Goal: Use online tool/utility: Use online tool/utility

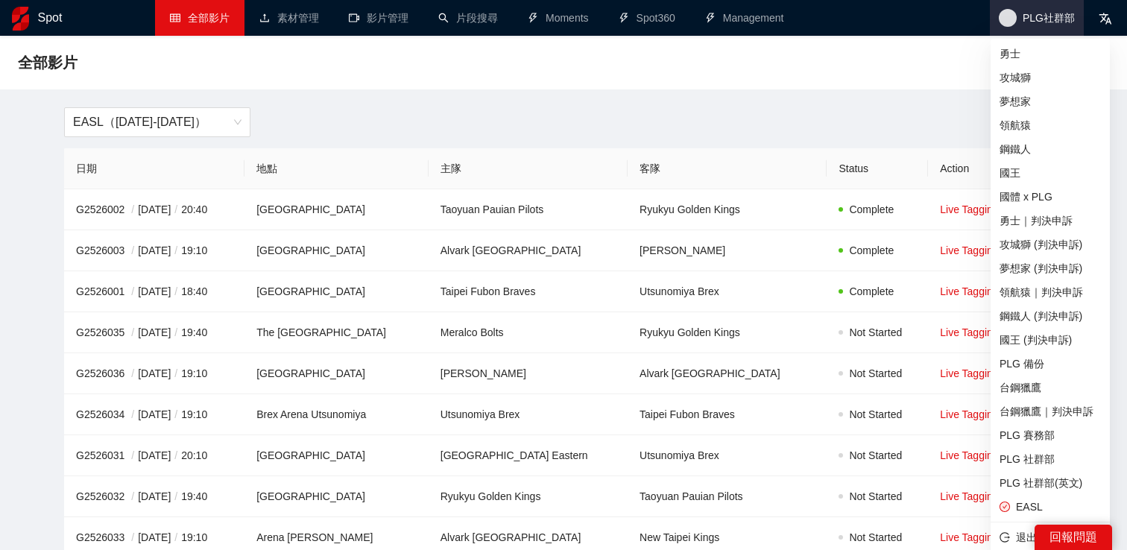
click at [1044, 9] on span "PLG社群部" at bounding box center [1037, 18] width 94 height 36
click at [1026, 453] on span "PLG 社群部" at bounding box center [1050, 459] width 101 height 16
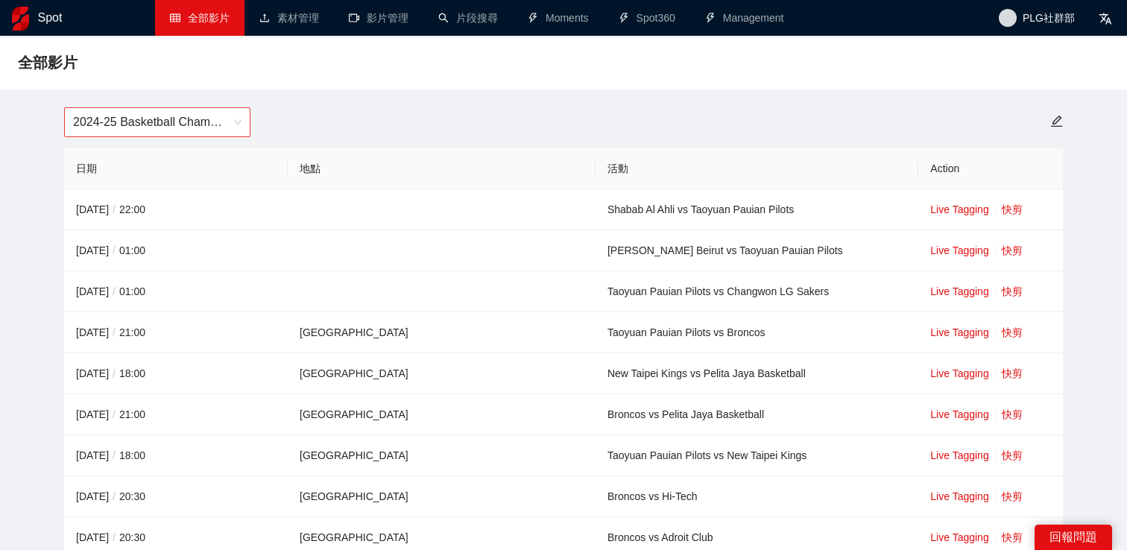
click at [231, 130] on span "2024-25 Basketball Champions League" at bounding box center [157, 122] width 169 height 28
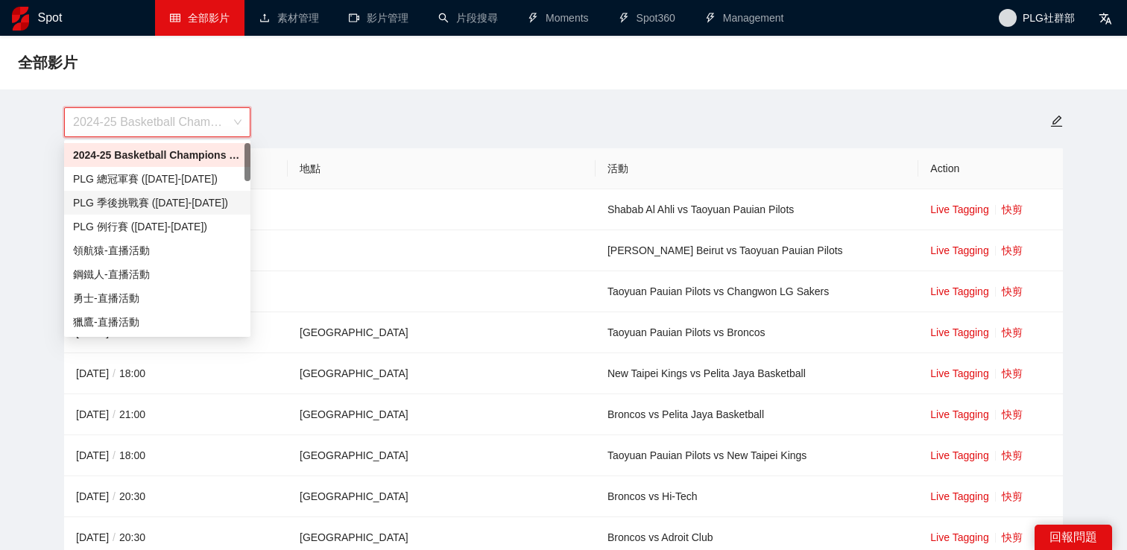
click at [422, 133] on div "2024-25 Basketball Champions League" at bounding box center [563, 122] width 1017 height 30
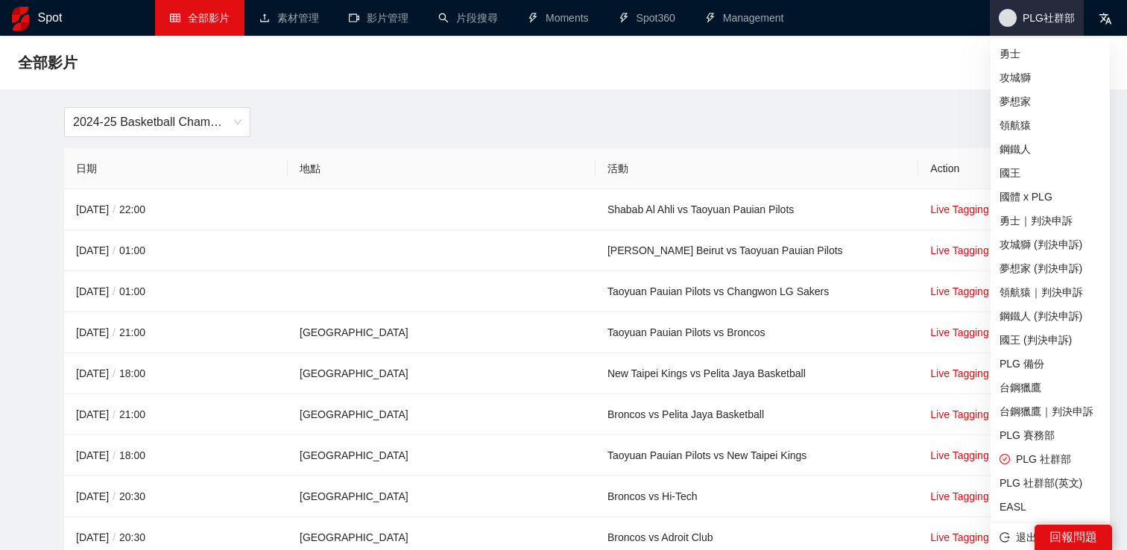
click at [1046, 18] on span "PLG社群部" at bounding box center [1049, 18] width 52 height 0
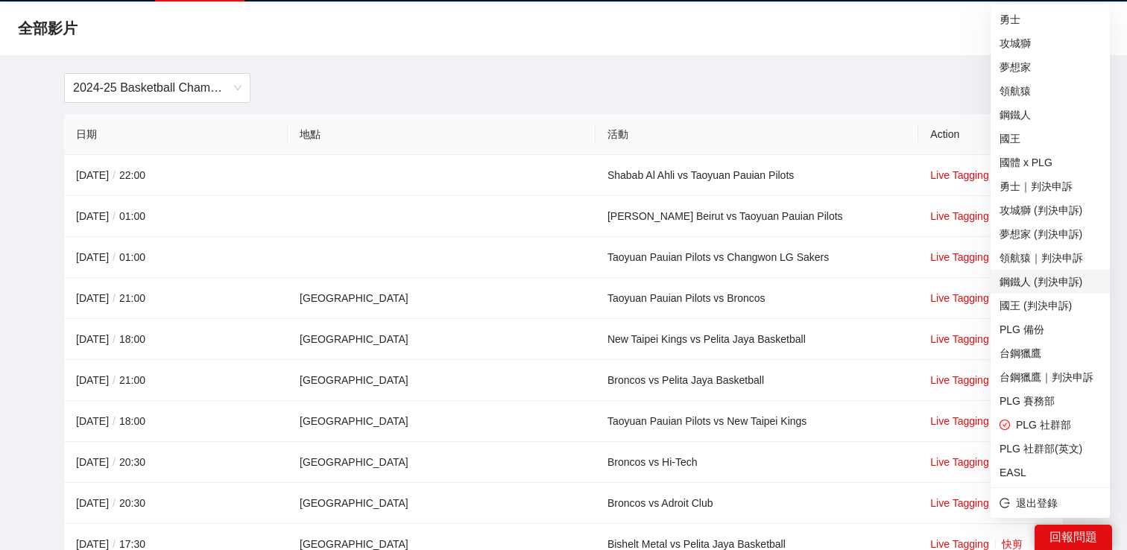
scroll to position [40, 0]
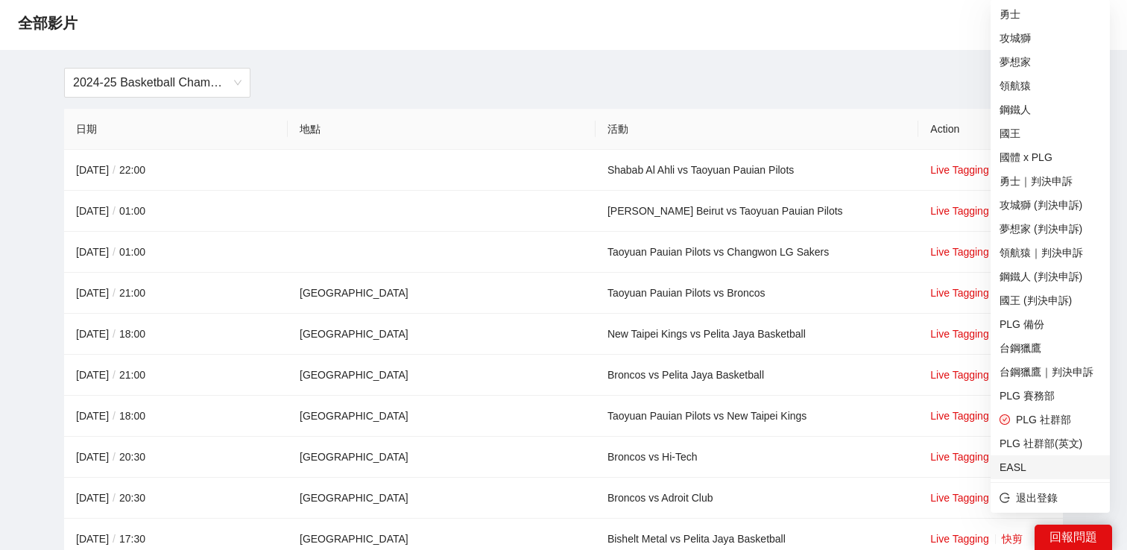
click at [1038, 461] on span "EASL" at bounding box center [1050, 467] width 101 height 16
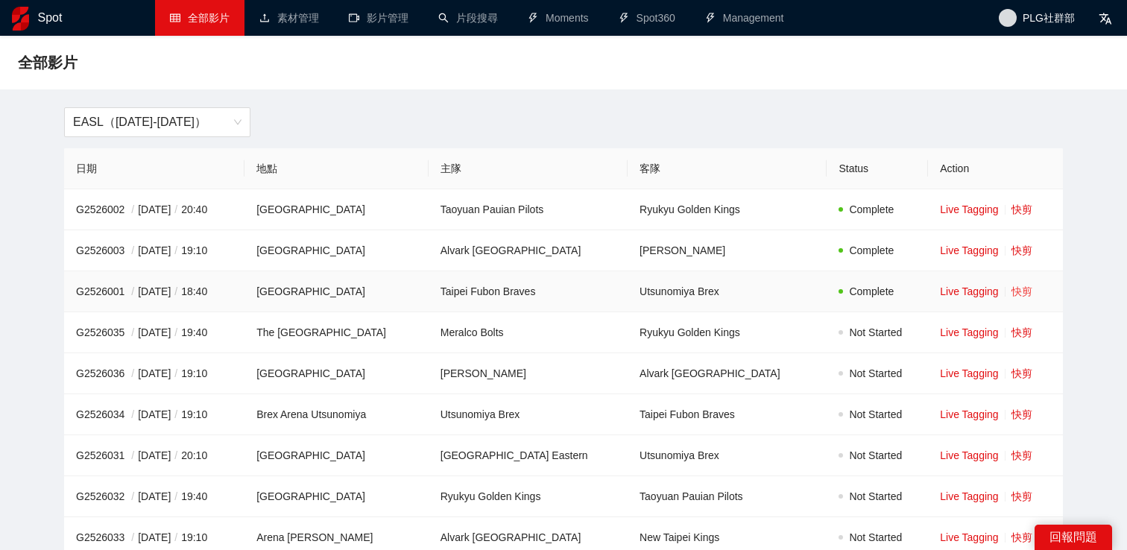
click at [1023, 289] on link "快剪" at bounding box center [1022, 292] width 21 height 12
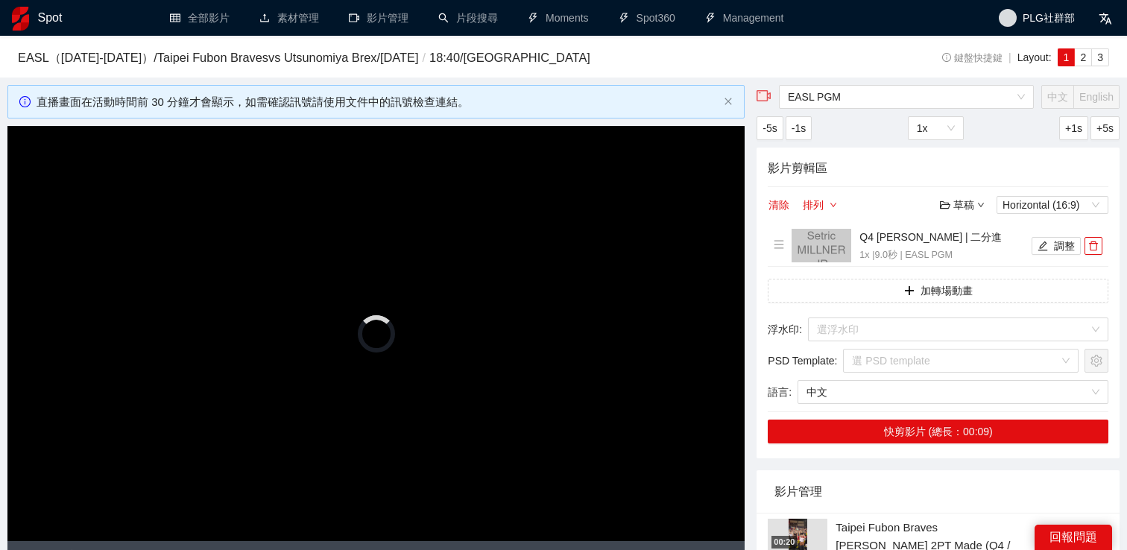
scroll to position [198, 0]
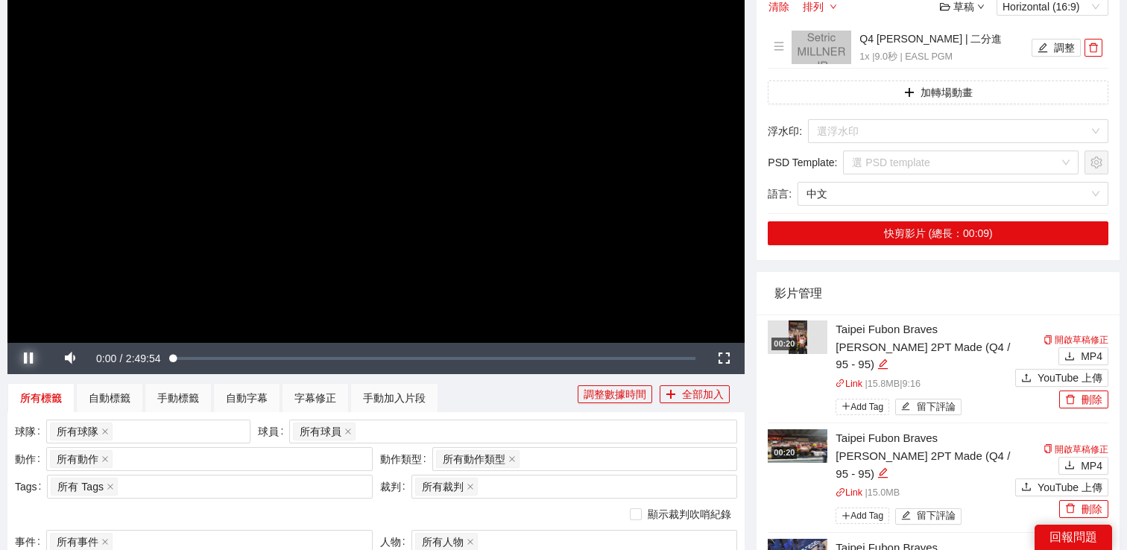
click at [25, 359] on span "Video Player" at bounding box center [28, 359] width 42 height 0
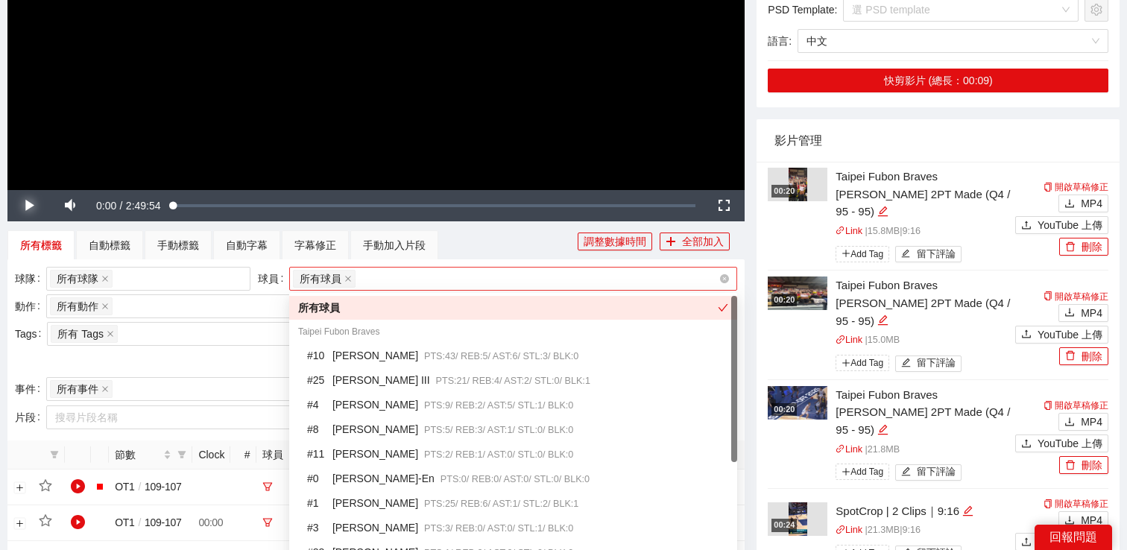
click at [391, 273] on div "所有球員" at bounding box center [506, 278] width 426 height 21
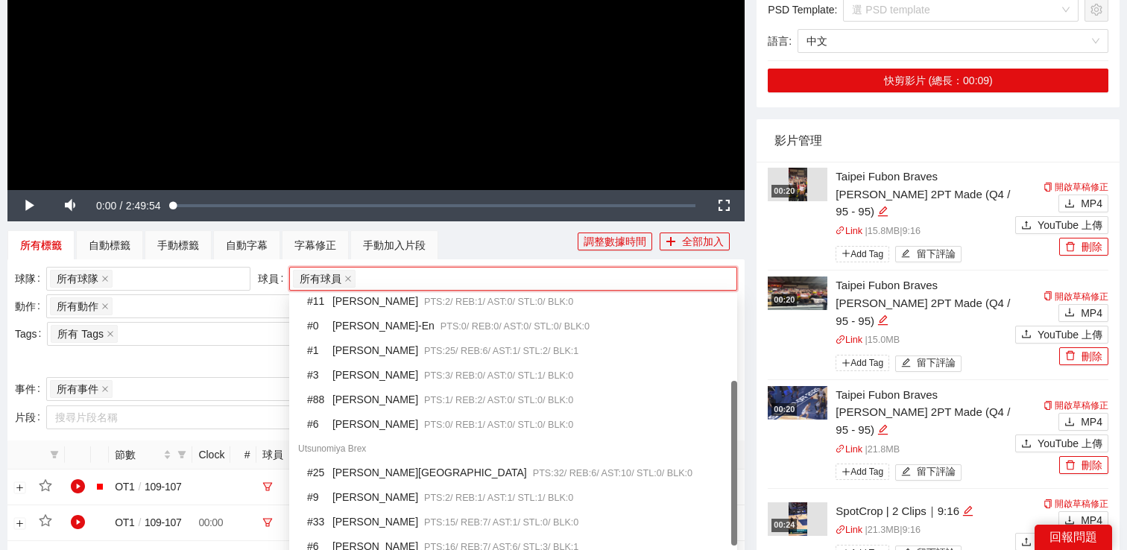
scroll to position [0, 0]
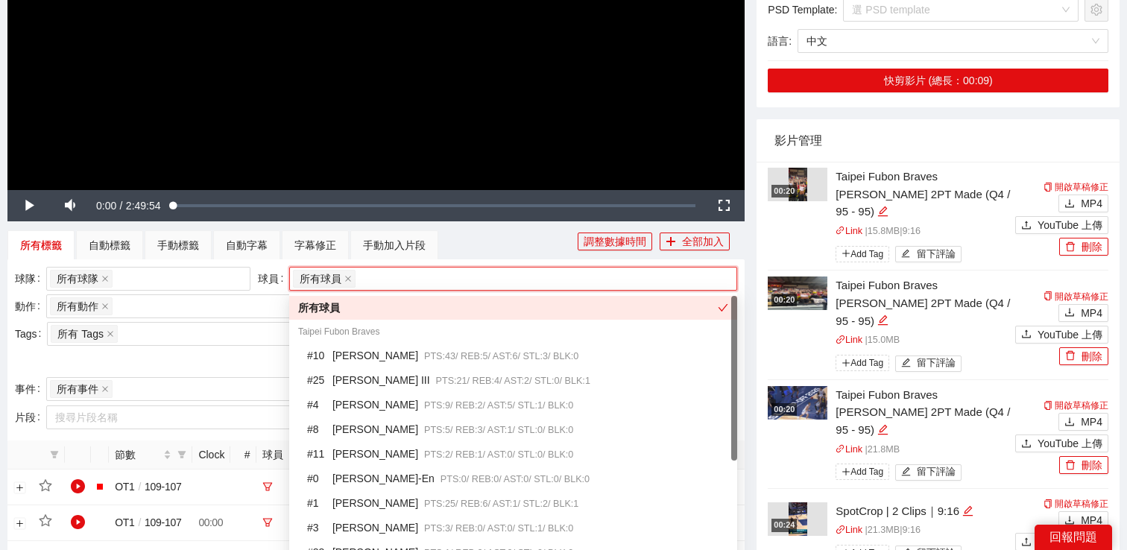
click at [470, 253] on div "所有標籤 自動標籤 手動標籤 自動字幕 字幕修正 手動加入片段" at bounding box center [292, 245] width 570 height 30
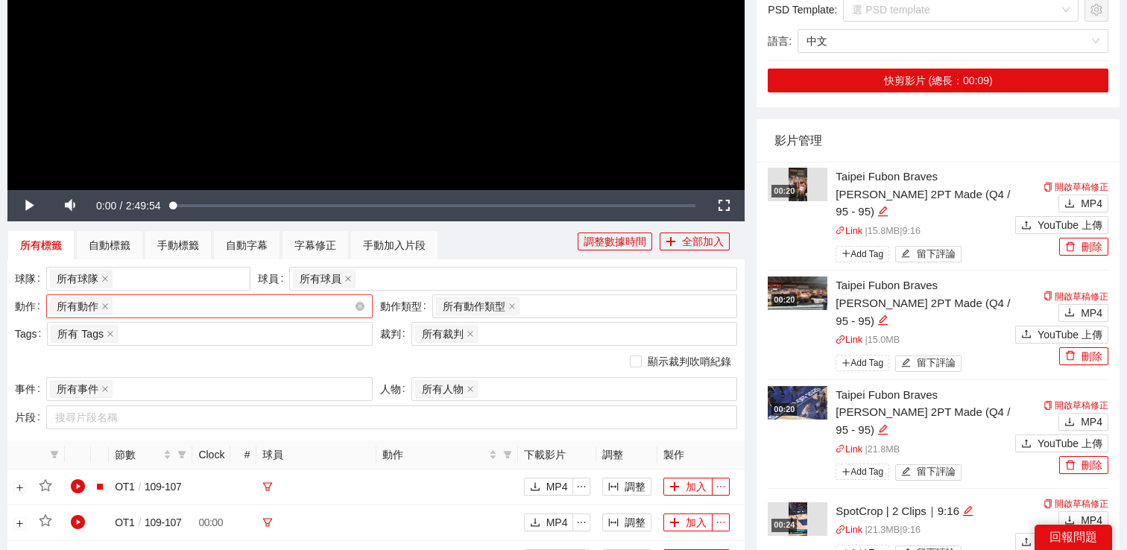
scroll to position [481, 0]
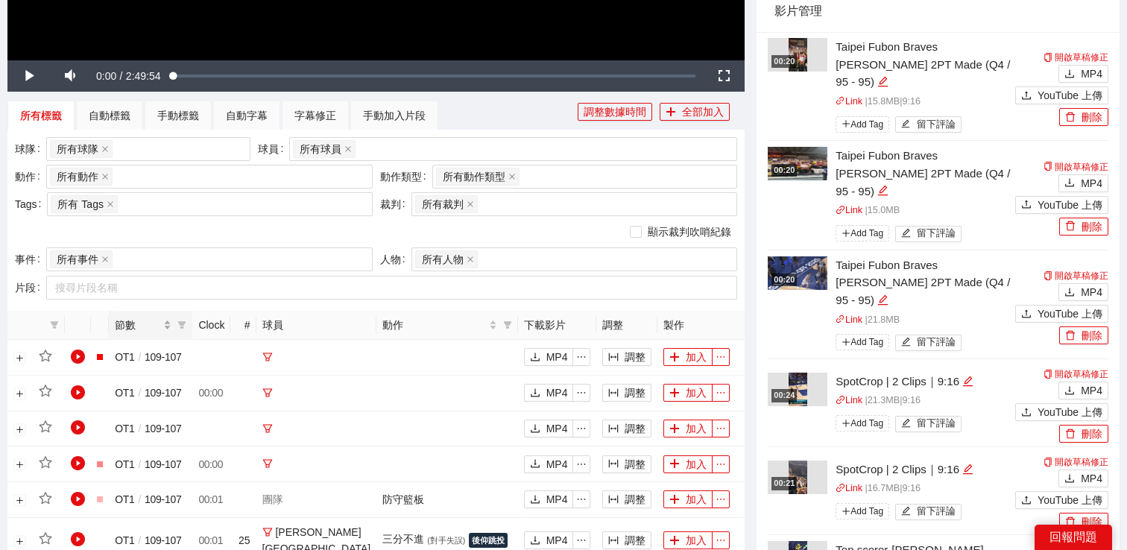
click at [159, 321] on span "節數" at bounding box center [137, 325] width 45 height 16
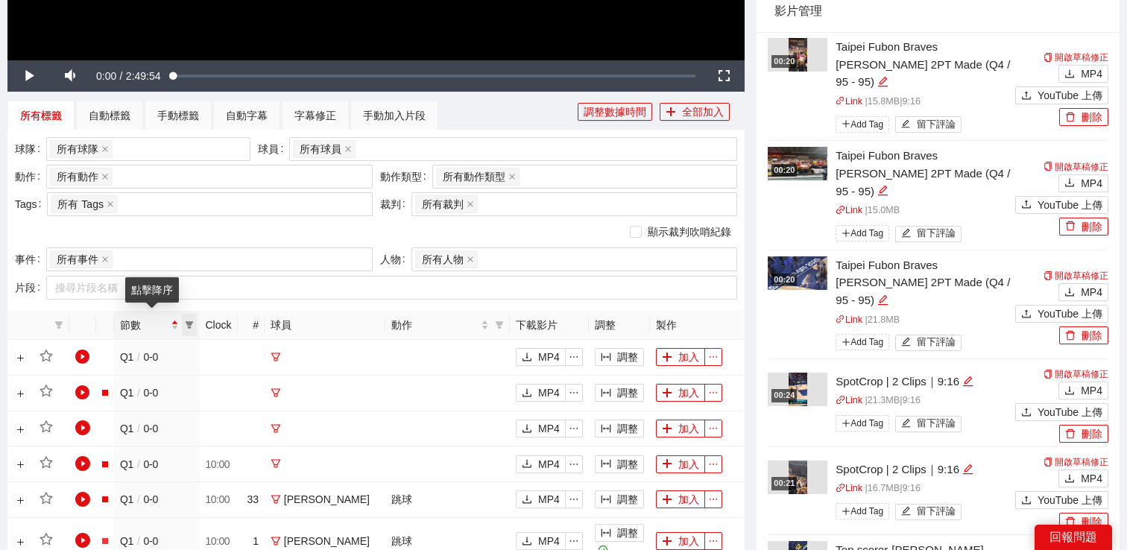
click at [197, 327] on span at bounding box center [189, 325] width 15 height 22
click at [153, 400] on span "Q3" at bounding box center [143, 401] width 20 height 12
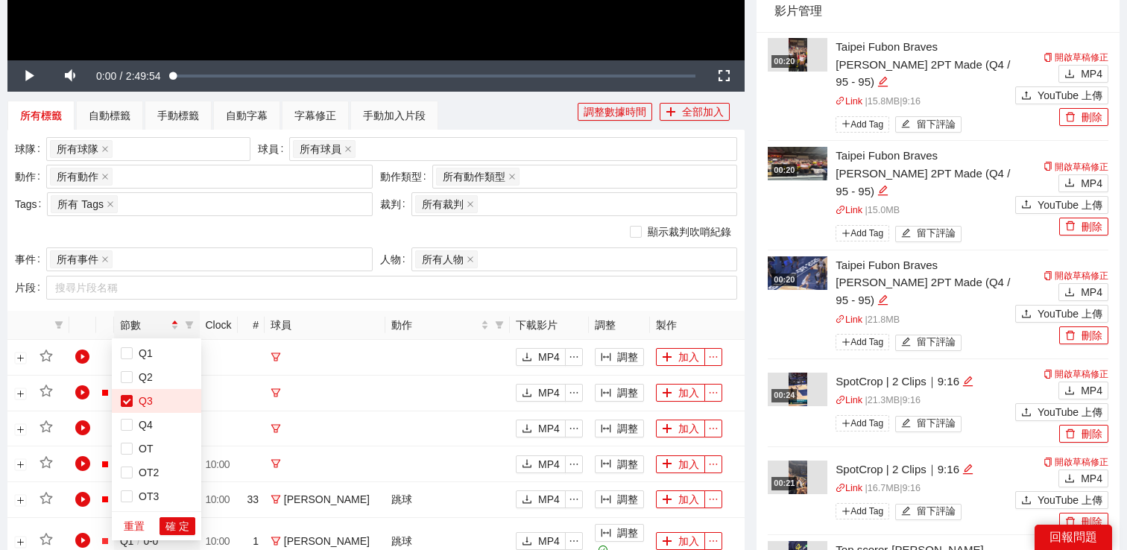
click at [240, 304] on div "球隊 所有球隊 球員 所有球員 動作 所有動作 + 0 ... 動作類型 所有動作類型 + 0 ... Tags 所有 Tags 裁判 所有裁判 + 0 ..…" at bounding box center [375, 220] width 737 height 181
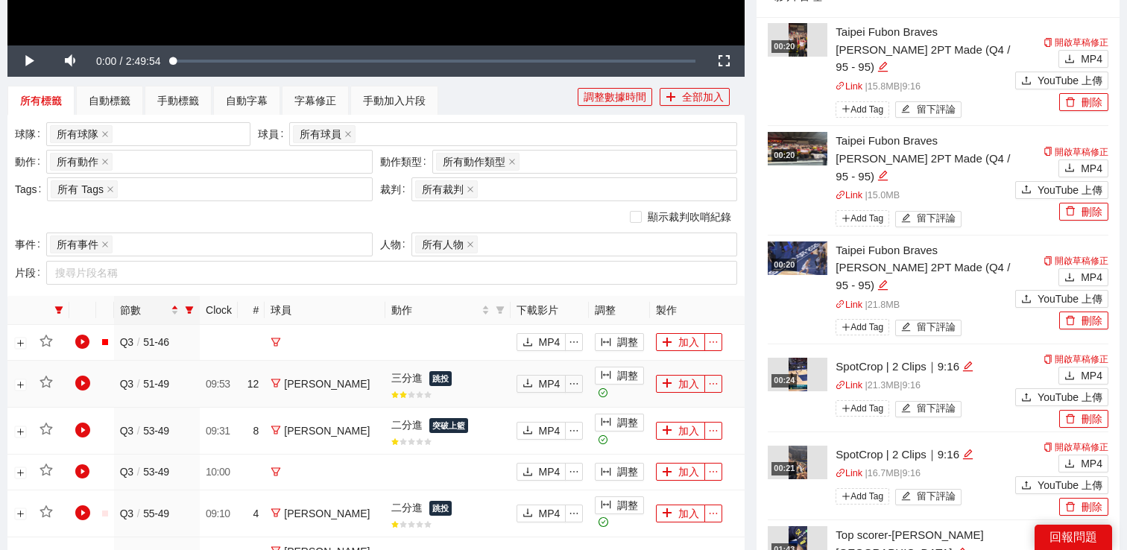
scroll to position [401, 0]
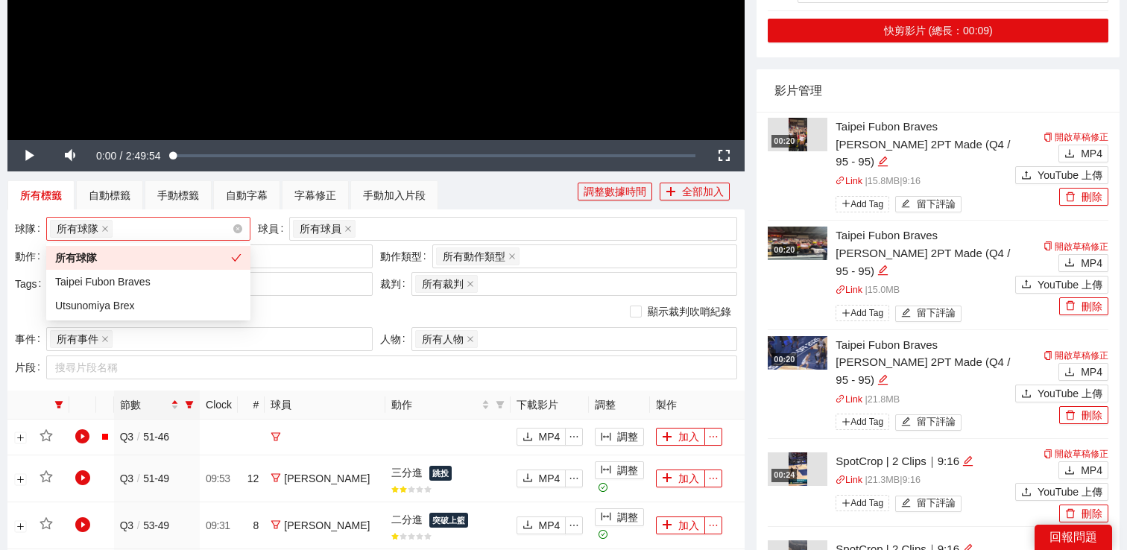
click at [213, 233] on div "所有球隊" at bounding box center [141, 228] width 183 height 21
click at [178, 307] on div "Utsunomiya Brex" at bounding box center [148, 305] width 186 height 16
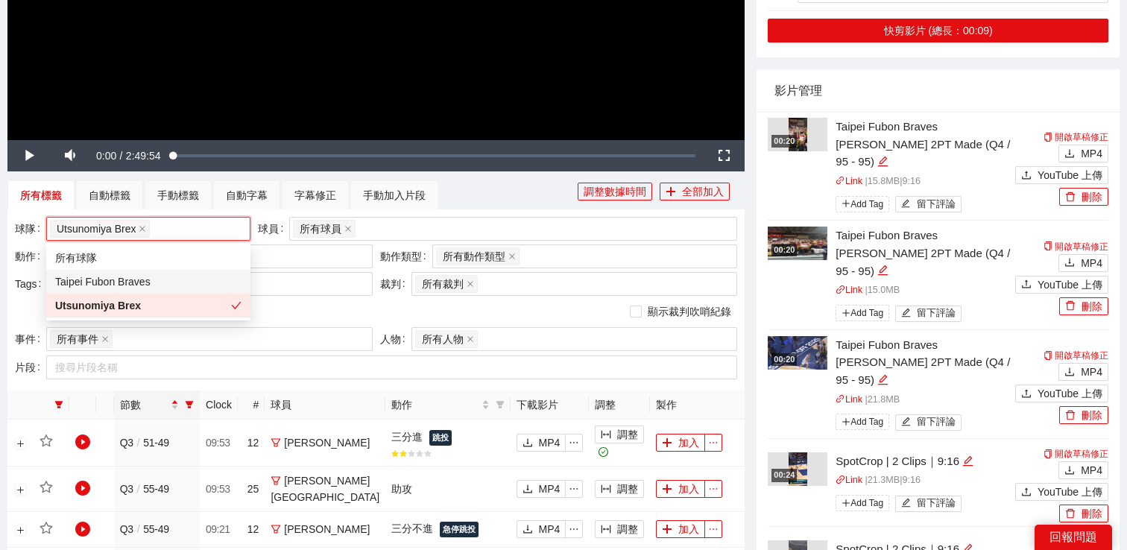
click at [505, 190] on div "所有標籤 自動標籤 手動標籤 自動字幕 字幕修正 手動加入片段" at bounding box center [292, 195] width 570 height 30
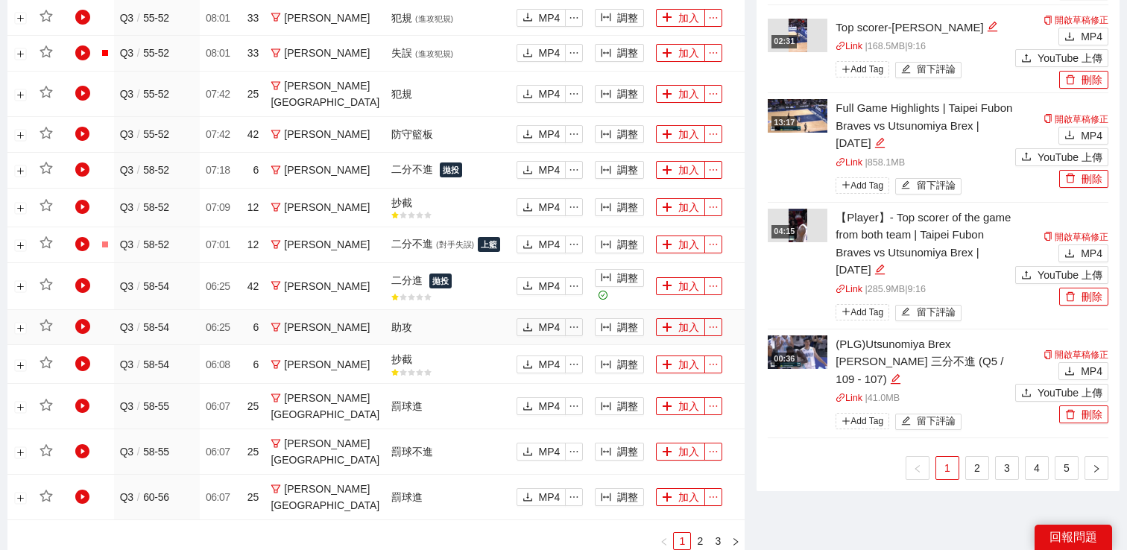
scroll to position [1128, 0]
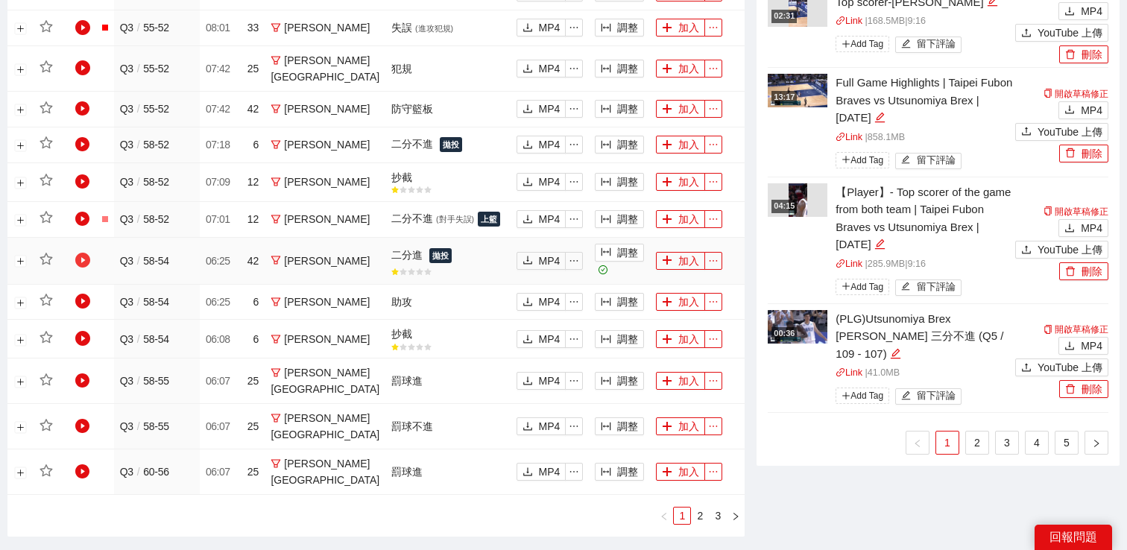
click at [84, 268] on icon "play-circle" at bounding box center [82, 260] width 15 height 15
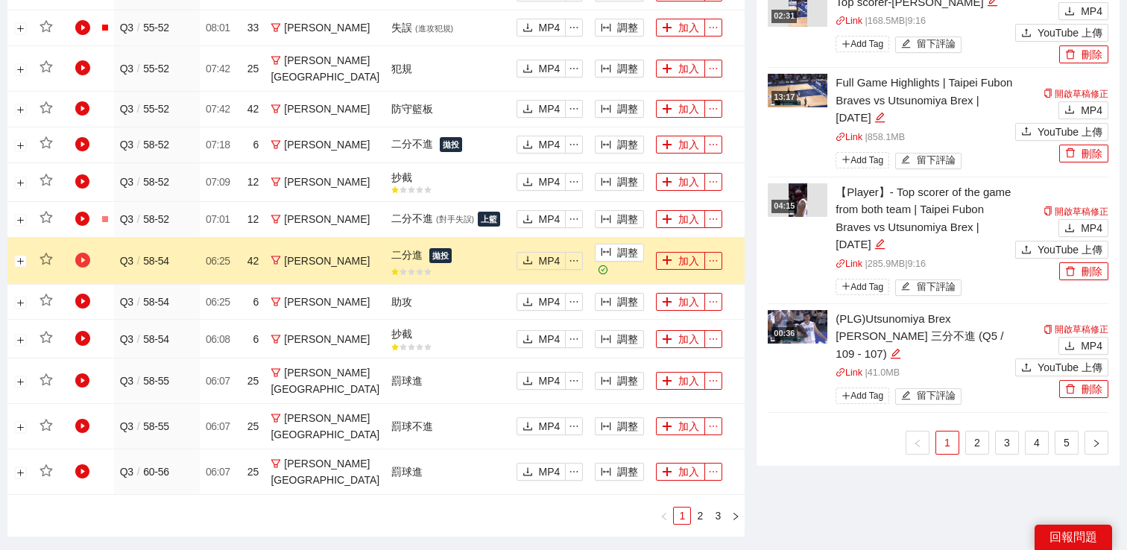
click at [88, 268] on icon "play-circle" at bounding box center [82, 260] width 15 height 15
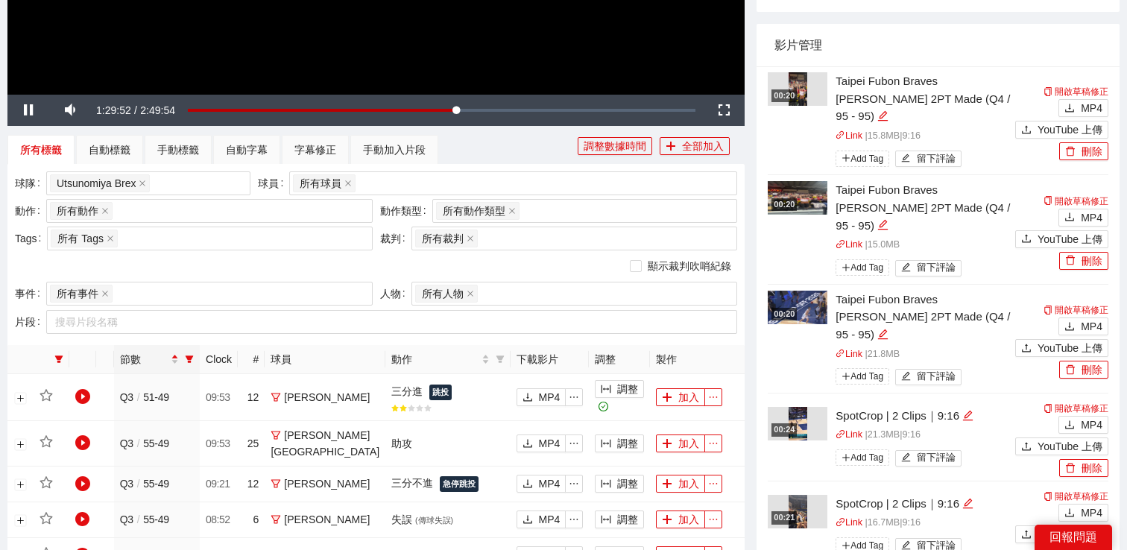
scroll to position [0, 0]
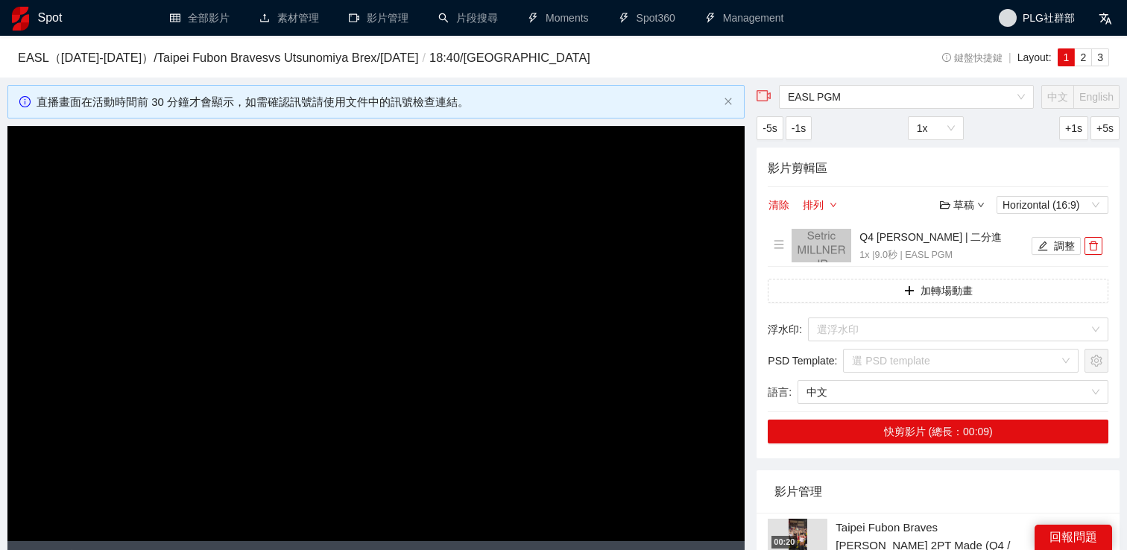
click at [394, 221] on video "Video Player" at bounding box center [375, 333] width 737 height 415
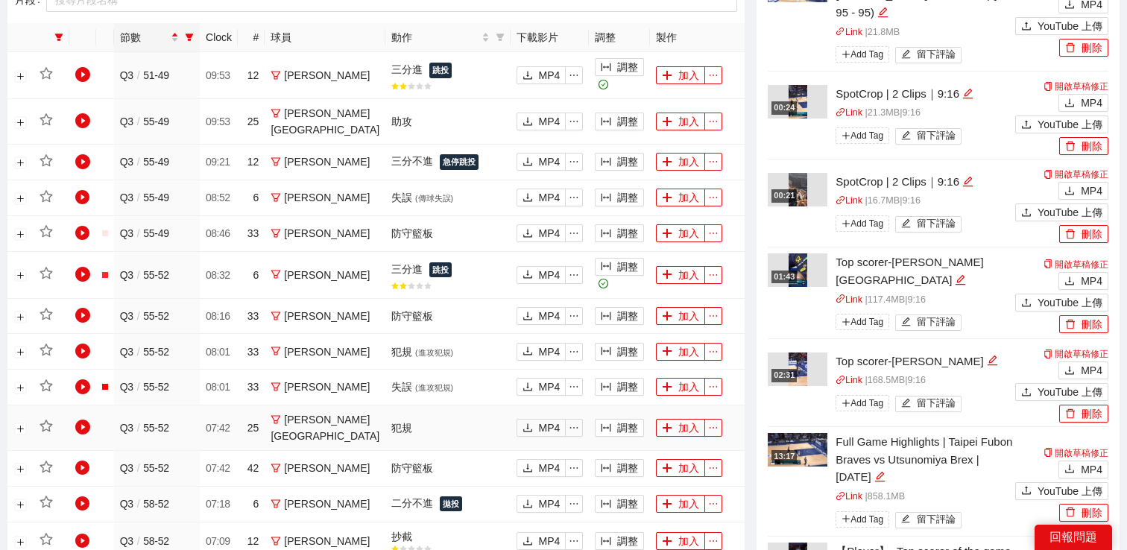
scroll to position [1026, 0]
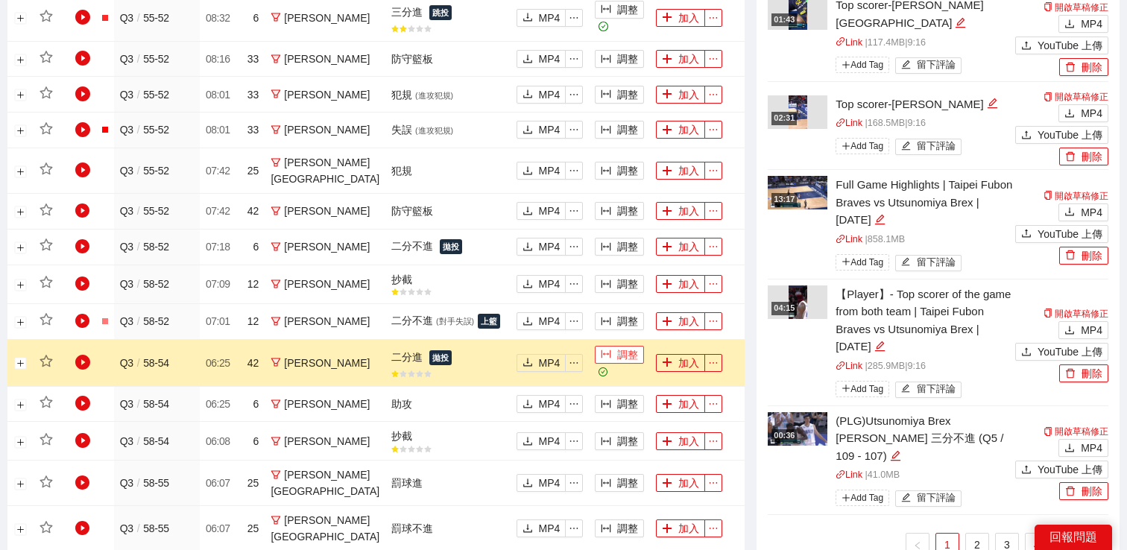
click at [609, 364] on button "調整" at bounding box center [619, 355] width 49 height 18
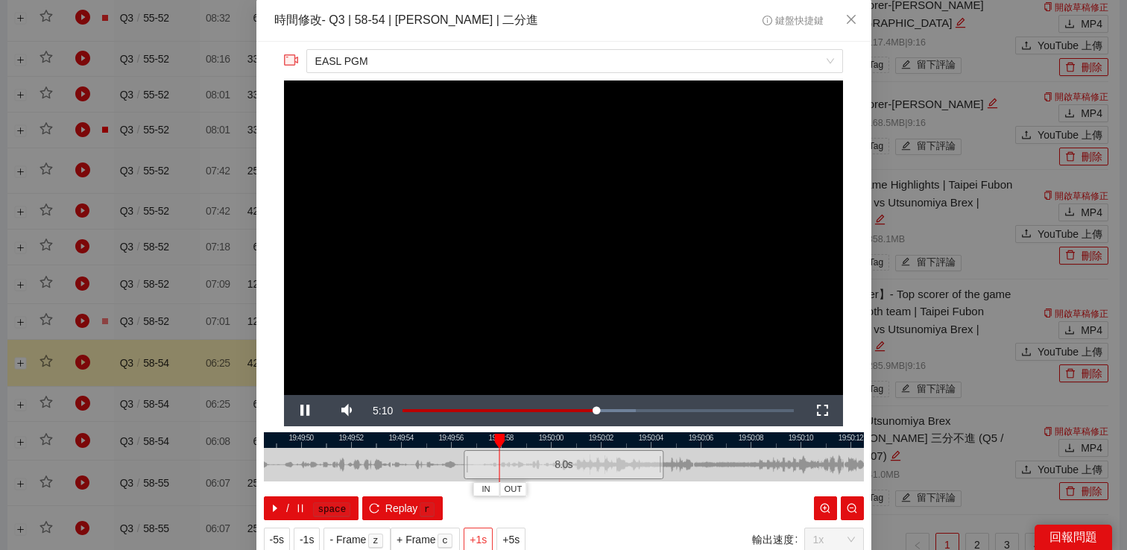
click at [487, 538] on span "+1s" at bounding box center [478, 540] width 17 height 16
click at [305, 411] on span "Video Player" at bounding box center [305, 411] width 42 height 0
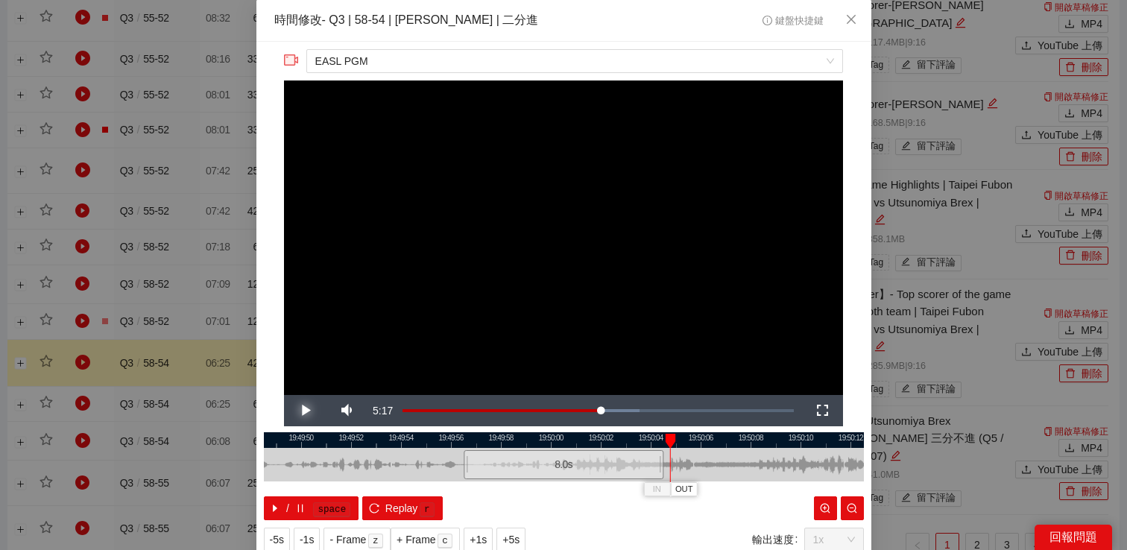
click at [305, 411] on span "Video Player" at bounding box center [305, 411] width 42 height 0
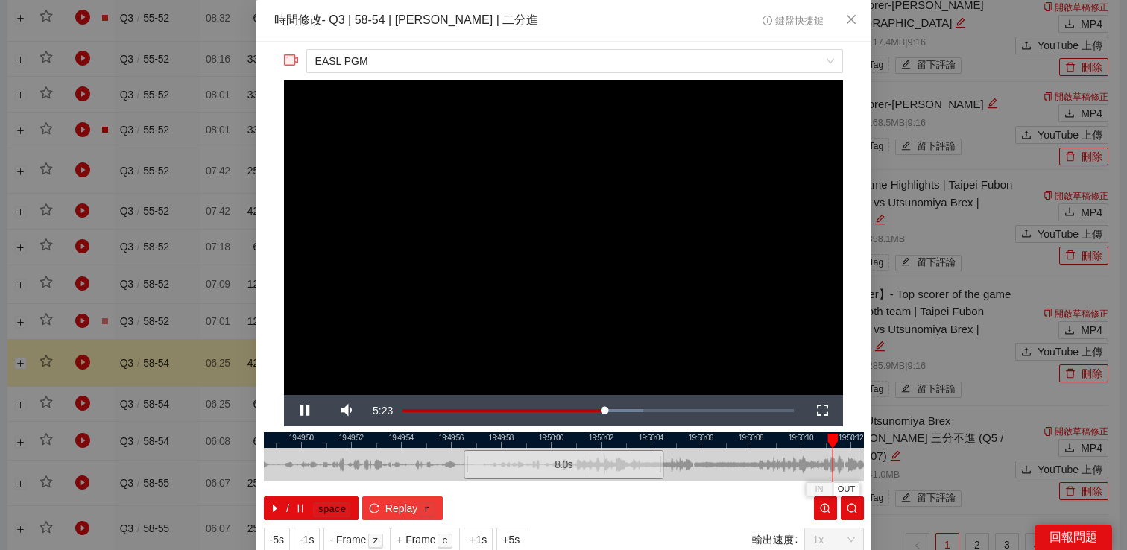
click at [380, 502] on button "Replay r" at bounding box center [402, 509] width 80 height 24
click at [303, 411] on span "Video Player" at bounding box center [305, 411] width 42 height 0
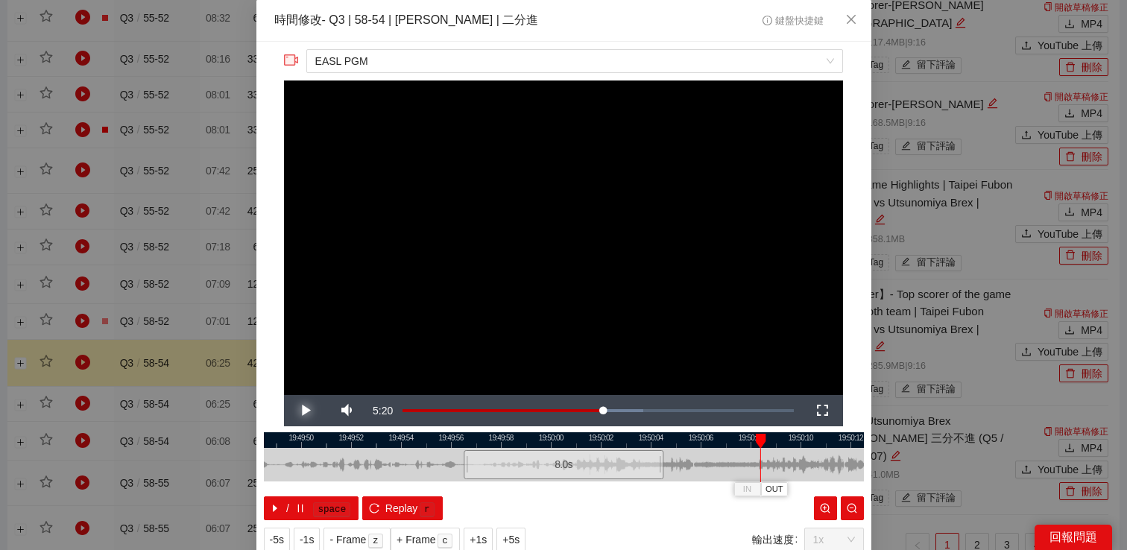
click at [303, 411] on span "Video Player" at bounding box center [305, 411] width 42 height 0
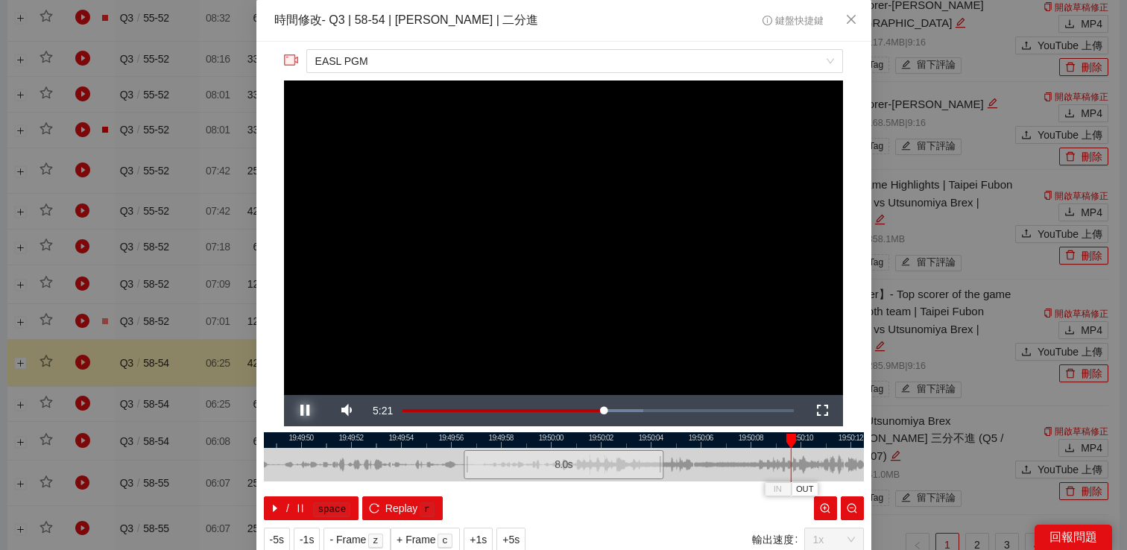
click at [303, 411] on span "Video Player" at bounding box center [305, 411] width 42 height 0
click at [319, 532] on button "-1s" at bounding box center [307, 540] width 26 height 24
click at [309, 411] on span "Video Player" at bounding box center [305, 411] width 42 height 0
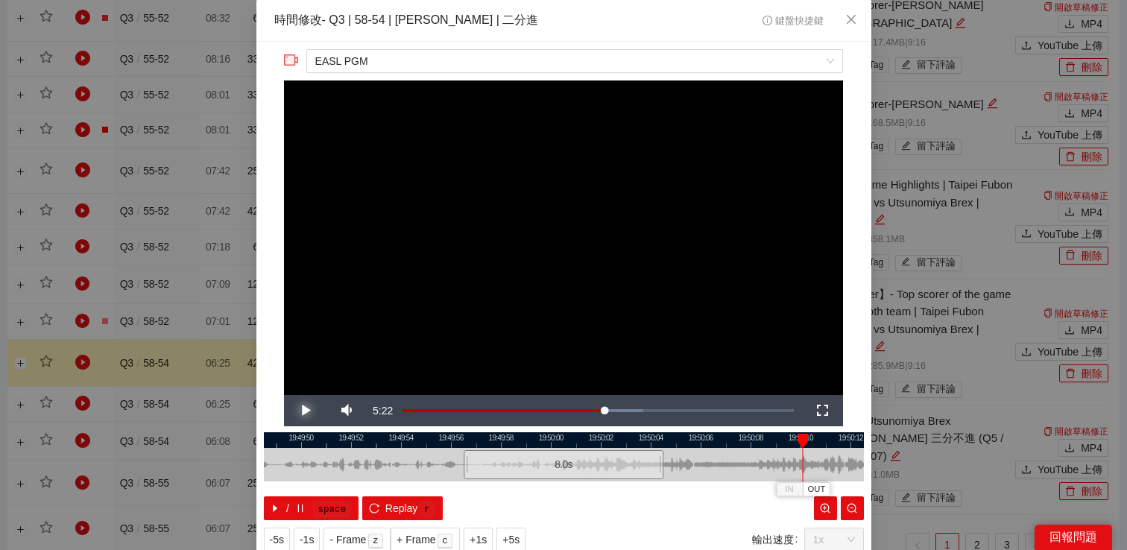
click at [309, 411] on span "Video Player" at bounding box center [305, 411] width 42 height 0
click at [927, 305] on div "**********" at bounding box center [563, 275] width 1127 height 550
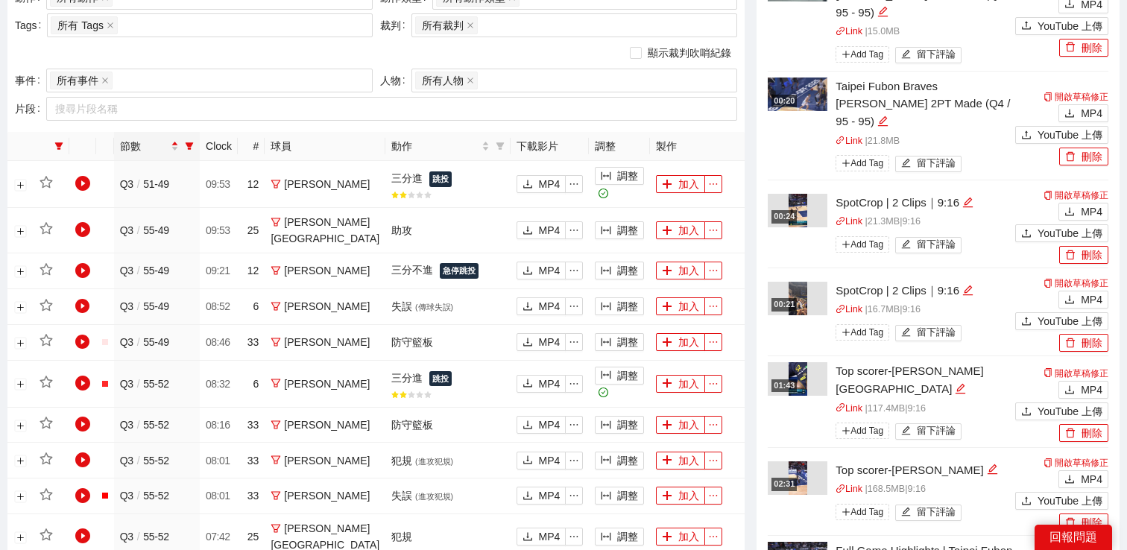
scroll to position [604, 0]
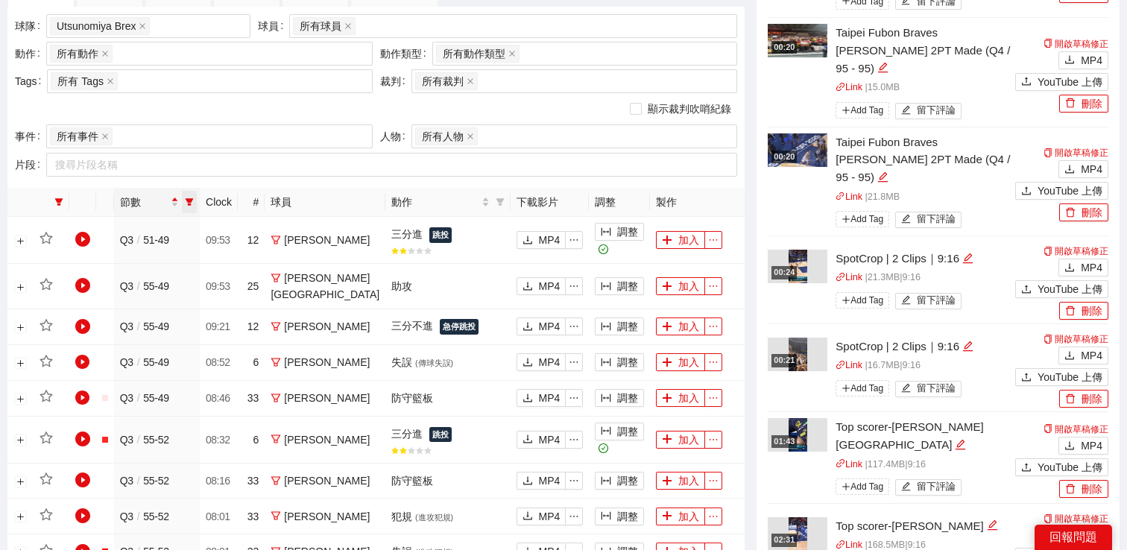
click at [192, 203] on icon "filter" at bounding box center [189, 202] width 9 height 9
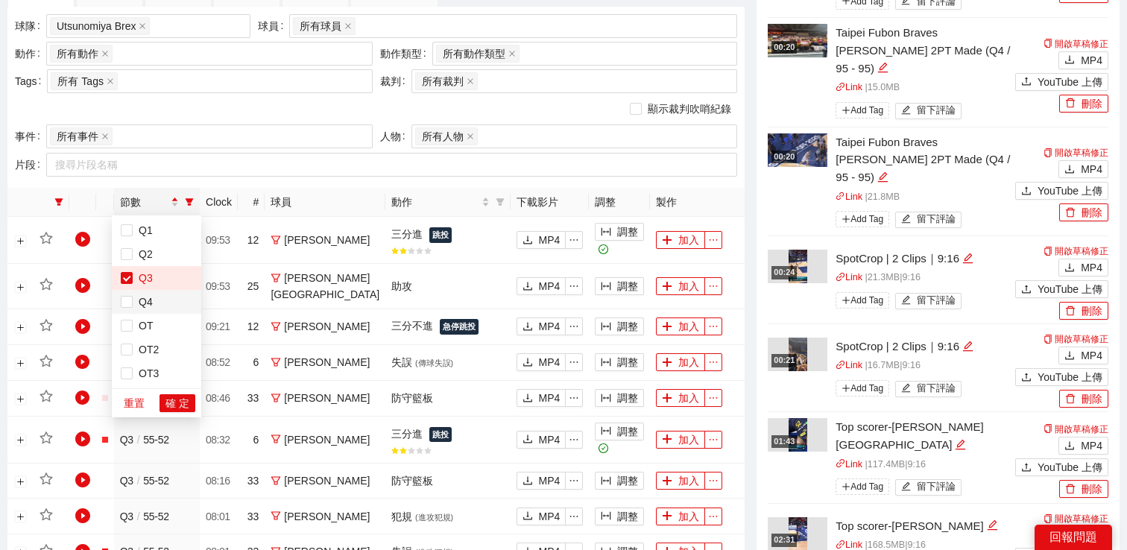
click at [137, 294] on span "Q4" at bounding box center [157, 302] width 72 height 16
click at [137, 274] on span "Q3" at bounding box center [143, 278] width 20 height 12
click at [311, 171] on div at bounding box center [384, 165] width 669 height 18
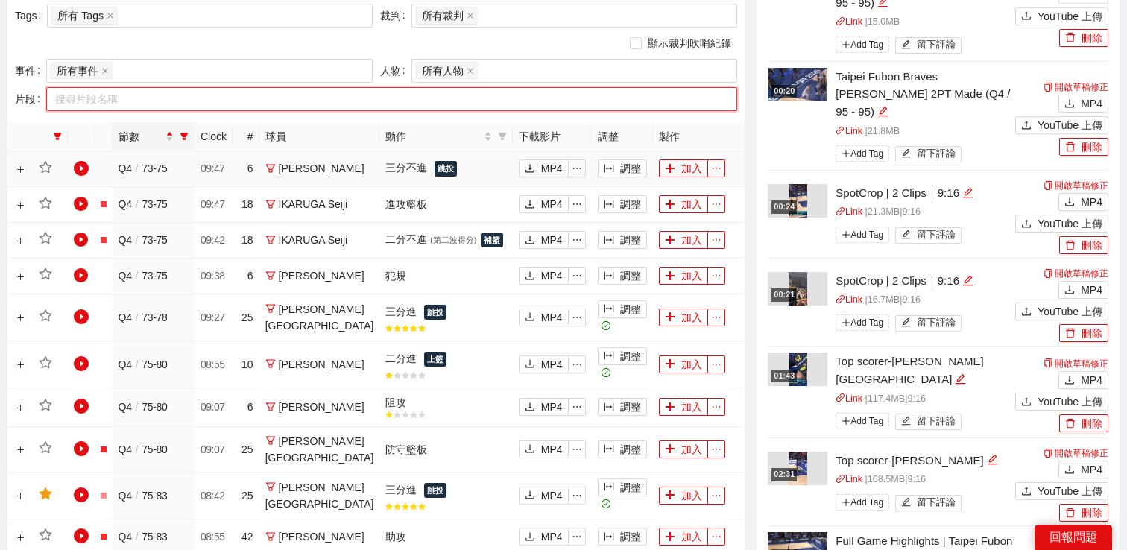
scroll to position [1277, 0]
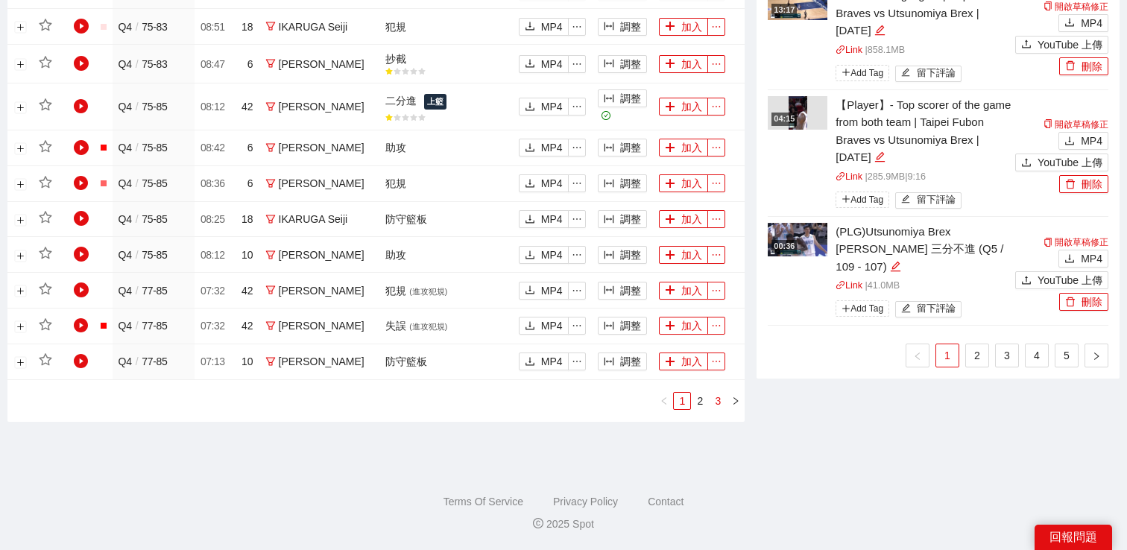
click at [722, 402] on link "3" at bounding box center [718, 401] width 16 height 16
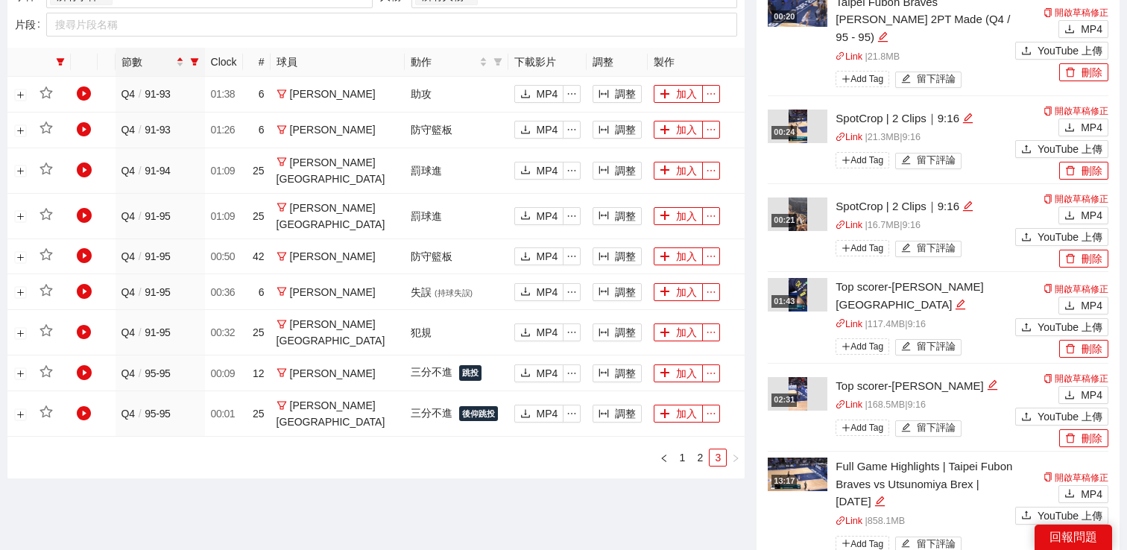
scroll to position [693, 0]
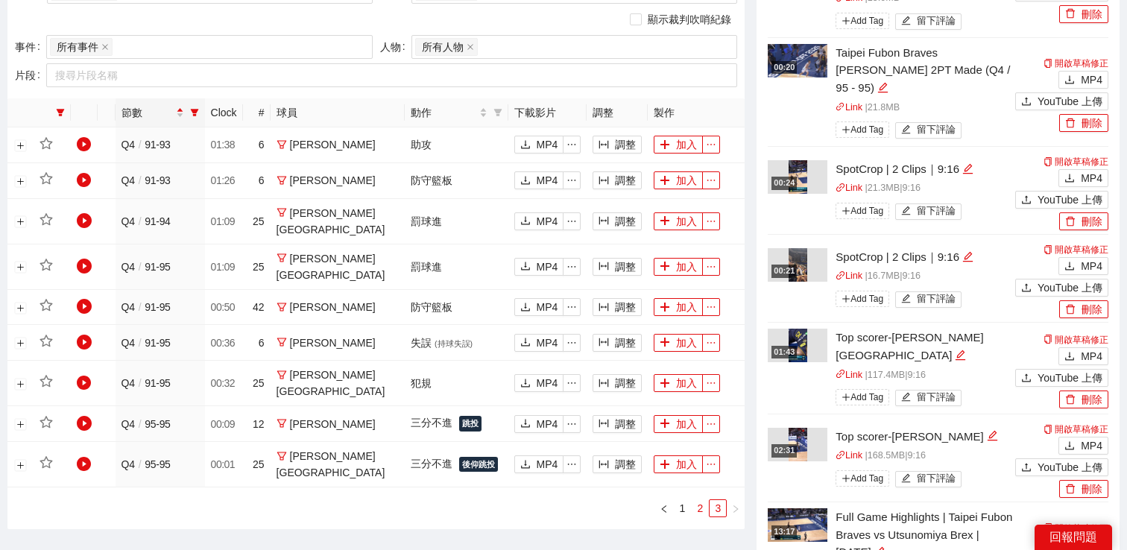
click at [703, 500] on link "2" at bounding box center [700, 508] width 16 height 16
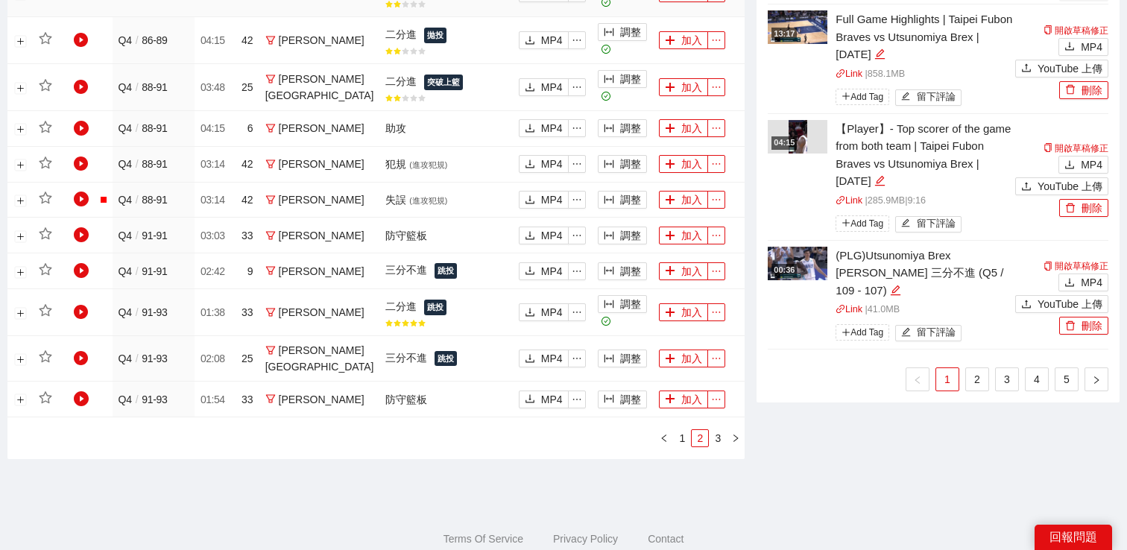
scroll to position [1268, 0]
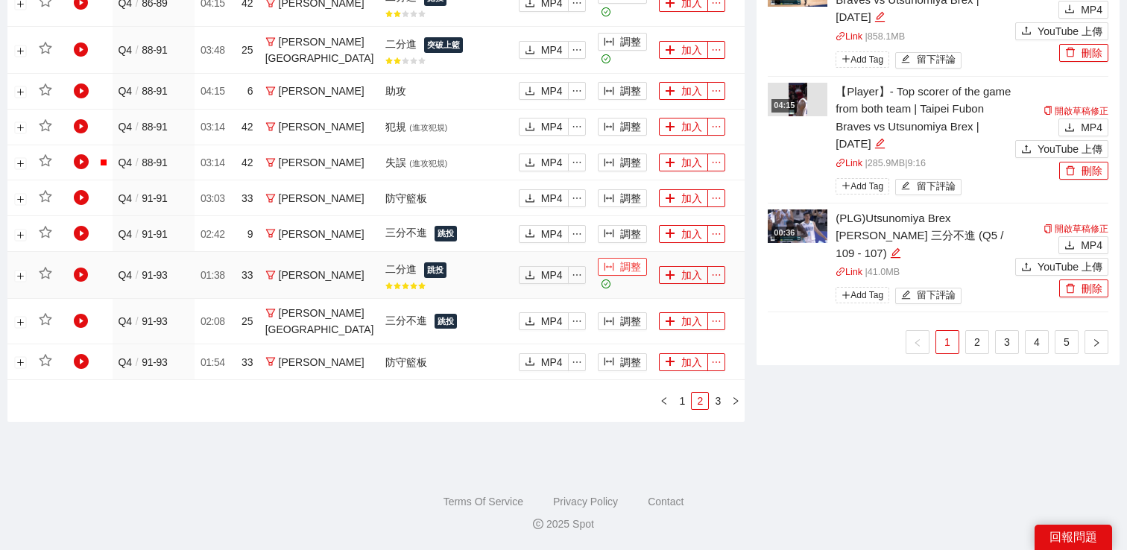
click at [608, 269] on button "調整" at bounding box center [622, 267] width 49 height 18
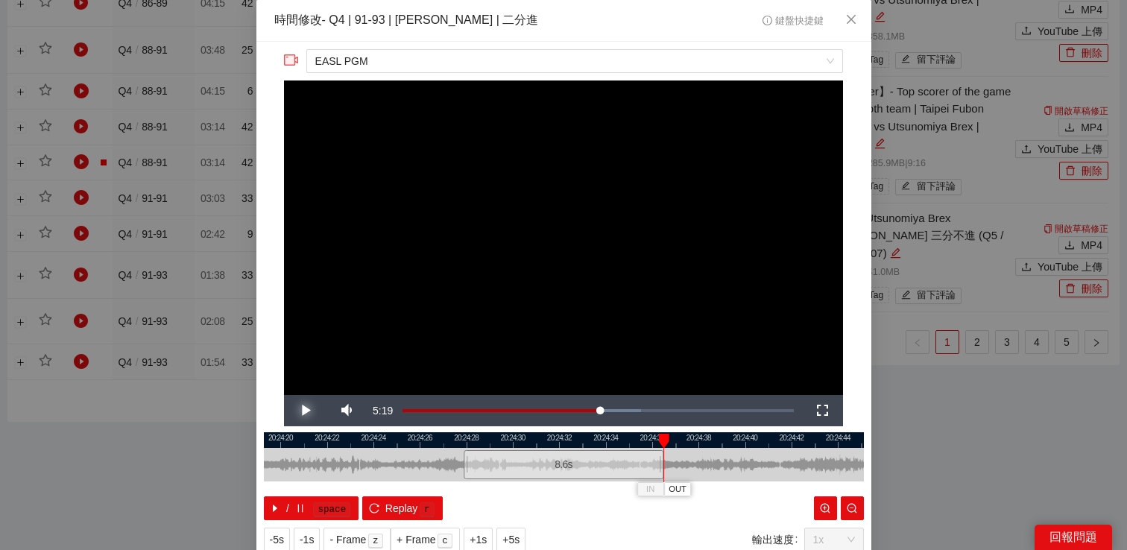
click at [297, 411] on span "Video Player" at bounding box center [305, 411] width 42 height 0
click at [300, 411] on span "Video Player" at bounding box center [305, 411] width 42 height 0
click at [298, 411] on span "Video Player" at bounding box center [305, 411] width 42 height 0
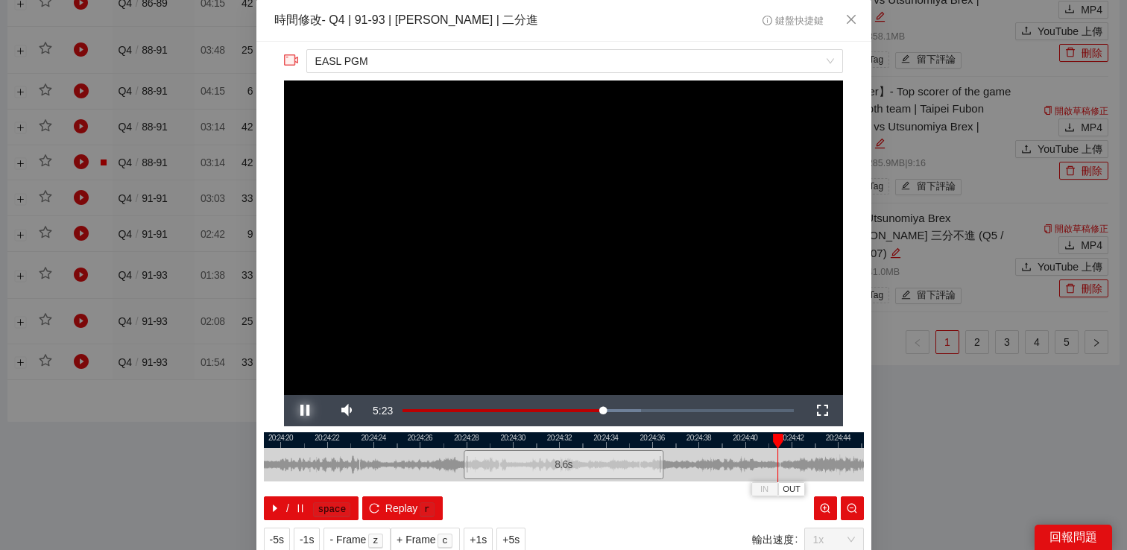
click at [296, 411] on span "Video Player" at bounding box center [305, 411] width 42 height 0
click at [310, 535] on span "-1s" at bounding box center [307, 540] width 14 height 16
click at [301, 411] on span "Video Player" at bounding box center [305, 411] width 42 height 0
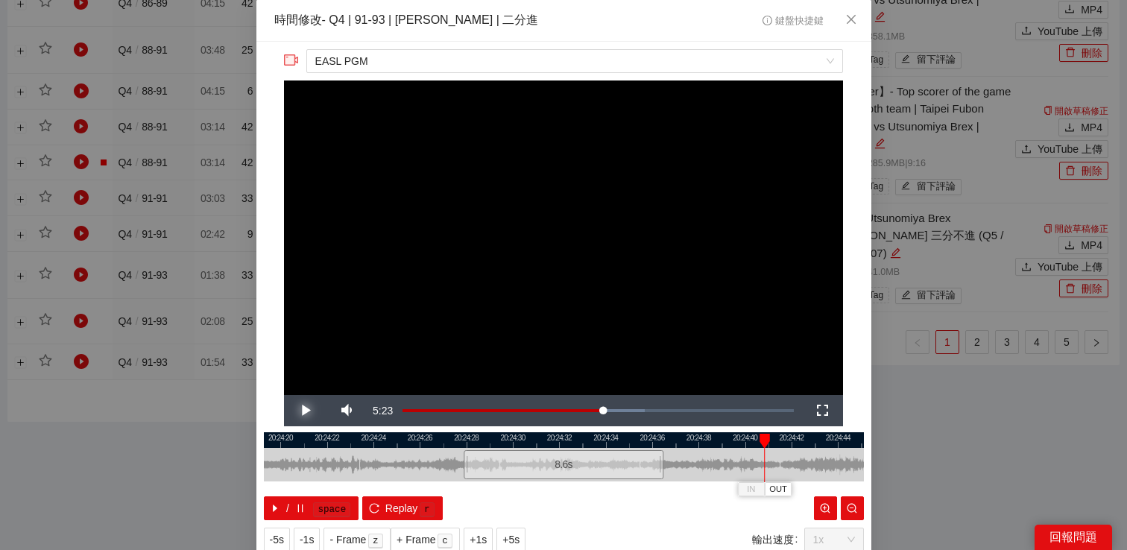
click at [301, 411] on span "Video Player" at bounding box center [305, 411] width 42 height 0
click at [882, 336] on div "**********" at bounding box center [563, 275] width 1127 height 550
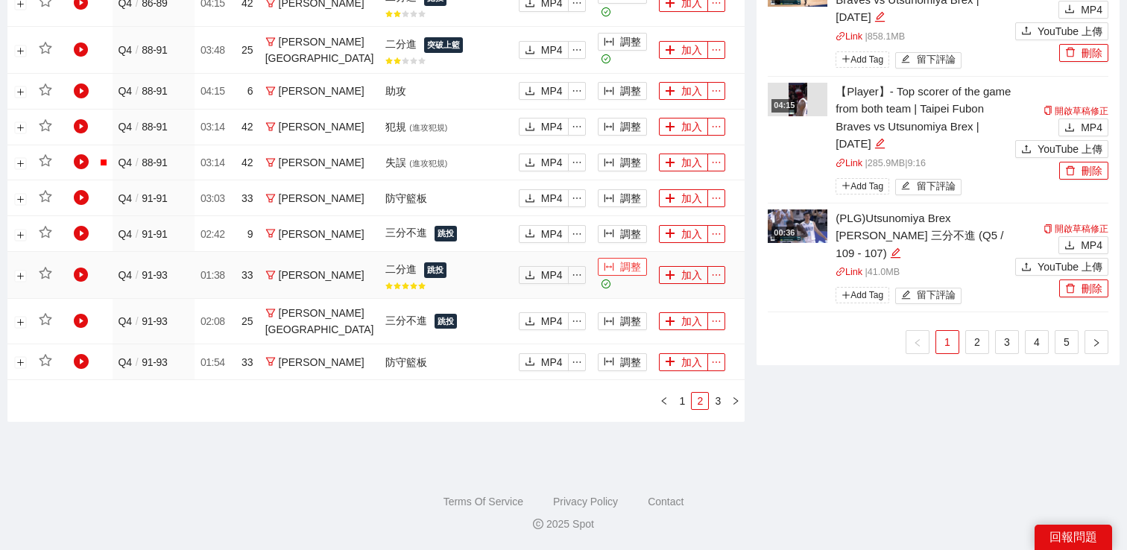
click at [617, 269] on button "調整" at bounding box center [622, 267] width 49 height 18
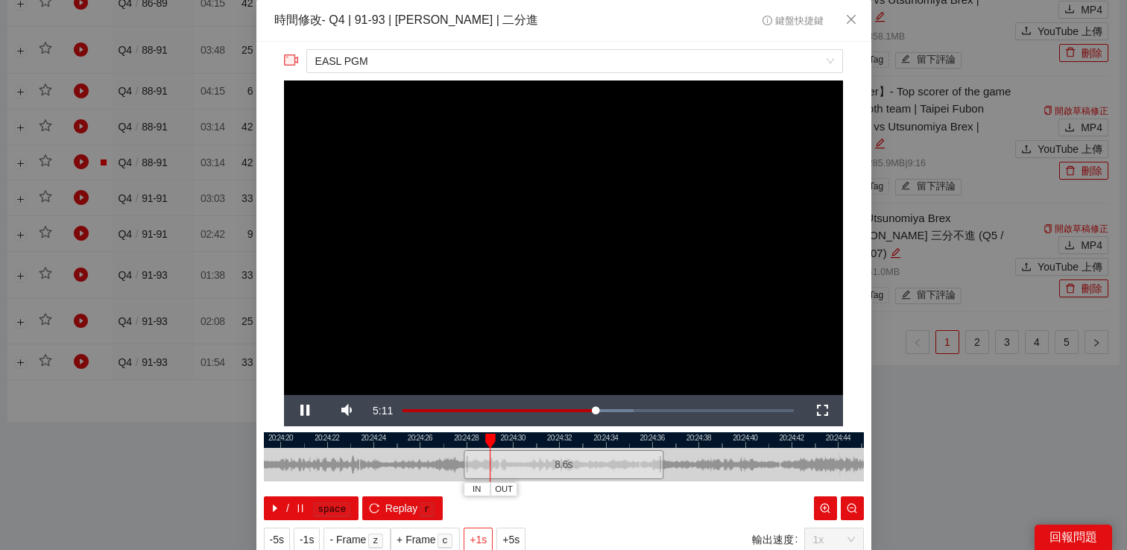
click at [476, 529] on button "+1s" at bounding box center [478, 540] width 29 height 24
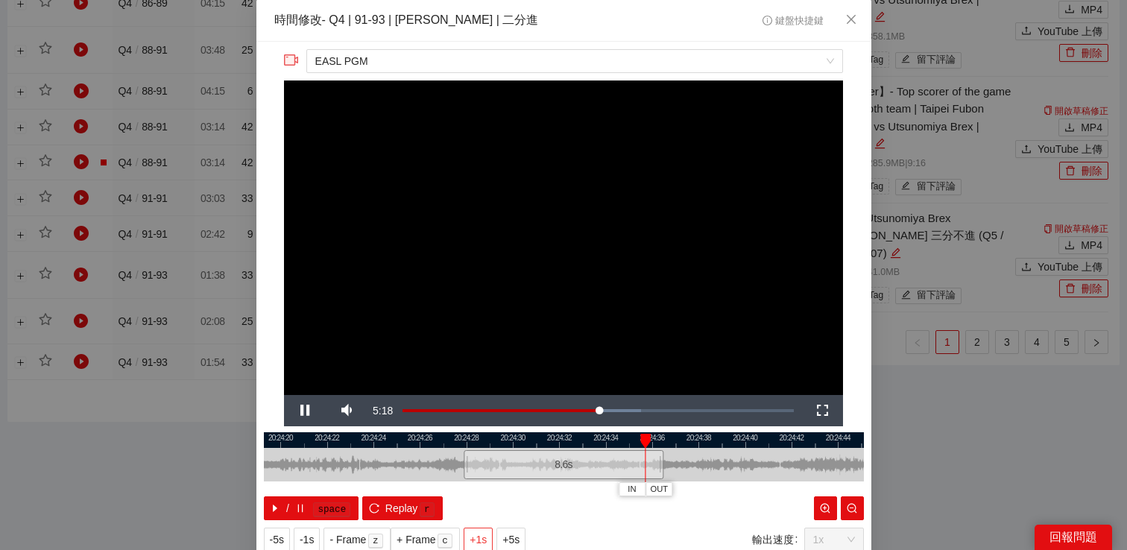
click at [476, 529] on button "+1s" at bounding box center [478, 540] width 29 height 24
click at [306, 411] on span "Video Player" at bounding box center [305, 411] width 42 height 0
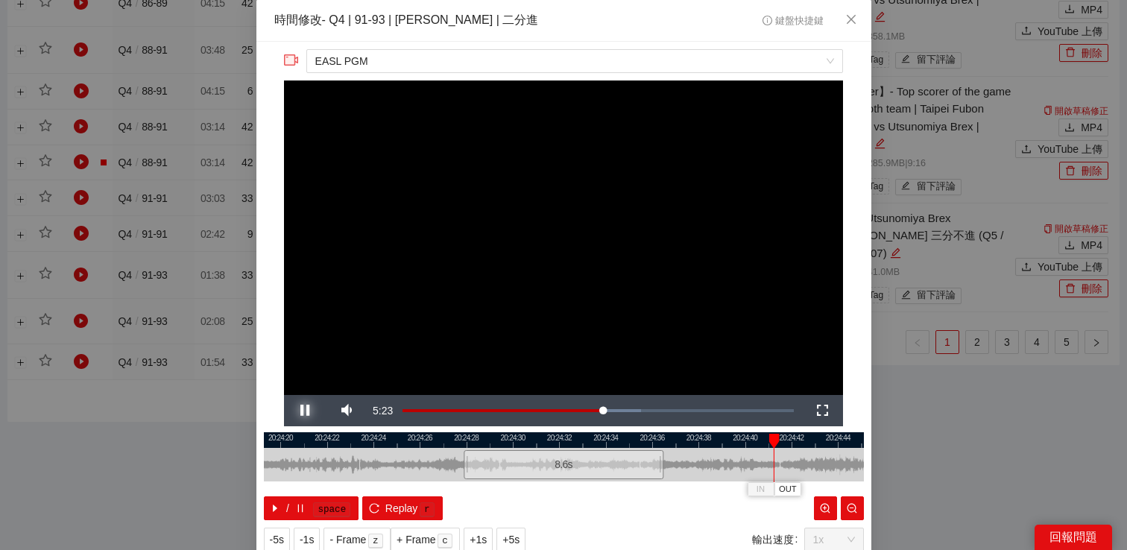
click at [306, 411] on span "Video Player" at bounding box center [305, 411] width 42 height 0
click at [308, 411] on span "Video Player" at bounding box center [305, 411] width 42 height 0
click at [963, 338] on div "**********" at bounding box center [563, 275] width 1127 height 550
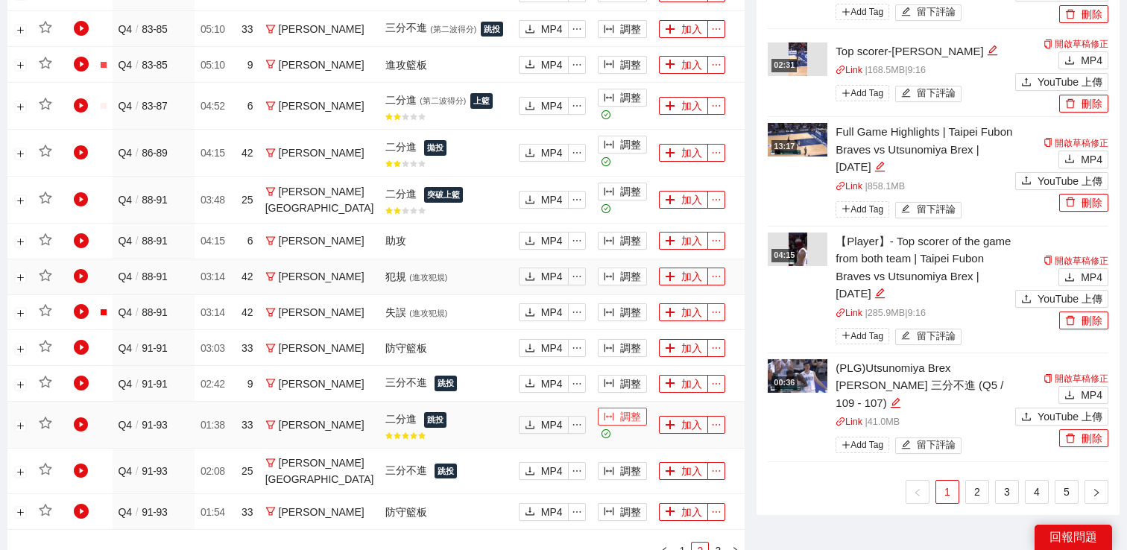
scroll to position [747, 0]
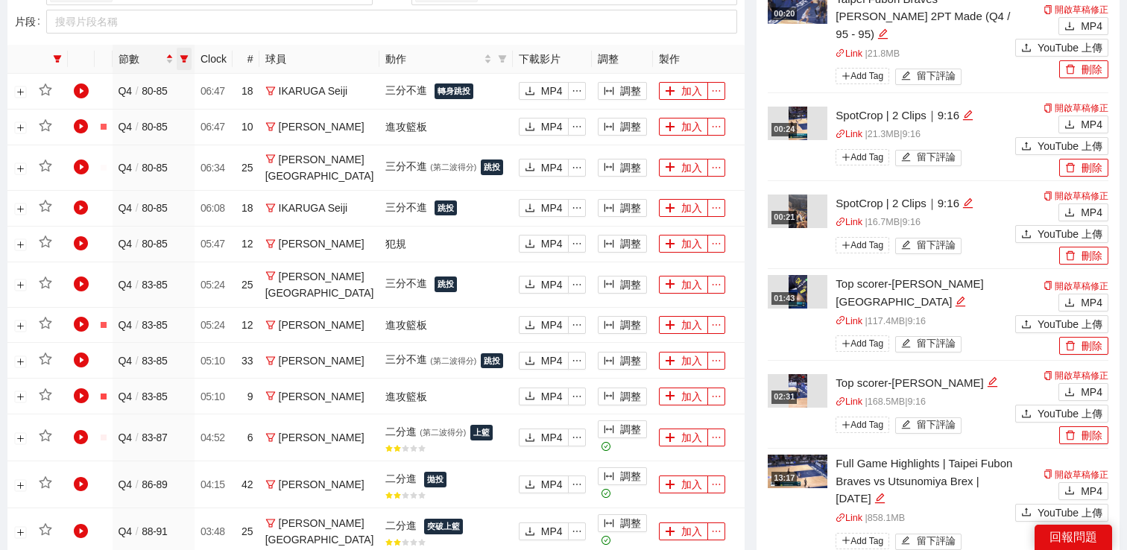
click at [189, 60] on icon "filter" at bounding box center [184, 58] width 8 height 7
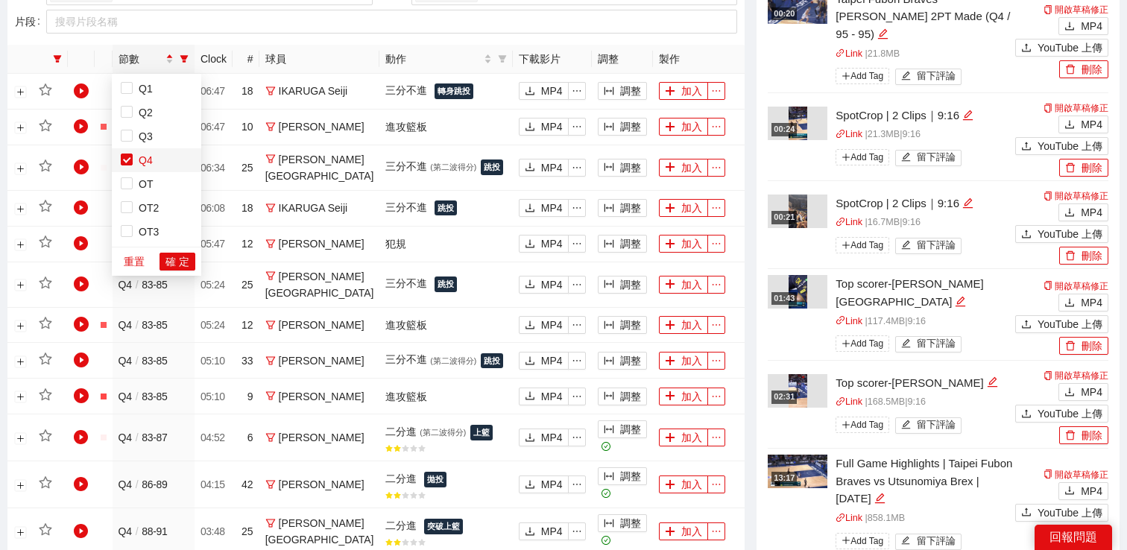
click at [151, 160] on span "Q4" at bounding box center [143, 160] width 20 height 12
click at [147, 141] on span "Q3" at bounding box center [143, 136] width 20 height 12
click at [147, 155] on span "Q4" at bounding box center [143, 160] width 20 height 12
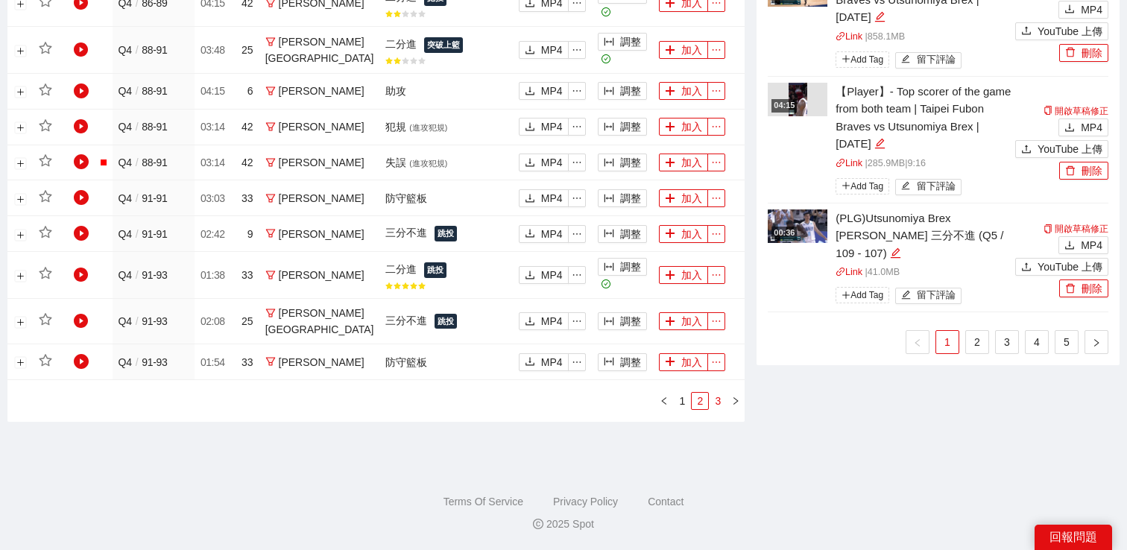
click at [720, 403] on link "3" at bounding box center [718, 401] width 16 height 16
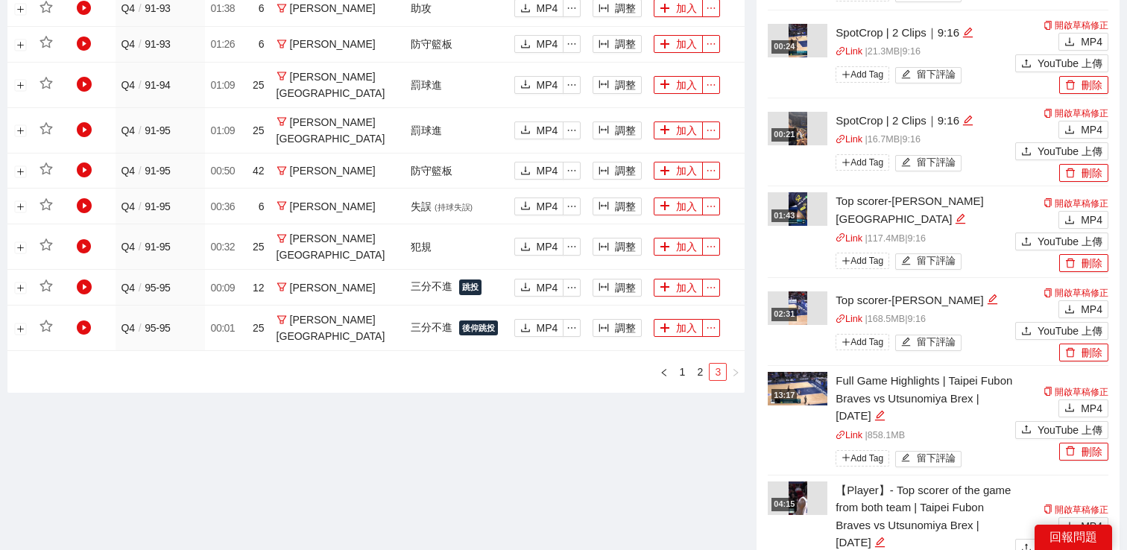
scroll to position [760, 0]
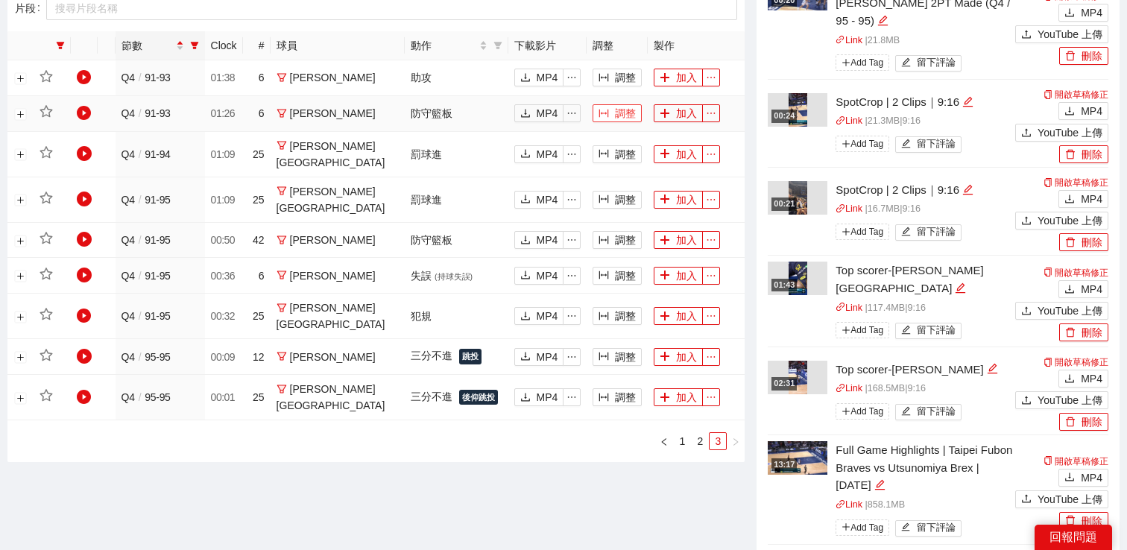
click at [614, 113] on button "調整" at bounding box center [617, 113] width 49 height 18
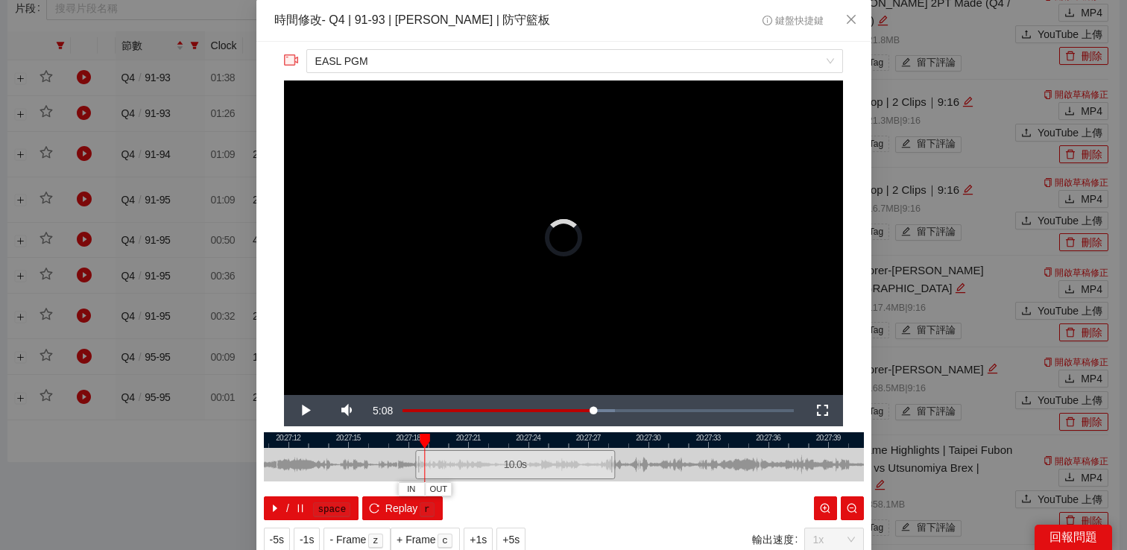
drag, startPoint x: 525, startPoint y: 467, endPoint x: 430, endPoint y: 467, distance: 94.7
click at [432, 467] on div "10.0 s" at bounding box center [515, 464] width 200 height 29
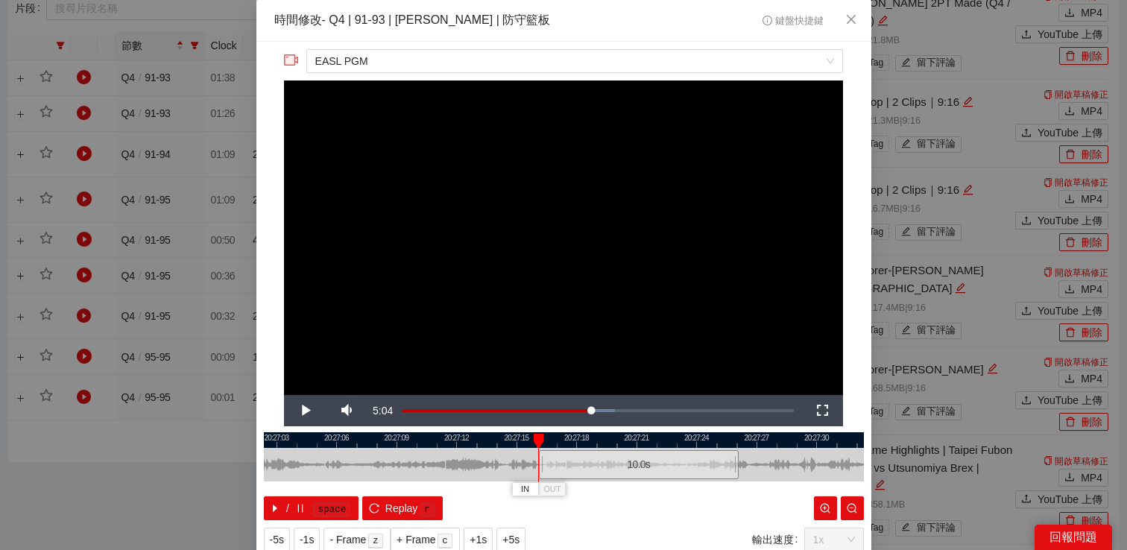
drag, startPoint x: 431, startPoint y: 441, endPoint x: 599, endPoint y: 441, distance: 168.5
click at [599, 441] on div at bounding box center [732, 440] width 600 height 16
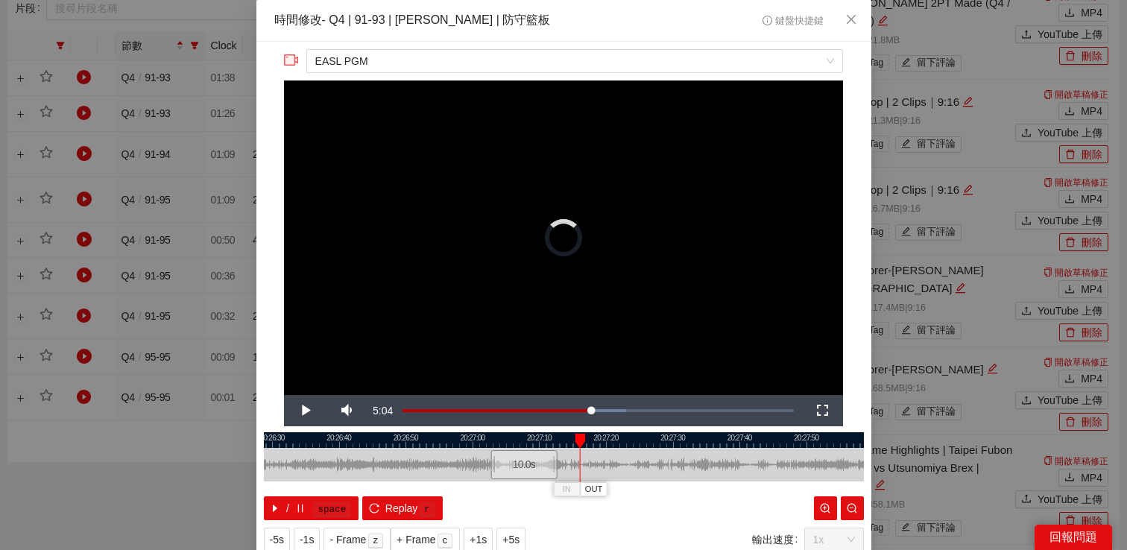
drag, startPoint x: 599, startPoint y: 461, endPoint x: 484, endPoint y: 461, distance: 115.6
click at [491, 461] on div "10.0 s" at bounding box center [524, 464] width 67 height 29
drag, startPoint x: 494, startPoint y: 465, endPoint x: 449, endPoint y: 465, distance: 44.7
click at [462, 465] on div "10.0 s" at bounding box center [495, 464] width 67 height 29
click at [307, 411] on span "Video Player" at bounding box center [305, 411] width 42 height 0
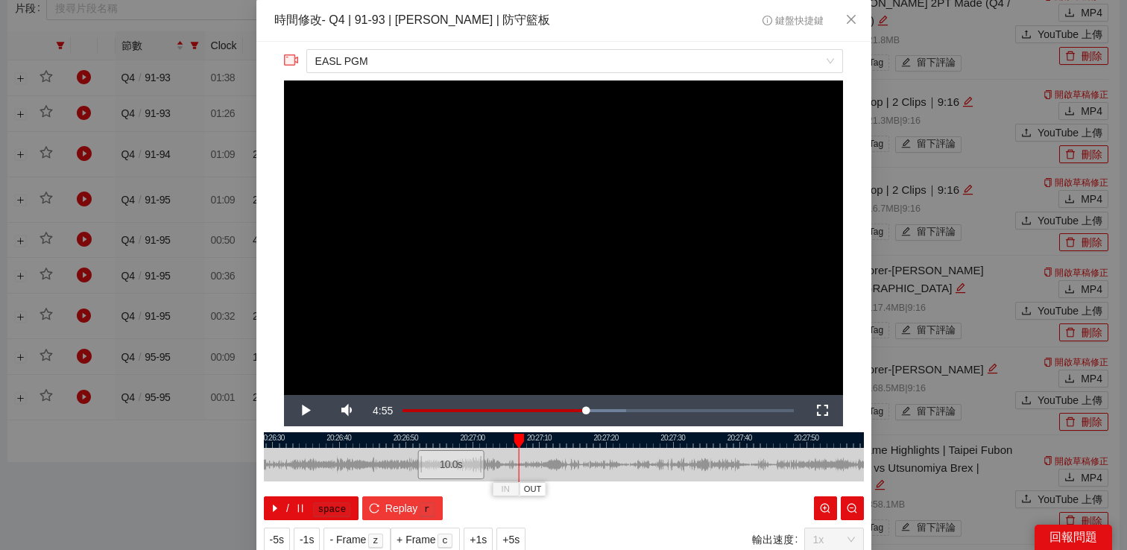
click at [413, 508] on span "Replay" at bounding box center [401, 508] width 33 height 16
click at [305, 411] on span "Video Player" at bounding box center [305, 411] width 42 height 0
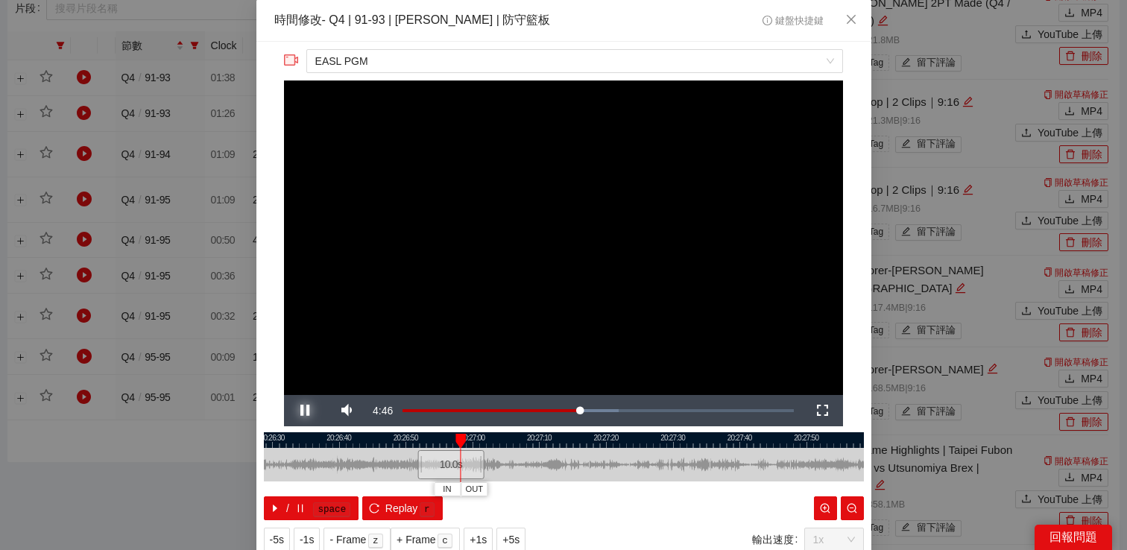
click at [305, 411] on span "Video Player" at bounding box center [305, 411] width 42 height 0
click at [391, 503] on span "Replay" at bounding box center [401, 508] width 33 height 16
click at [300, 411] on span "Video Player" at bounding box center [305, 411] width 42 height 0
click at [301, 411] on span "Video Player" at bounding box center [305, 411] width 42 height 0
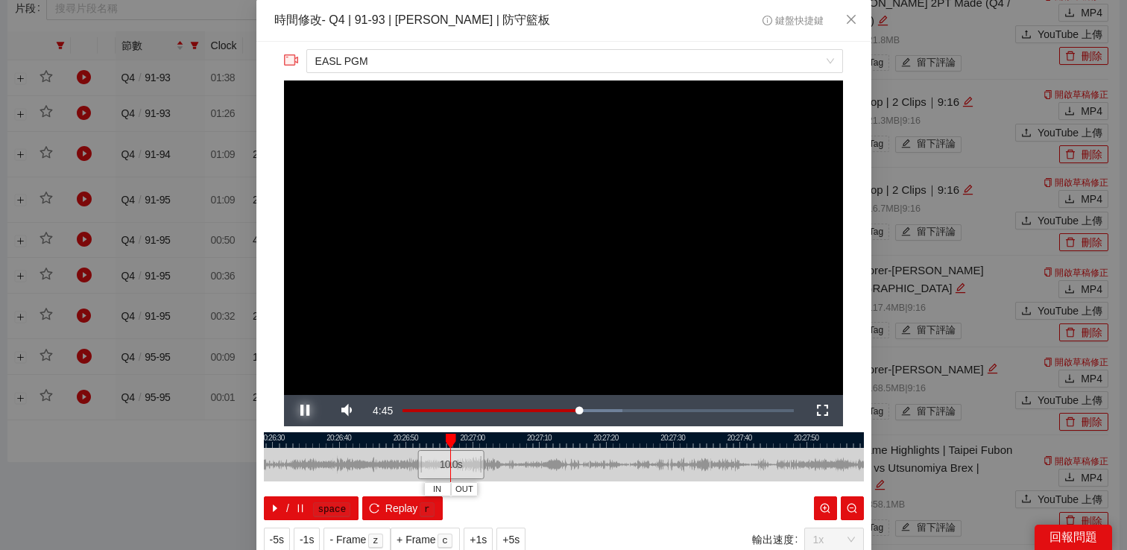
click at [297, 411] on span "Video Player" at bounding box center [305, 411] width 42 height 0
click at [303, 530] on button "-1s" at bounding box center [307, 540] width 26 height 24
click at [297, 411] on span "Video Player" at bounding box center [305, 411] width 42 height 0
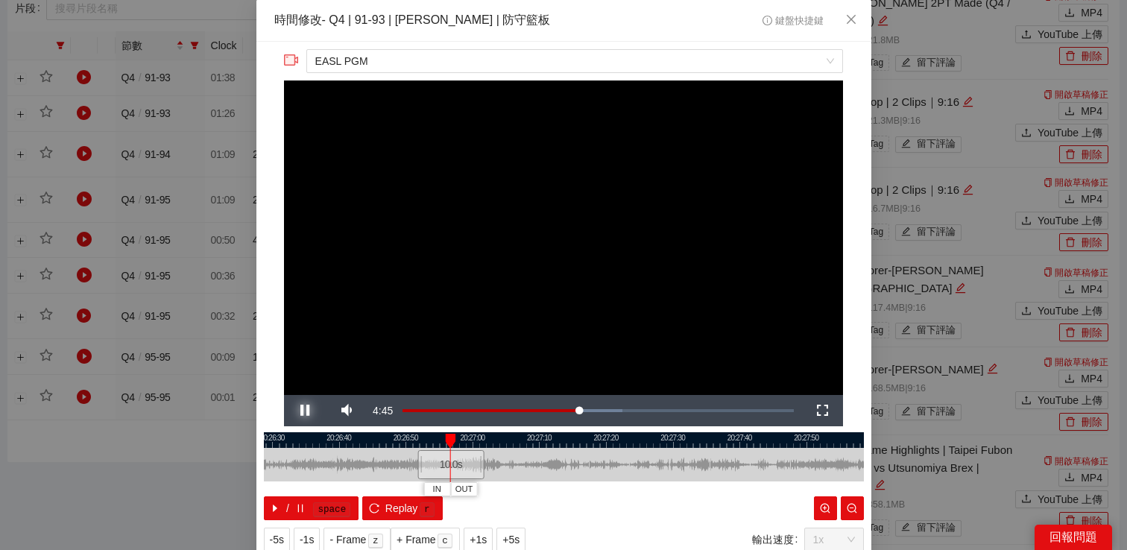
click at [297, 411] on span "Video Player" at bounding box center [305, 411] width 42 height 0
click at [312, 534] on span "-1s" at bounding box center [307, 540] width 14 height 16
click at [315, 411] on span "Video Player" at bounding box center [305, 411] width 42 height 0
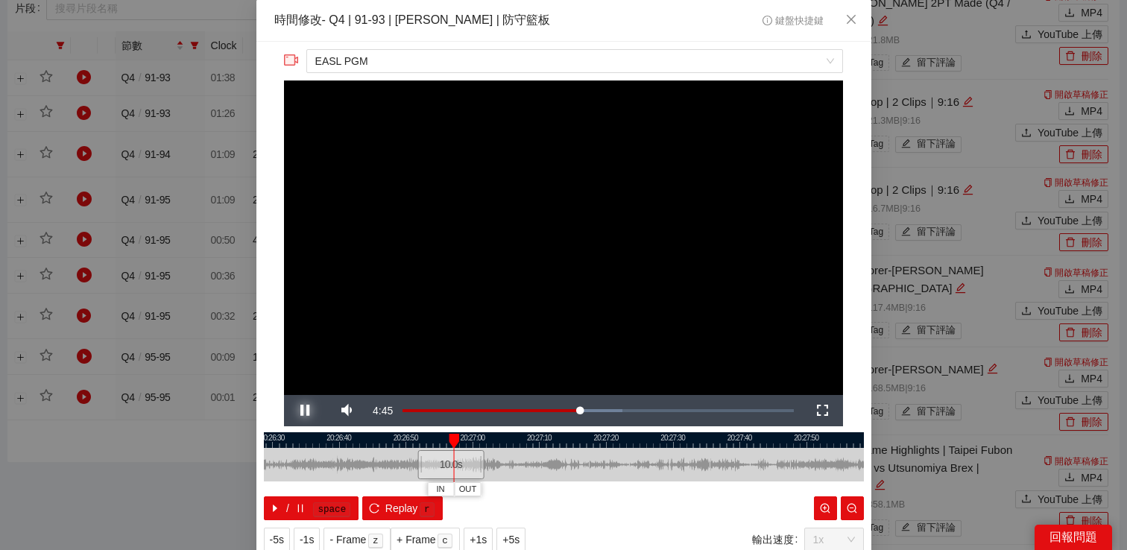
click at [315, 411] on span "Video Player" at bounding box center [305, 411] width 42 height 0
click at [691, 308] on video "Video Player" at bounding box center [563, 238] width 559 height 315
click at [728, 306] on video "Video Player" at bounding box center [563, 238] width 559 height 315
click at [787, 300] on video "Video Player" at bounding box center [563, 238] width 559 height 315
click at [917, 298] on div "**********" at bounding box center [563, 275] width 1127 height 550
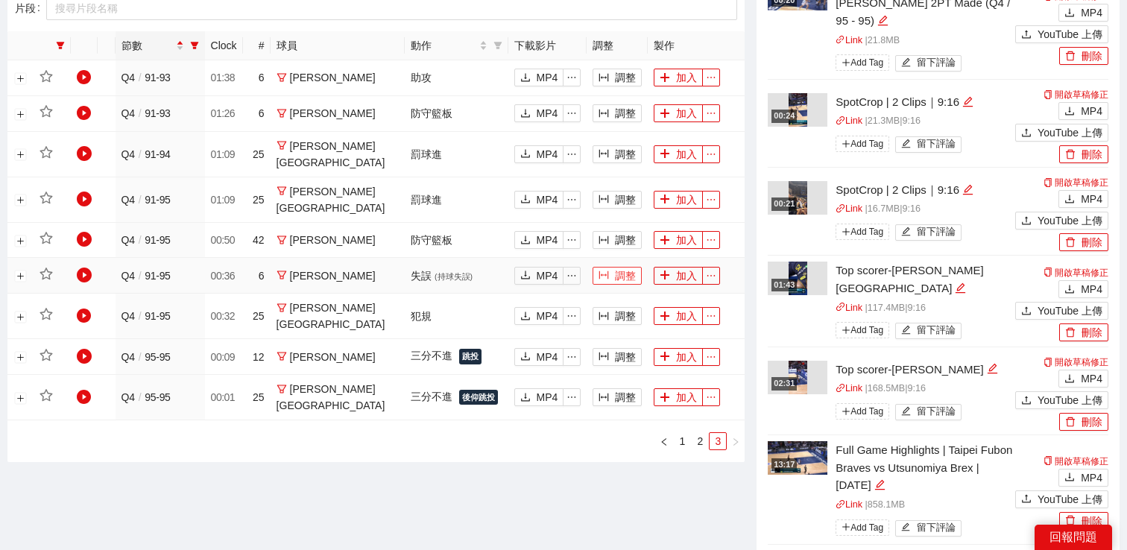
click at [625, 267] on button "調整" at bounding box center [617, 276] width 49 height 18
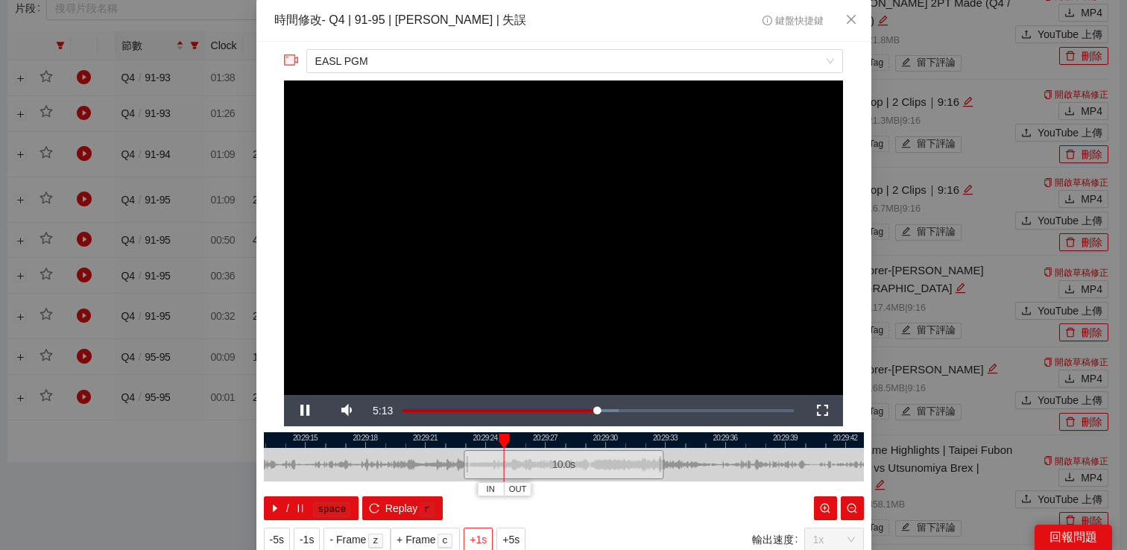
click at [479, 537] on span "+1s" at bounding box center [478, 540] width 17 height 16
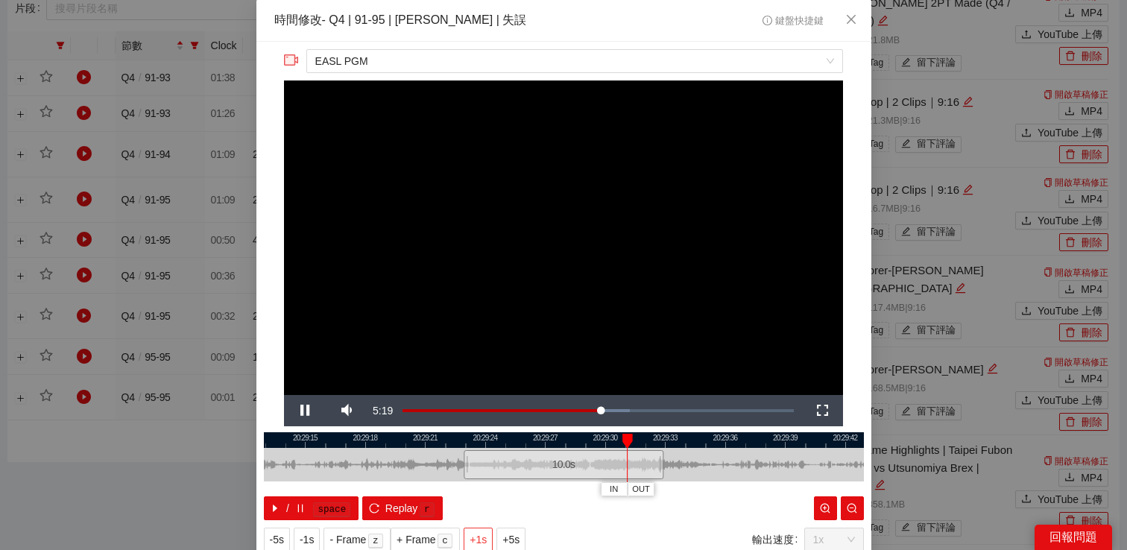
click at [479, 537] on span "+1s" at bounding box center [478, 540] width 17 height 16
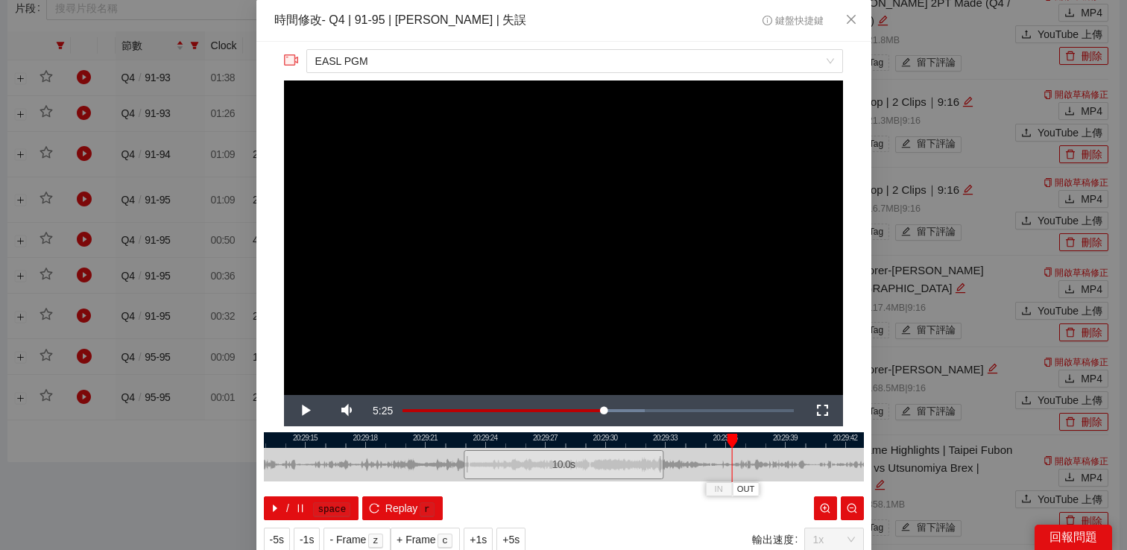
click at [547, 286] on video "Video Player" at bounding box center [563, 238] width 559 height 315
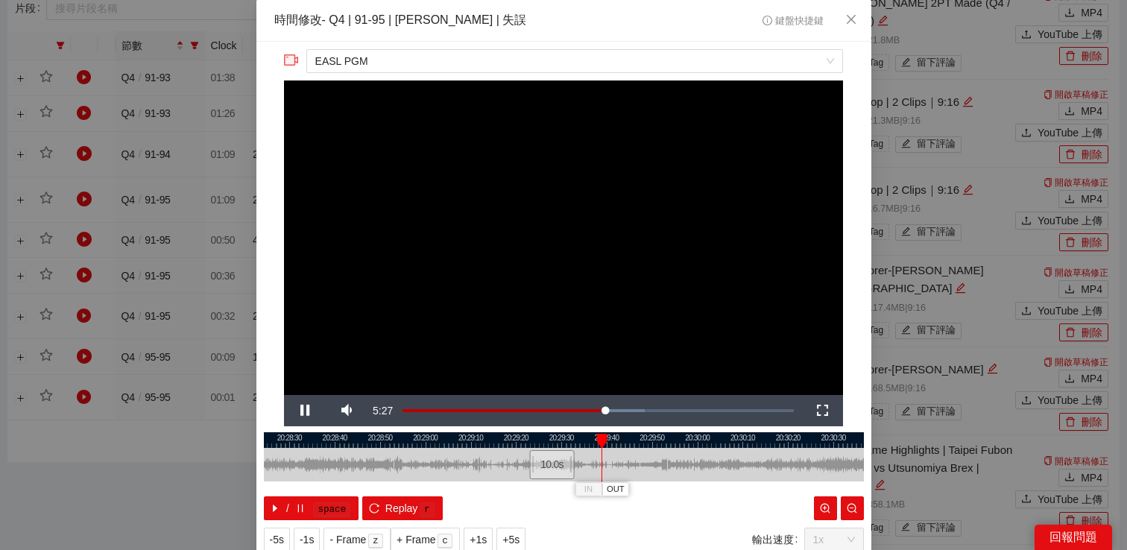
drag, startPoint x: 560, startPoint y: 436, endPoint x: 435, endPoint y: 435, distance: 125.3
click at [435, 436] on div at bounding box center [559, 440] width 600 height 16
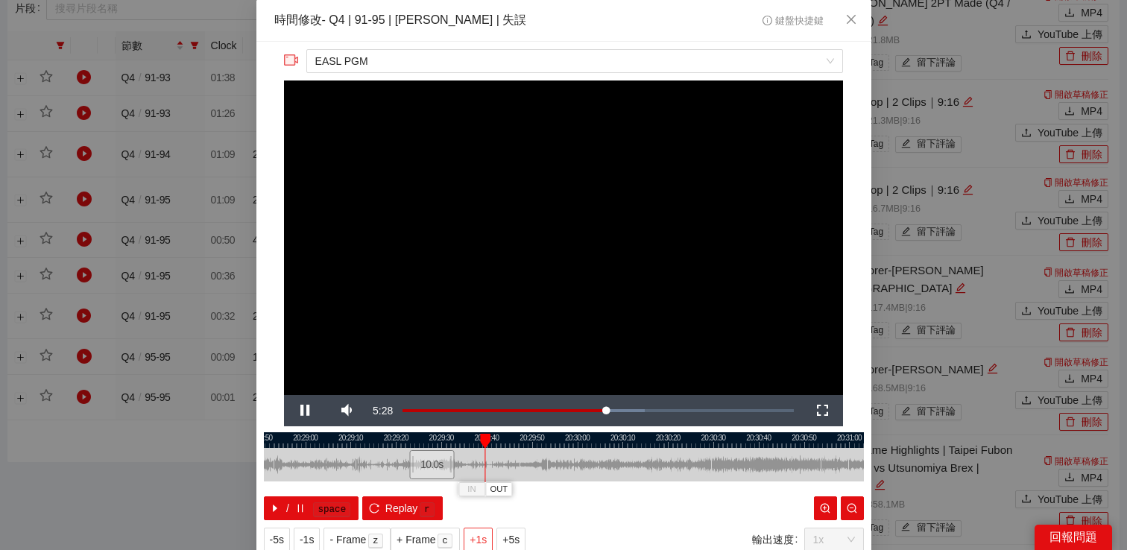
click at [471, 535] on button "+1s" at bounding box center [478, 540] width 29 height 24
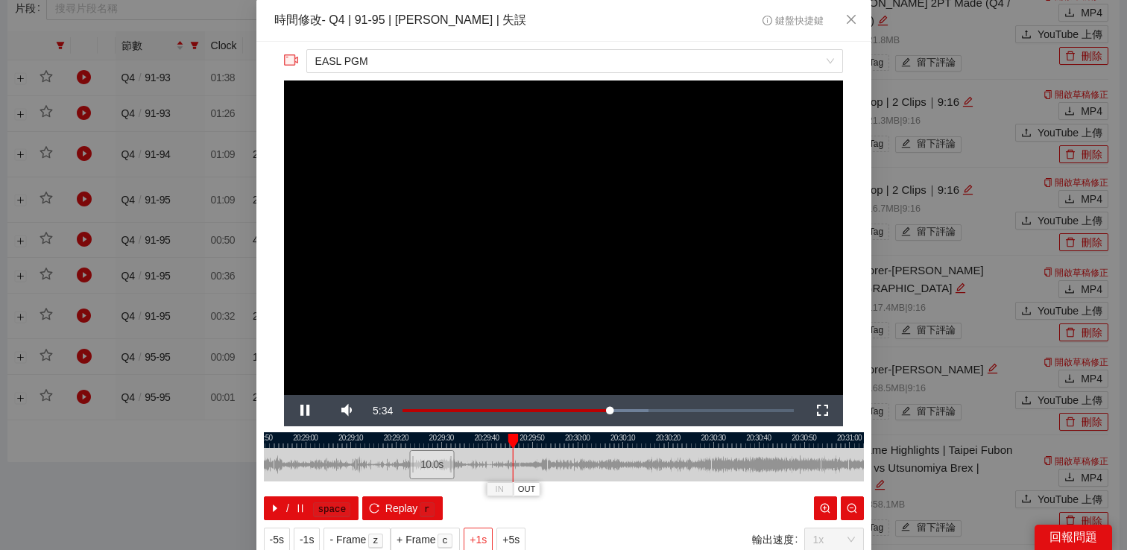
click at [471, 535] on button "+1s" at bounding box center [478, 540] width 29 height 24
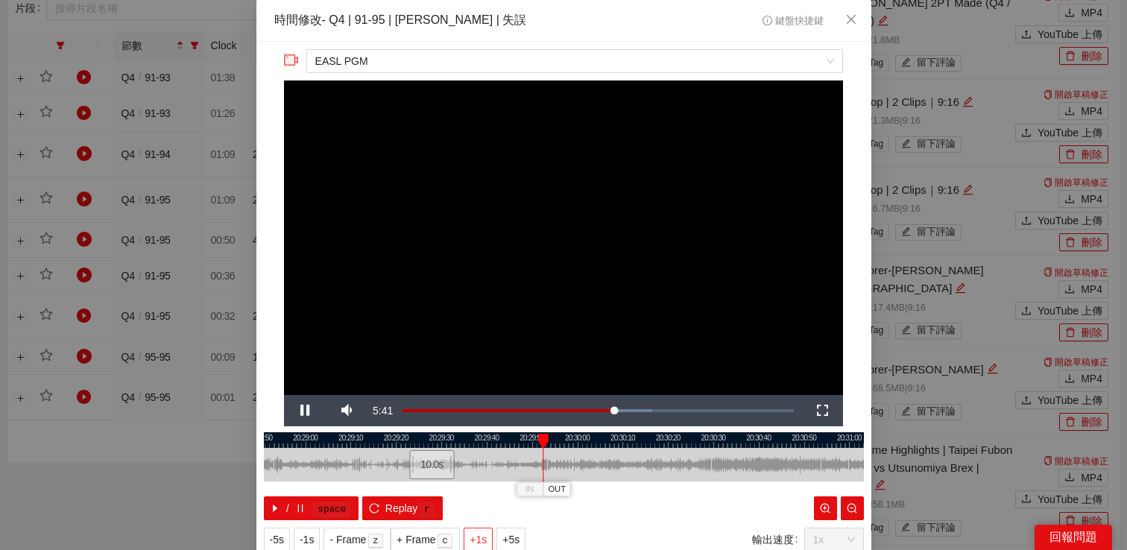
click at [471, 534] on button "+1s" at bounding box center [478, 540] width 29 height 24
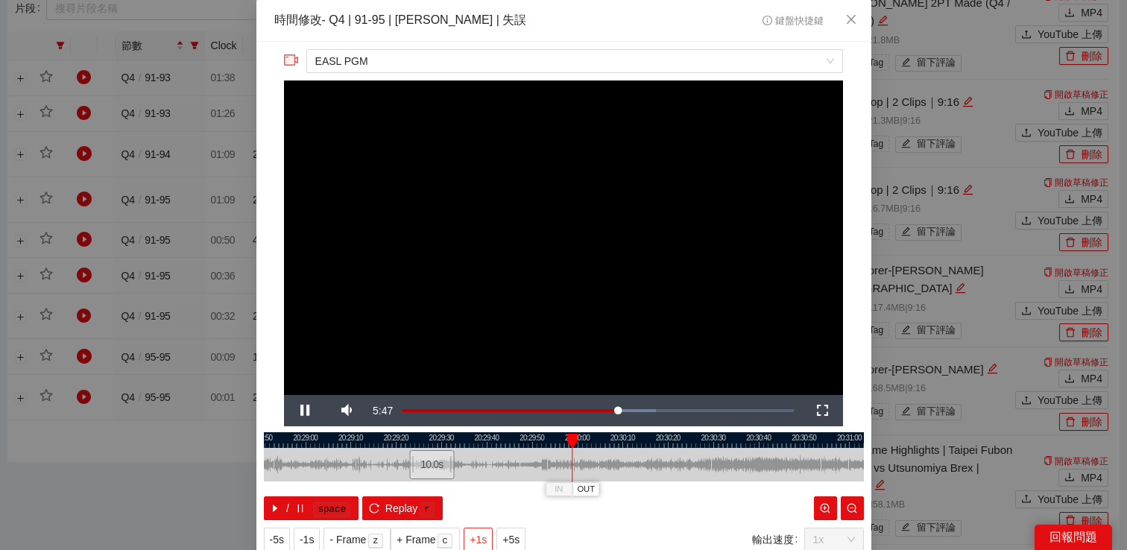
click at [471, 534] on button "+1s" at bounding box center [478, 540] width 29 height 24
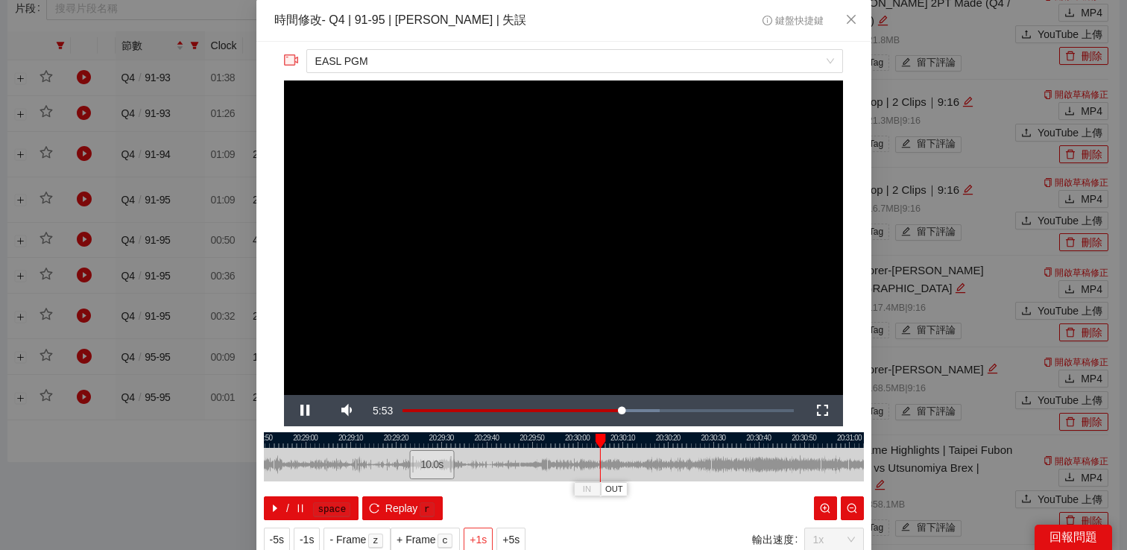
click at [471, 534] on button "+1s" at bounding box center [478, 540] width 29 height 24
click at [304, 411] on span "Video Player" at bounding box center [305, 411] width 42 height 0
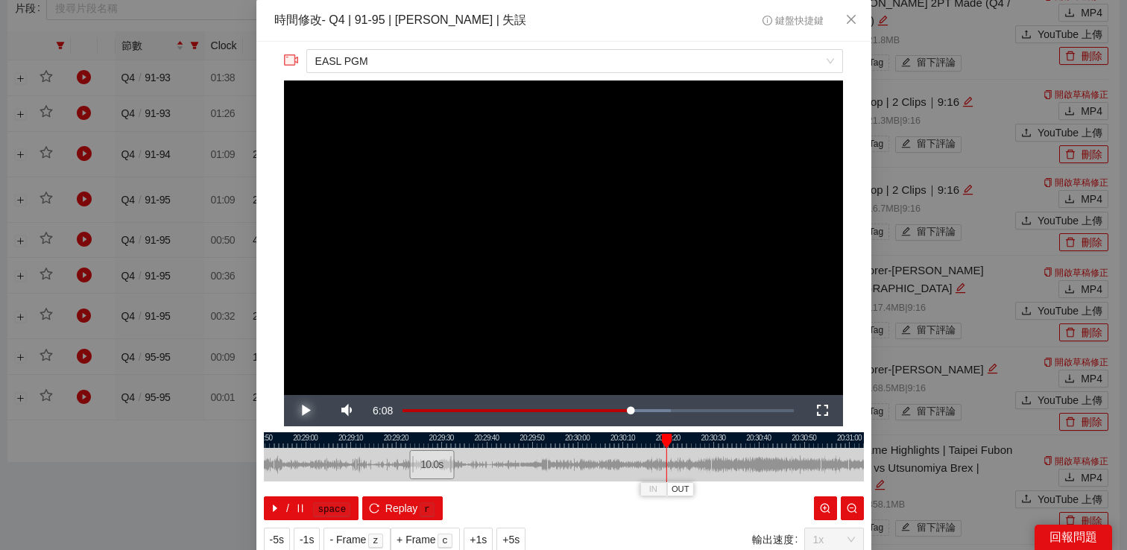
click at [304, 411] on span "Video Player" at bounding box center [305, 411] width 42 height 0
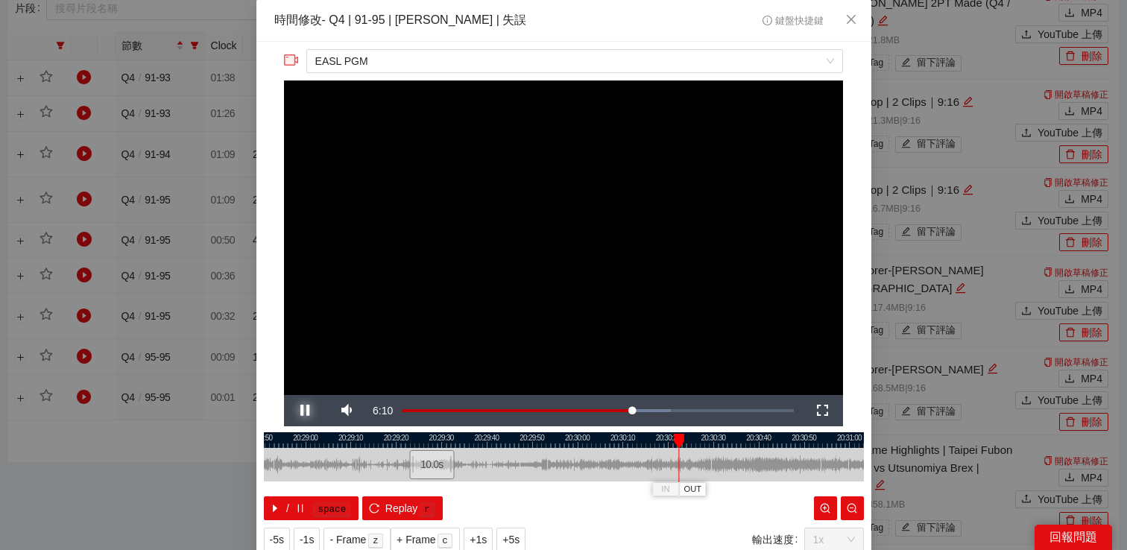
click at [304, 411] on span "Video Player" at bounding box center [305, 411] width 42 height 0
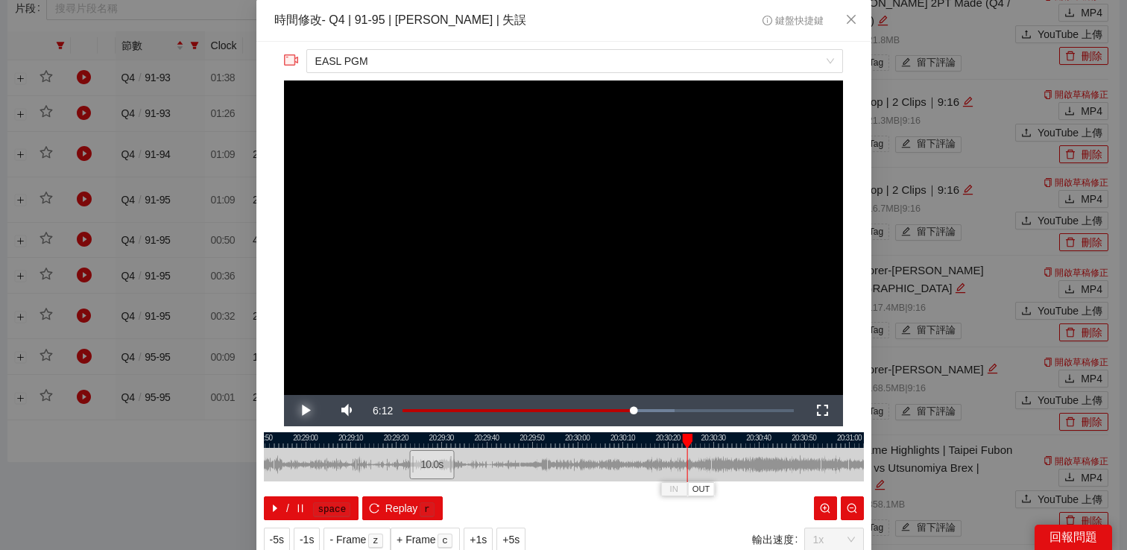
click at [304, 411] on span "Video Player" at bounding box center [305, 411] width 42 height 0
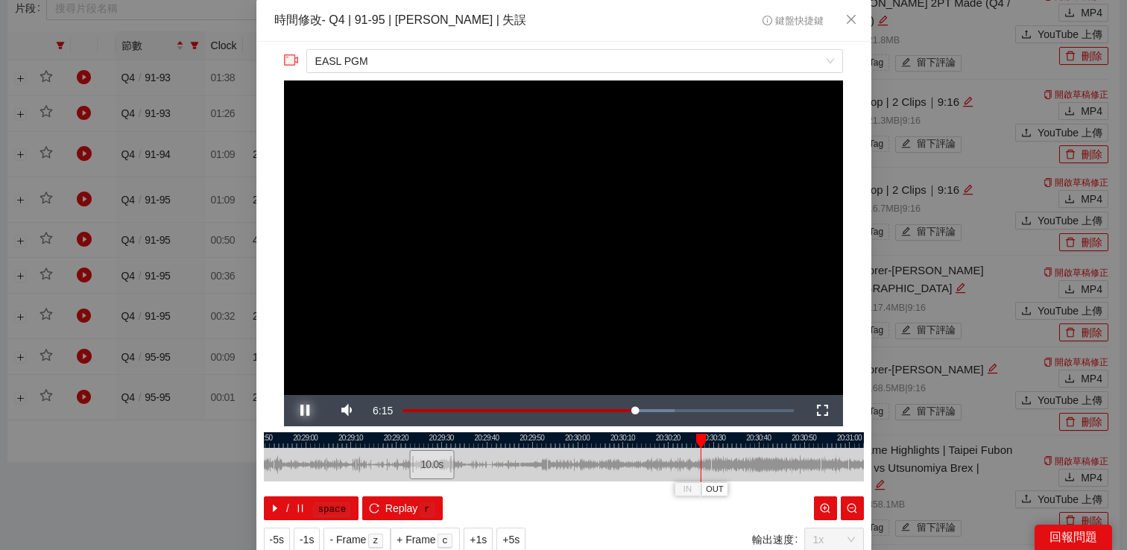
click at [304, 411] on span "Video Player" at bounding box center [305, 411] width 42 height 0
click at [354, 529] on button "- Frame z" at bounding box center [357, 540] width 67 height 24
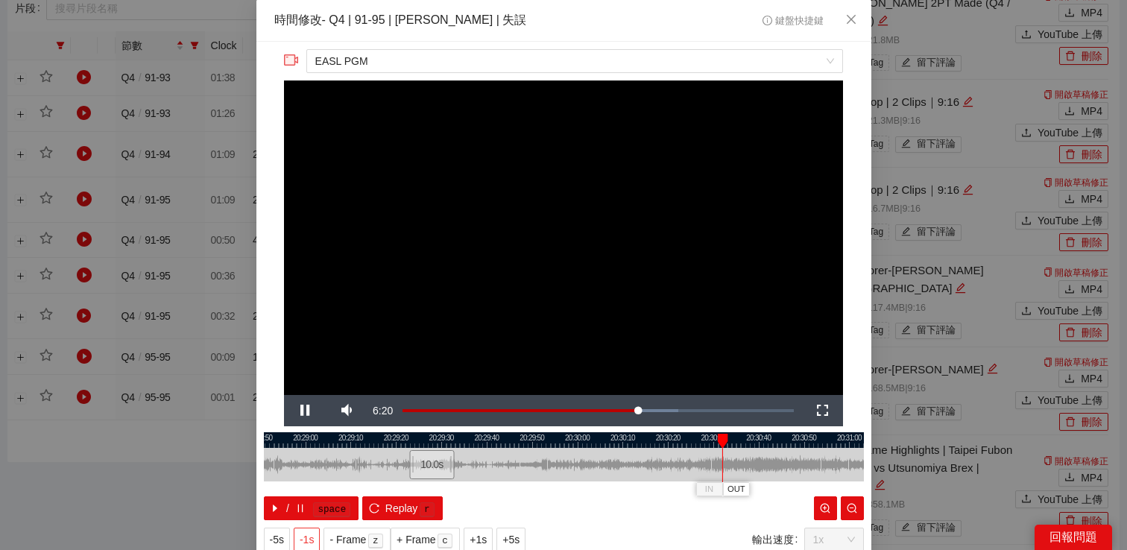
click at [313, 535] on span "-1s" at bounding box center [307, 540] width 14 height 16
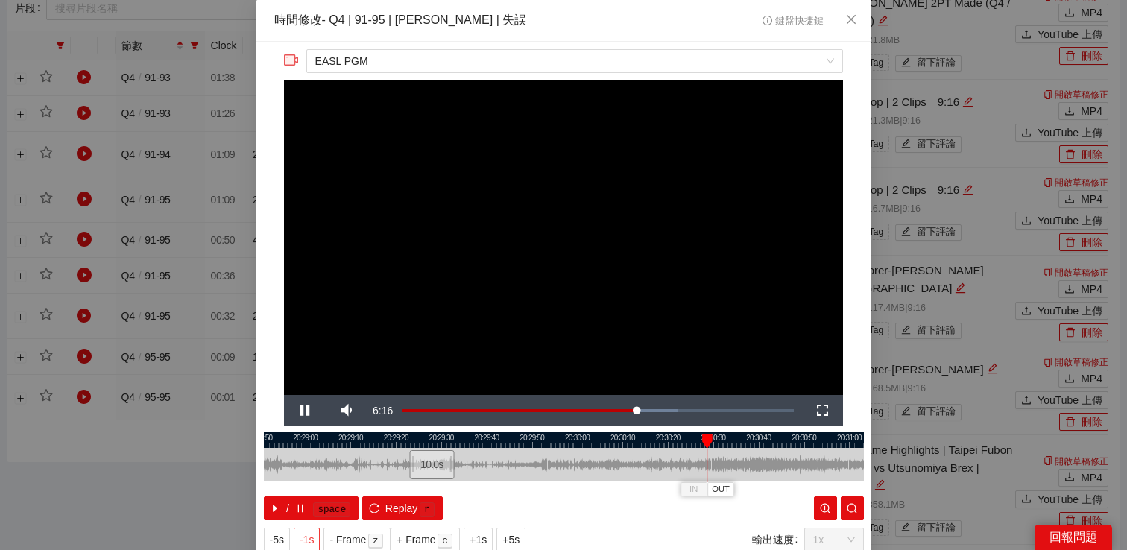
click at [313, 535] on span "-1s" at bounding box center [307, 540] width 14 height 16
click at [286, 535] on button "-5s" at bounding box center [277, 540] width 26 height 24
click at [277, 535] on span "-5s" at bounding box center [277, 540] width 14 height 16
click at [295, 411] on span "Video Player" at bounding box center [305, 411] width 42 height 0
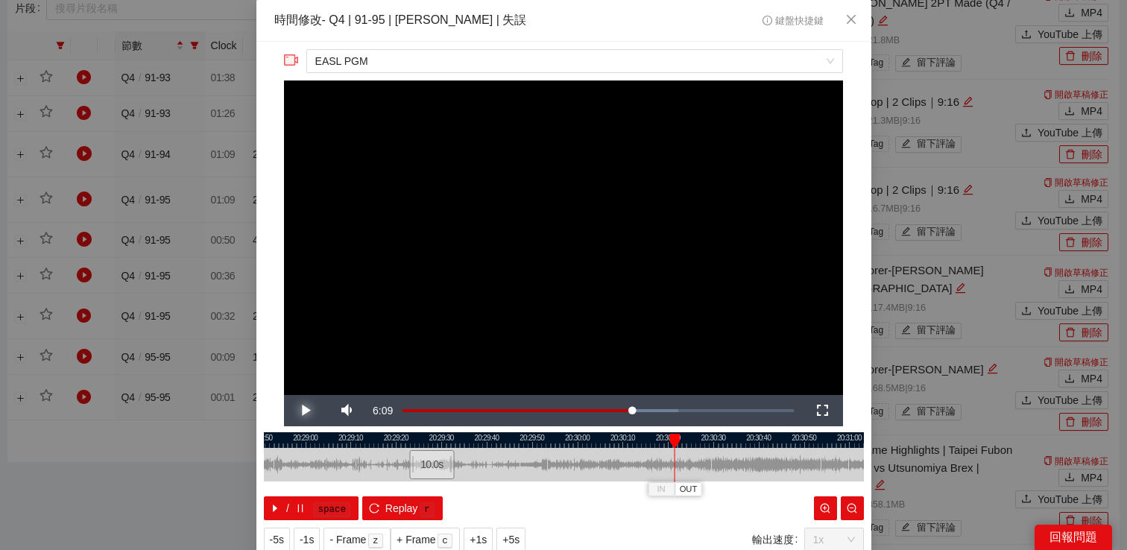
click at [295, 411] on span "Video Player" at bounding box center [305, 411] width 42 height 0
click at [308, 536] on span "-1s" at bounding box center [307, 540] width 14 height 16
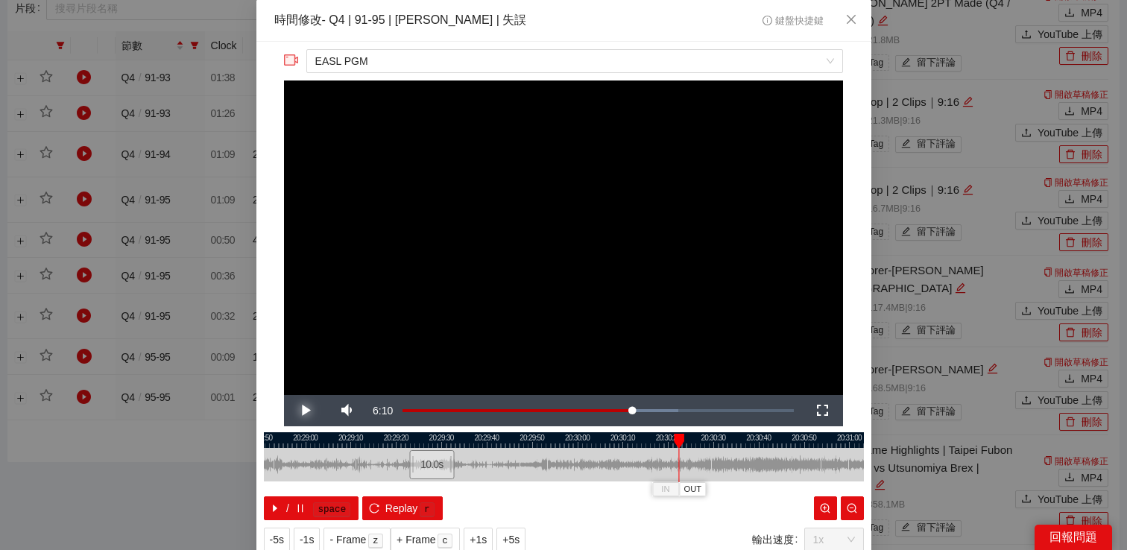
click at [300, 411] on span "Video Player" at bounding box center [305, 411] width 42 height 0
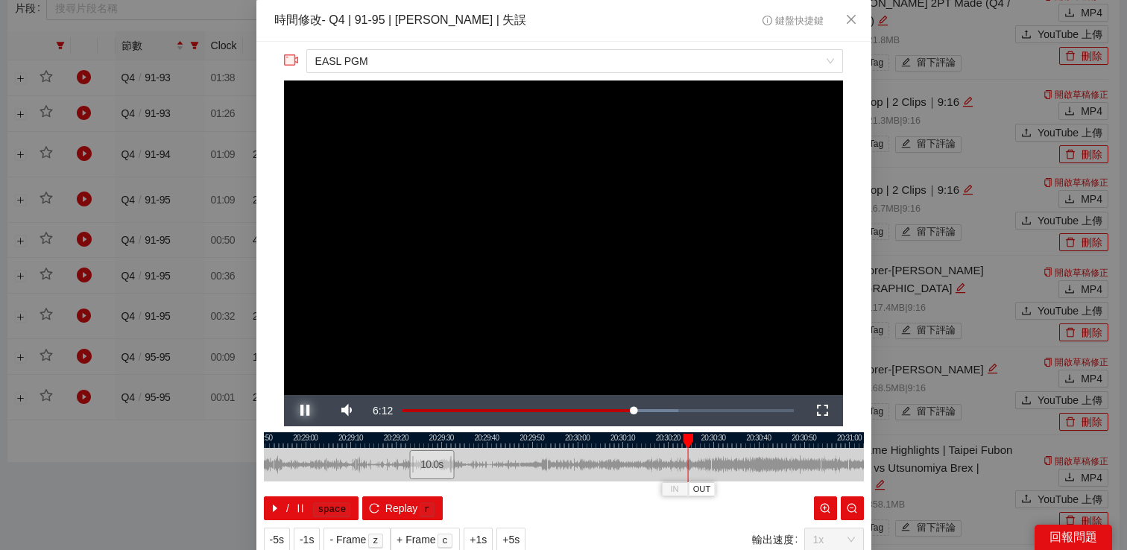
click at [300, 411] on span "Video Player" at bounding box center [305, 411] width 42 height 0
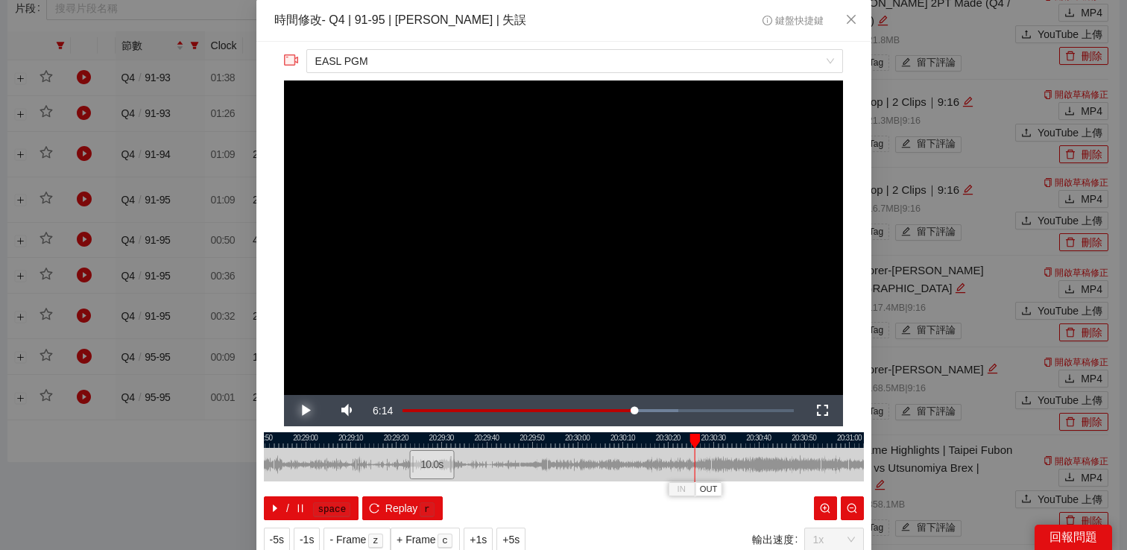
click at [300, 411] on span "Video Player" at bounding box center [305, 411] width 42 height 0
click at [877, 246] on div "**********" at bounding box center [563, 275] width 1127 height 550
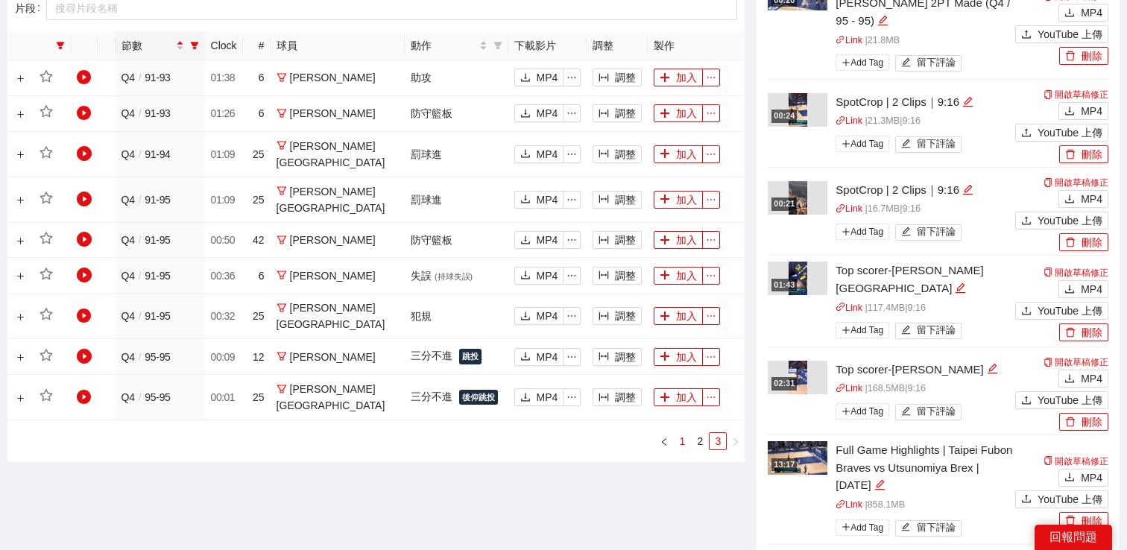
click at [679, 433] on link "1" at bounding box center [682, 441] width 16 height 16
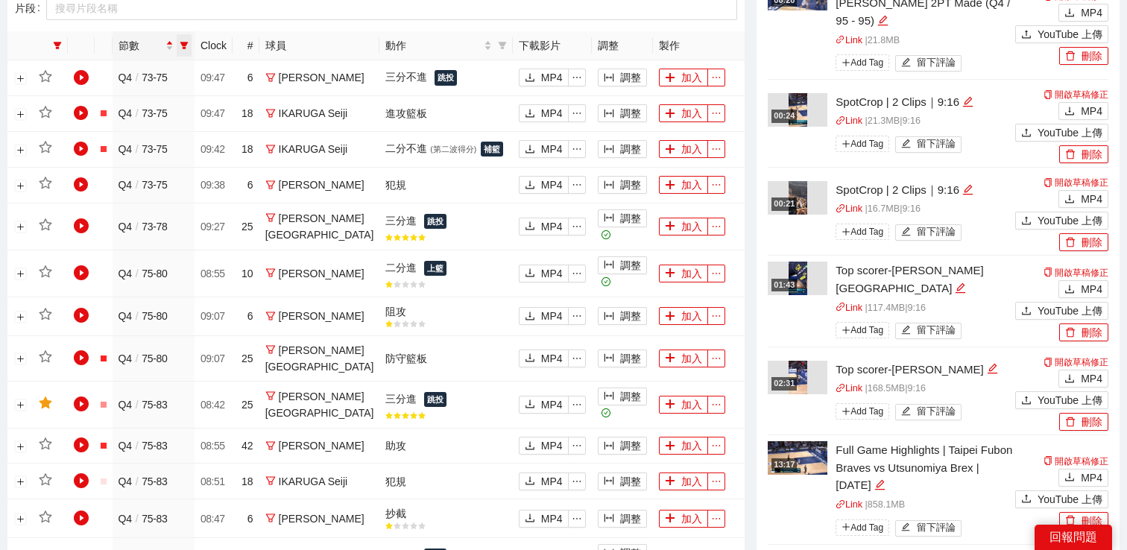
click at [192, 50] on span at bounding box center [184, 45] width 15 height 22
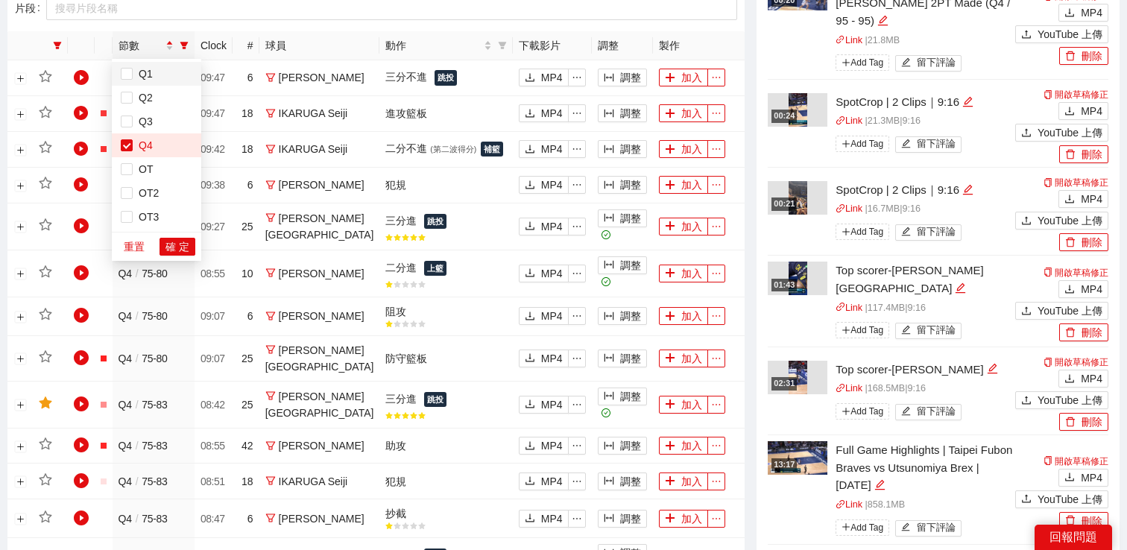
click at [153, 74] on span "Q1" at bounding box center [157, 74] width 72 height 16
click at [141, 242] on span "重置" at bounding box center [134, 247] width 21 height 16
click at [171, 242] on span "確 定" at bounding box center [178, 247] width 24 height 16
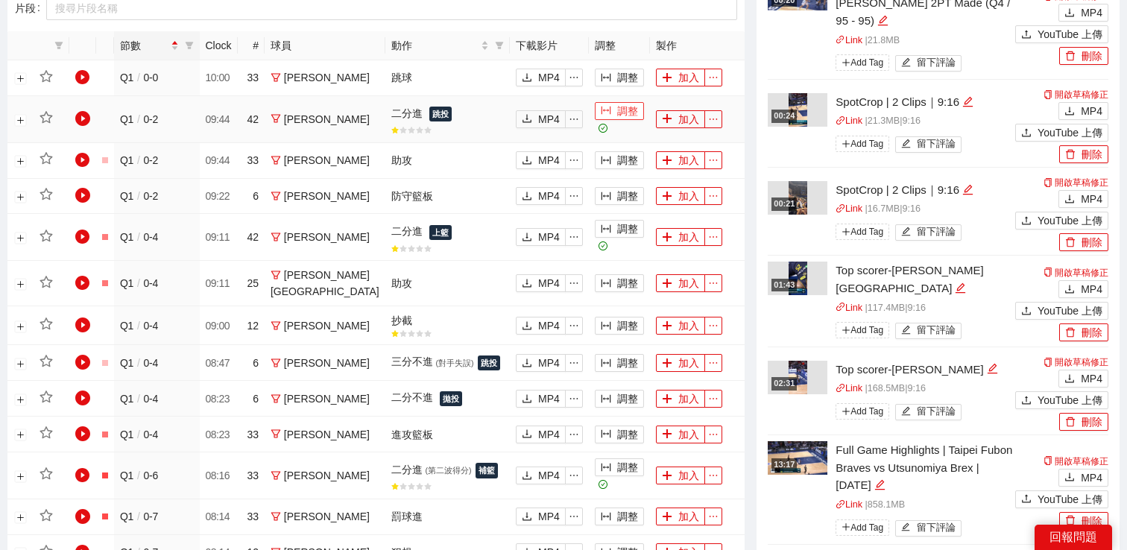
click at [617, 113] on button "調整" at bounding box center [619, 111] width 49 height 18
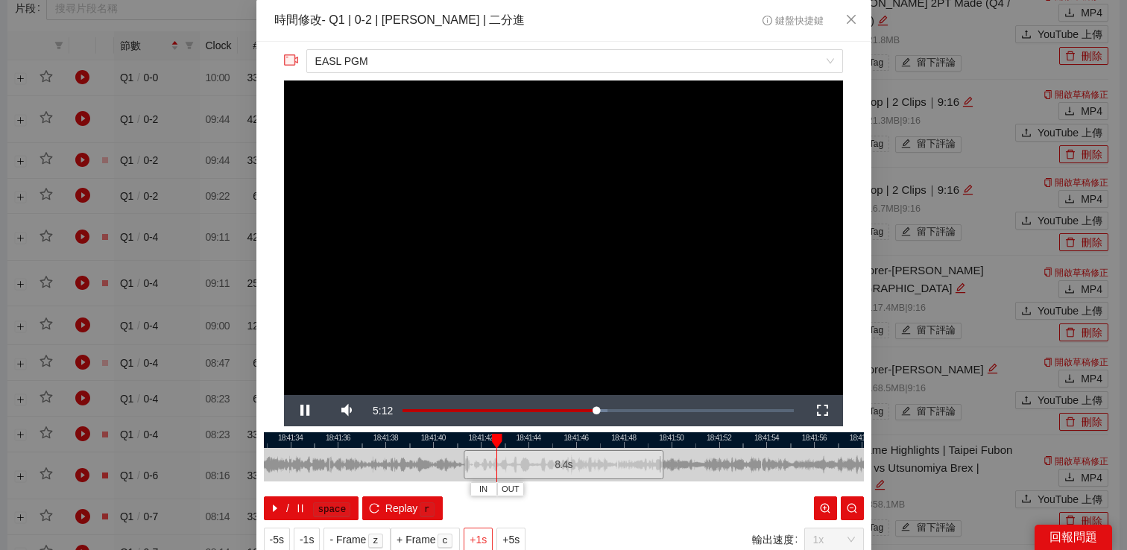
click at [476, 532] on span "+1s" at bounding box center [478, 540] width 17 height 16
click at [684, 256] on video "Video Player" at bounding box center [563, 238] width 559 height 315
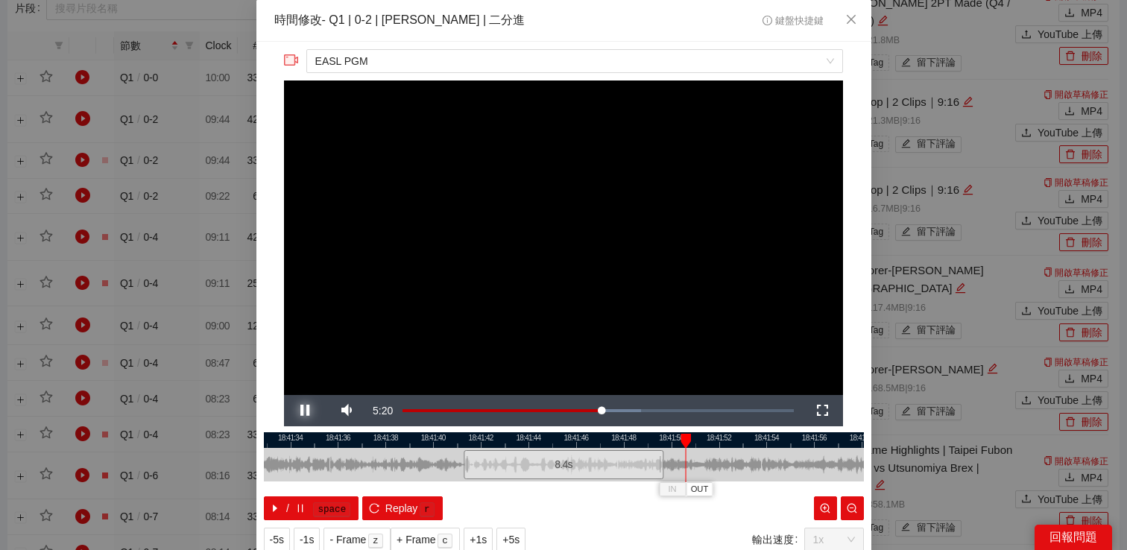
click at [308, 411] on span "Video Player" at bounding box center [305, 411] width 42 height 0
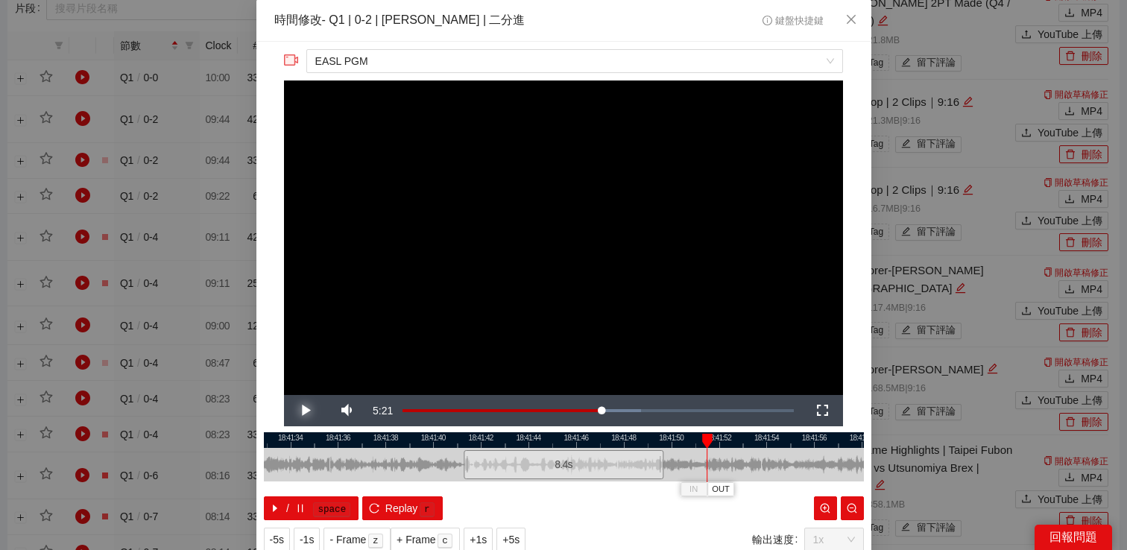
click at [308, 411] on span "Video Player" at bounding box center [305, 411] width 42 height 0
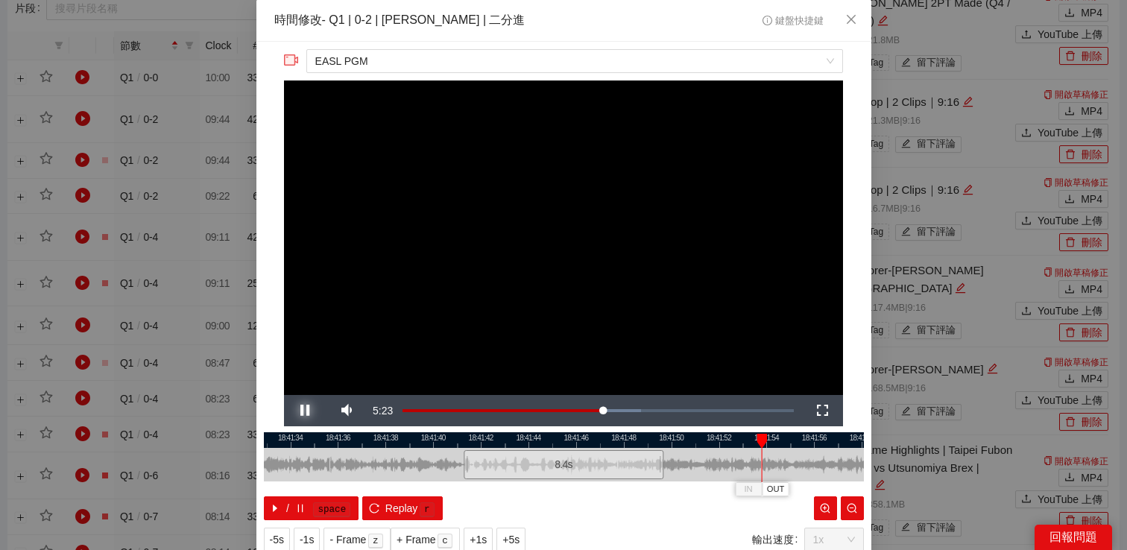
click at [308, 411] on span "Video Player" at bounding box center [305, 411] width 42 height 0
click at [303, 544] on span "-1s" at bounding box center [307, 540] width 14 height 16
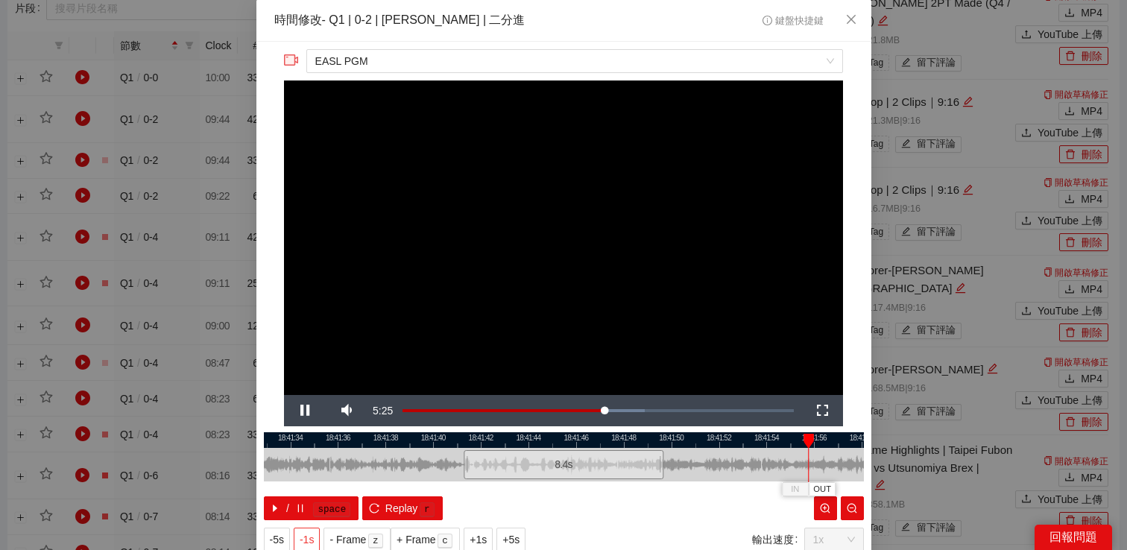
click at [303, 544] on span "-1s" at bounding box center [307, 540] width 14 height 16
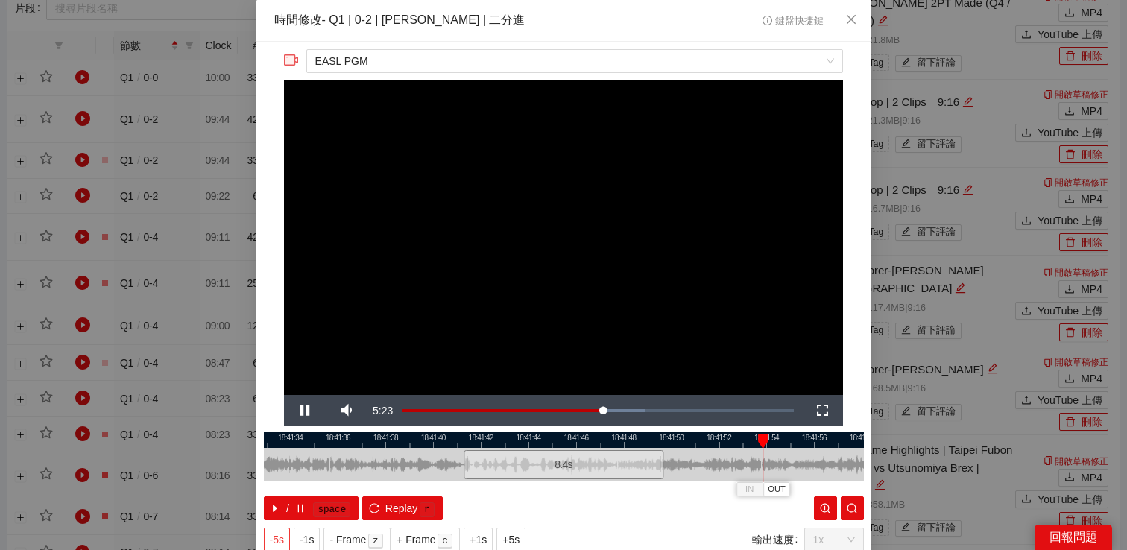
click at [282, 540] on span "-5s" at bounding box center [277, 540] width 14 height 16
click at [308, 411] on span "Video Player" at bounding box center [305, 411] width 42 height 0
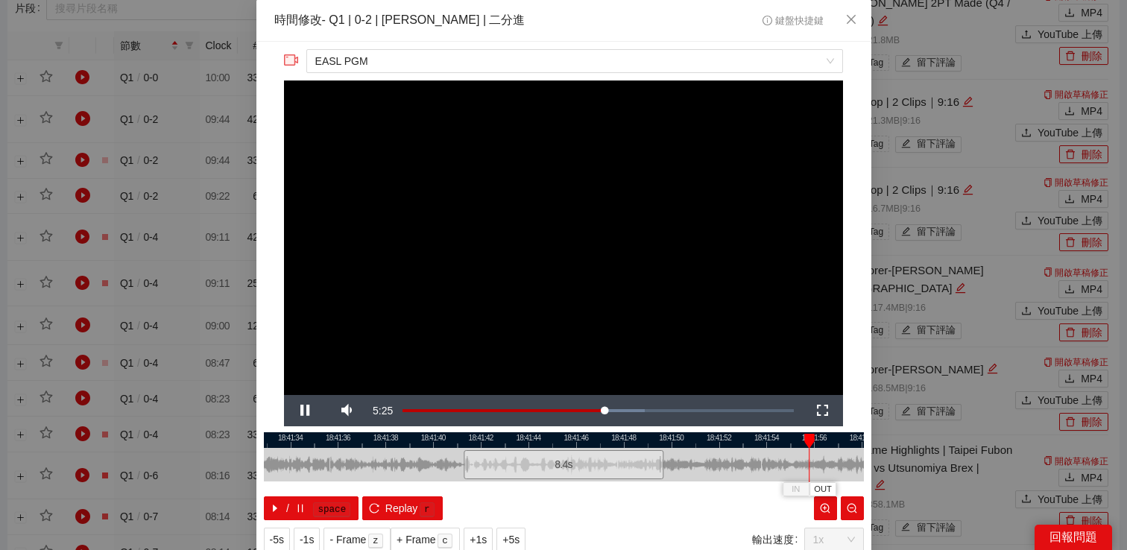
click at [958, 223] on div "**********" at bounding box center [563, 275] width 1127 height 550
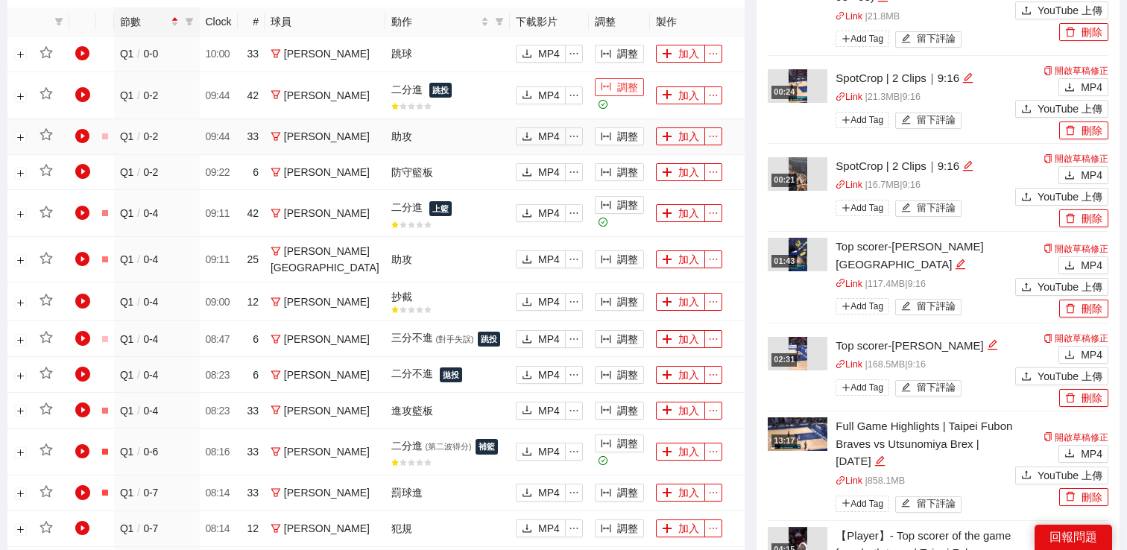
scroll to position [796, 0]
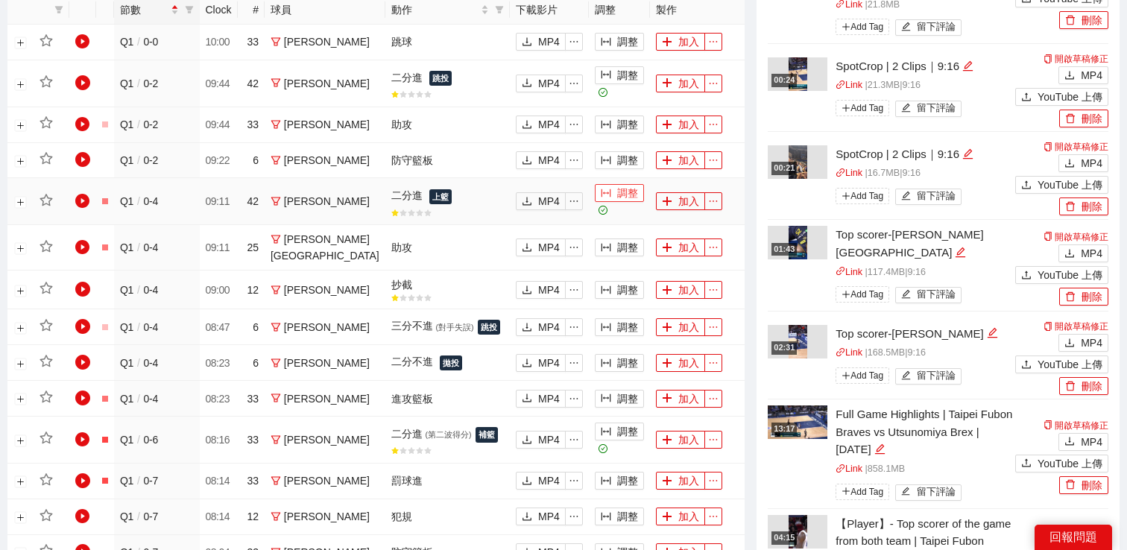
click at [618, 202] on button "調整" at bounding box center [619, 193] width 49 height 18
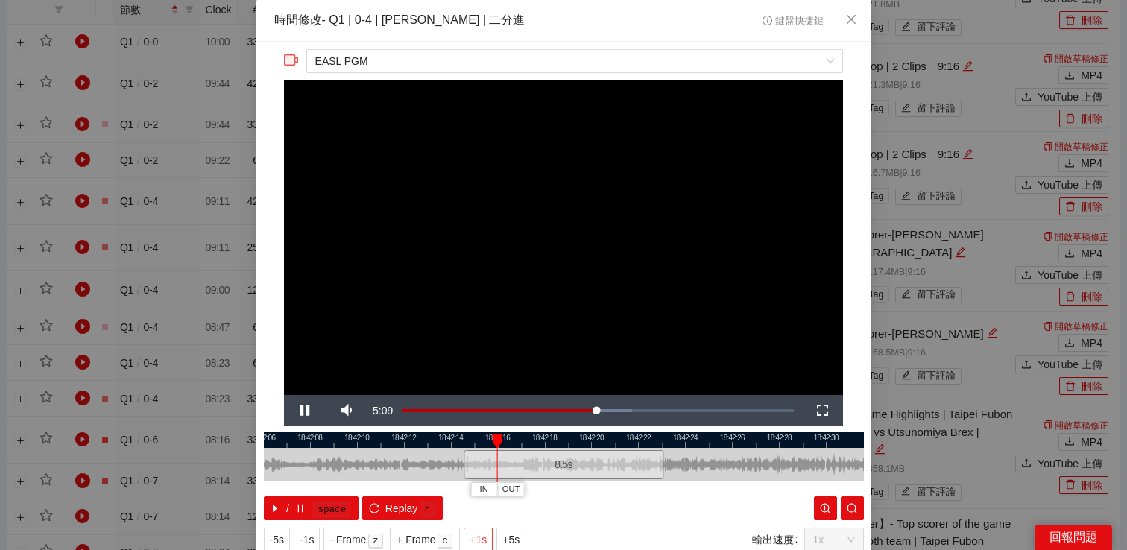
click at [479, 532] on span "+1s" at bounding box center [478, 540] width 17 height 16
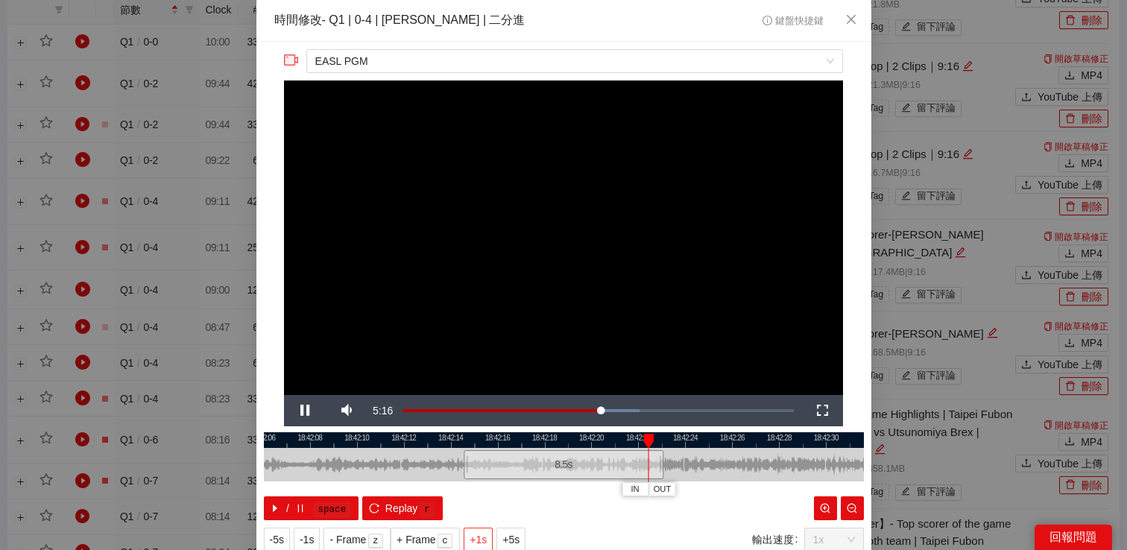
click at [479, 532] on span "+1s" at bounding box center [478, 540] width 17 height 16
click at [594, 262] on video "Video Player" at bounding box center [563, 238] width 559 height 315
click at [982, 219] on div "**********" at bounding box center [563, 275] width 1127 height 550
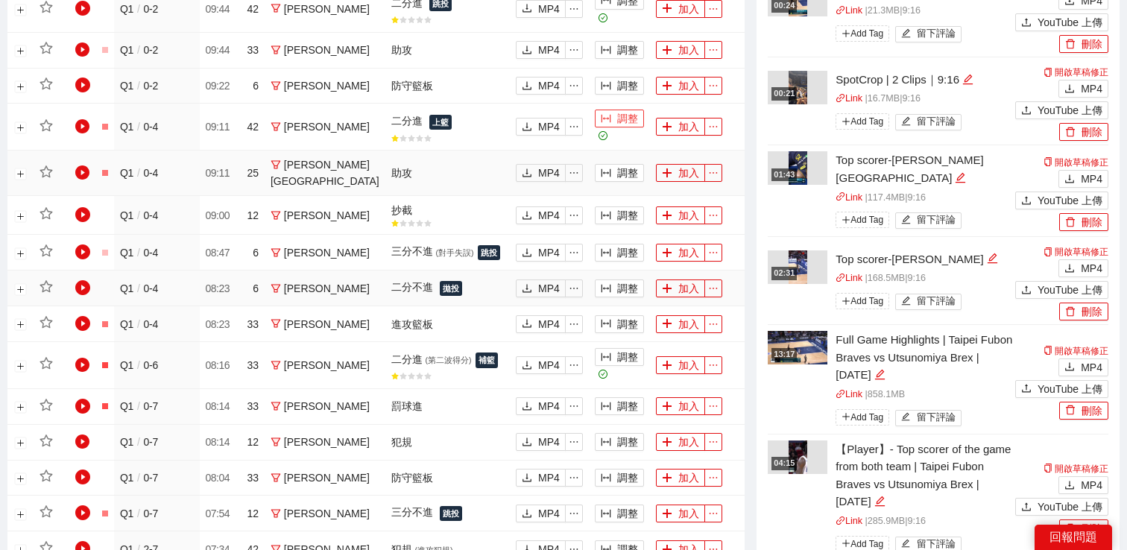
scroll to position [944, 0]
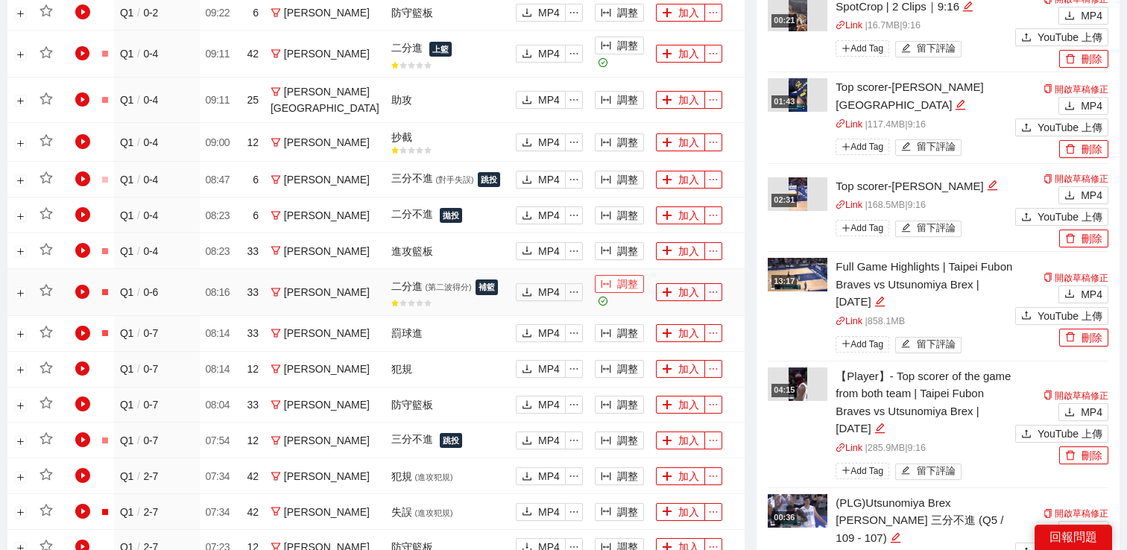
click at [613, 293] on button "調整" at bounding box center [619, 284] width 49 height 18
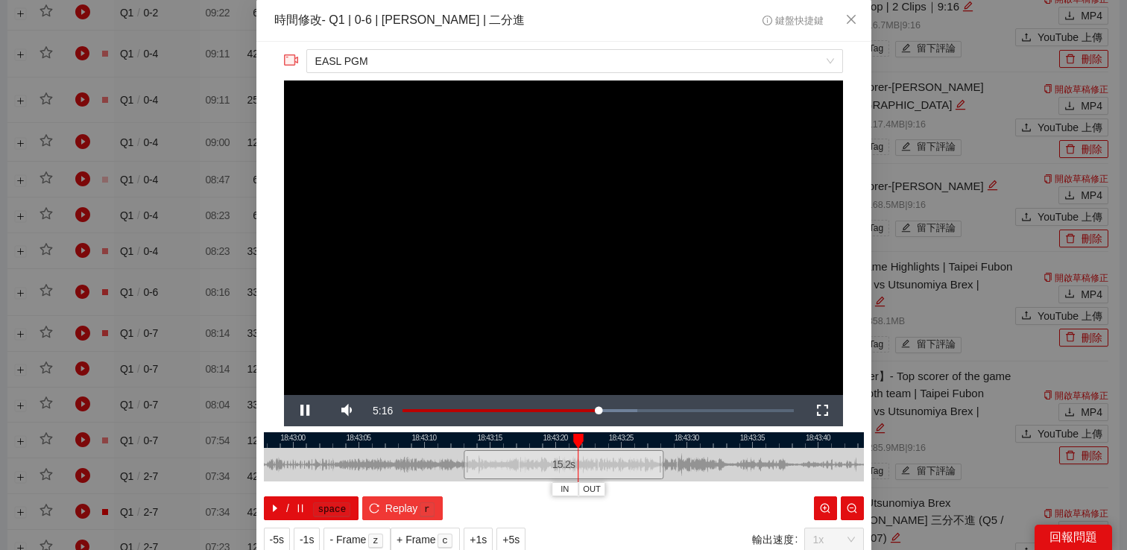
click at [384, 502] on button "Replay r" at bounding box center [402, 509] width 80 height 24
click at [312, 411] on span "Video Player" at bounding box center [305, 411] width 42 height 0
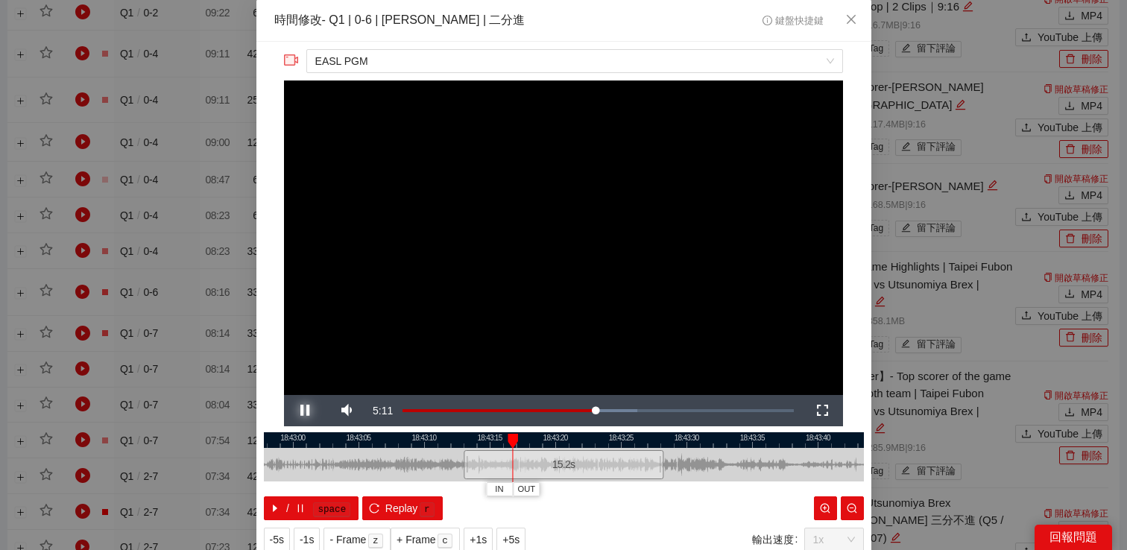
click at [312, 411] on span "Video Player" at bounding box center [305, 411] width 42 height 0
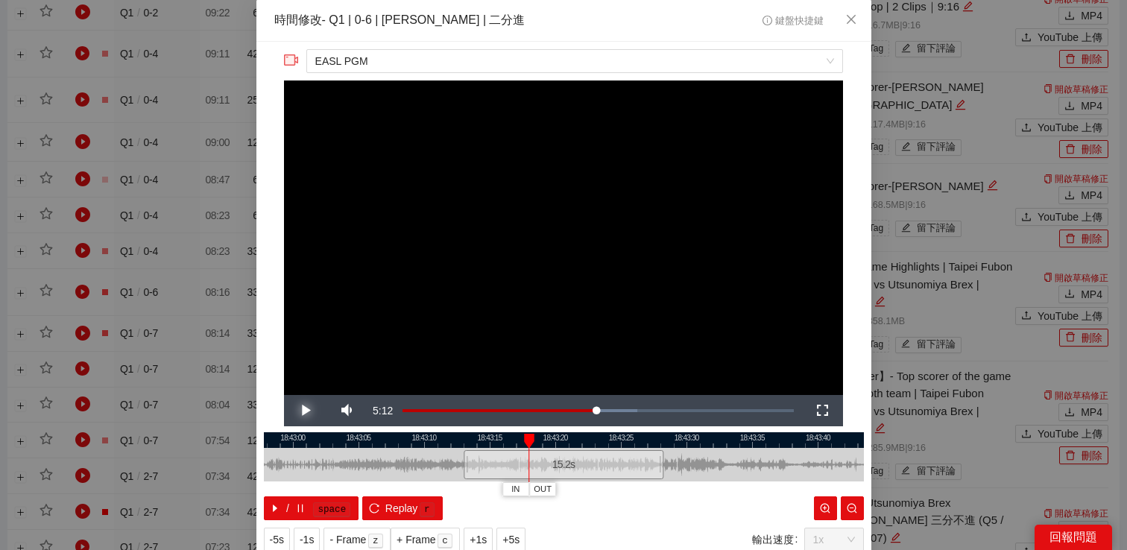
click at [312, 411] on span "Video Player" at bounding box center [305, 411] width 42 height 0
click at [936, 248] on div "**********" at bounding box center [563, 275] width 1127 height 550
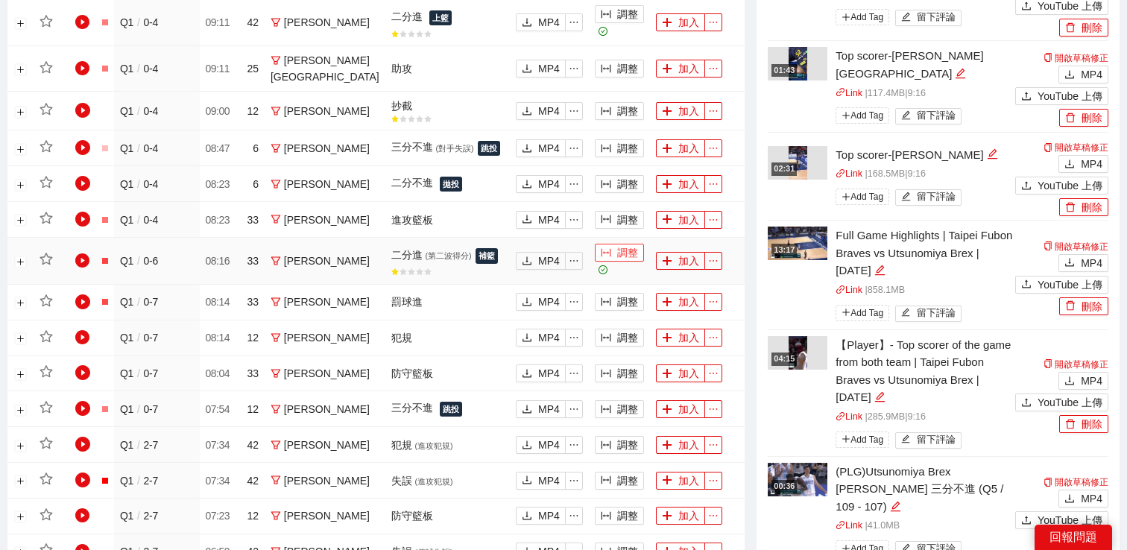
scroll to position [998, 0]
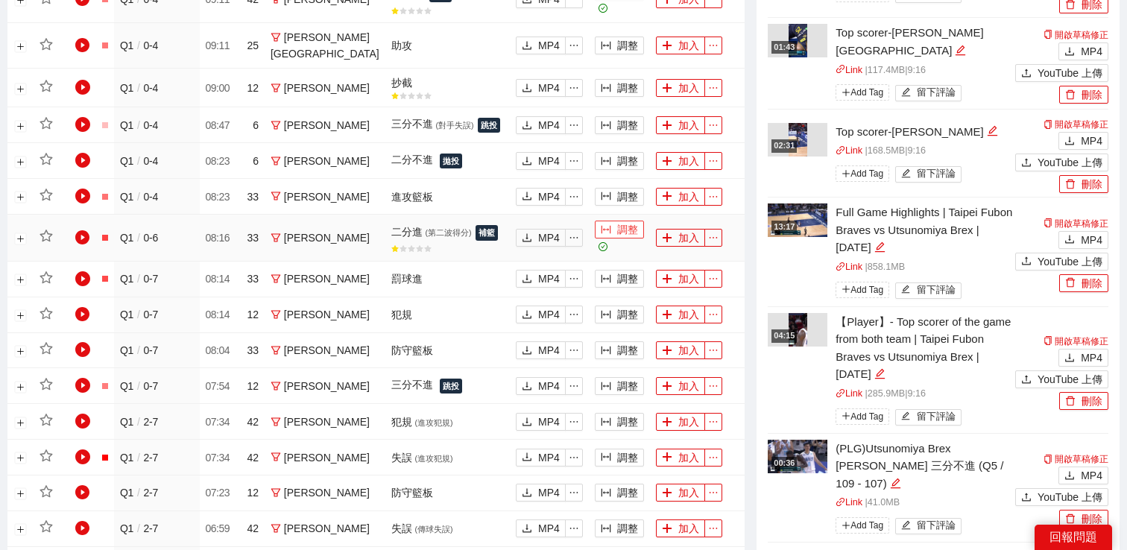
click at [620, 239] on button "調整" at bounding box center [619, 230] width 49 height 18
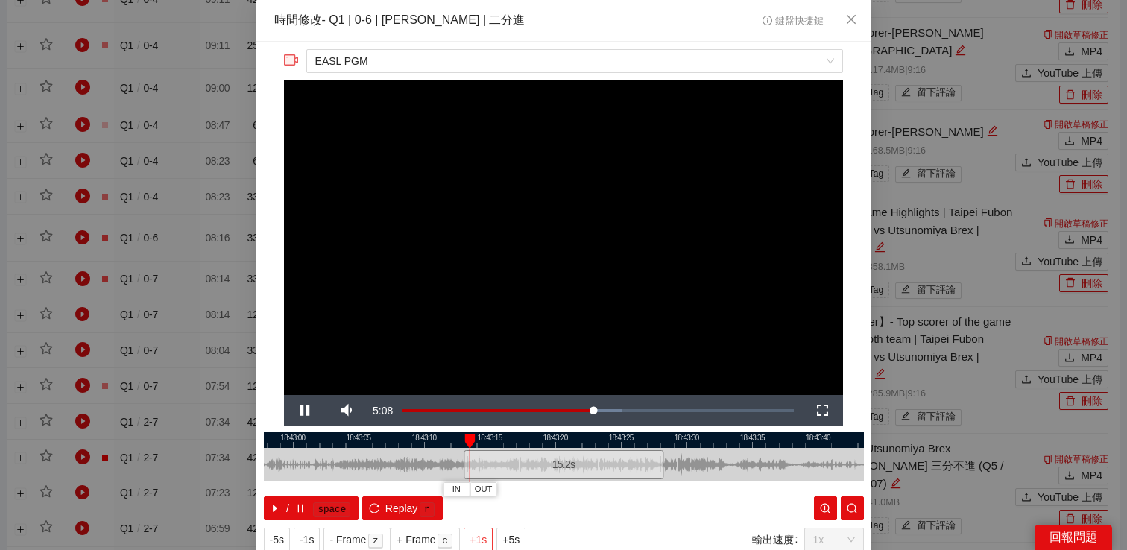
click at [475, 535] on span "+1s" at bounding box center [478, 540] width 17 height 16
click at [303, 411] on span "Video Player" at bounding box center [305, 411] width 42 height 0
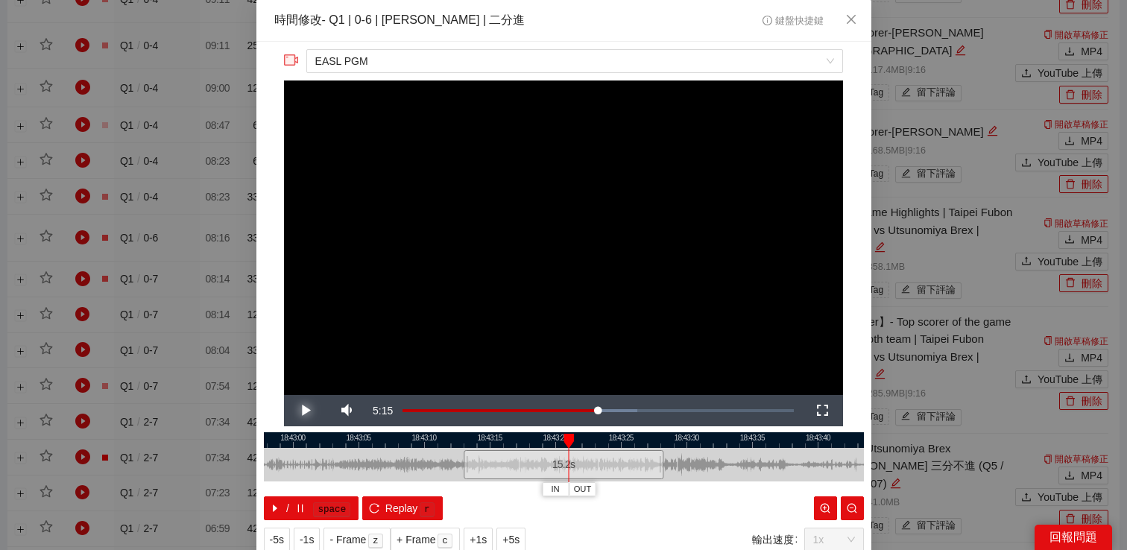
click at [303, 411] on span "Video Player" at bounding box center [305, 411] width 42 height 0
click at [948, 313] on div "**********" at bounding box center [563, 275] width 1127 height 550
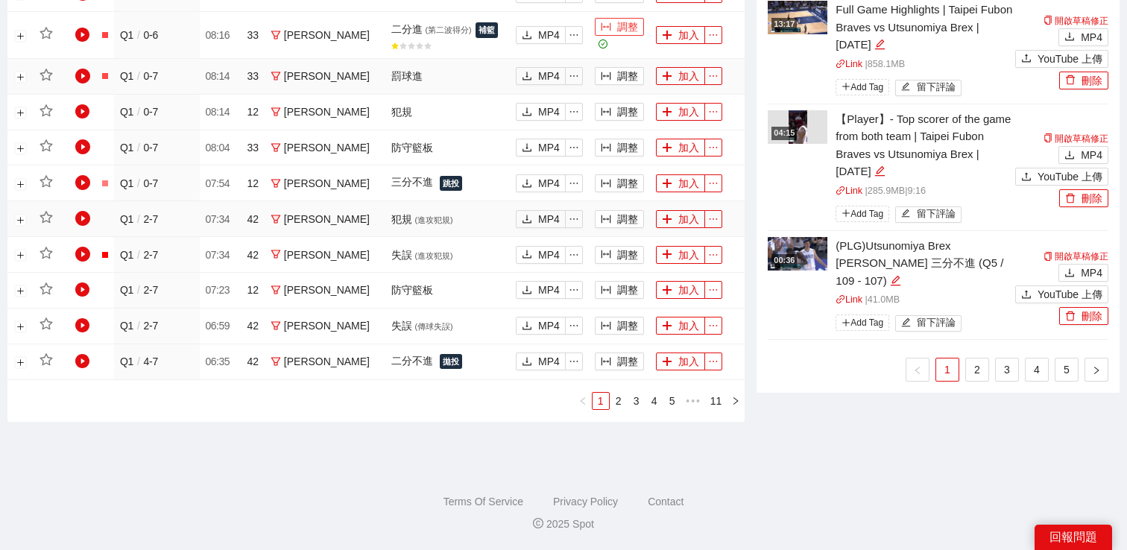
scroll to position [1238, 0]
click at [619, 192] on button "調整" at bounding box center [619, 183] width 49 height 18
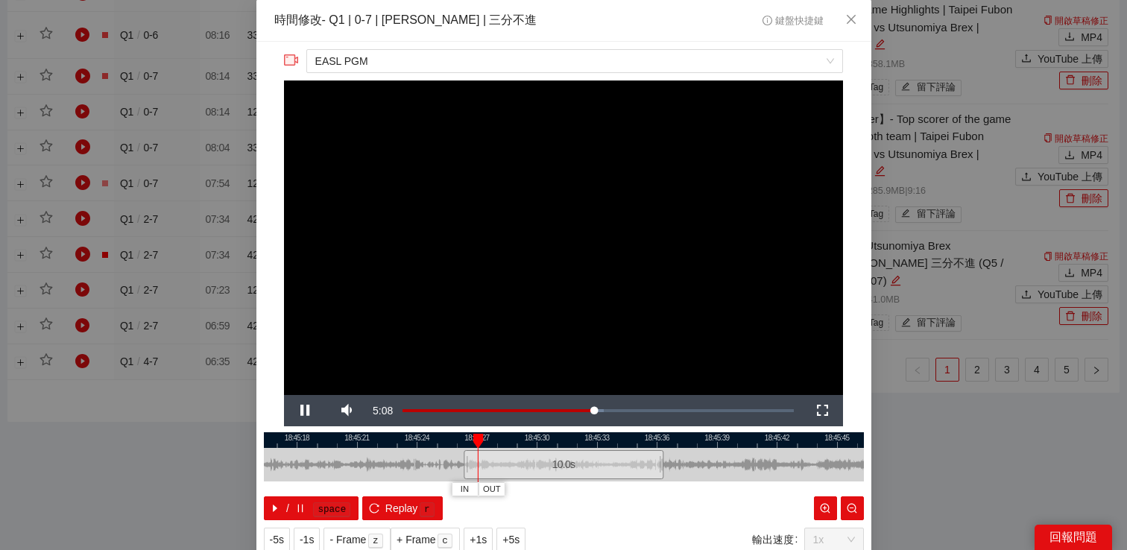
click at [945, 356] on div "**********" at bounding box center [563, 275] width 1127 height 550
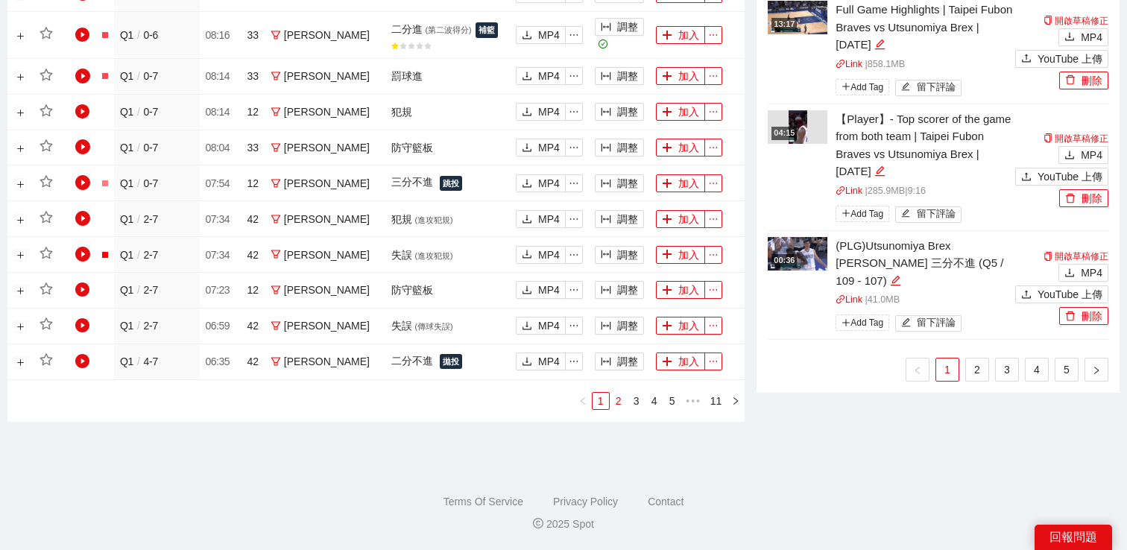
click at [620, 409] on link "2" at bounding box center [619, 401] width 16 height 16
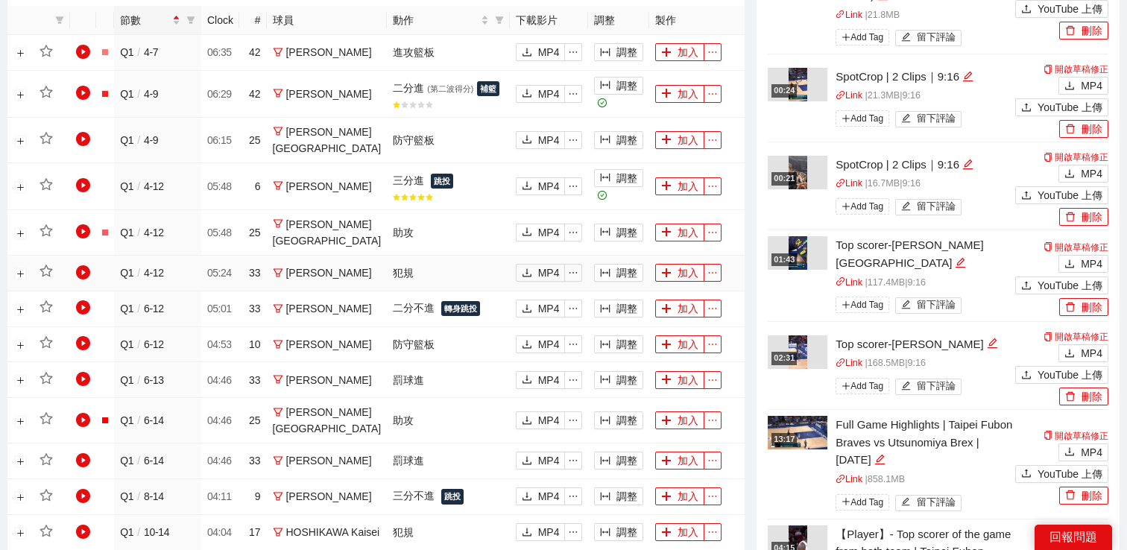
scroll to position [719, 0]
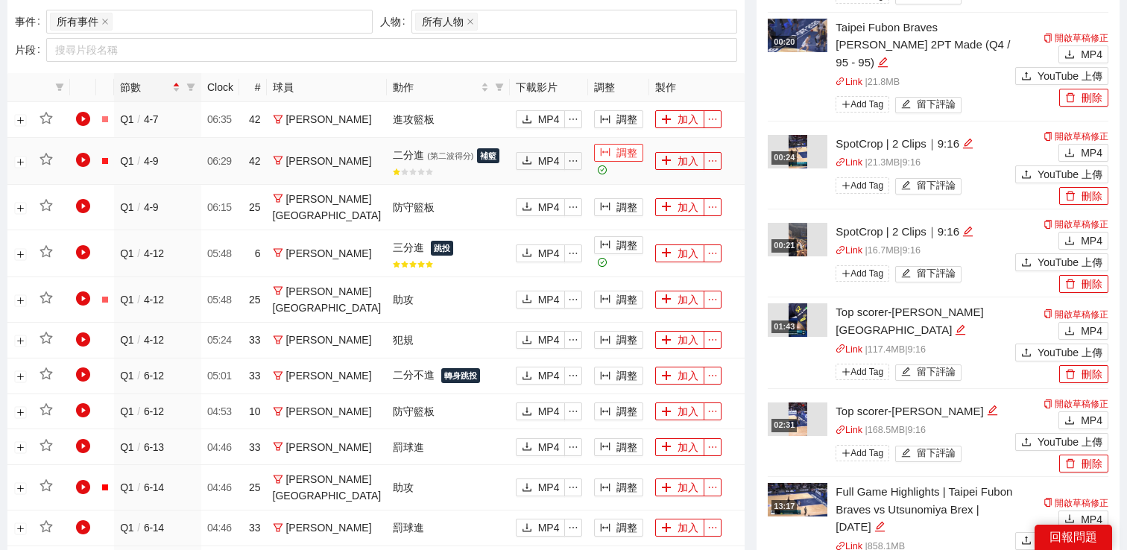
click at [614, 154] on button "調整" at bounding box center [618, 153] width 49 height 18
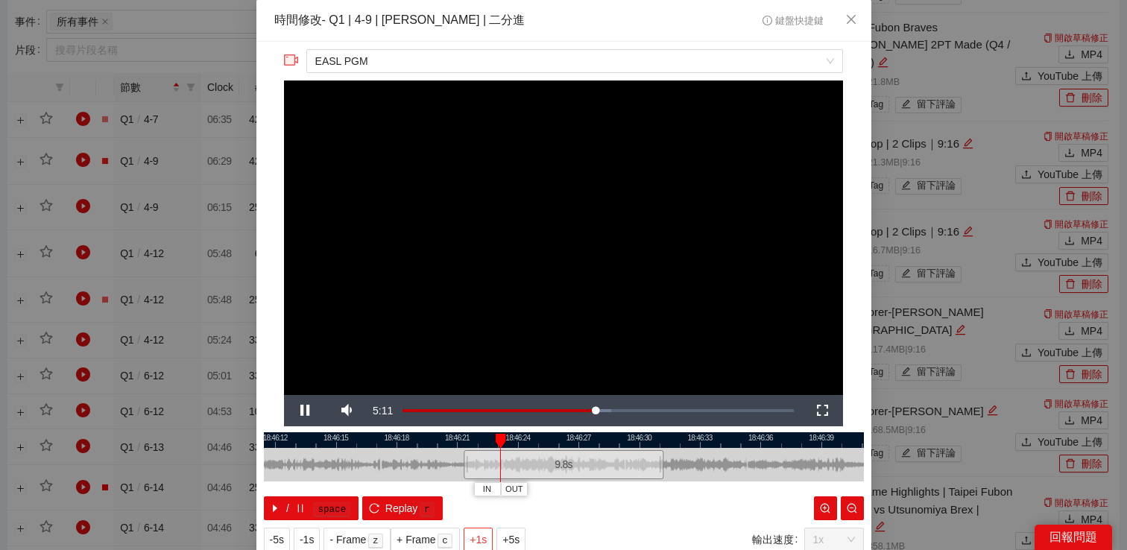
click at [478, 536] on span "+1s" at bounding box center [478, 540] width 17 height 16
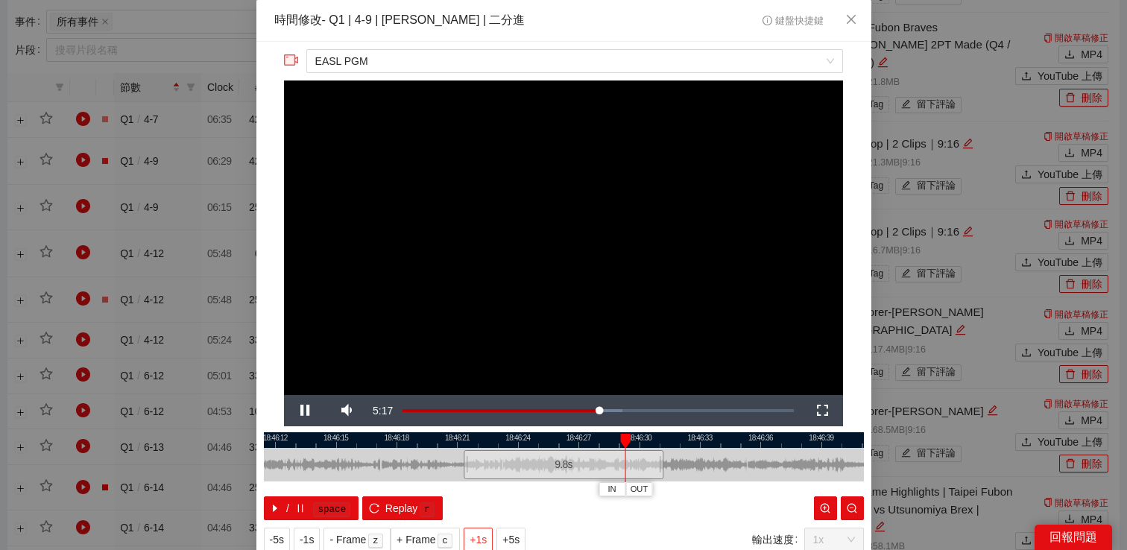
click at [478, 536] on span "+1s" at bounding box center [478, 540] width 17 height 16
click at [927, 190] on div "**********" at bounding box center [563, 275] width 1127 height 550
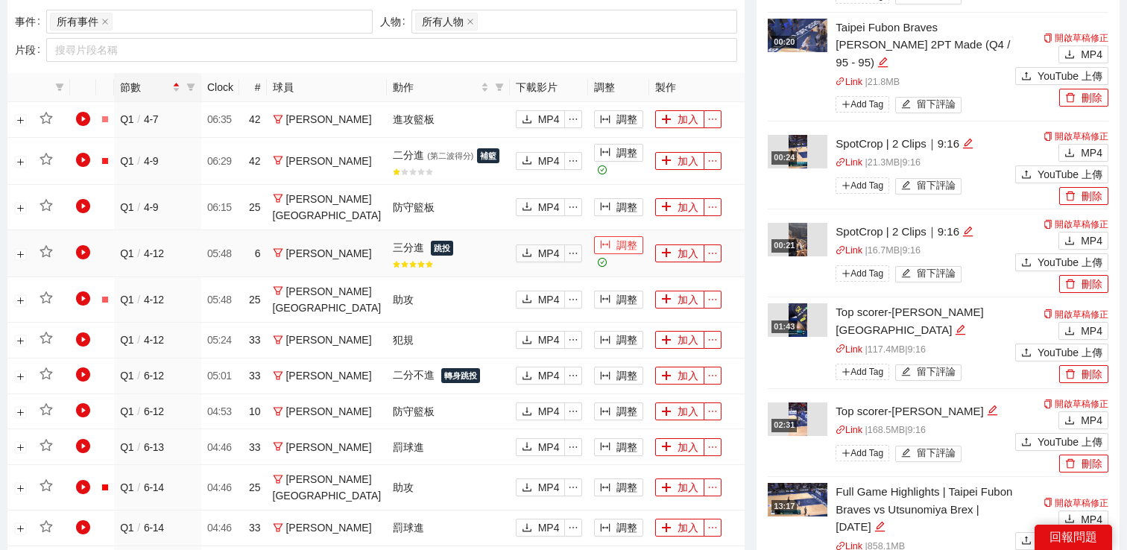
click at [611, 236] on button "調整" at bounding box center [618, 245] width 49 height 18
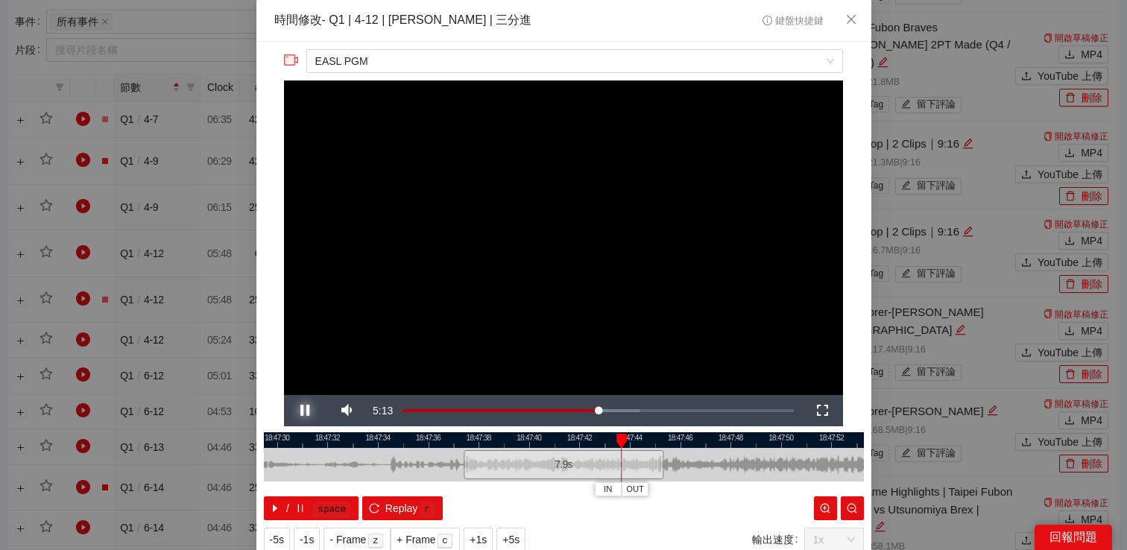
click at [306, 411] on span "Video Player" at bounding box center [305, 411] width 42 height 0
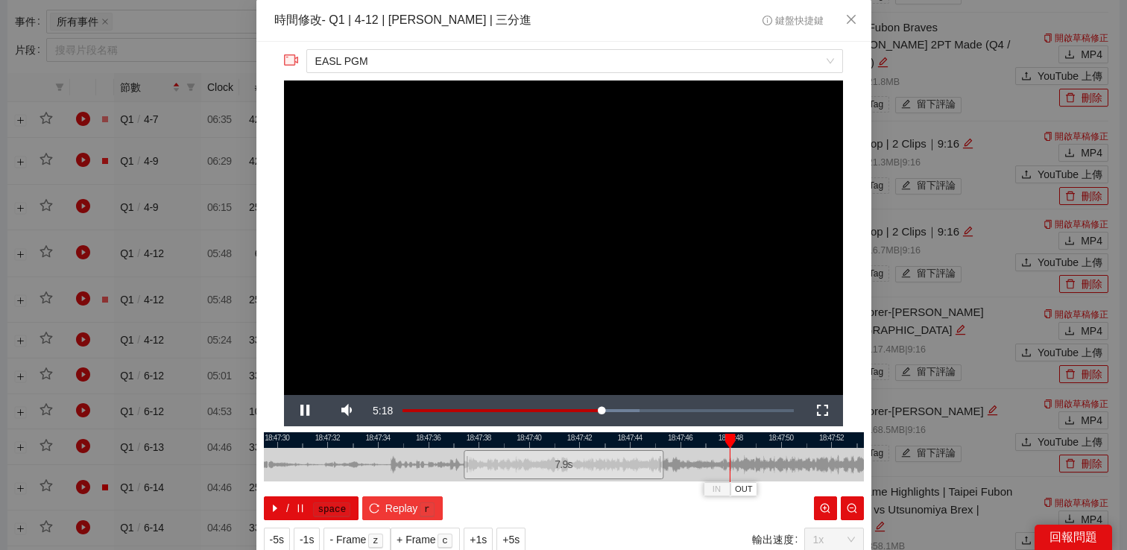
click at [379, 512] on icon "reload" at bounding box center [374, 508] width 10 height 10
click at [307, 411] on span "Video Player" at bounding box center [305, 411] width 42 height 0
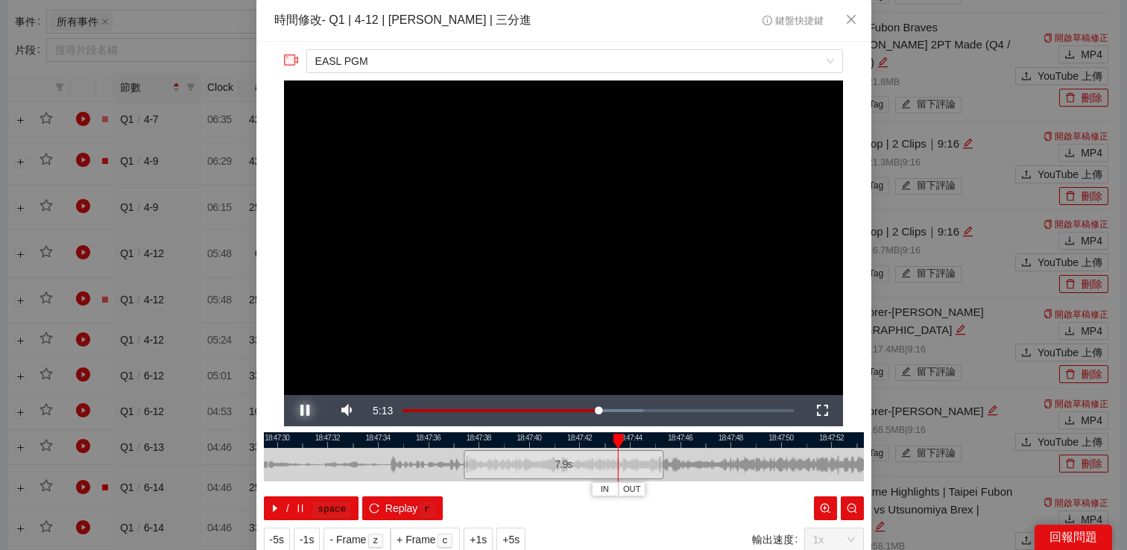
click at [307, 411] on span "Video Player" at bounding box center [305, 411] width 42 height 0
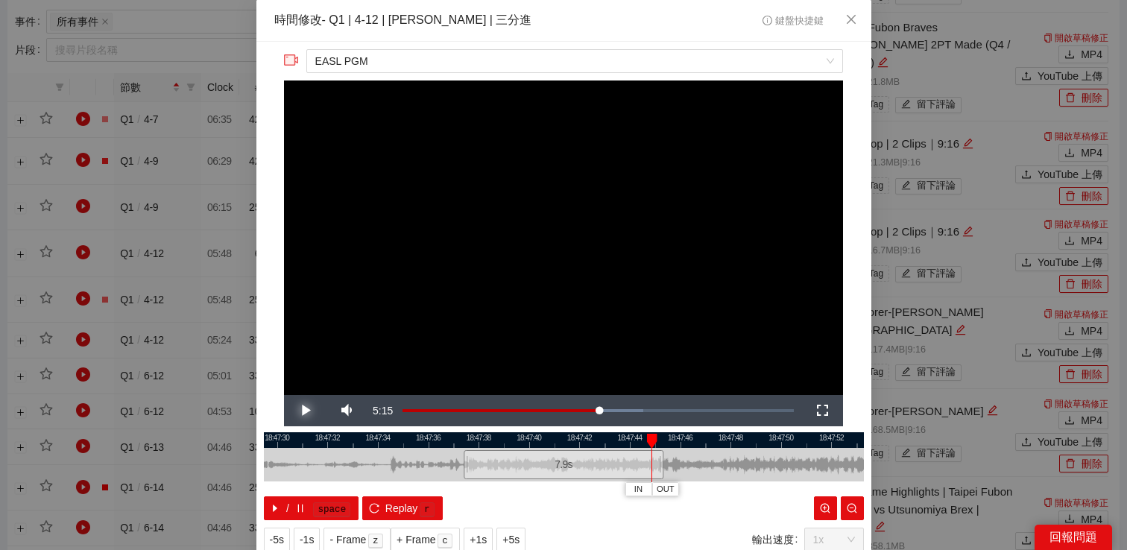
click at [307, 411] on span "Video Player" at bounding box center [305, 411] width 42 height 0
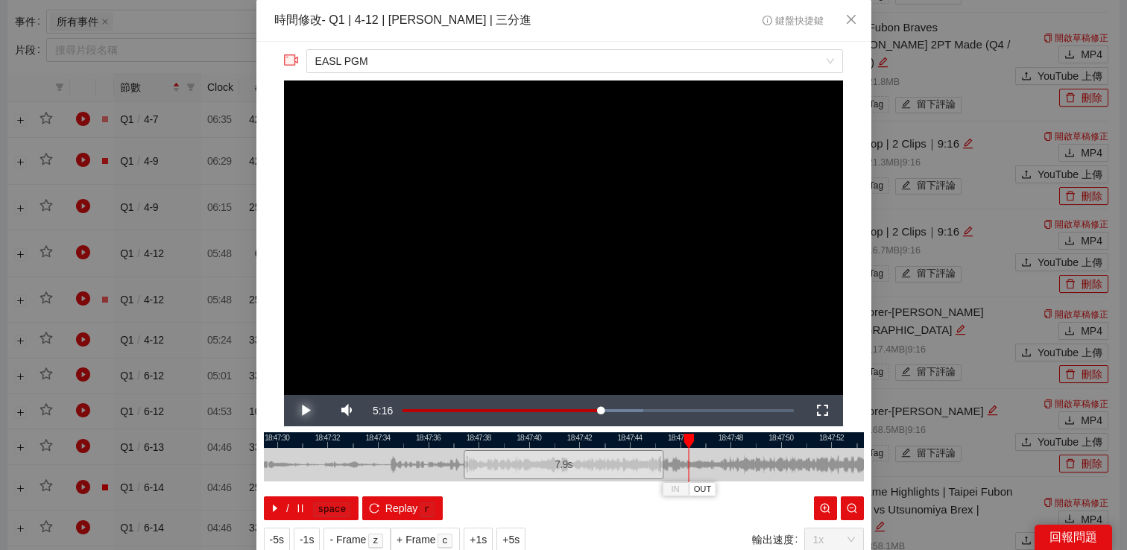
click at [307, 411] on span "Video Player" at bounding box center [305, 411] width 42 height 0
click at [922, 188] on div "**********" at bounding box center [563, 275] width 1127 height 550
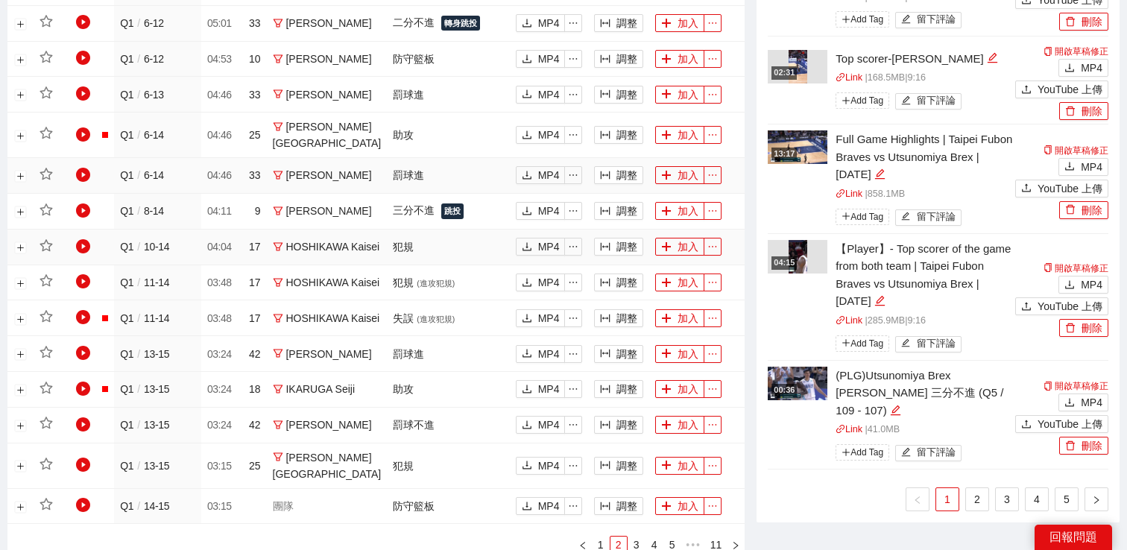
scroll to position [1168, 0]
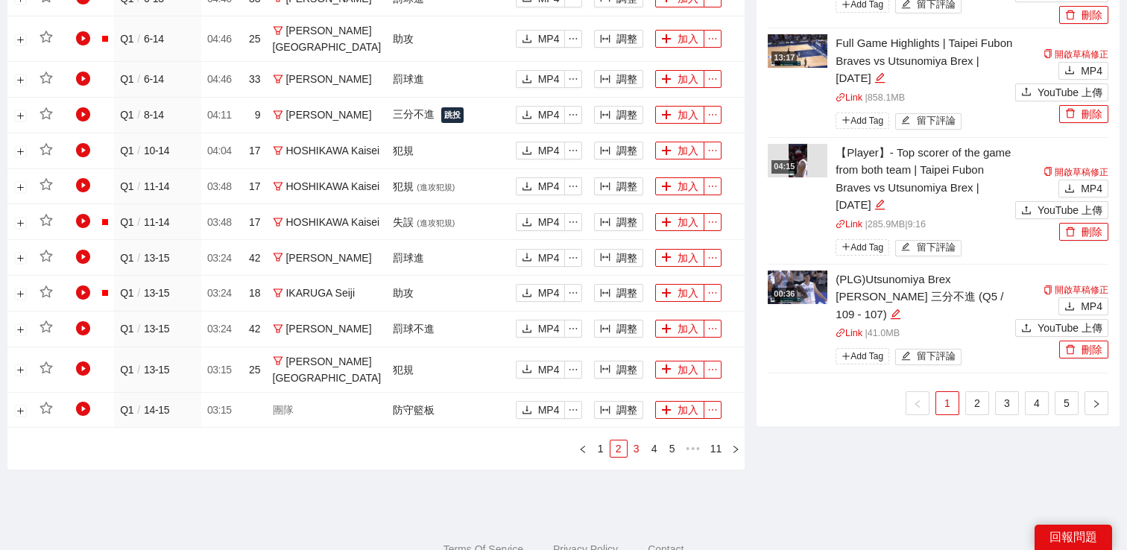
click at [634, 455] on link "3" at bounding box center [637, 449] width 16 height 16
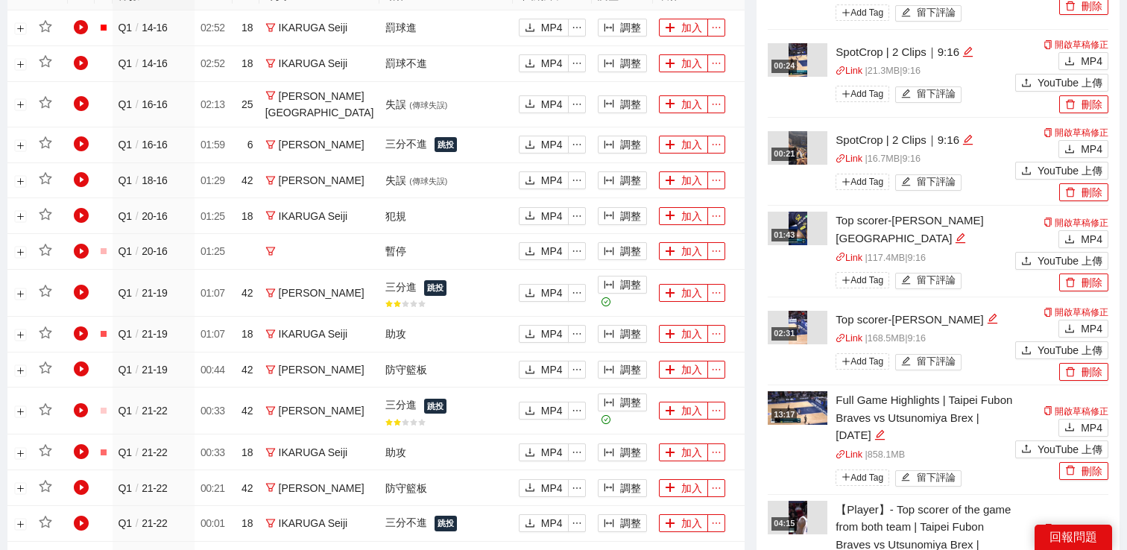
scroll to position [714, 0]
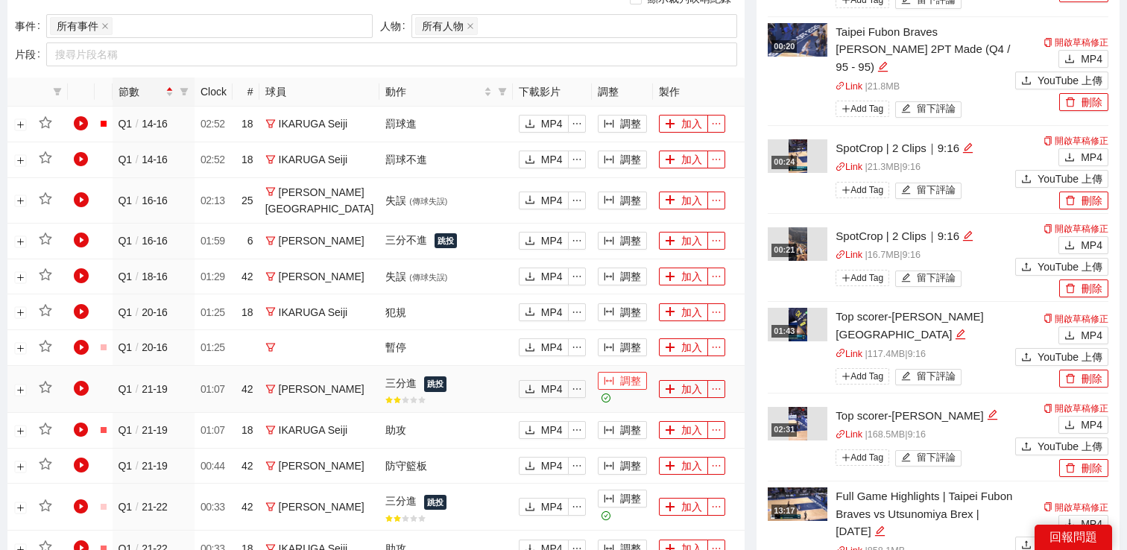
click at [619, 372] on button "調整" at bounding box center [622, 381] width 49 height 18
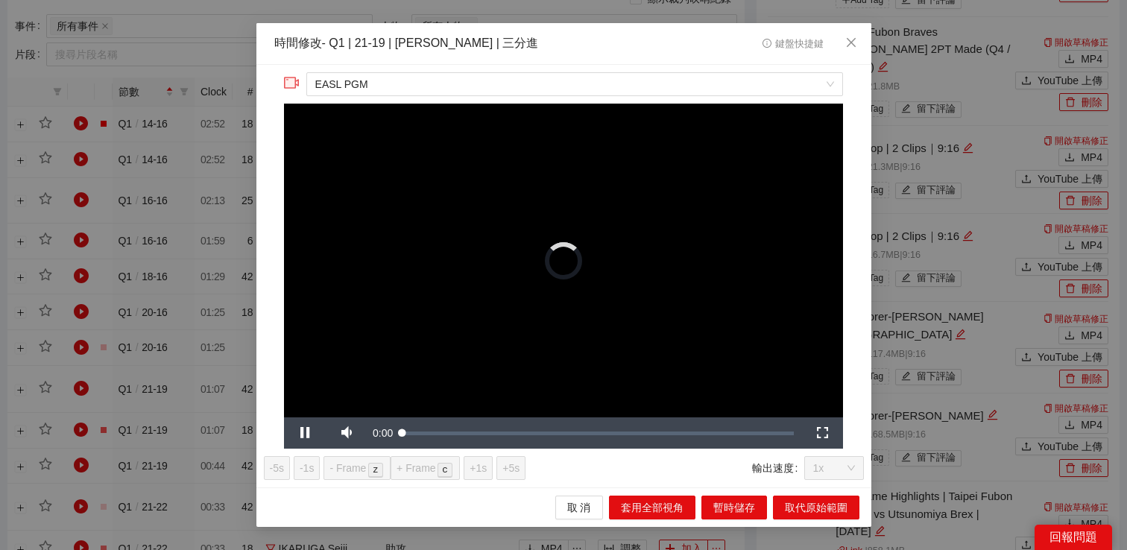
click at [945, 251] on div "**********" at bounding box center [563, 275] width 1127 height 550
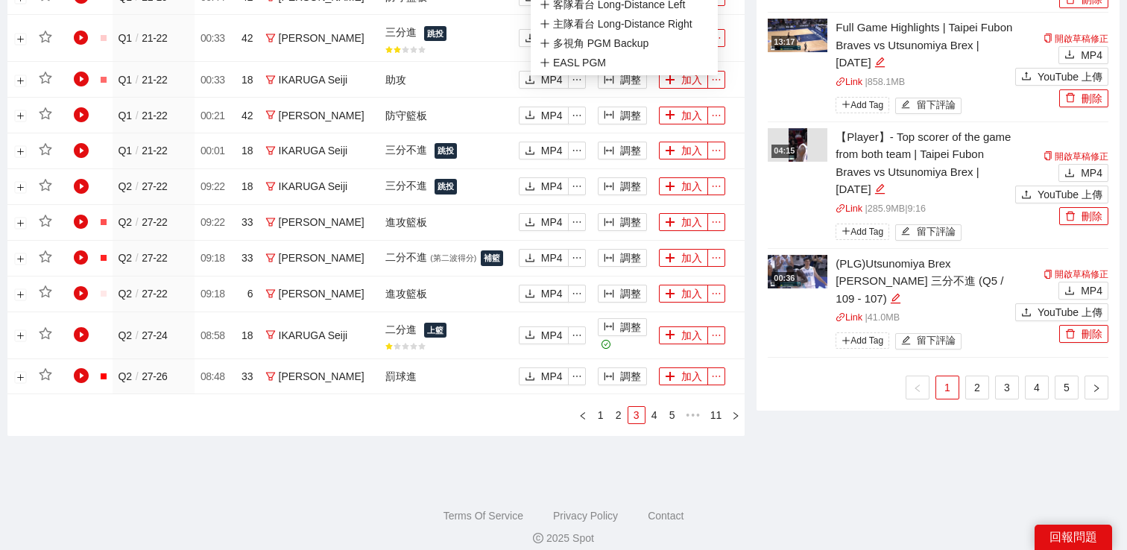
scroll to position [1237, 0]
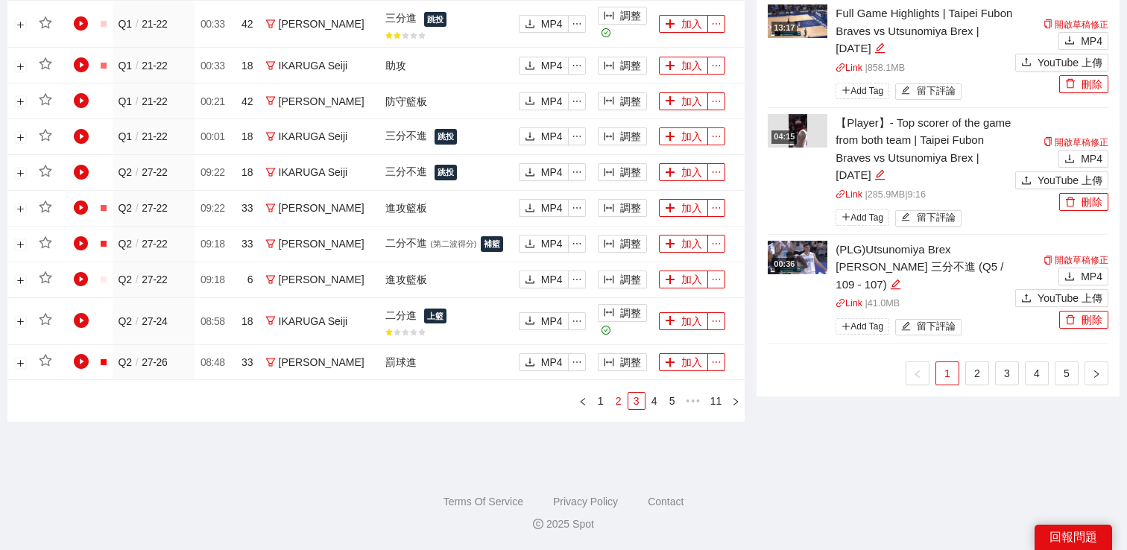
click at [620, 401] on link "2" at bounding box center [619, 401] width 16 height 16
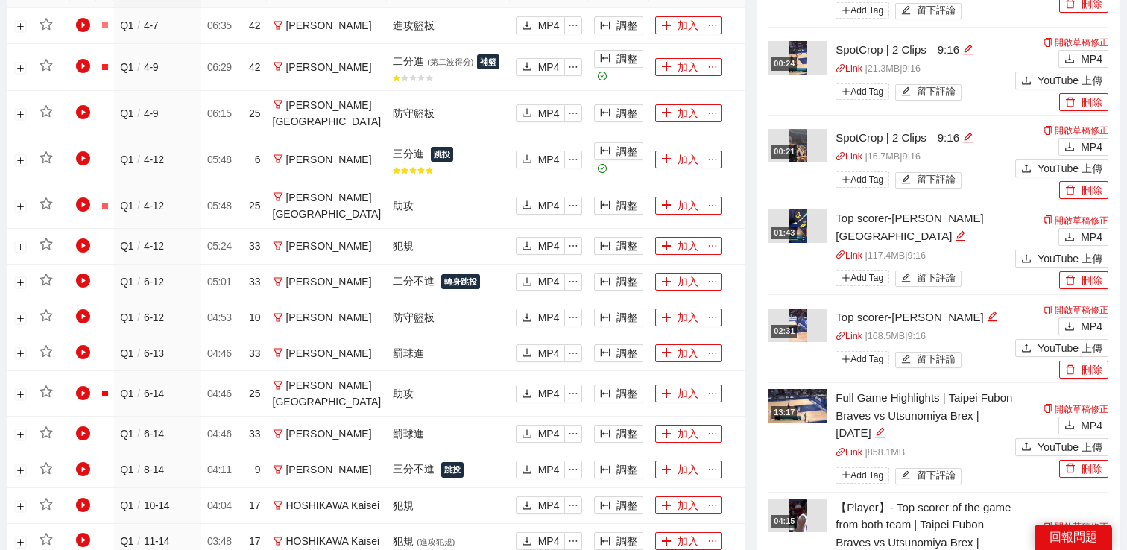
scroll to position [711, 0]
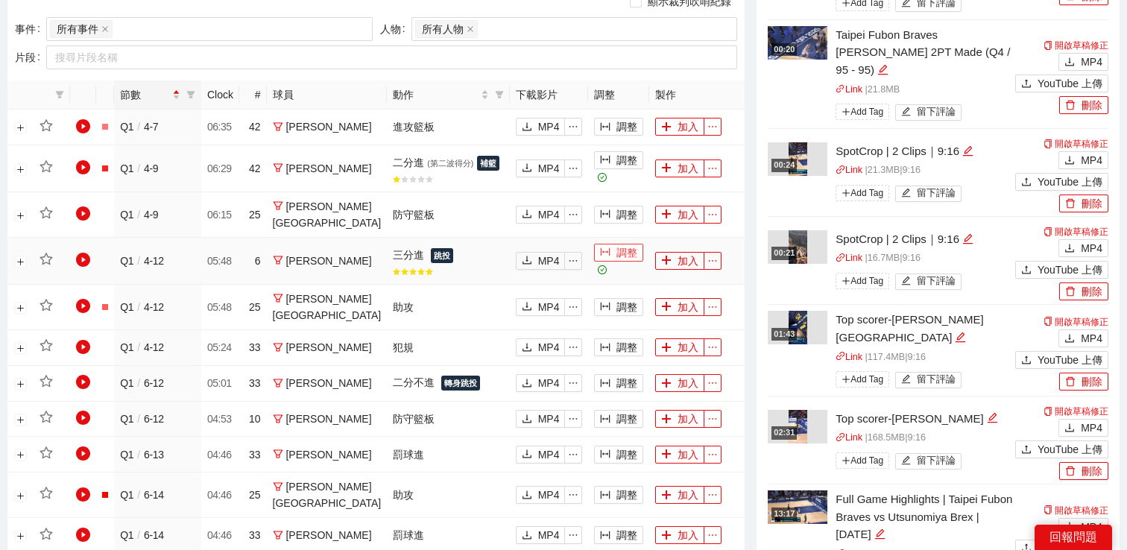
click at [620, 244] on button "調整" at bounding box center [618, 253] width 49 height 18
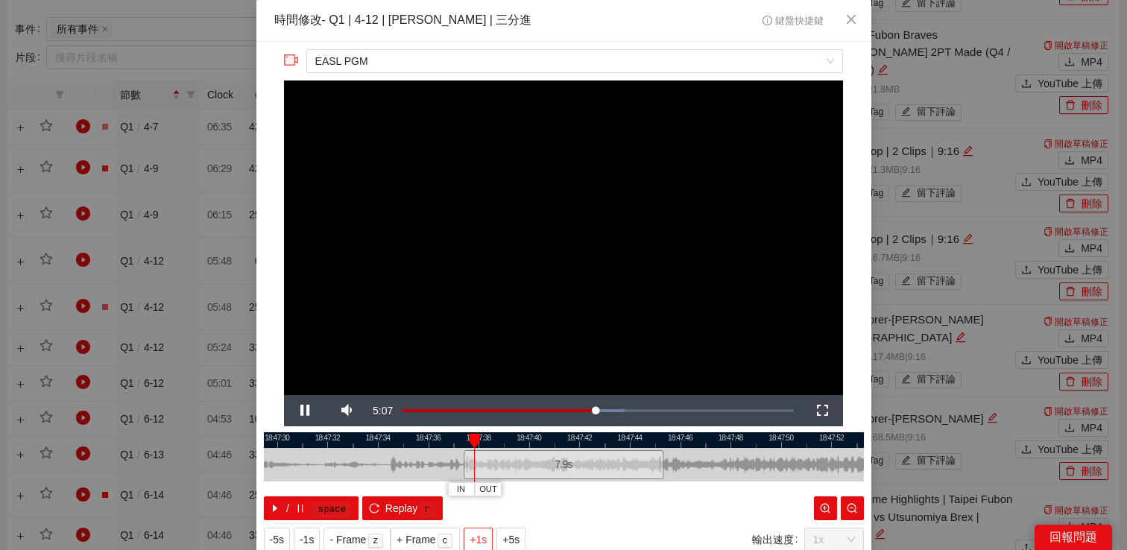
click at [483, 535] on span "+1s" at bounding box center [478, 540] width 17 height 16
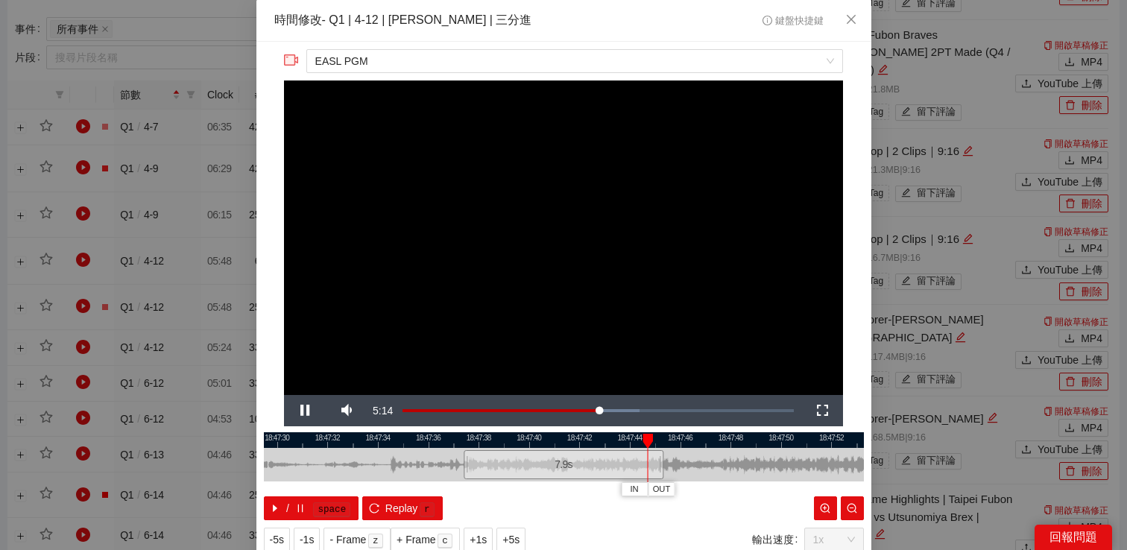
click at [987, 221] on div "**********" at bounding box center [563, 275] width 1127 height 550
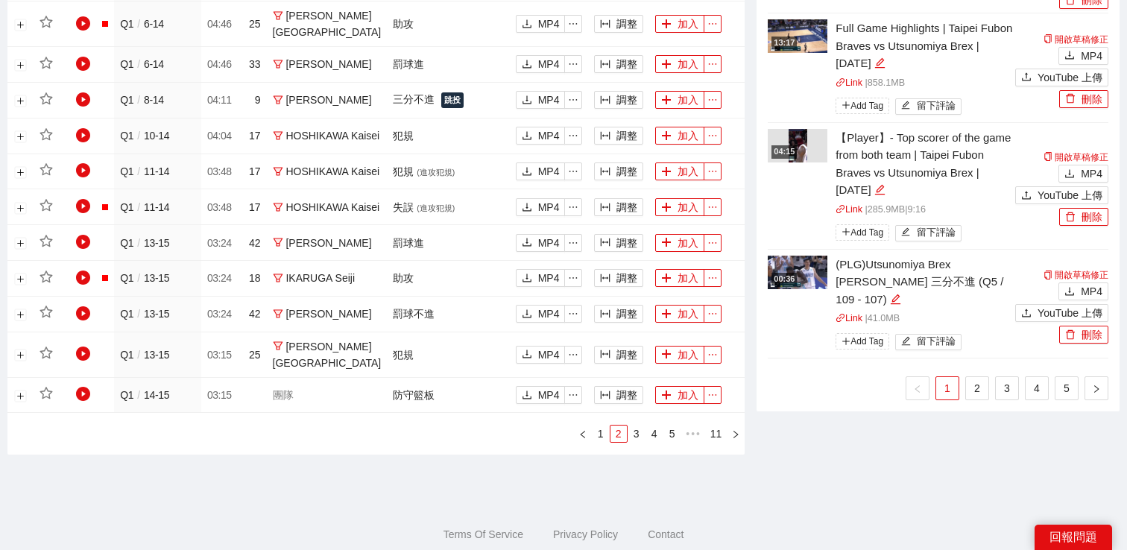
scroll to position [1215, 0]
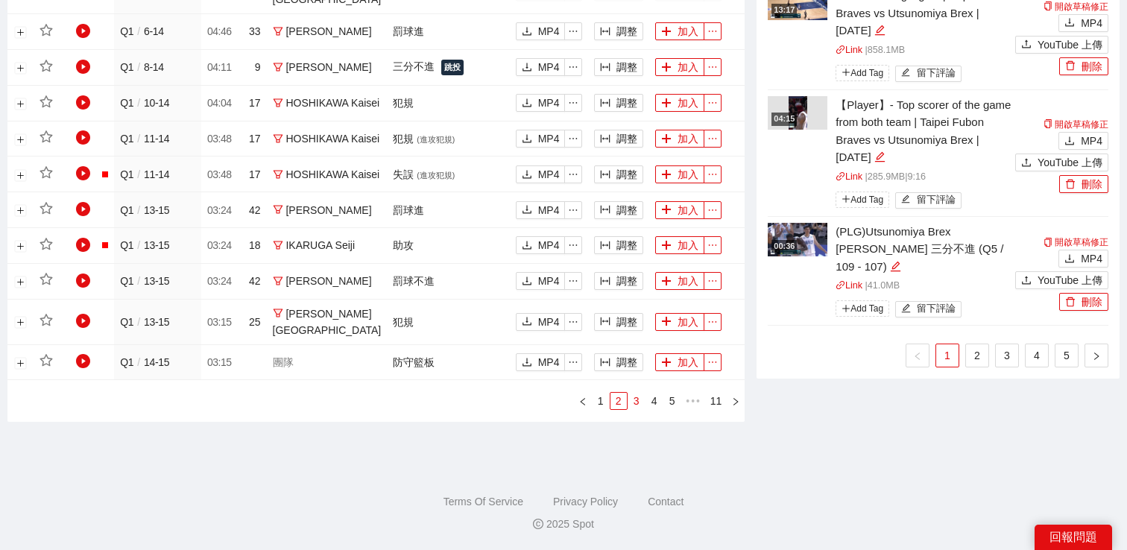
click at [635, 402] on link "3" at bounding box center [637, 401] width 16 height 16
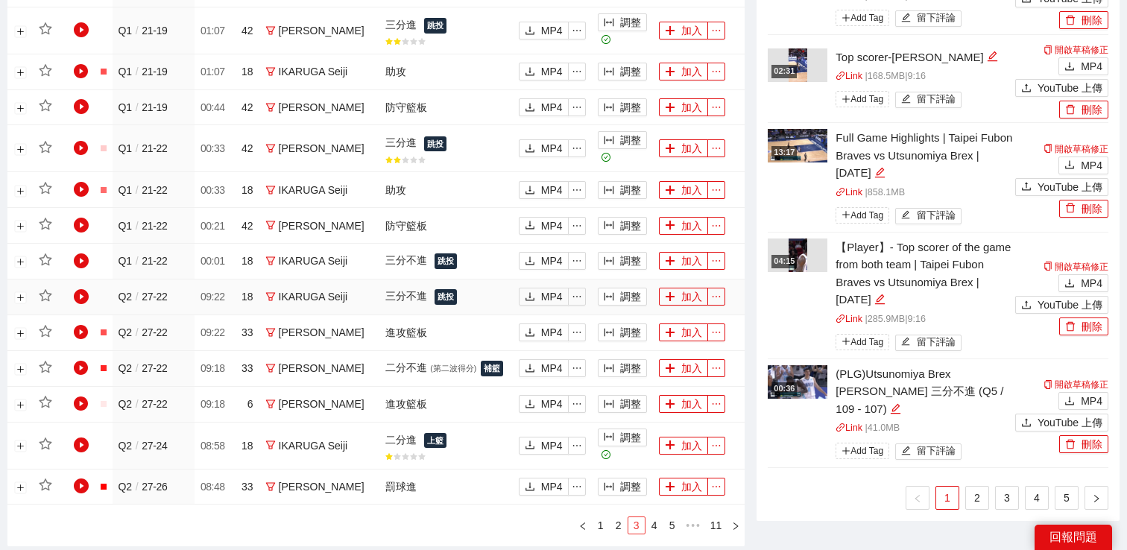
scroll to position [929, 0]
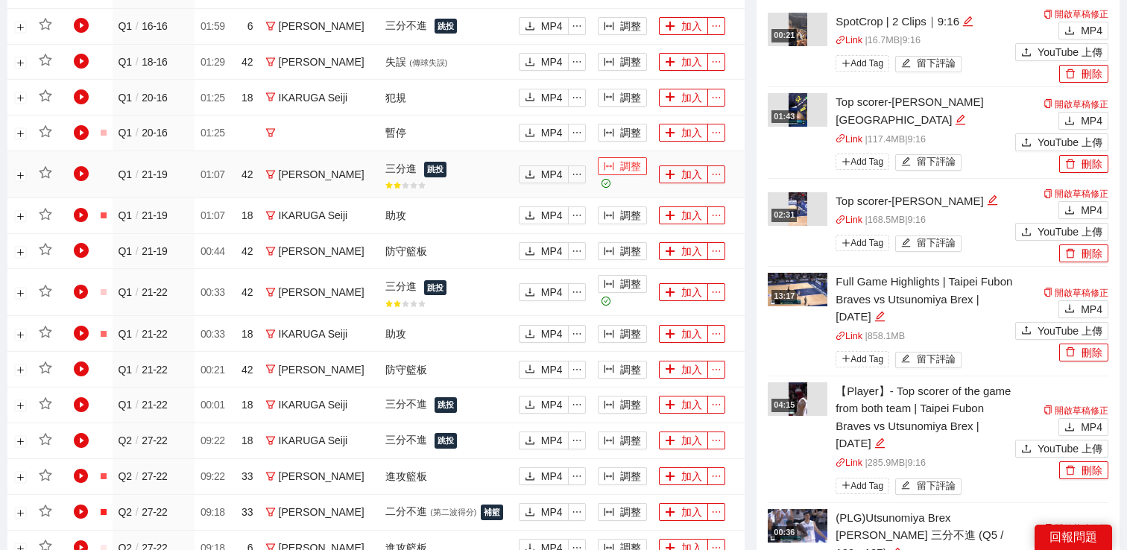
click at [617, 165] on button "調整" at bounding box center [622, 166] width 49 height 18
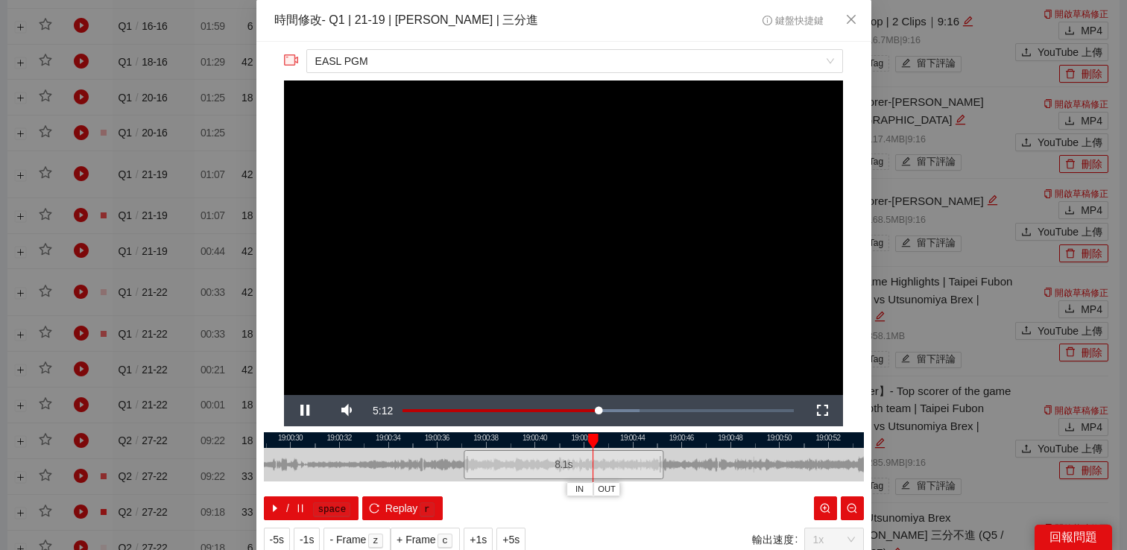
click at [631, 200] on video "Video Player" at bounding box center [563, 238] width 559 height 315
click at [309, 411] on span "Video Player" at bounding box center [305, 411] width 42 height 0
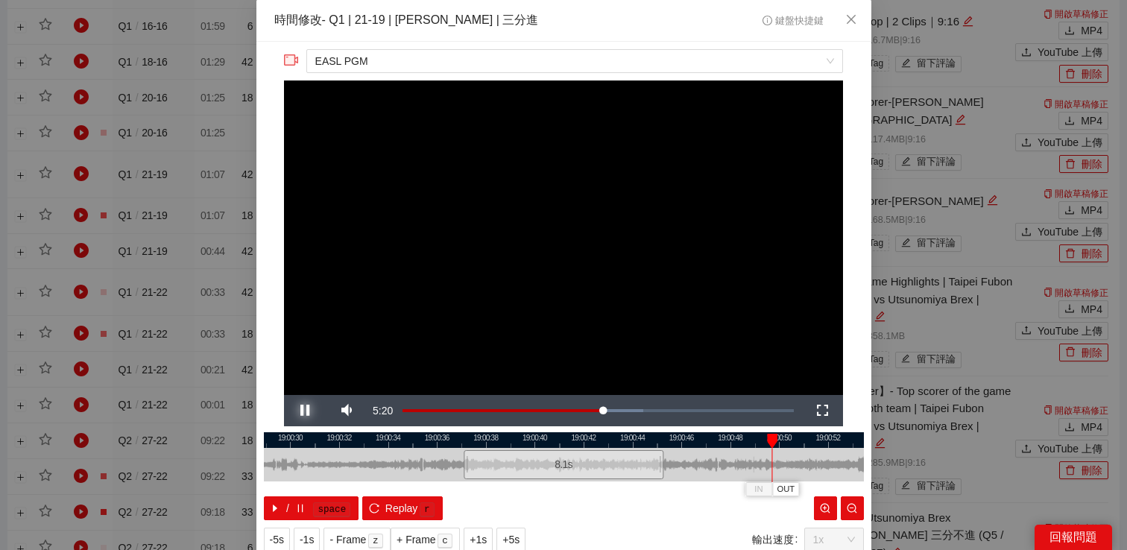
click at [309, 411] on span "Video Player" at bounding box center [305, 411] width 42 height 0
click at [389, 510] on span "Replay" at bounding box center [401, 508] width 33 height 16
click at [308, 411] on span "Video Player" at bounding box center [305, 411] width 42 height 0
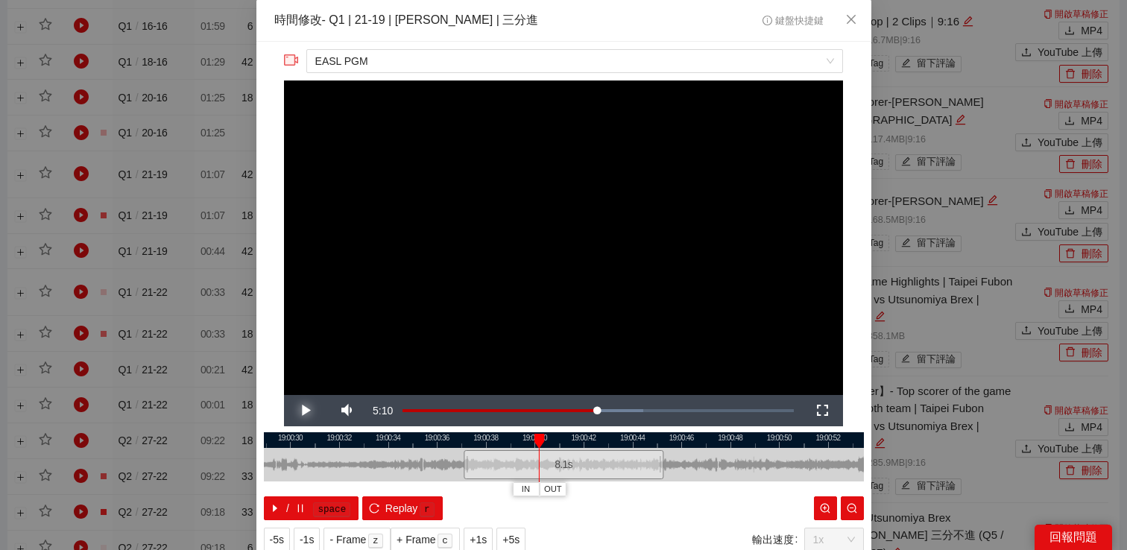
click at [308, 411] on span "Video Player" at bounding box center [305, 411] width 42 height 0
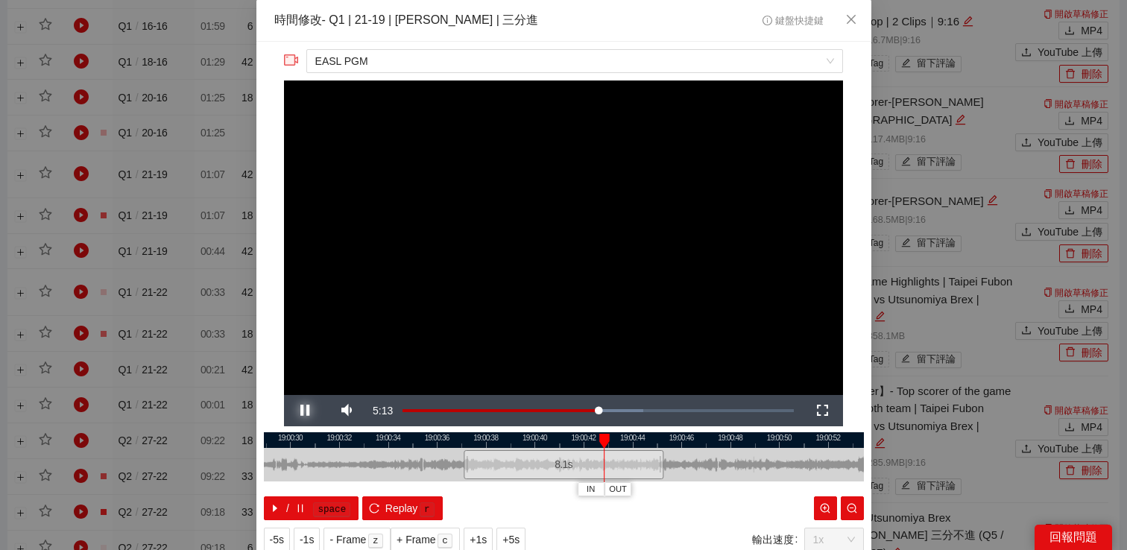
click at [309, 411] on span "Video Player" at bounding box center [305, 411] width 42 height 0
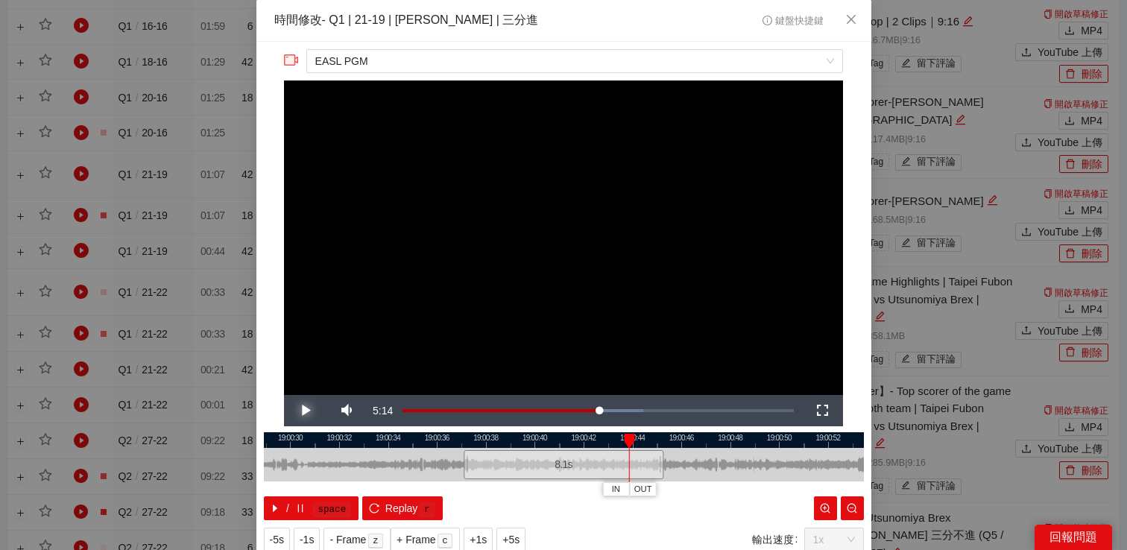
click at [309, 411] on span "Video Player" at bounding box center [305, 411] width 42 height 0
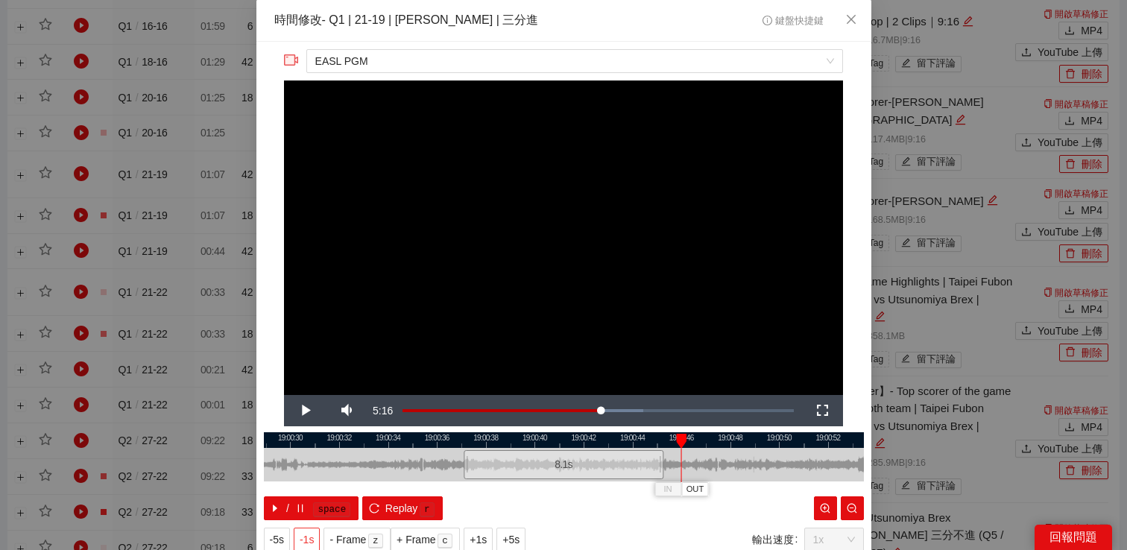
click at [314, 538] on span "-1s" at bounding box center [307, 540] width 14 height 16
click at [316, 411] on span "Video Player" at bounding box center [305, 411] width 42 height 0
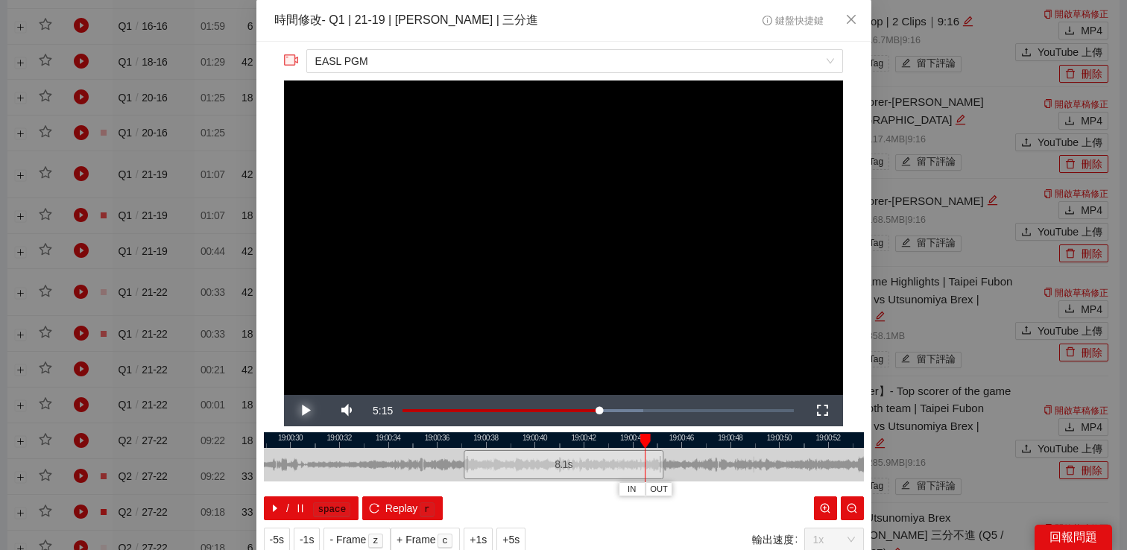
click at [316, 411] on span "Video Player" at bounding box center [305, 411] width 42 height 0
click at [314, 536] on span "-1s" at bounding box center [307, 540] width 14 height 16
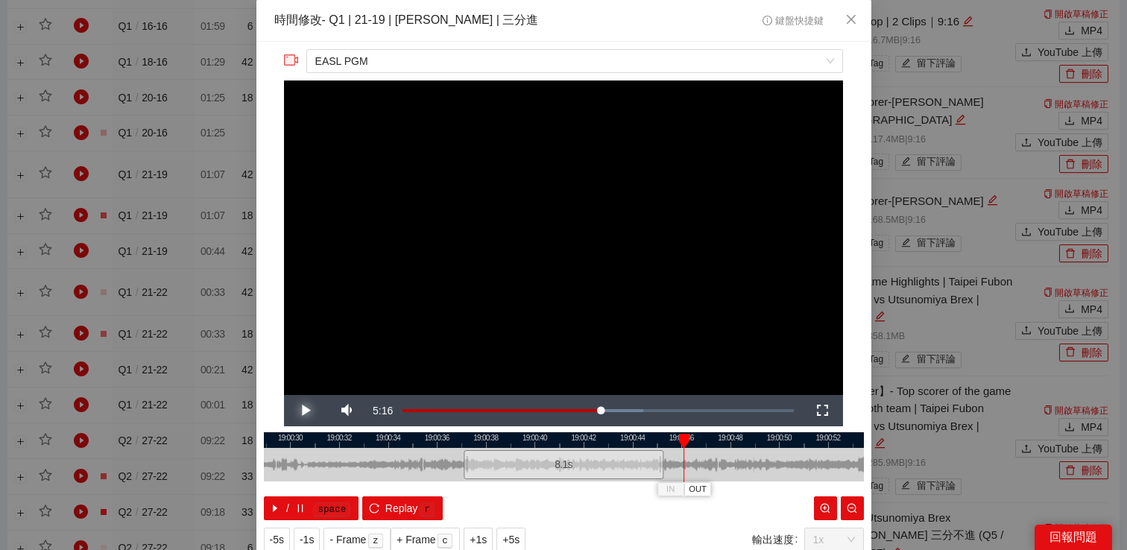
click at [310, 411] on span "Video Player" at bounding box center [305, 411] width 42 height 0
click at [311, 411] on span "Video Player" at bounding box center [305, 411] width 42 height 0
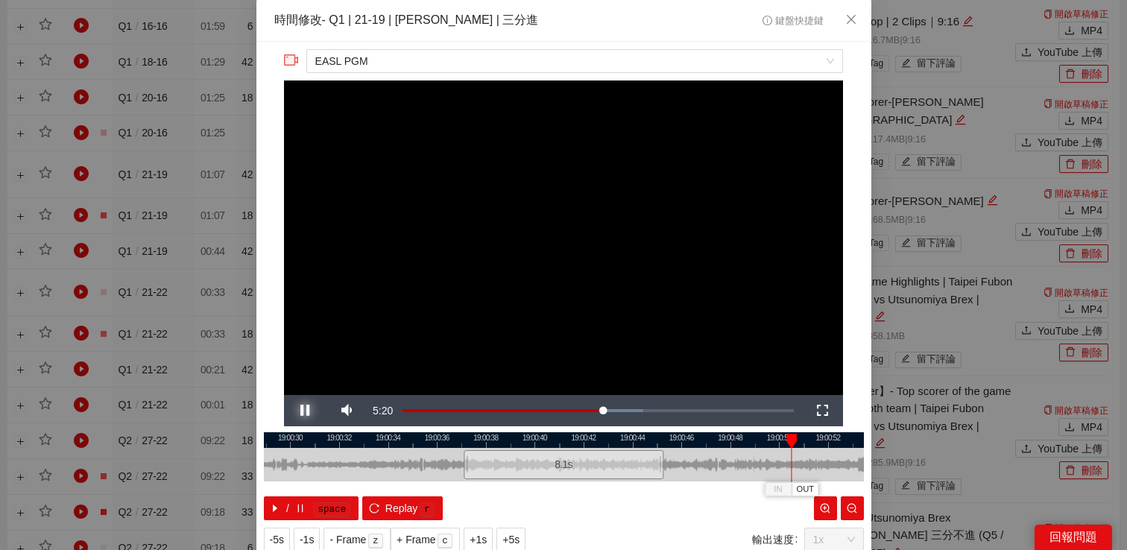
click at [313, 411] on span "Video Player" at bounding box center [305, 411] width 42 height 0
click at [960, 287] on div "**********" at bounding box center [563, 275] width 1127 height 550
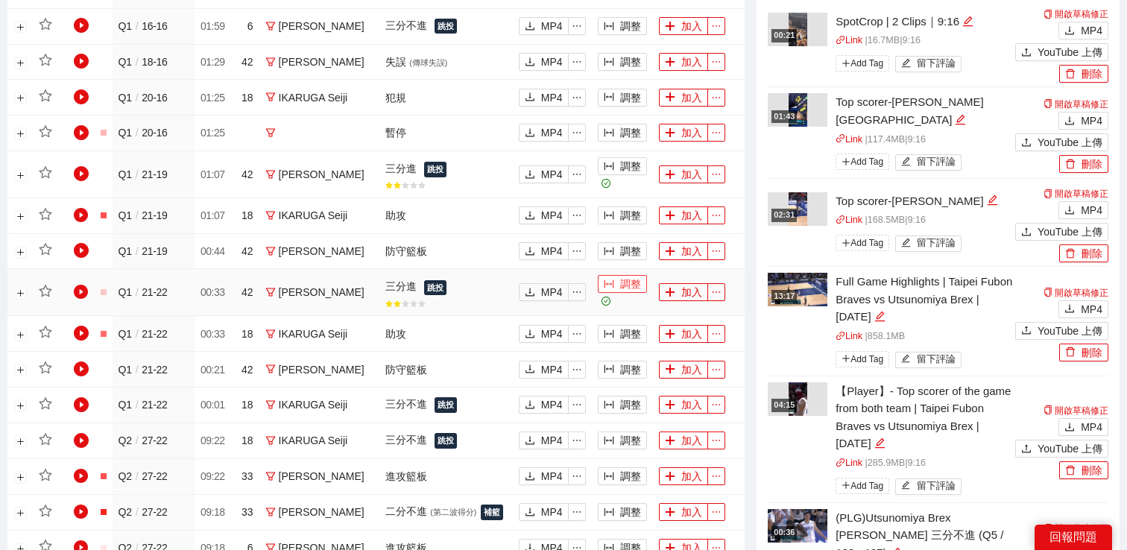
click at [615, 277] on button "調整" at bounding box center [622, 284] width 49 height 18
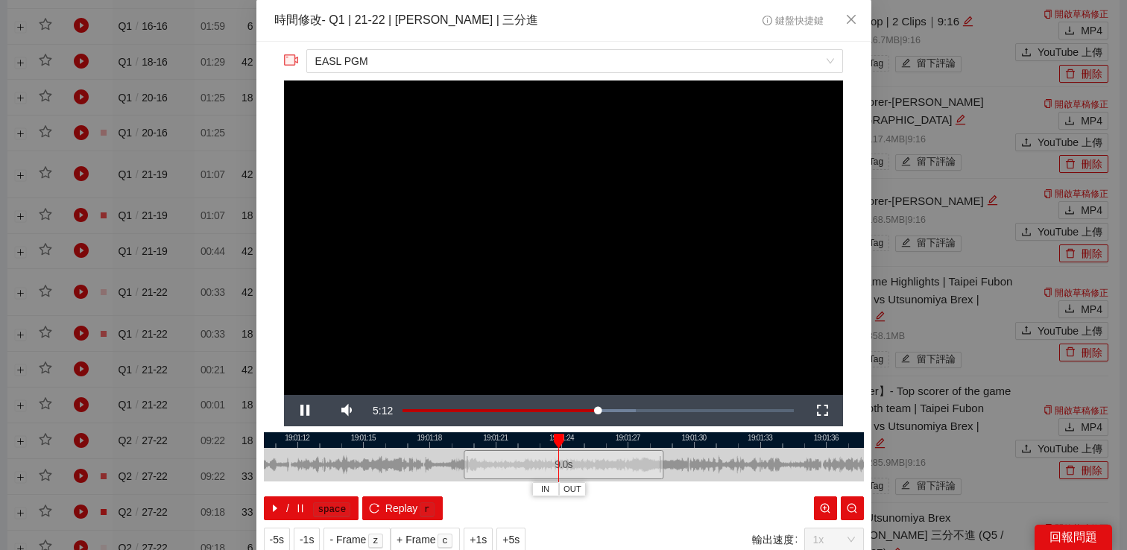
click at [592, 306] on video "Video Player" at bounding box center [563, 238] width 559 height 315
click at [310, 411] on span "Video Player" at bounding box center [305, 411] width 42 height 0
click at [962, 159] on div "**********" at bounding box center [563, 275] width 1127 height 550
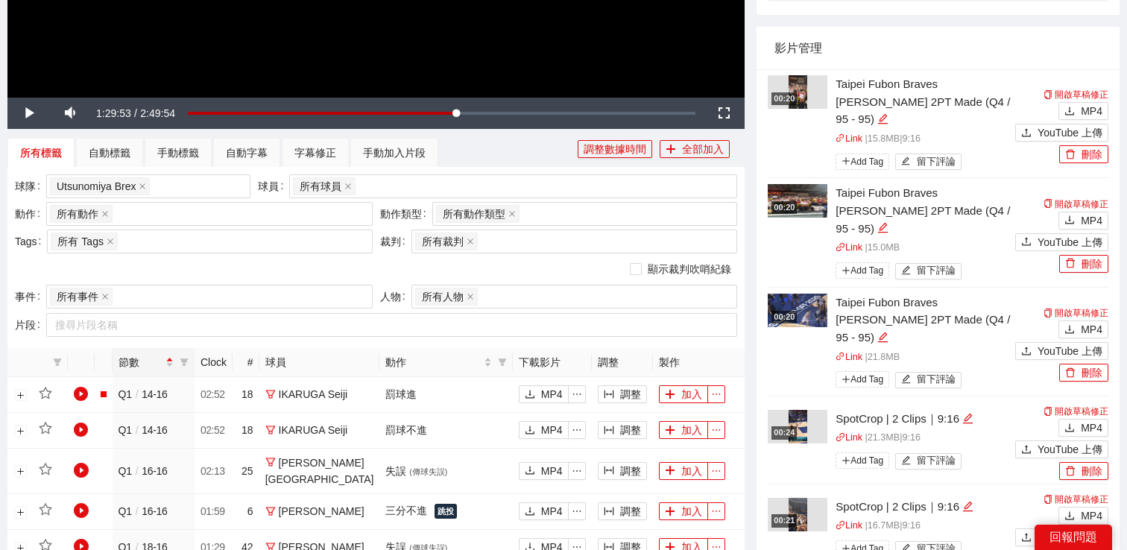
scroll to position [0, 0]
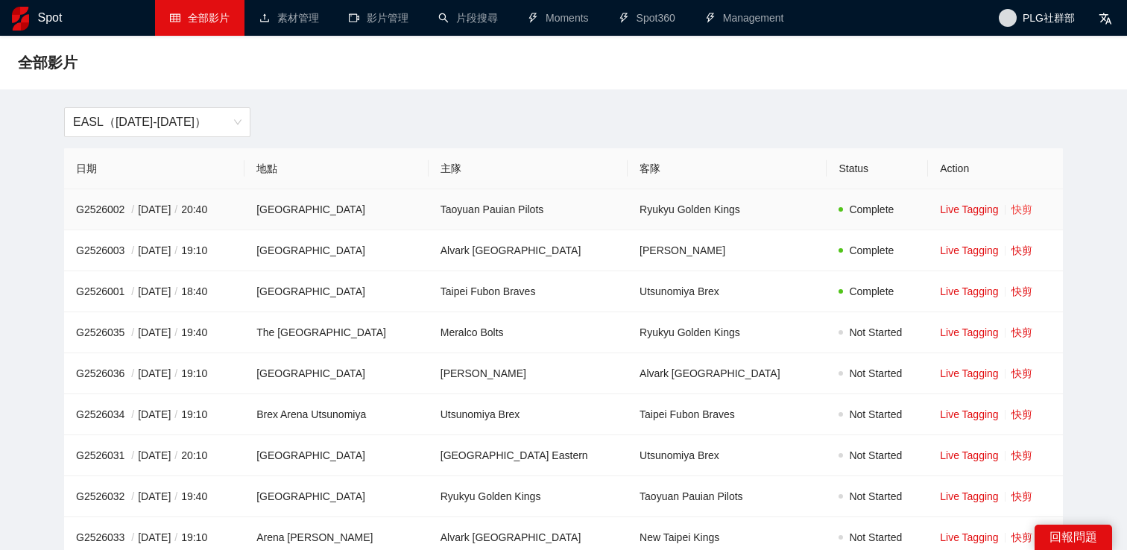
click at [1016, 210] on link "快剪" at bounding box center [1022, 210] width 21 height 12
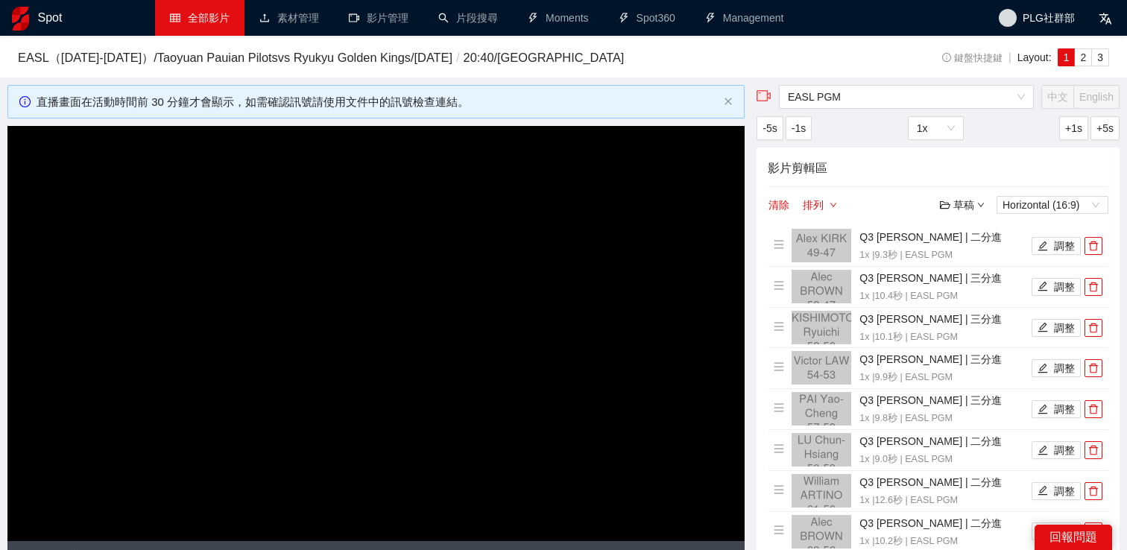
click at [588, 307] on video "Video Player" at bounding box center [375, 333] width 737 height 415
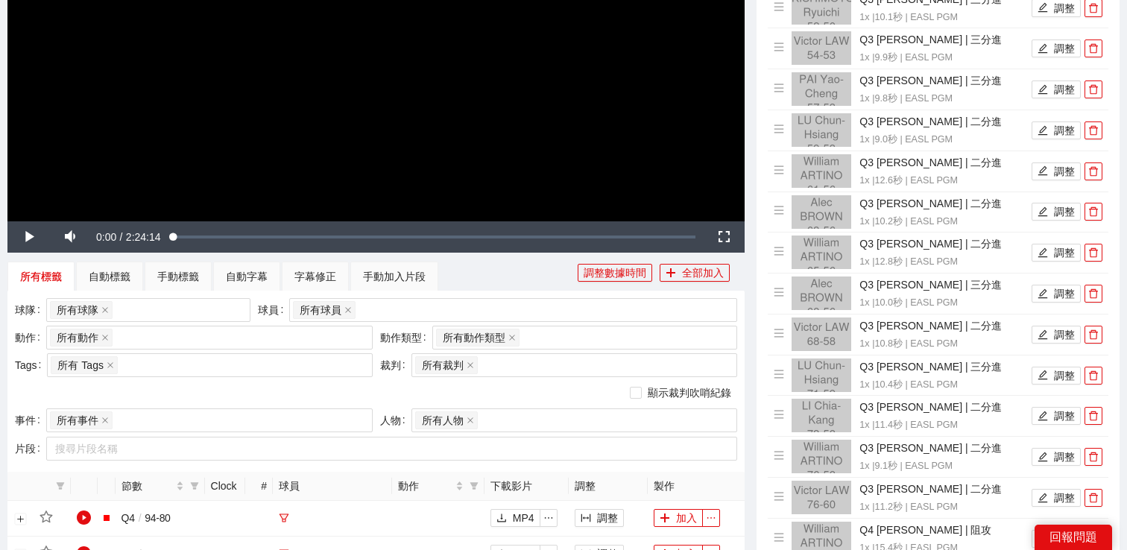
scroll to position [683, 0]
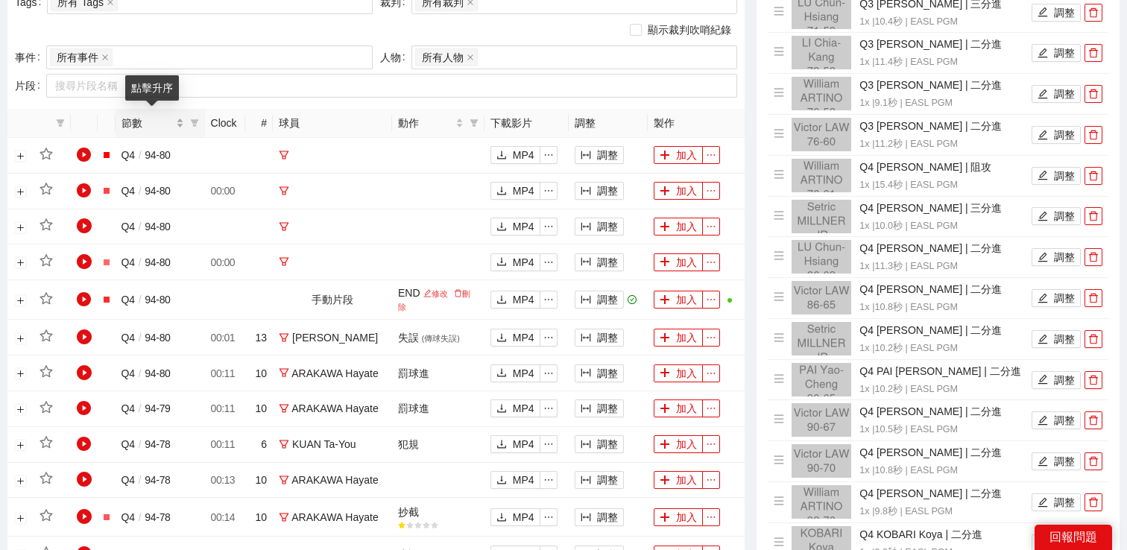
click at [151, 122] on span "節數" at bounding box center [147, 123] width 51 height 16
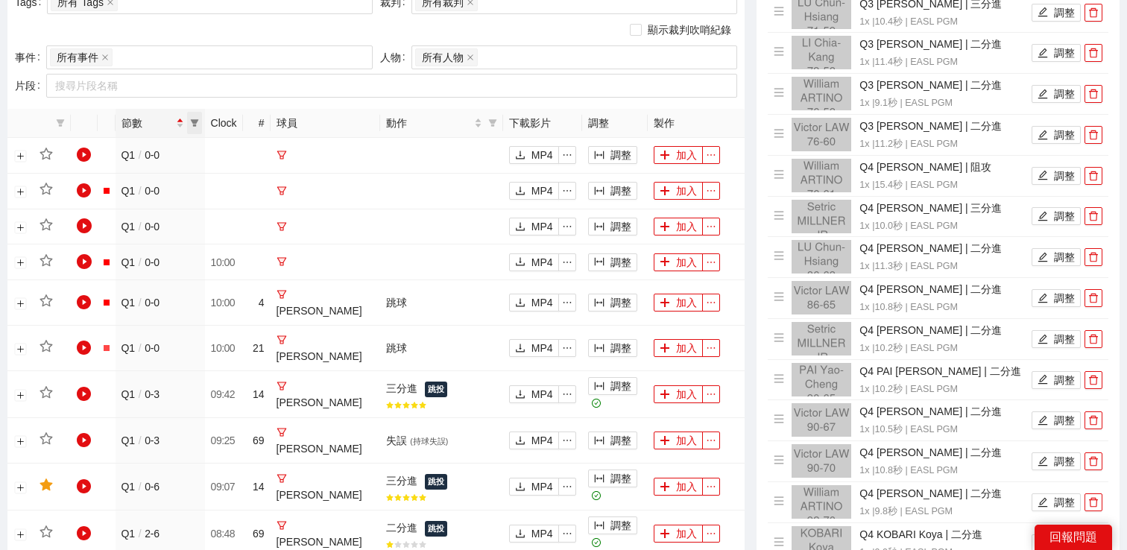
click at [201, 120] on span at bounding box center [194, 123] width 15 height 22
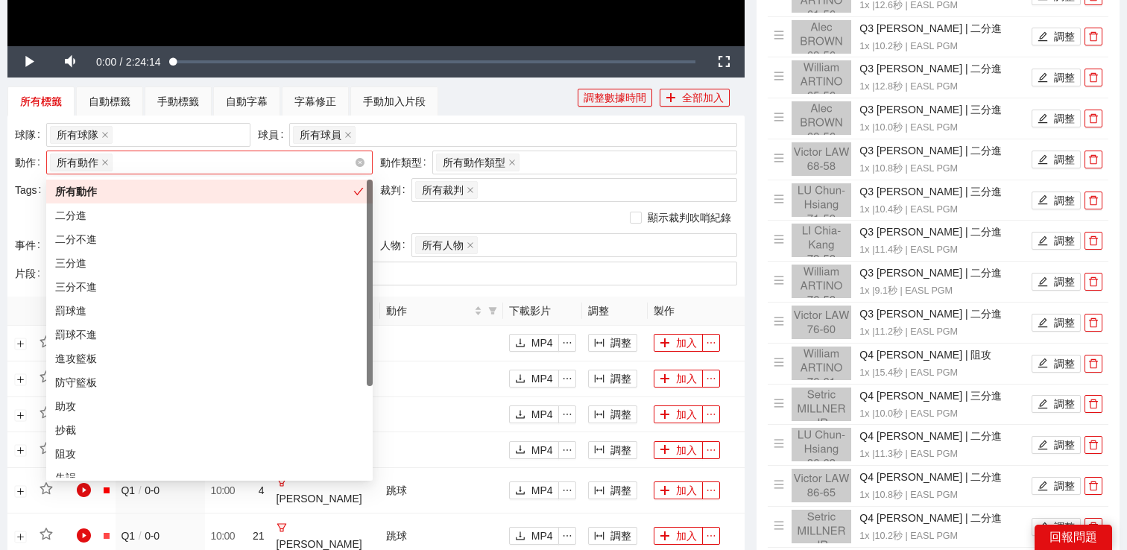
click at [190, 163] on div "所有動作 + 0 ..." at bounding box center [202, 162] width 304 height 21
click at [190, 145] on div "所有球隊" at bounding box center [148, 135] width 205 height 24
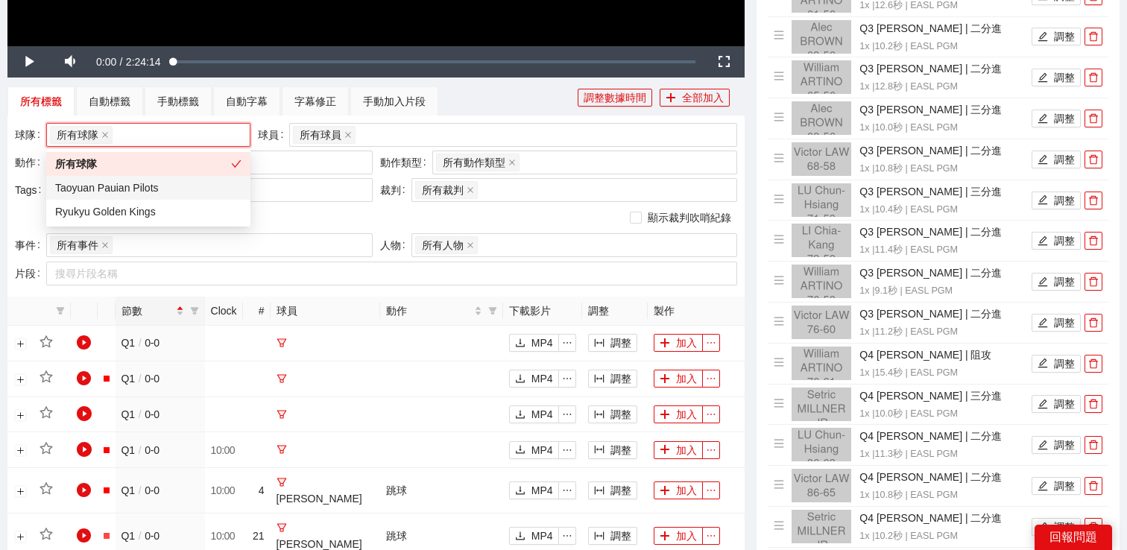
click at [182, 191] on div "Taoyuan Pauian Pilots" at bounding box center [148, 188] width 186 height 16
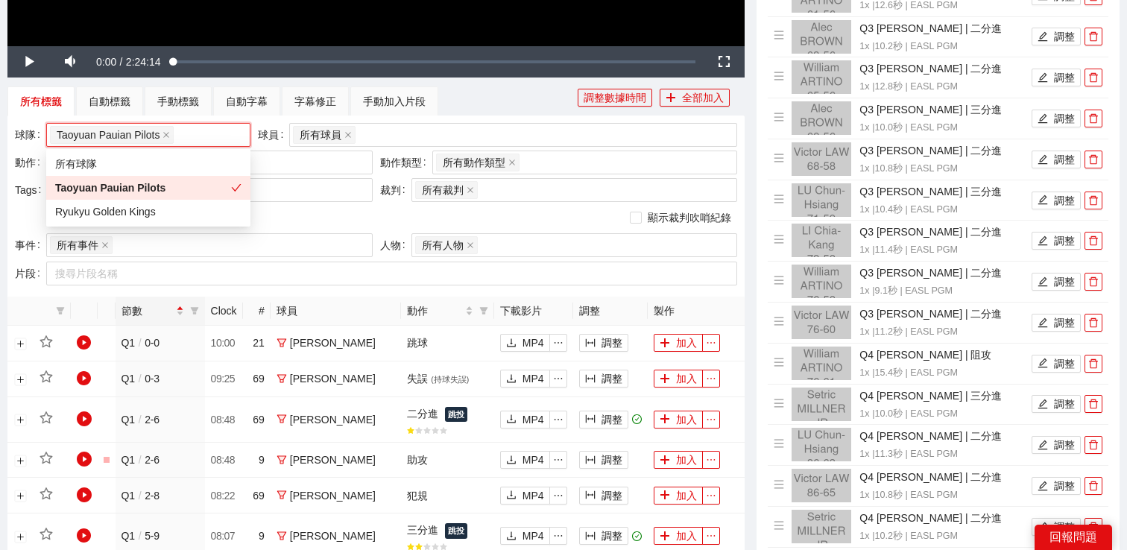
click at [182, 191] on div "Taoyuan Pauian Pilots" at bounding box center [143, 188] width 176 height 16
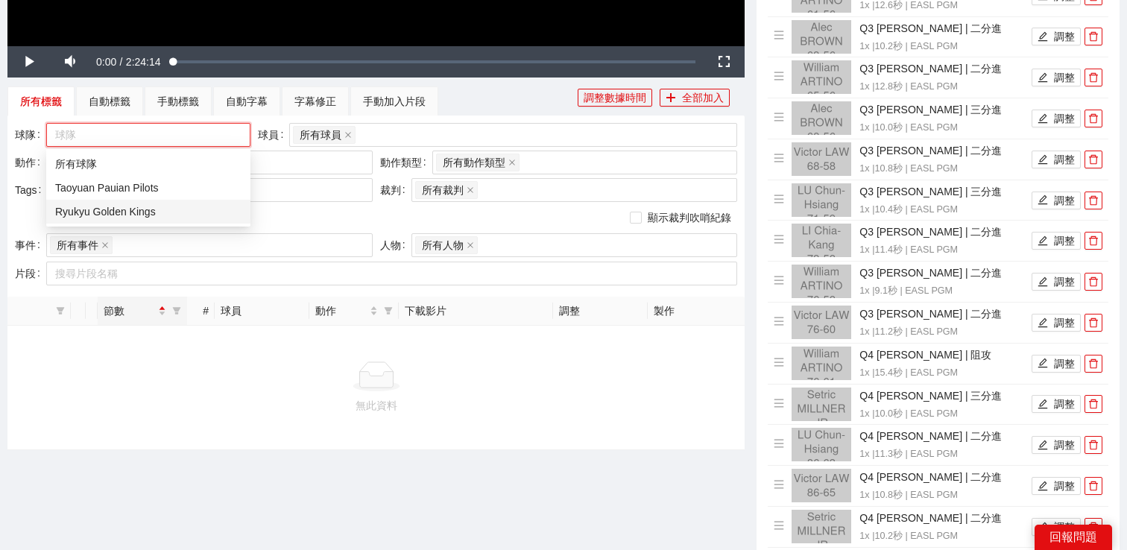
click at [181, 210] on div "Ryukyu Golden Kings" at bounding box center [148, 212] width 186 height 16
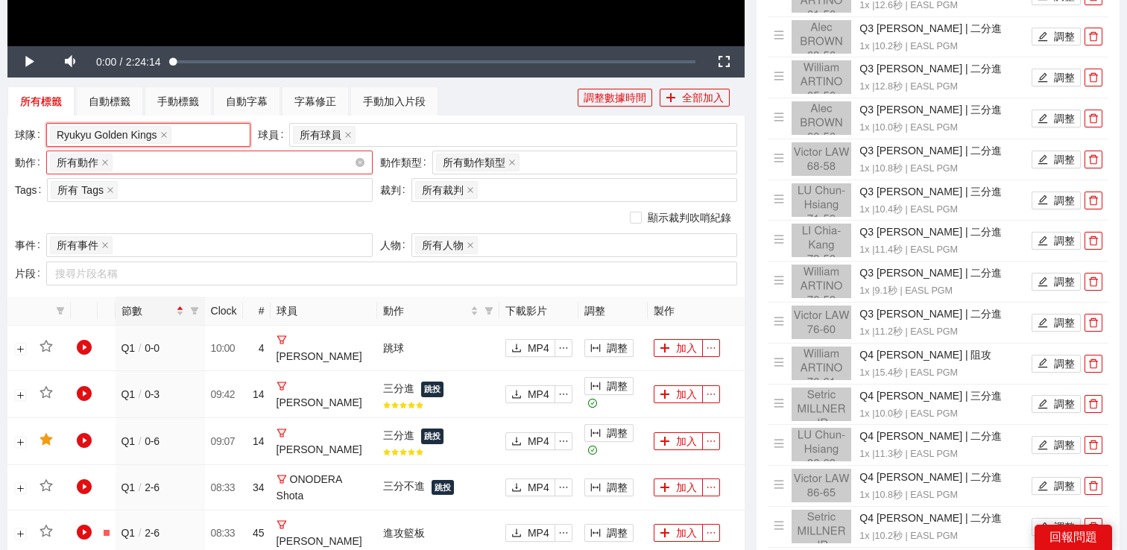
click at [278, 154] on div "所有動作 + 0 ..." at bounding box center [202, 162] width 304 height 21
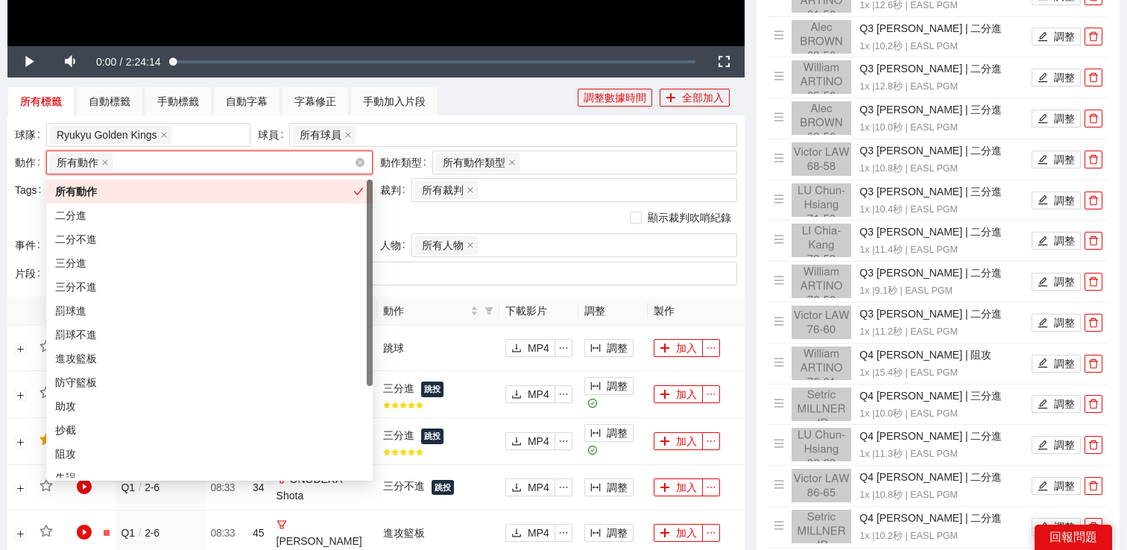
click at [274, 166] on div "所有動作 + 0 ..." at bounding box center [202, 162] width 304 height 21
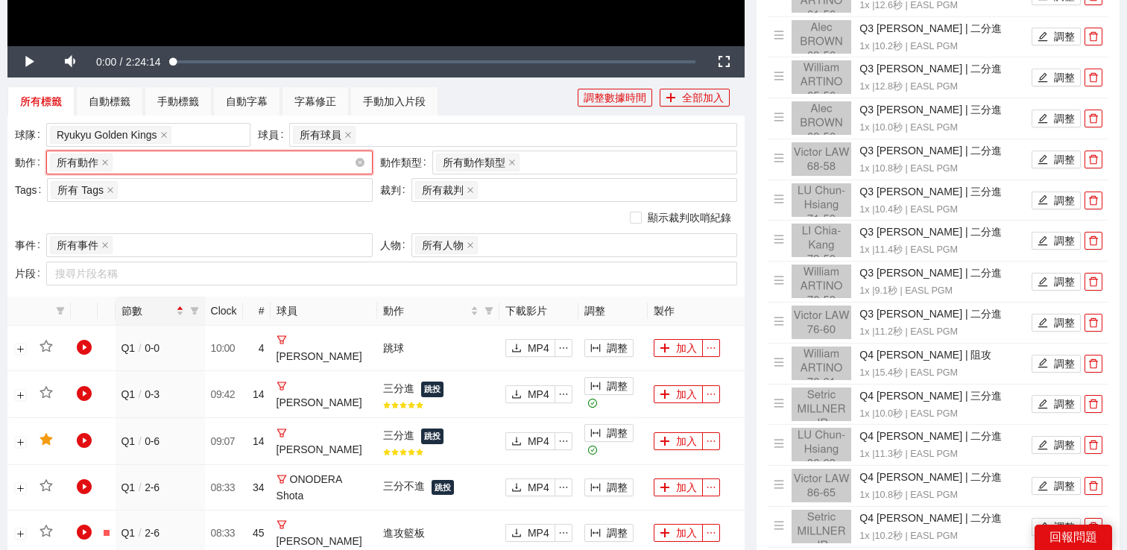
click at [274, 166] on div "所有動作 + 0 ..." at bounding box center [202, 162] width 304 height 21
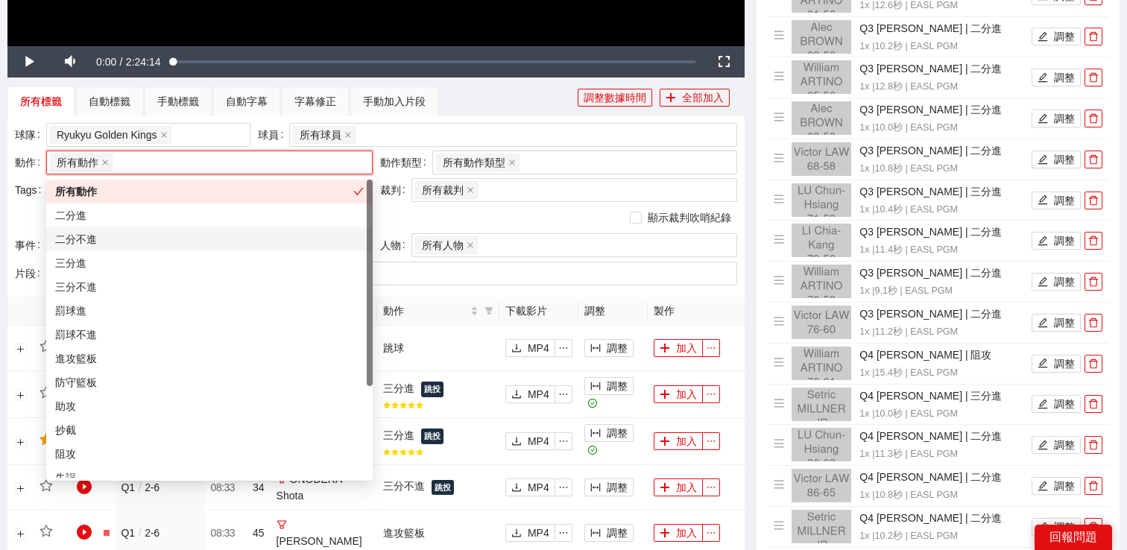
click at [242, 233] on div "二分不進" at bounding box center [209, 239] width 309 height 16
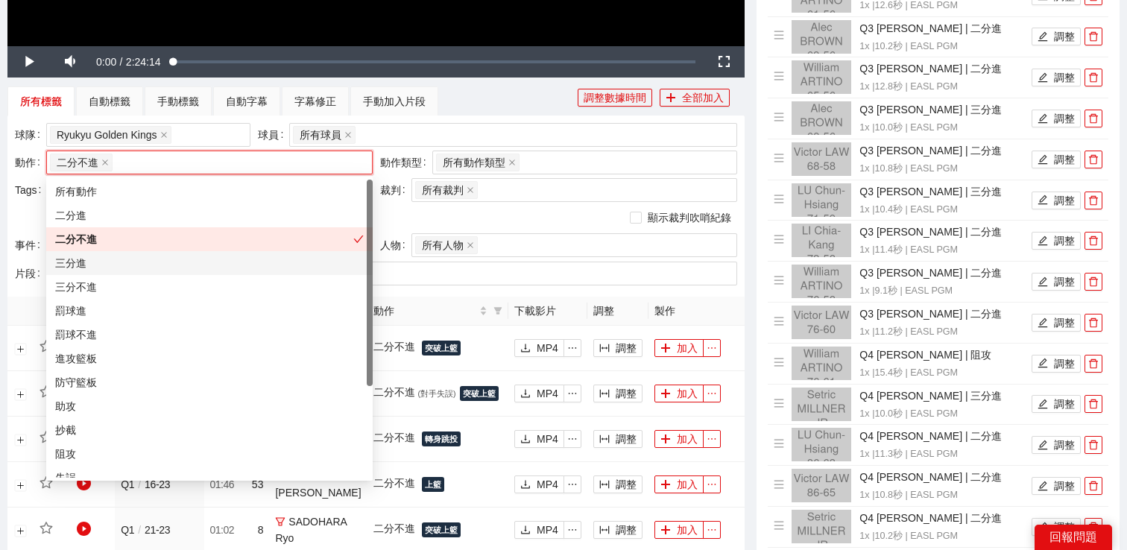
click at [230, 272] on div "三分進" at bounding box center [209, 263] width 327 height 24
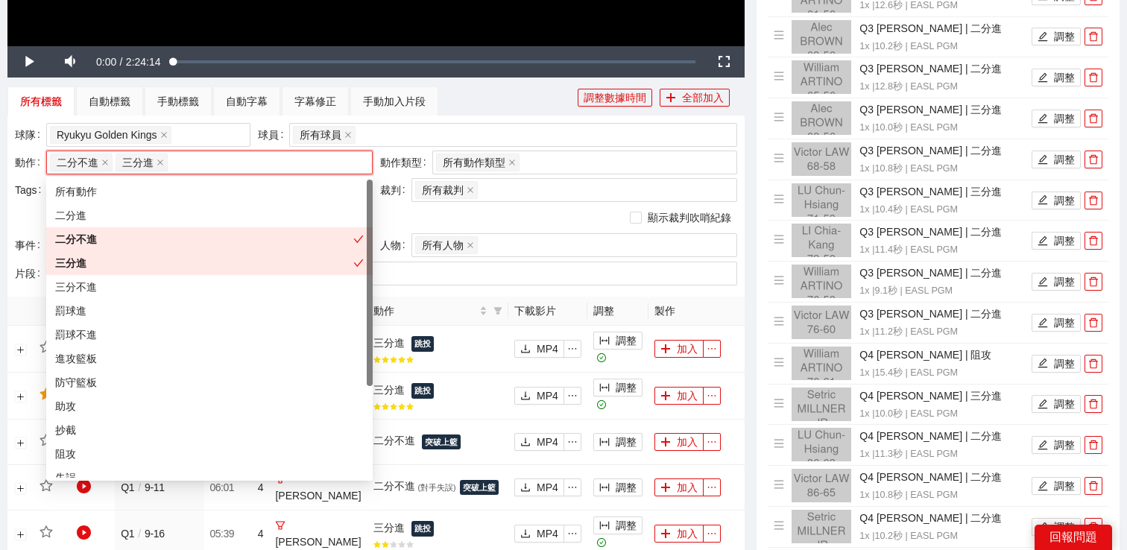
click at [230, 272] on div "三分進" at bounding box center [209, 263] width 327 height 24
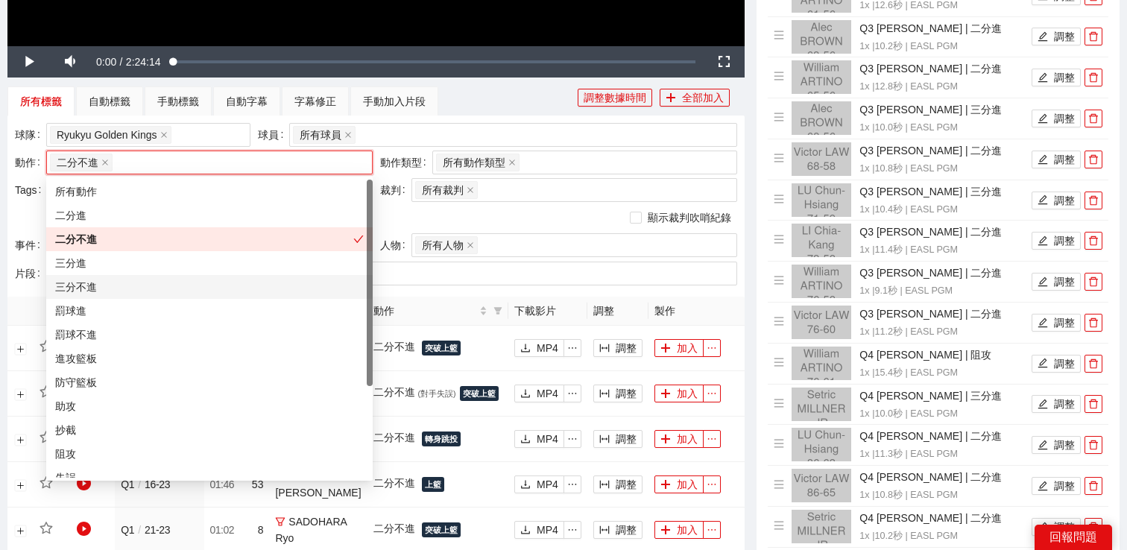
click at [230, 287] on div "三分不進" at bounding box center [209, 287] width 309 height 16
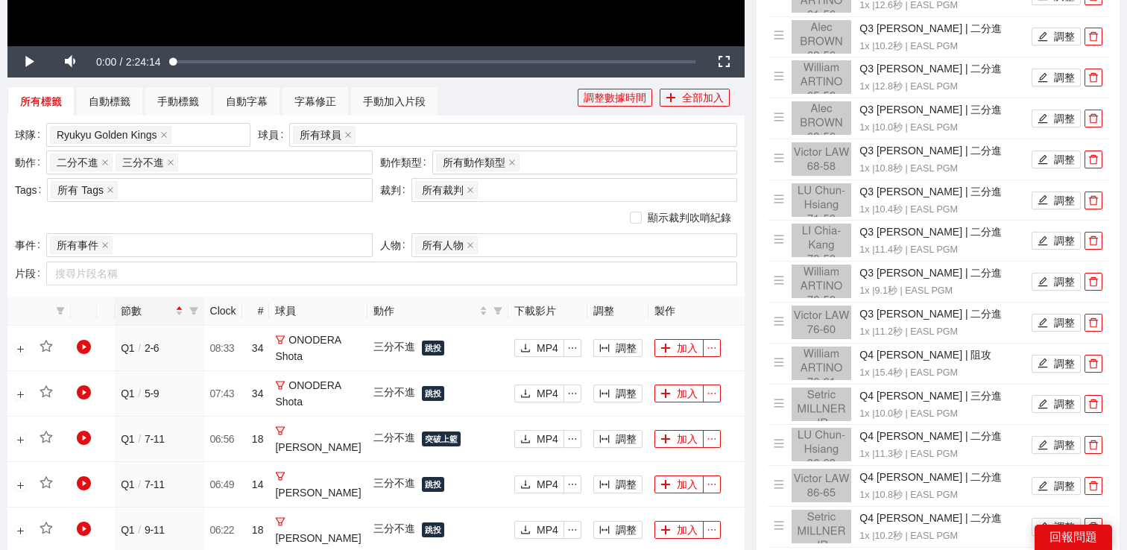
click at [448, 115] on div "所有標籤 自動標籤 手動標籤 自動字幕 字幕修正 手動加入片段" at bounding box center [292, 101] width 570 height 30
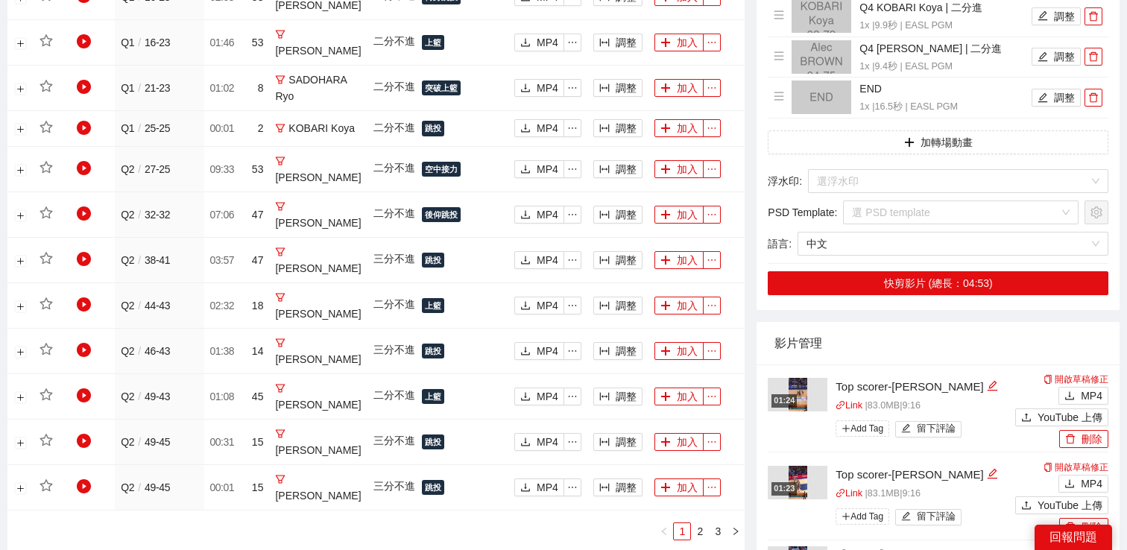
scroll to position [1322, 0]
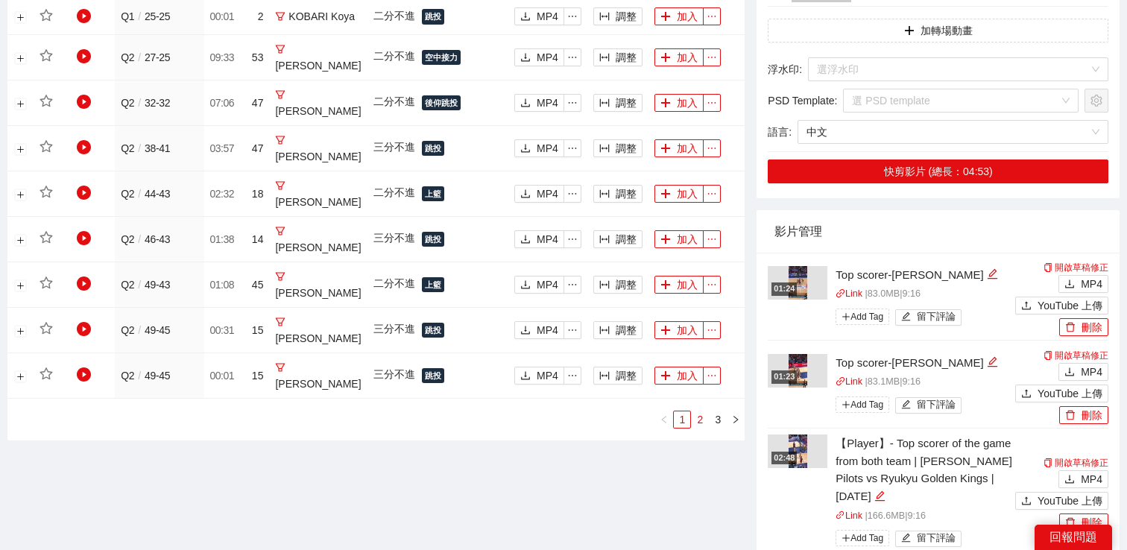
click at [702, 412] on link "2" at bounding box center [700, 420] width 16 height 16
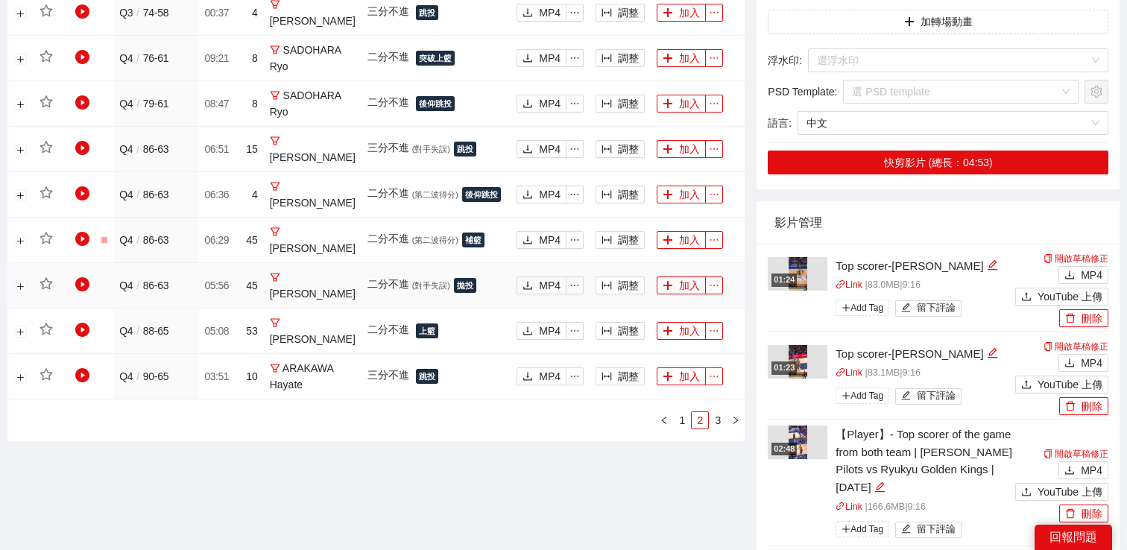
scroll to position [1405, 0]
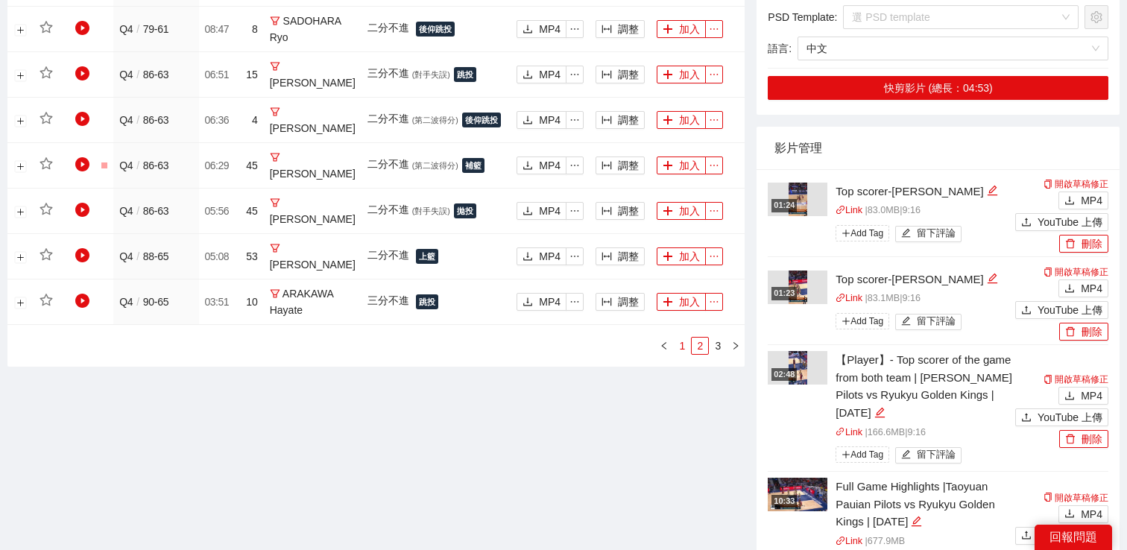
click at [681, 338] on link "1" at bounding box center [682, 346] width 16 height 16
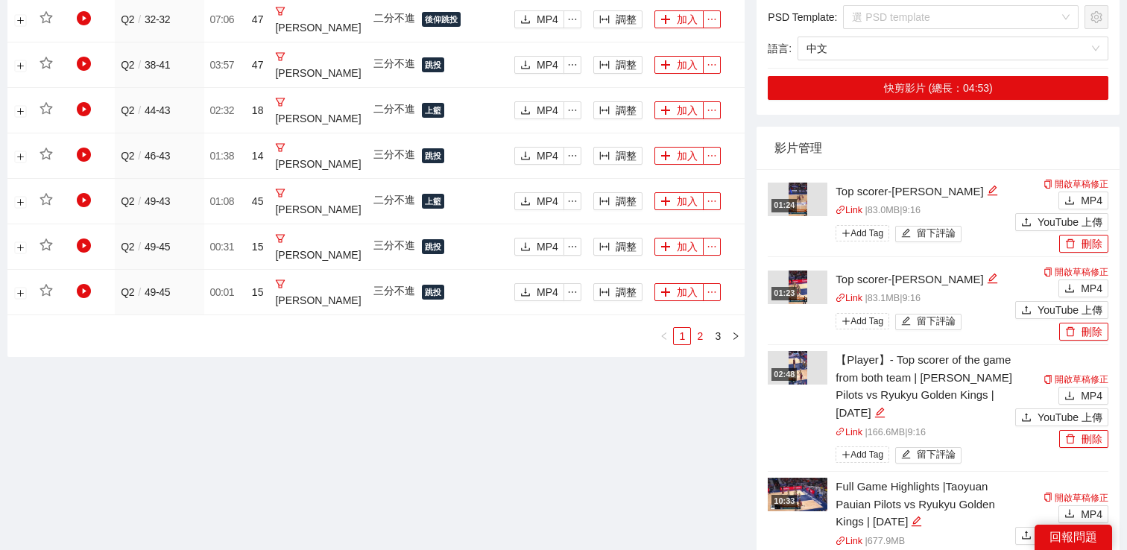
click at [698, 328] on link "2" at bounding box center [700, 336] width 16 height 16
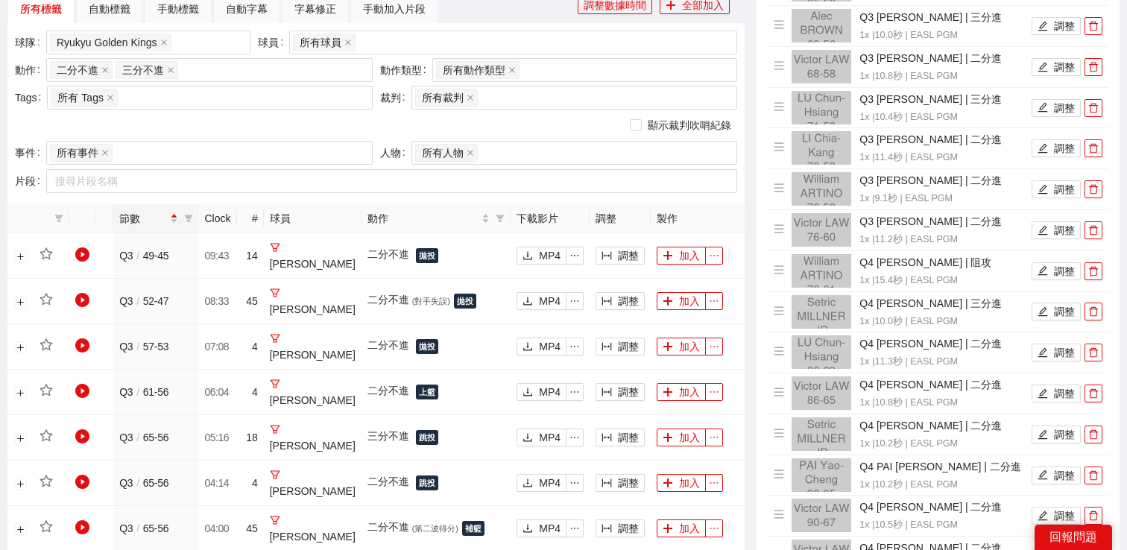
scroll to position [547, 0]
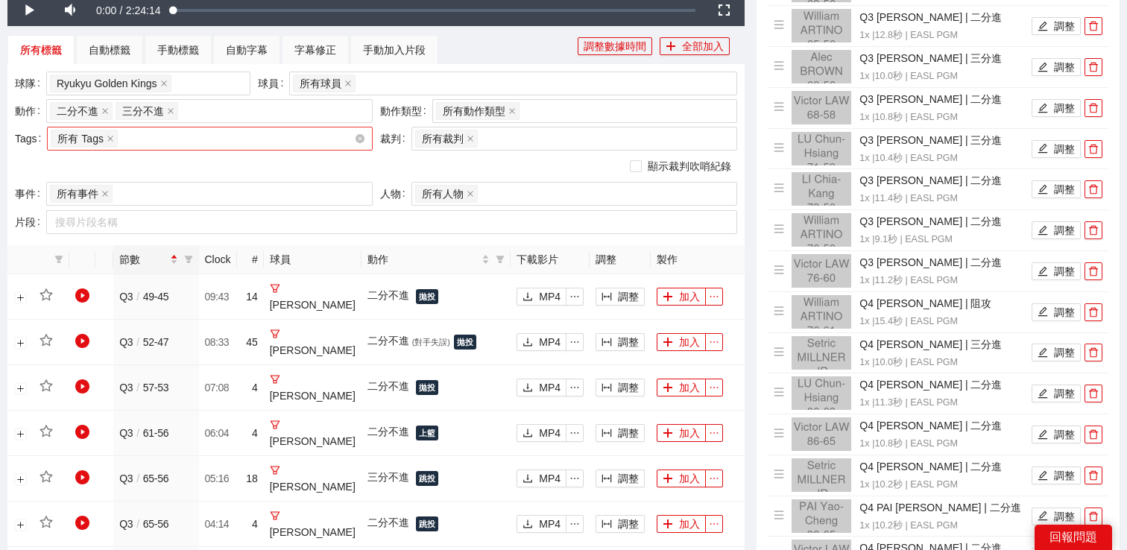
click at [265, 141] on div "所有 Tags" at bounding box center [202, 138] width 303 height 21
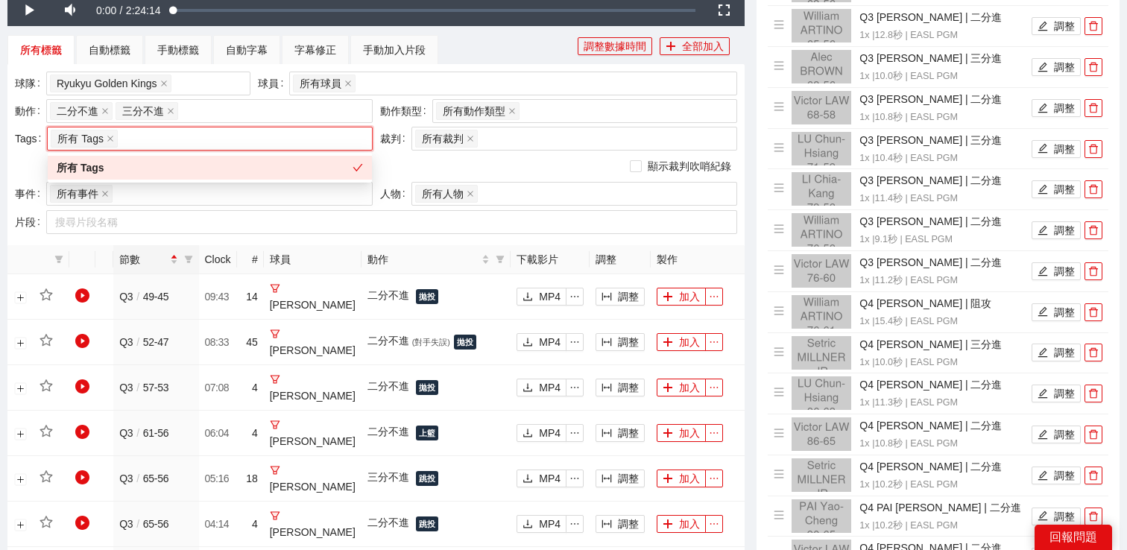
click at [271, 125] on div "動作 二分不進 三分不進 + 0 ..." at bounding box center [193, 113] width 365 height 28
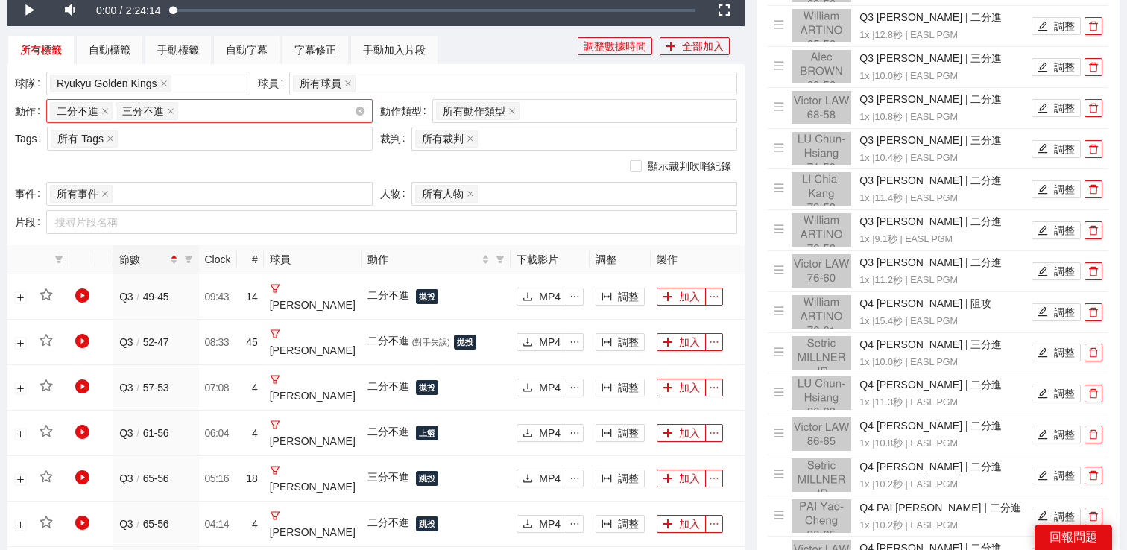
click at [274, 116] on div "二分不進 三分不進 + 0 ..." at bounding box center [202, 111] width 304 height 21
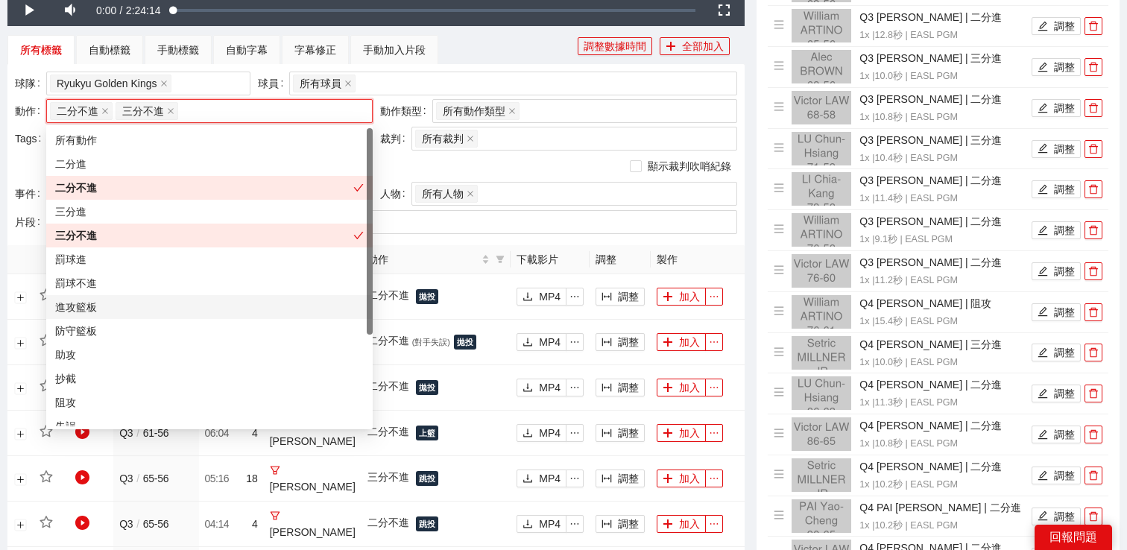
scroll to position [113, 0]
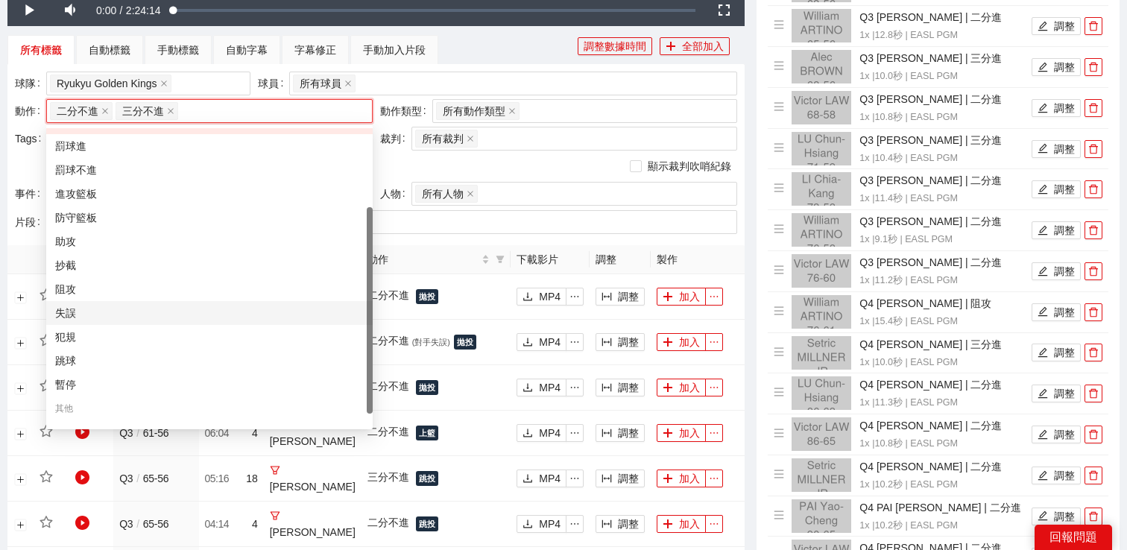
click at [151, 309] on div "失誤" at bounding box center [209, 313] width 309 height 16
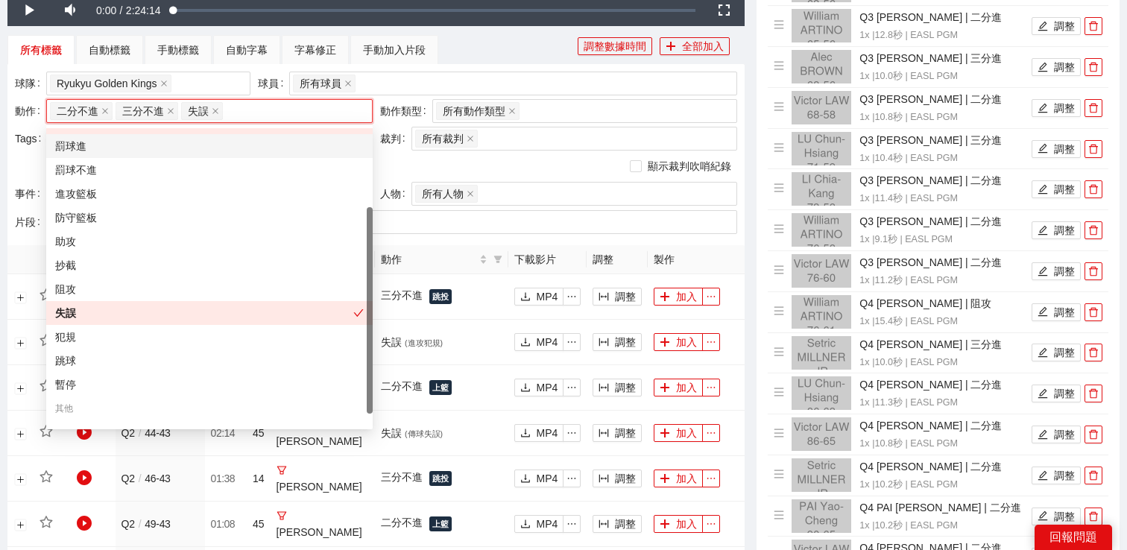
click at [476, 51] on div "所有標籤 自動標籤 手動標籤 自動字幕 字幕修正 手動加入片段" at bounding box center [292, 50] width 570 height 30
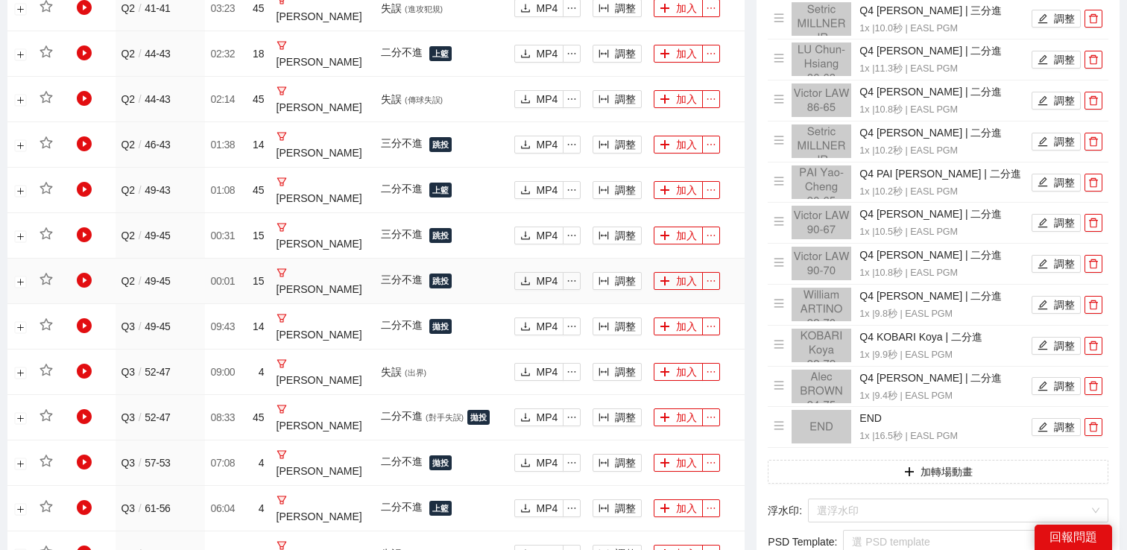
scroll to position [982, 0]
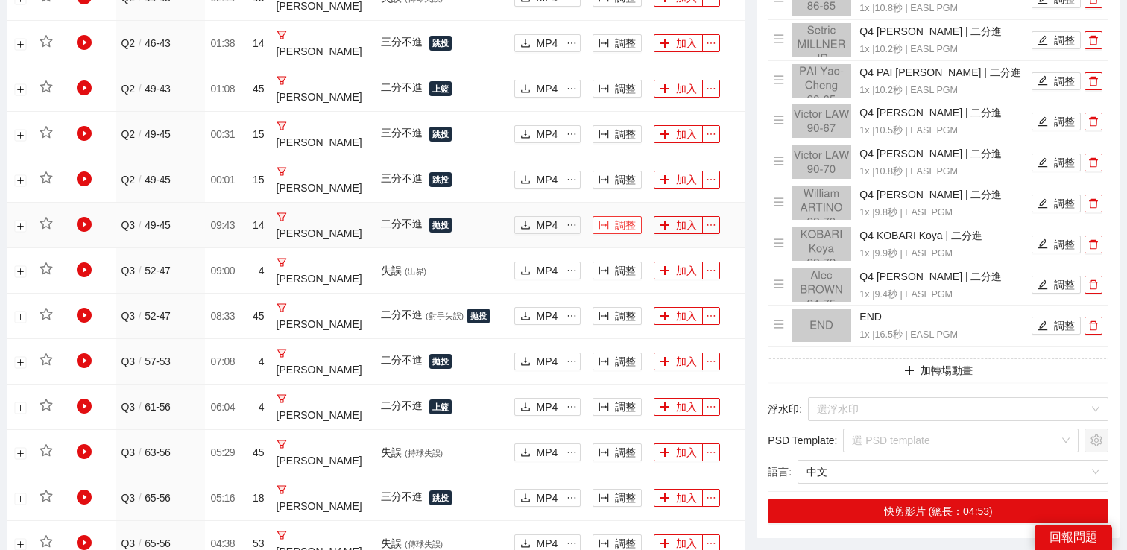
click at [626, 216] on button "調整" at bounding box center [617, 225] width 49 height 18
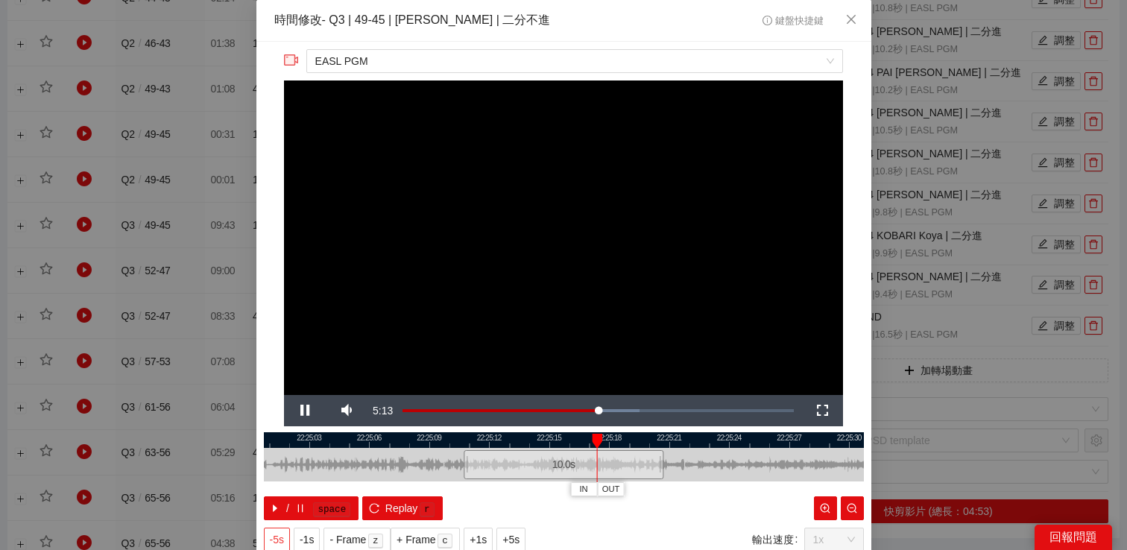
click at [280, 535] on span "-5s" at bounding box center [277, 540] width 14 height 16
click at [1010, 287] on div "**********" at bounding box center [563, 275] width 1127 height 550
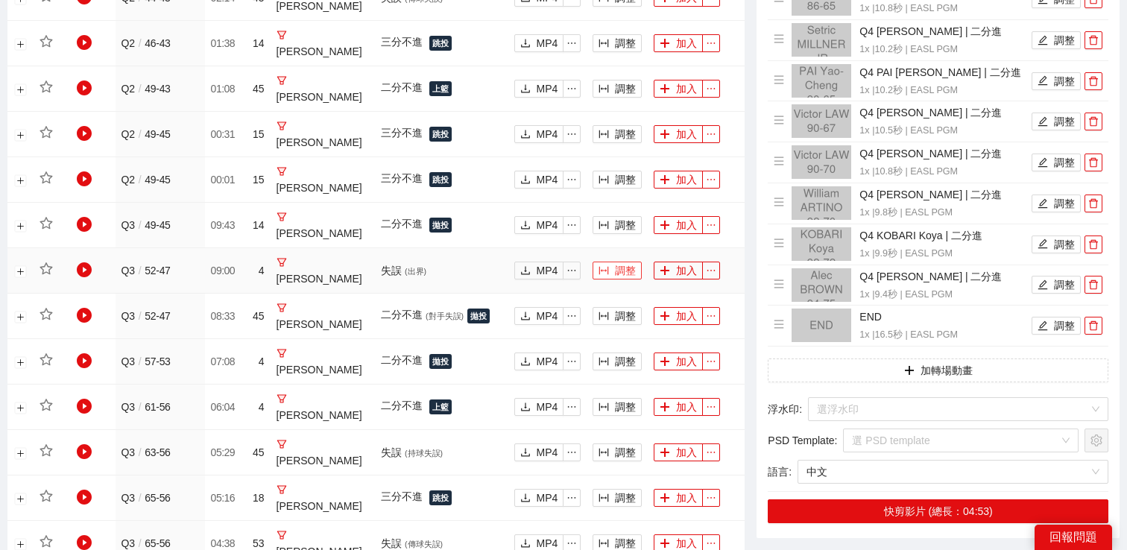
click at [621, 262] on button "調整" at bounding box center [617, 271] width 49 height 18
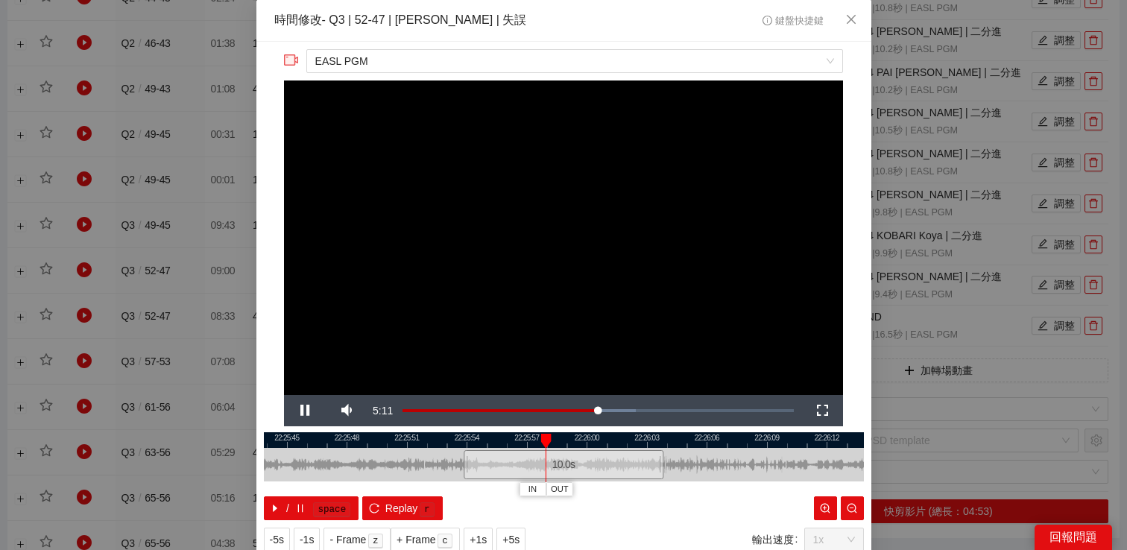
click at [995, 182] on div "**********" at bounding box center [563, 275] width 1127 height 550
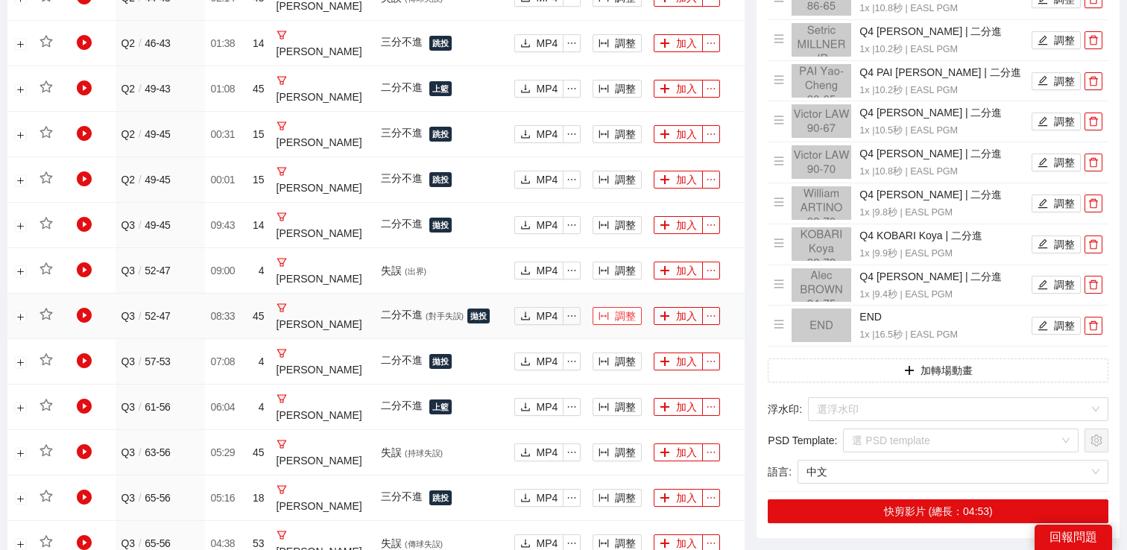
click at [626, 307] on button "調整" at bounding box center [617, 316] width 49 height 18
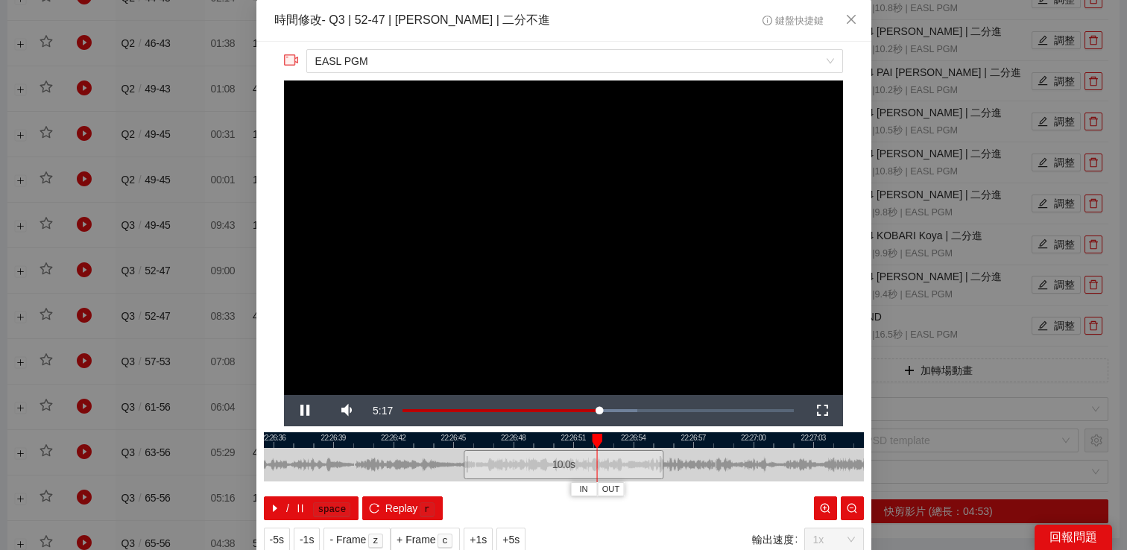
click at [875, 240] on div "**********" at bounding box center [563, 275] width 1127 height 550
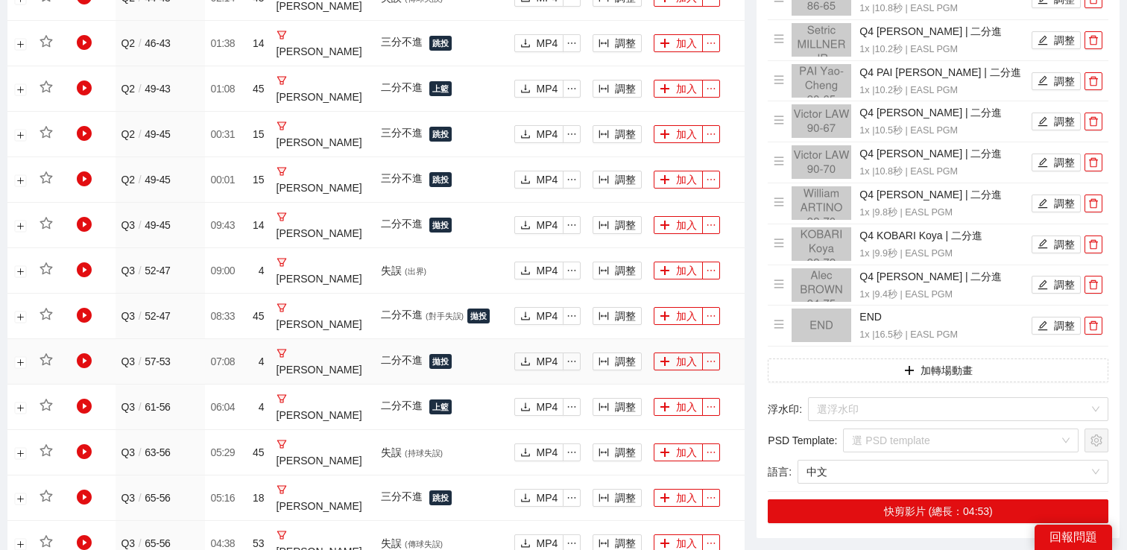
click at [617, 339] on td "調整" at bounding box center [617, 361] width 61 height 45
click at [617, 353] on button "調整" at bounding box center [617, 362] width 49 height 18
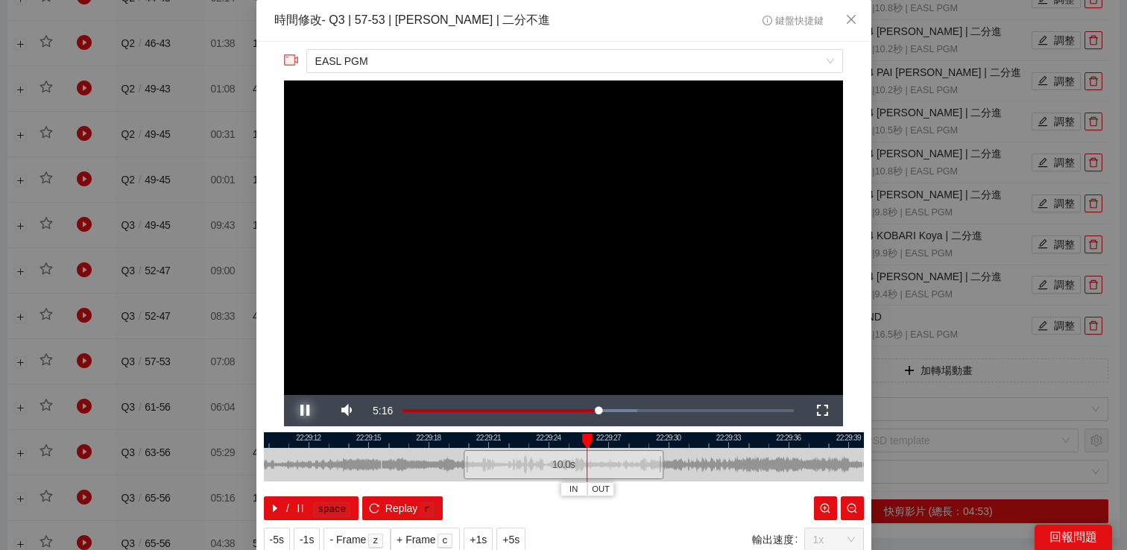
click at [308, 411] on span "Video Player" at bounding box center [305, 411] width 42 height 0
click at [310, 535] on span "-1s" at bounding box center [307, 540] width 14 height 16
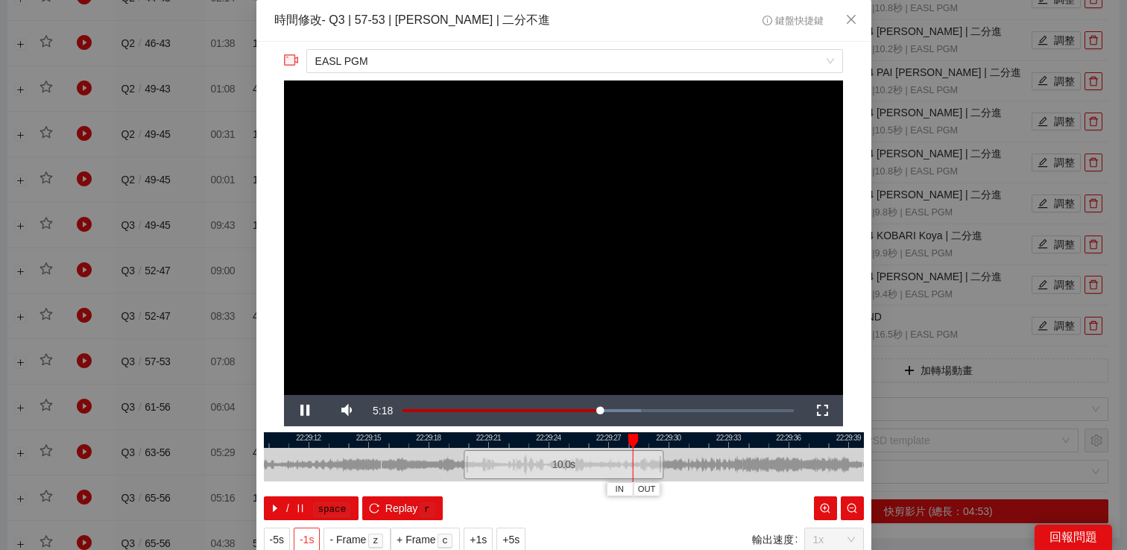
click at [310, 535] on span "-1s" at bounding box center [307, 540] width 14 height 16
click at [937, 362] on div "**********" at bounding box center [563, 275] width 1127 height 550
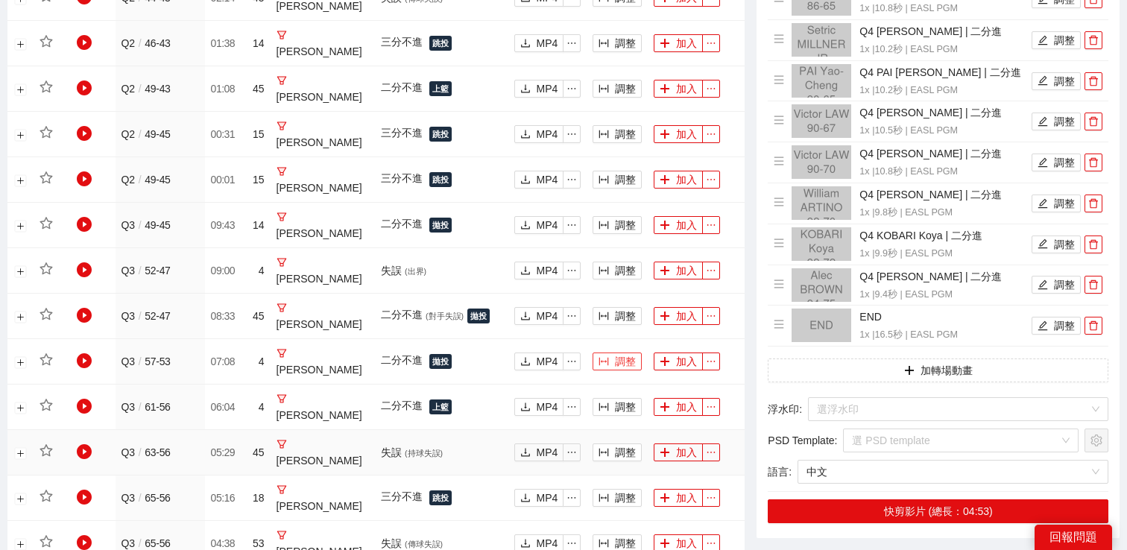
scroll to position [1036, 0]
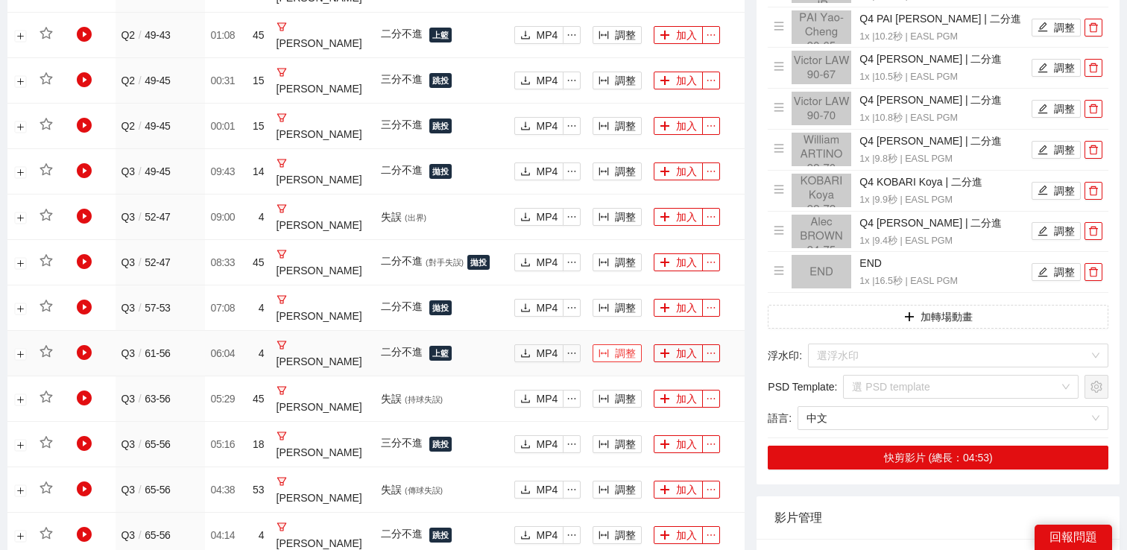
click at [628, 344] on button "調整" at bounding box center [617, 353] width 49 height 18
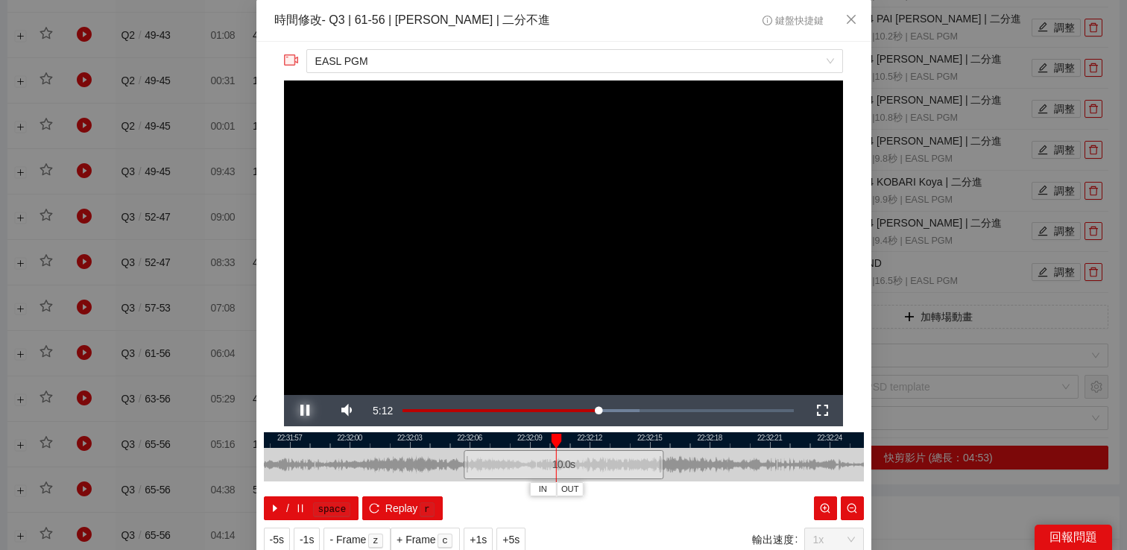
click at [302, 411] on span "Video Player" at bounding box center [305, 411] width 42 height 0
click at [941, 291] on div "**********" at bounding box center [563, 275] width 1127 height 550
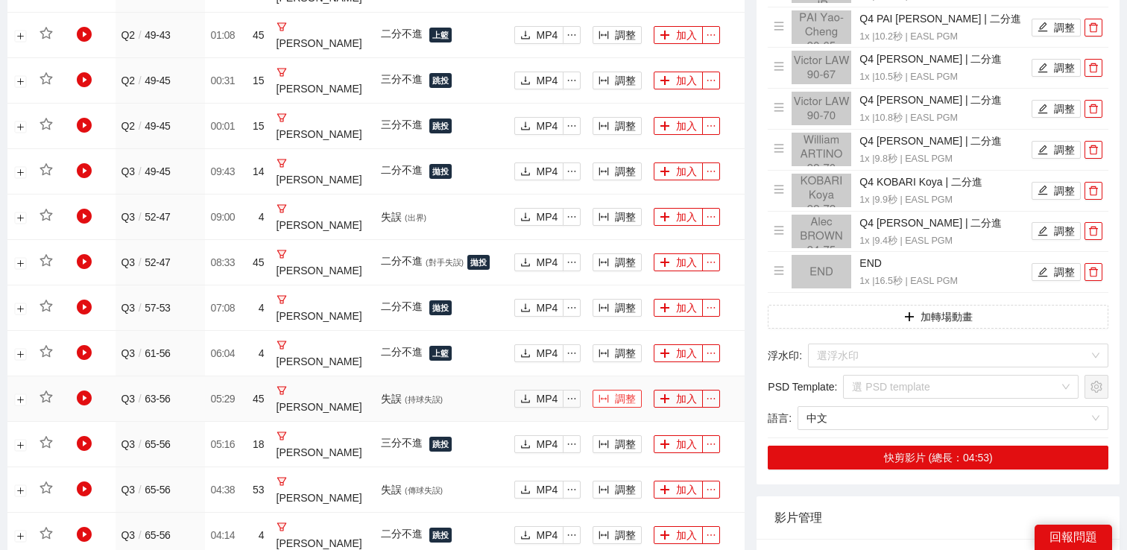
click at [624, 390] on button "調整" at bounding box center [617, 399] width 49 height 18
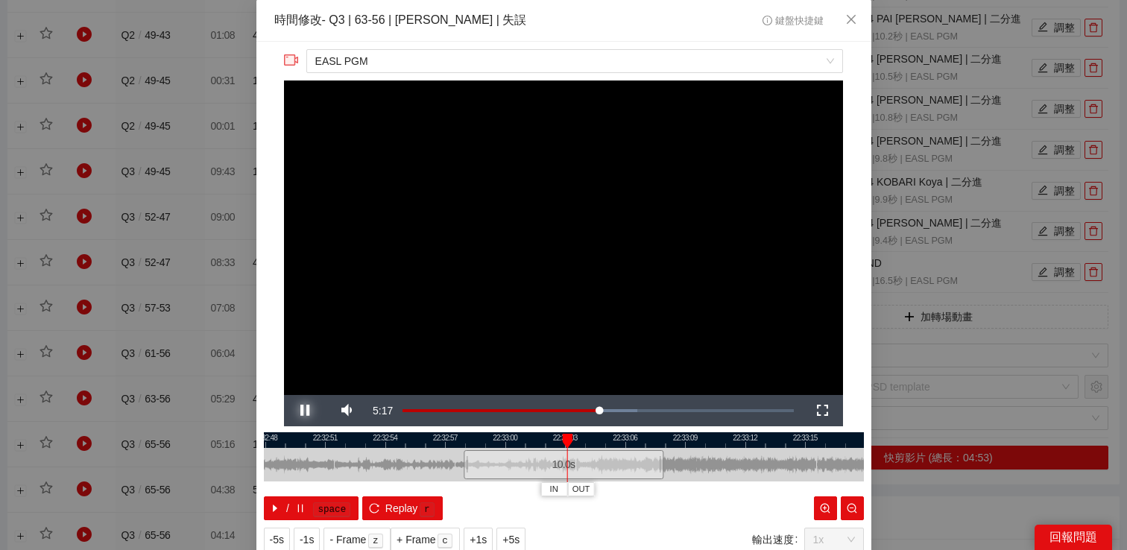
click at [303, 411] on span "Video Player" at bounding box center [305, 411] width 42 height 0
click at [900, 274] on div "**********" at bounding box center [563, 275] width 1127 height 550
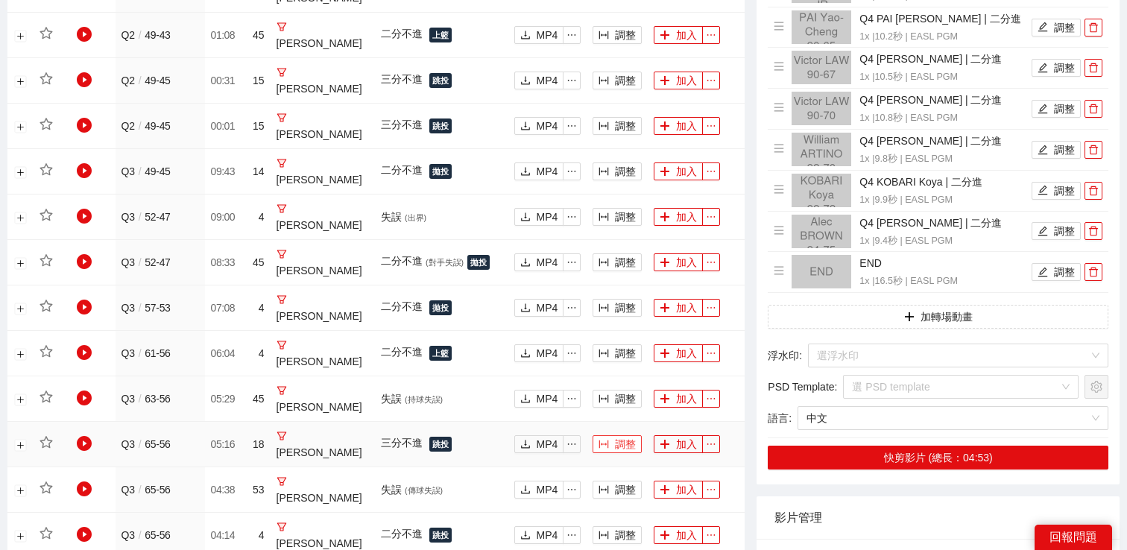
click at [610, 435] on button "調整" at bounding box center [617, 444] width 49 height 18
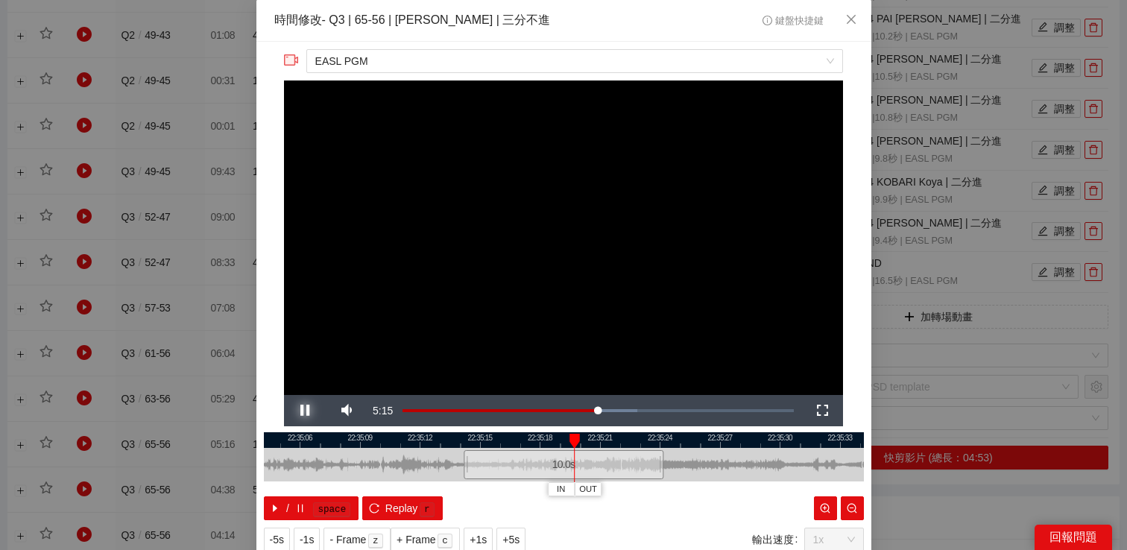
click at [302, 411] on span "Video Player" at bounding box center [305, 411] width 42 height 0
click at [954, 235] on div "**********" at bounding box center [563, 275] width 1127 height 550
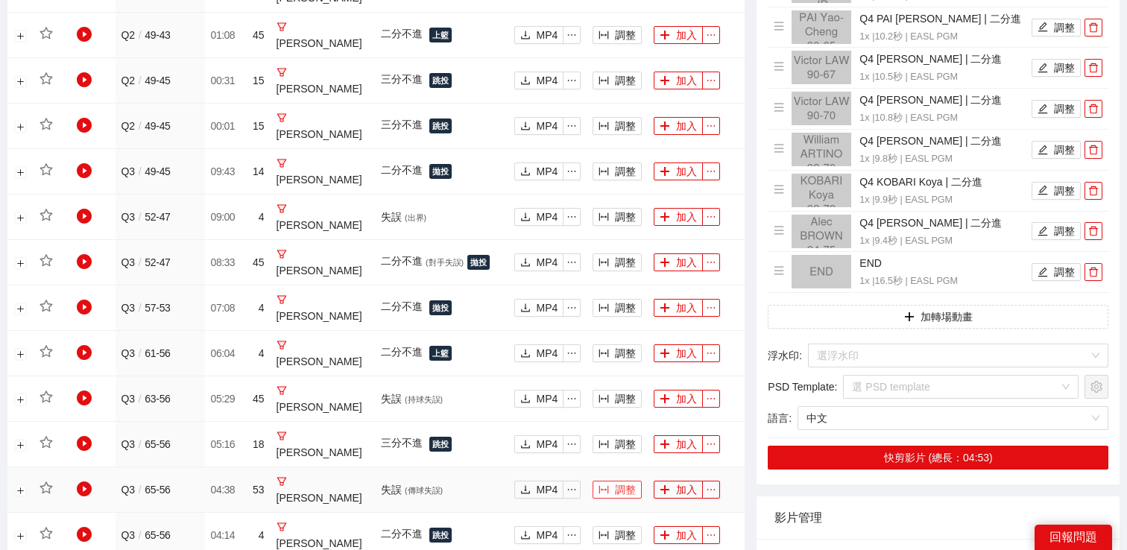
click at [617, 481] on button "調整" at bounding box center [617, 490] width 49 height 18
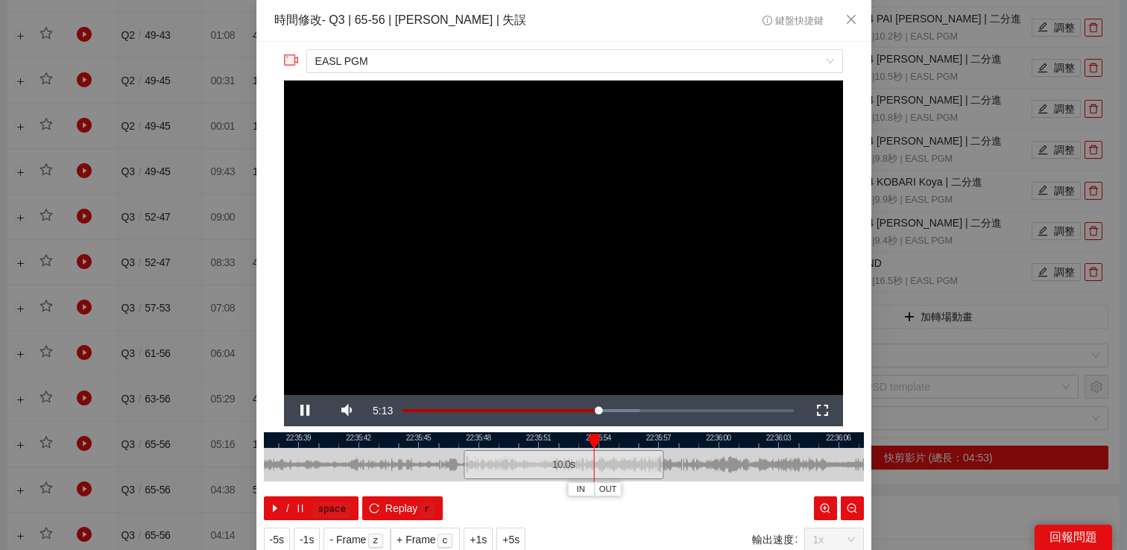
click at [922, 164] on div "**********" at bounding box center [563, 275] width 1127 height 550
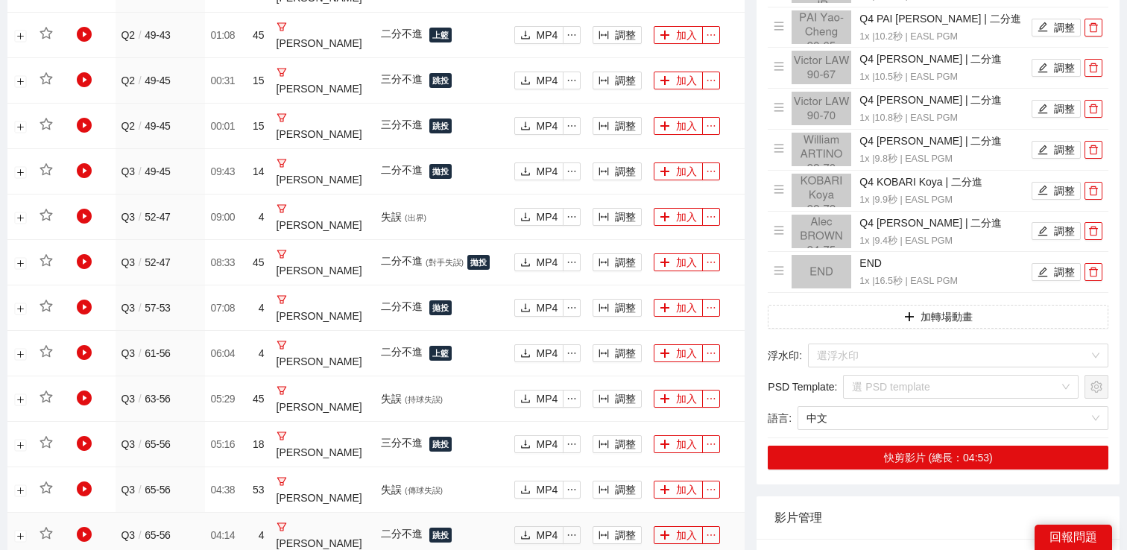
click at [605, 513] on td "調整" at bounding box center [617, 535] width 61 height 45
click at [608, 530] on icon "column-width" at bounding box center [604, 535] width 10 height 10
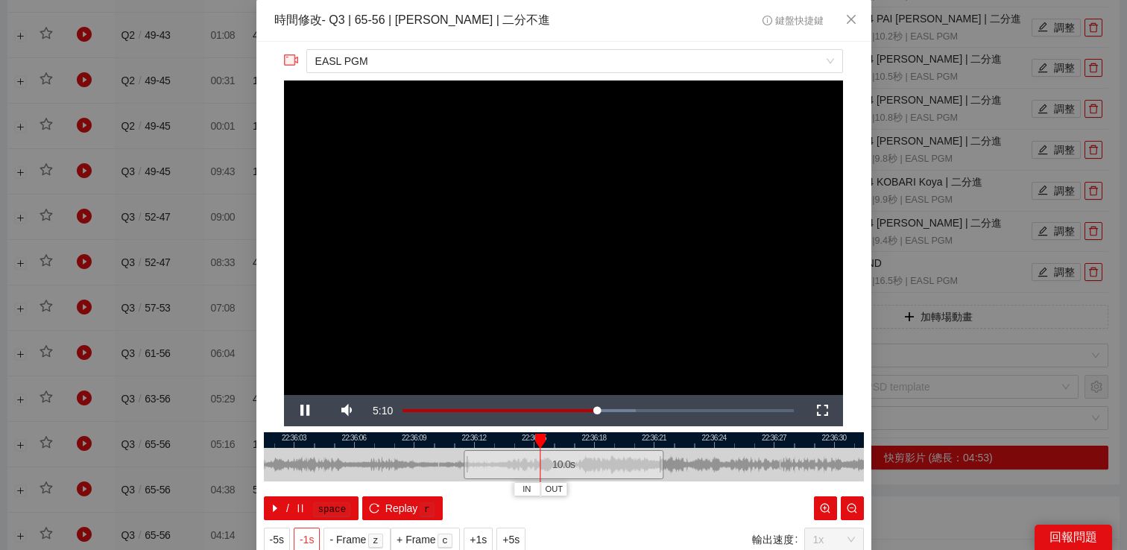
click at [312, 532] on span "-1s" at bounding box center [307, 540] width 14 height 16
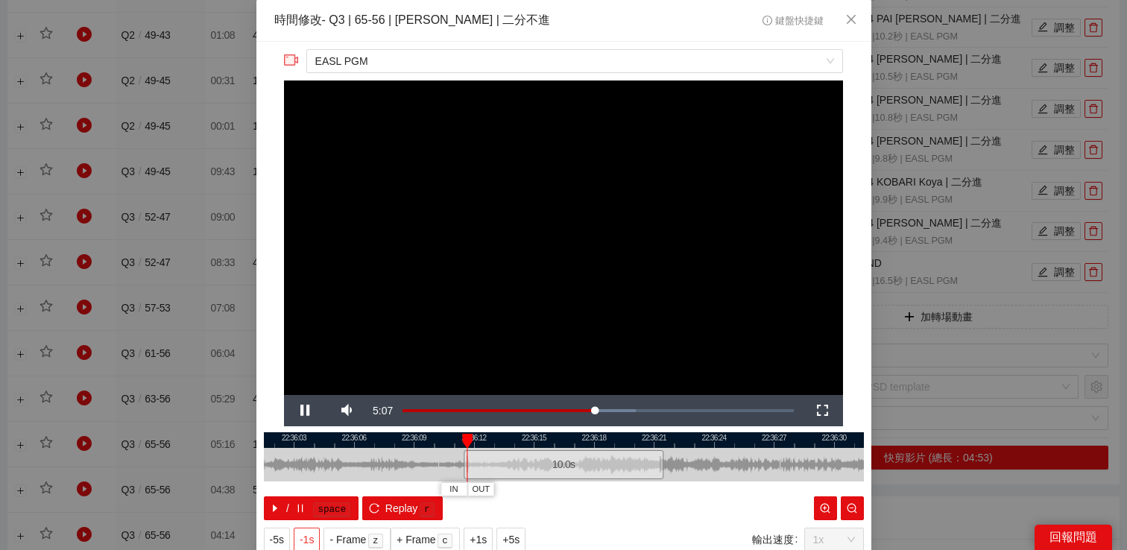
click at [308, 532] on span "-1s" at bounding box center [307, 540] width 14 height 16
click at [283, 538] on span "-5s" at bounding box center [277, 540] width 14 height 16
click at [409, 253] on video "Video Player" at bounding box center [563, 238] width 559 height 315
click at [298, 411] on span "Video Player" at bounding box center [305, 411] width 42 height 0
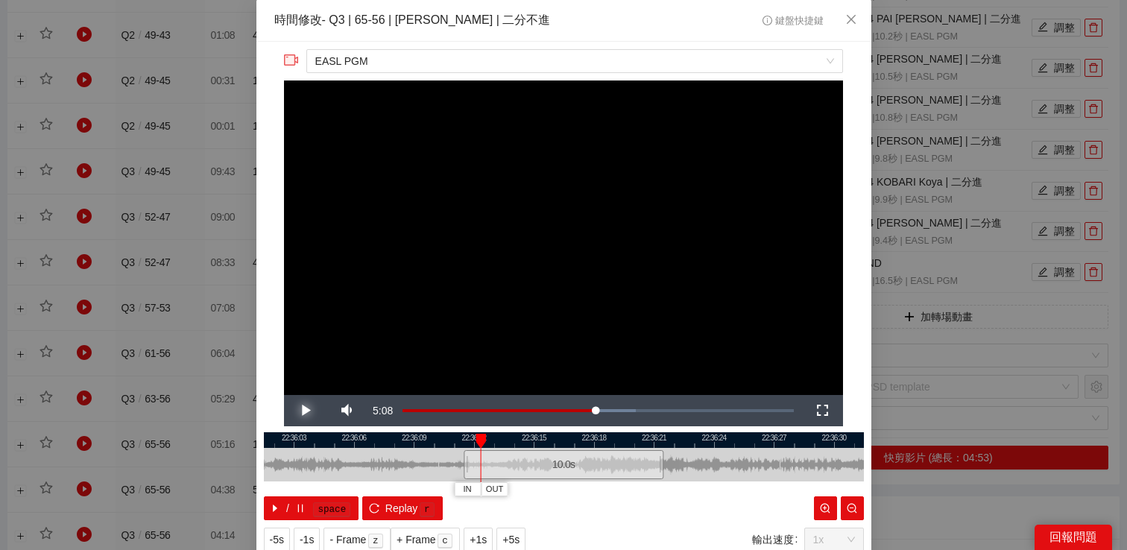
click at [298, 411] on span "Video Player" at bounding box center [305, 411] width 42 height 0
click at [947, 260] on div "**********" at bounding box center [563, 275] width 1127 height 550
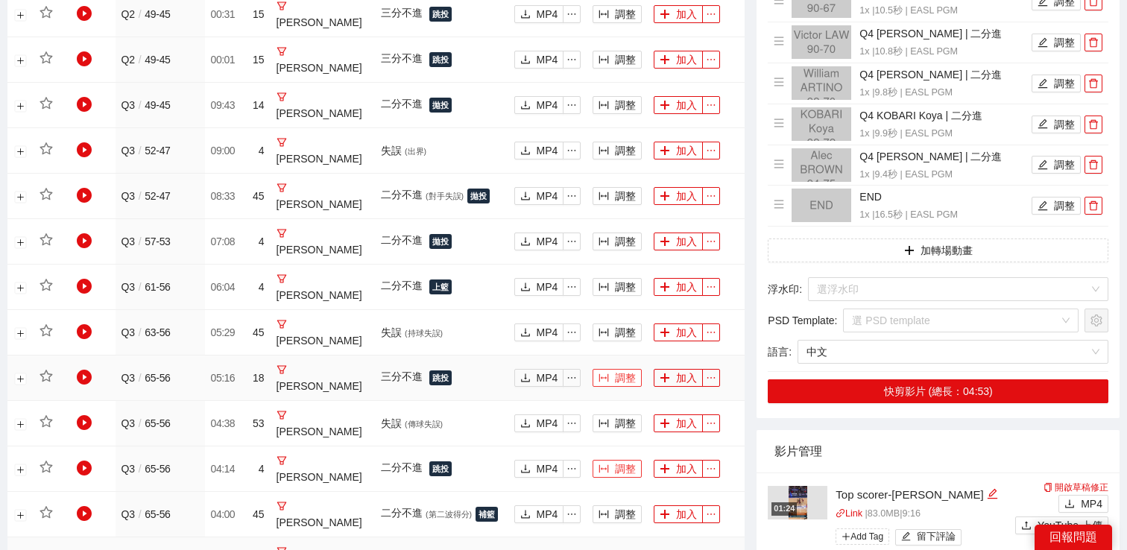
scroll to position [1183, 0]
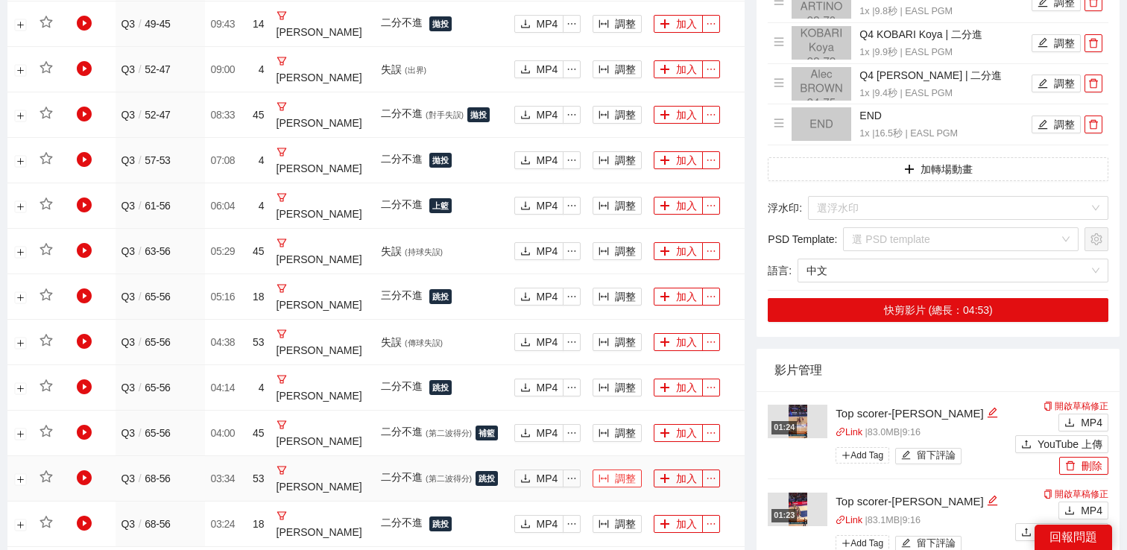
click at [623, 470] on button "調整" at bounding box center [617, 479] width 49 height 18
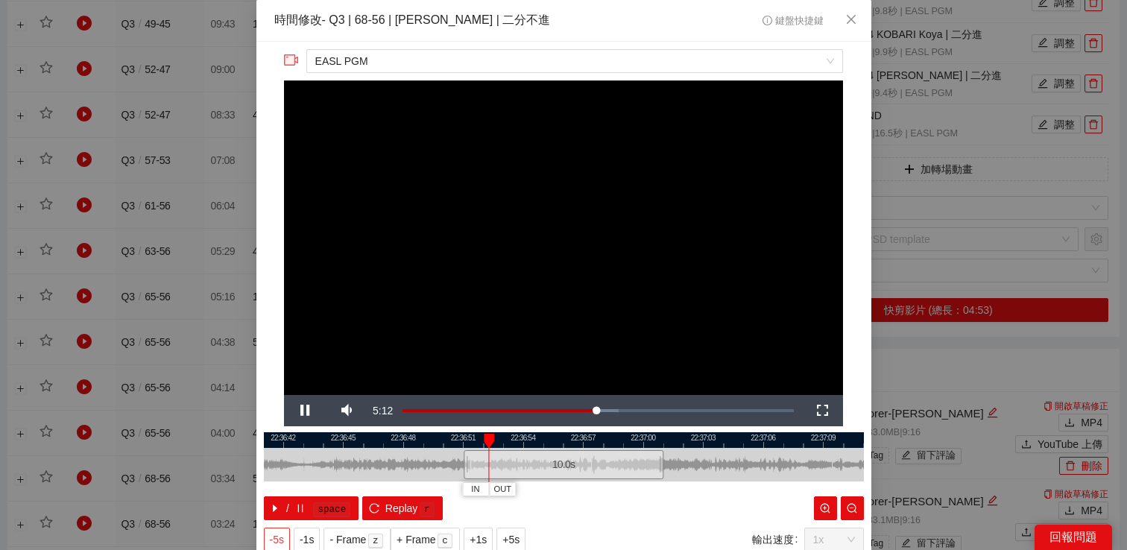
click at [280, 539] on span "-5s" at bounding box center [277, 540] width 14 height 16
click at [938, 346] on div "**********" at bounding box center [563, 275] width 1127 height 550
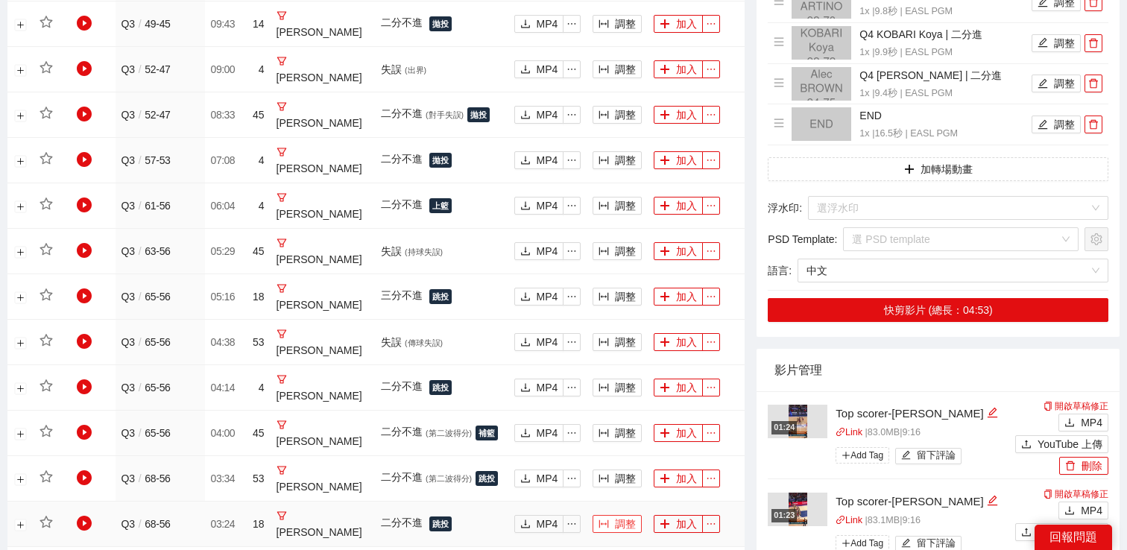
click at [617, 515] on button "調整" at bounding box center [617, 524] width 49 height 18
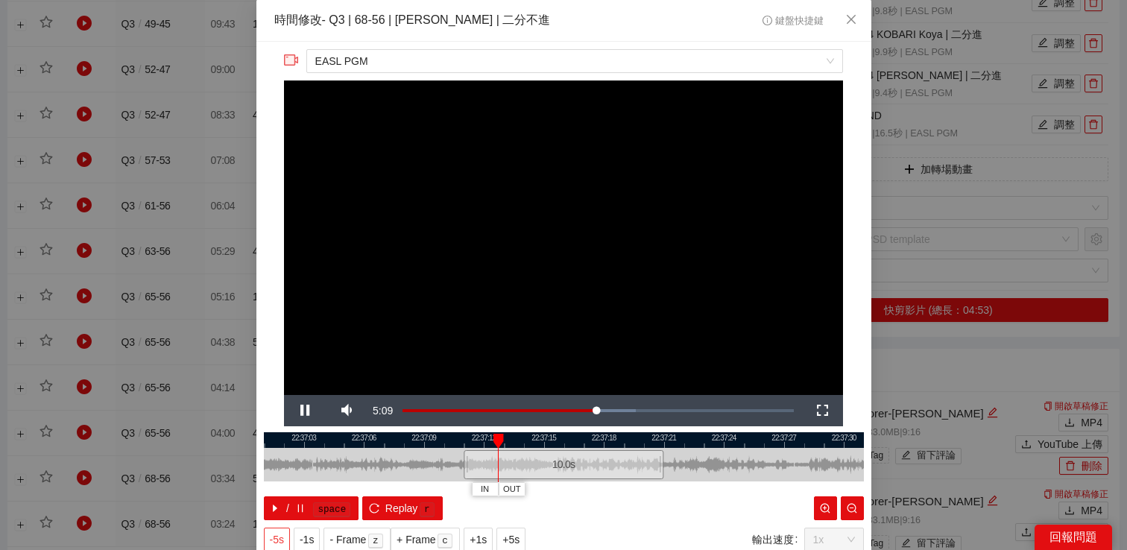
click at [274, 532] on span "-5s" at bounding box center [277, 540] width 14 height 16
click at [957, 369] on div "**********" at bounding box center [563, 275] width 1127 height 550
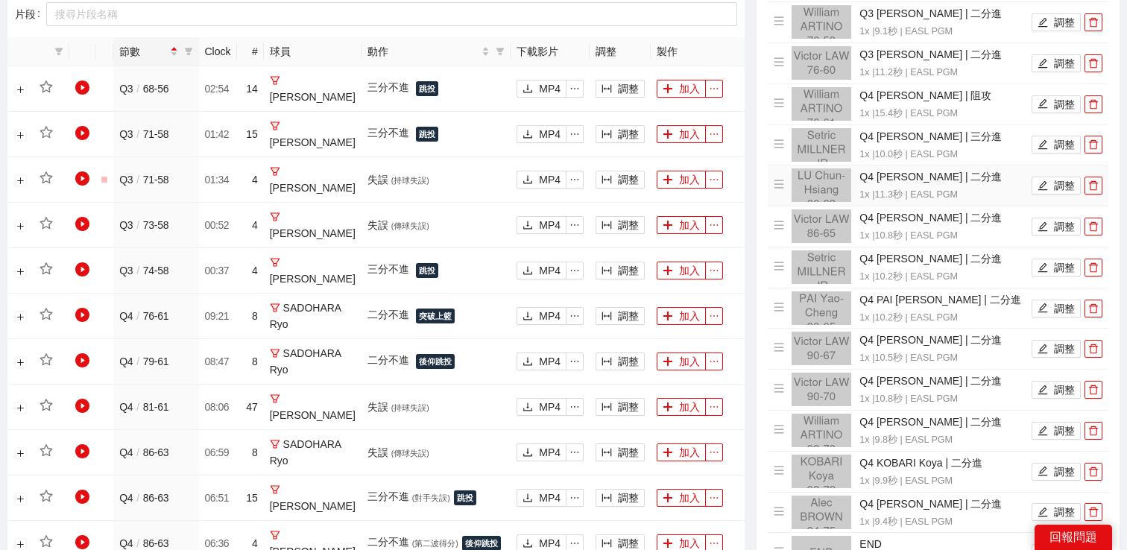
scroll to position [708, 0]
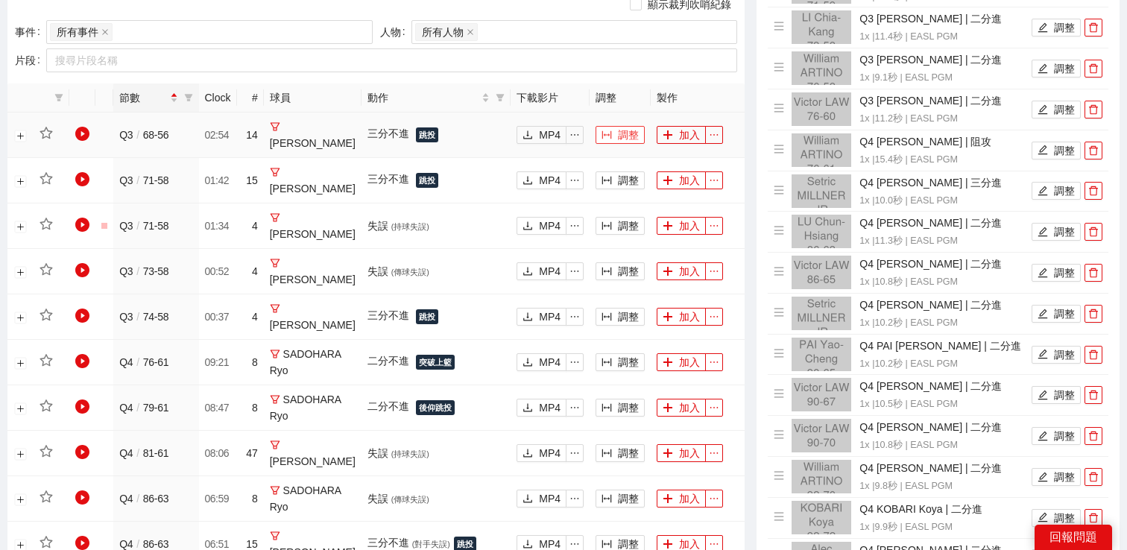
click at [617, 127] on button "調整" at bounding box center [620, 135] width 49 height 18
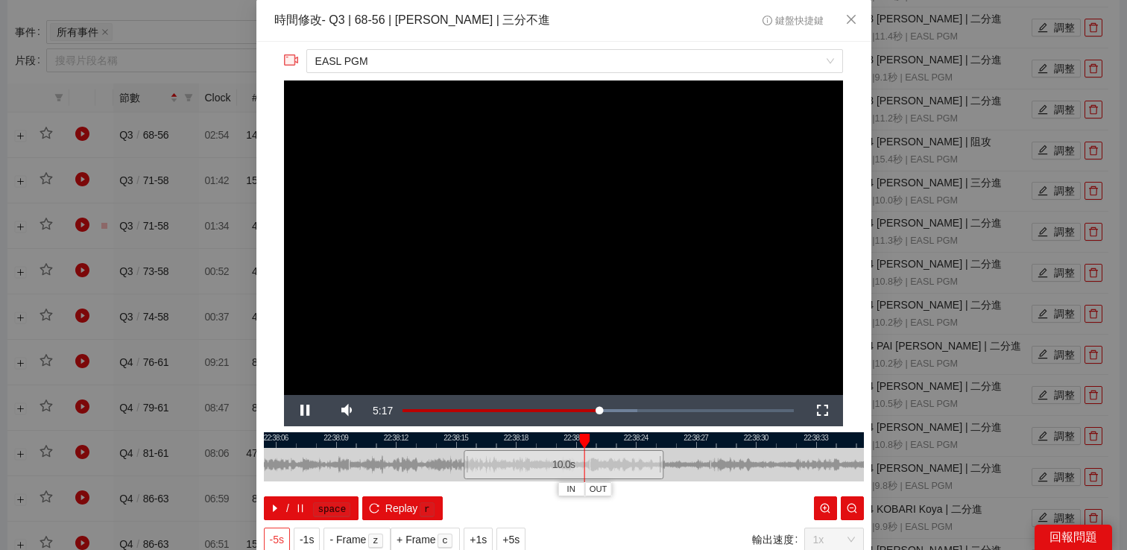
click at [279, 532] on span "-5s" at bounding box center [277, 540] width 14 height 16
click at [889, 239] on div "**********" at bounding box center [563, 275] width 1127 height 550
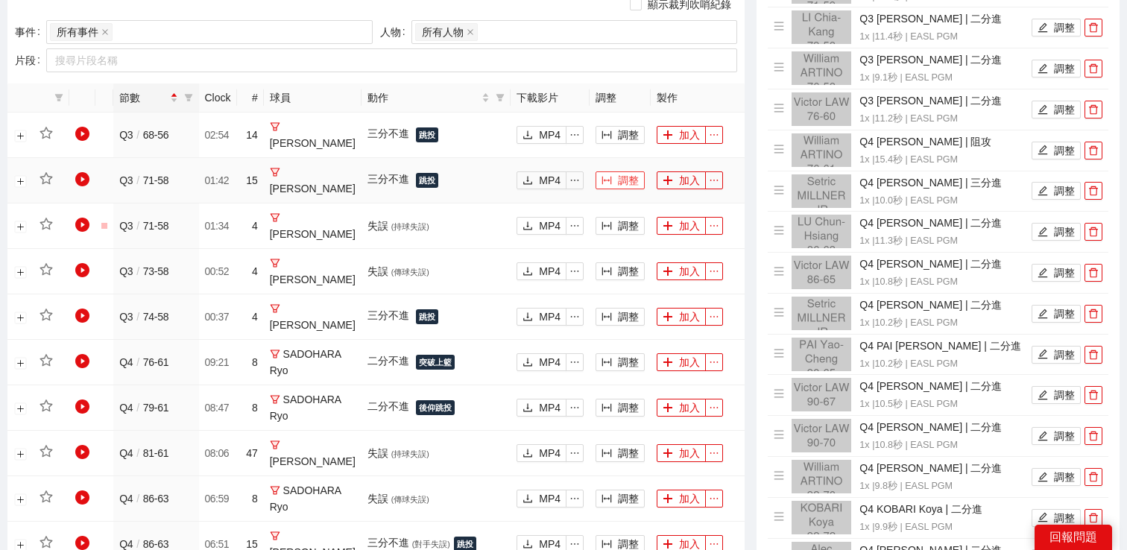
click at [614, 188] on button "調整" at bounding box center [620, 180] width 49 height 18
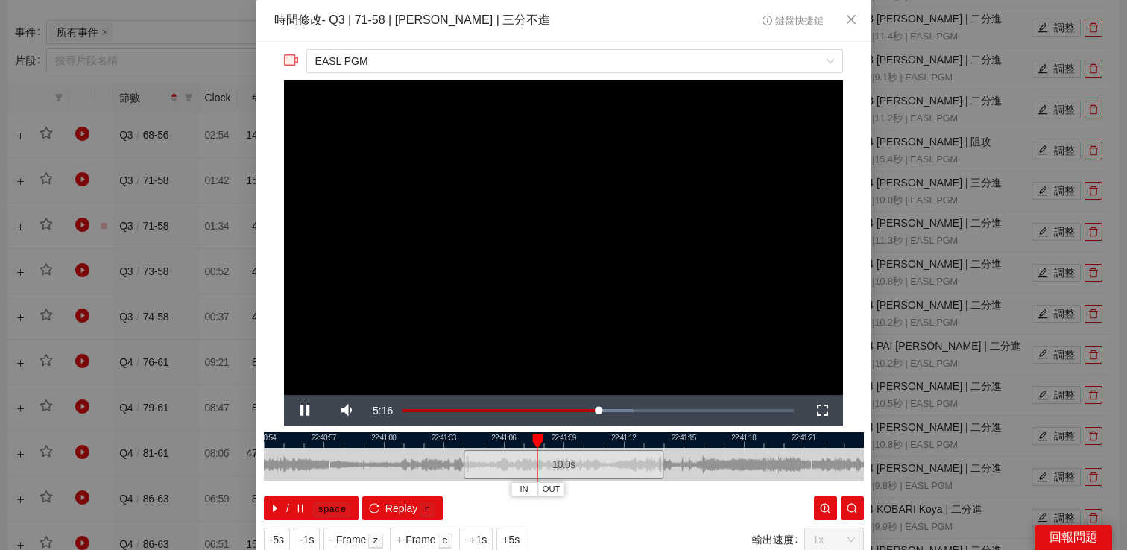
click at [914, 183] on div "**********" at bounding box center [563, 275] width 1127 height 550
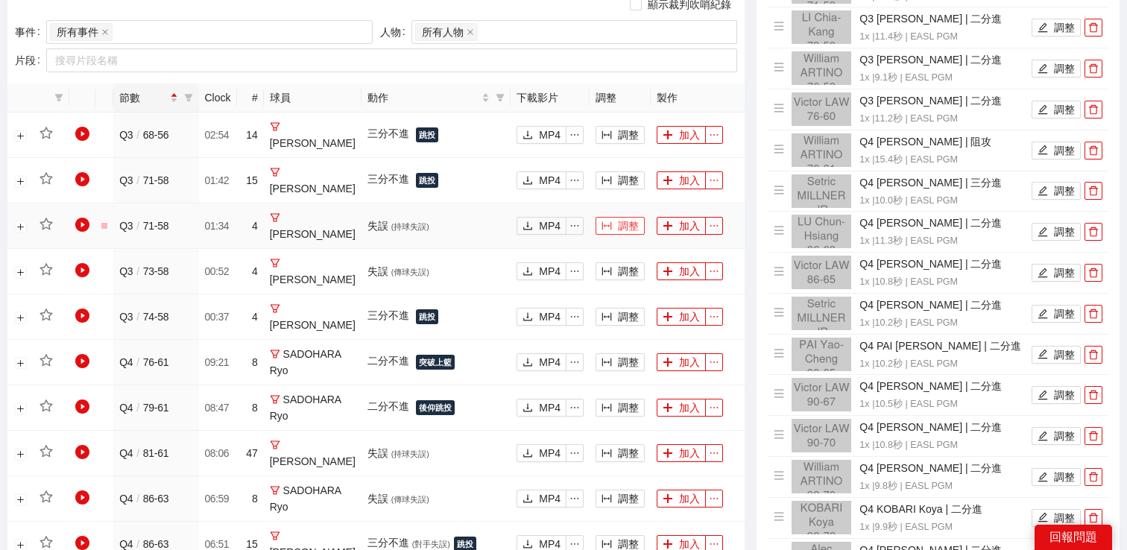
click at [618, 220] on button "調整" at bounding box center [620, 226] width 49 height 18
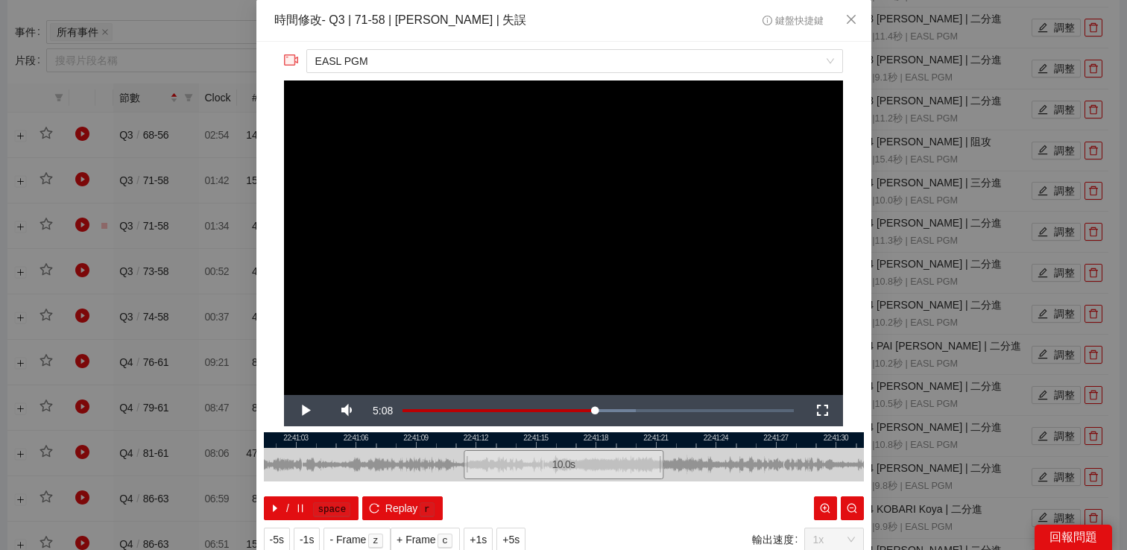
click at [916, 184] on div "**********" at bounding box center [563, 275] width 1127 height 550
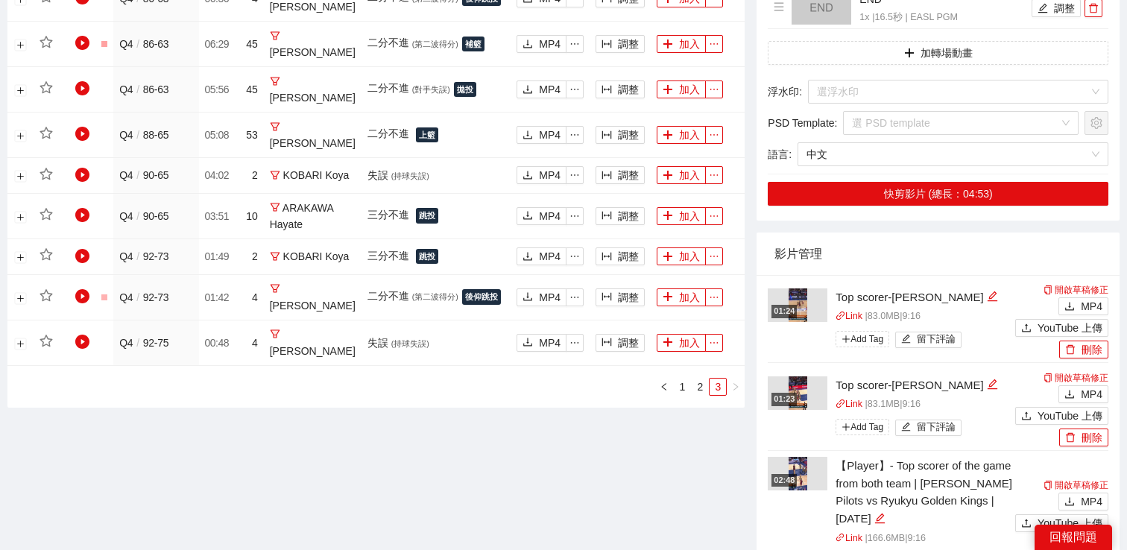
scroll to position [1333, 0]
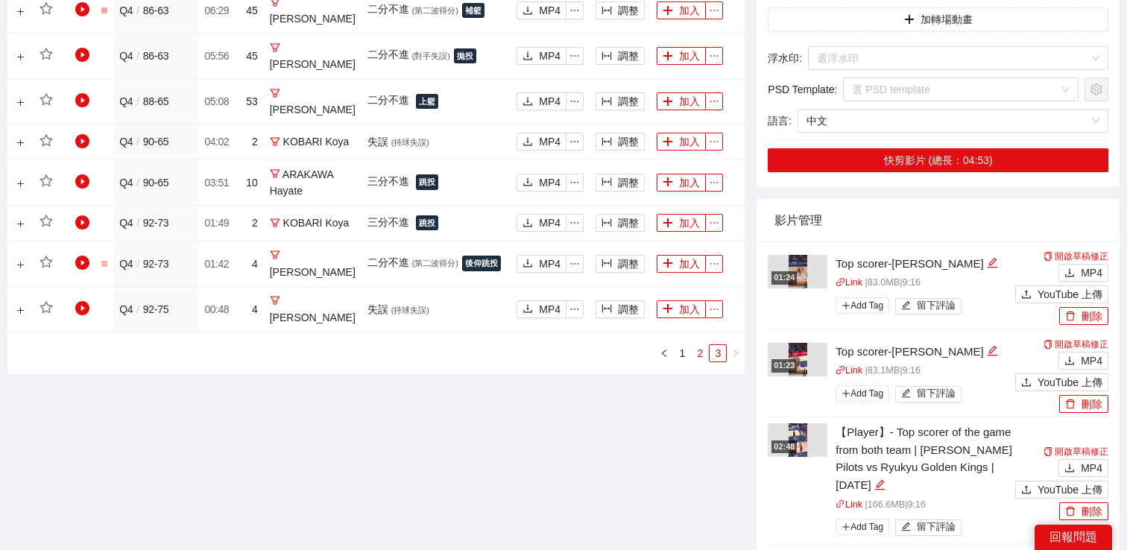
click at [701, 345] on link "2" at bounding box center [700, 353] width 16 height 16
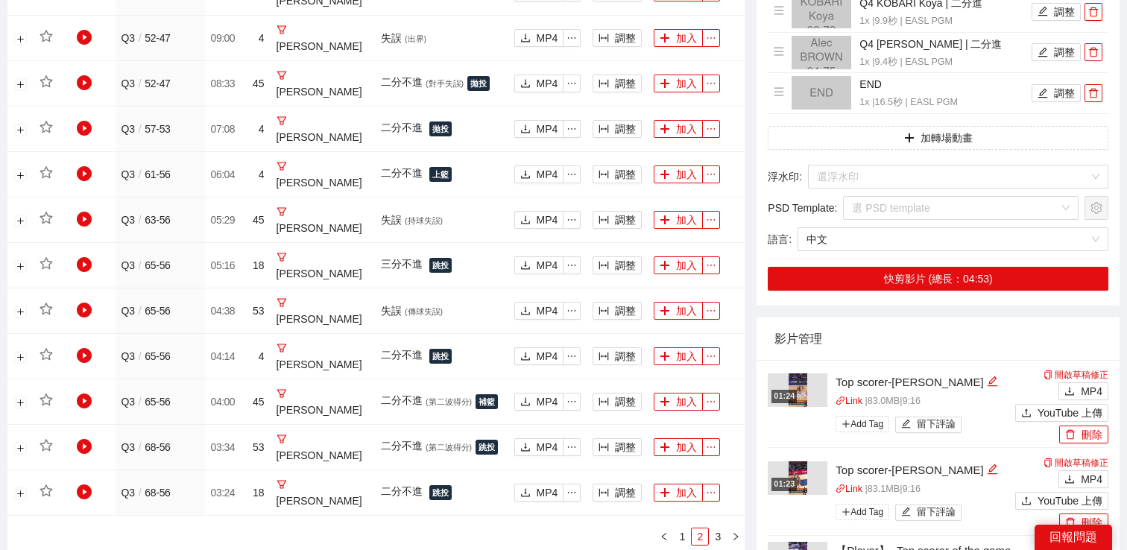
scroll to position [1481, 0]
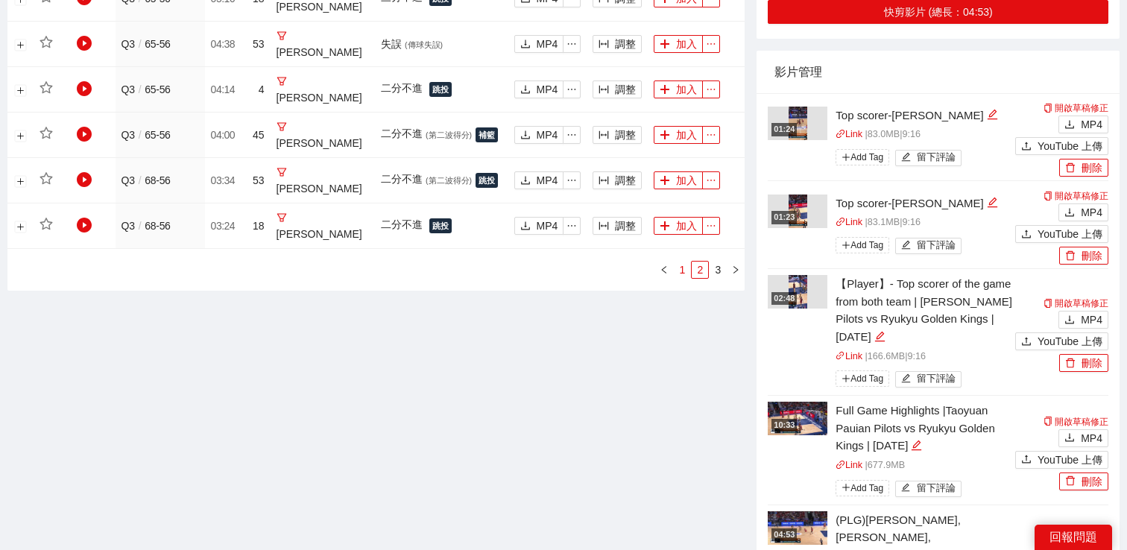
click at [685, 262] on link "1" at bounding box center [682, 270] width 16 height 16
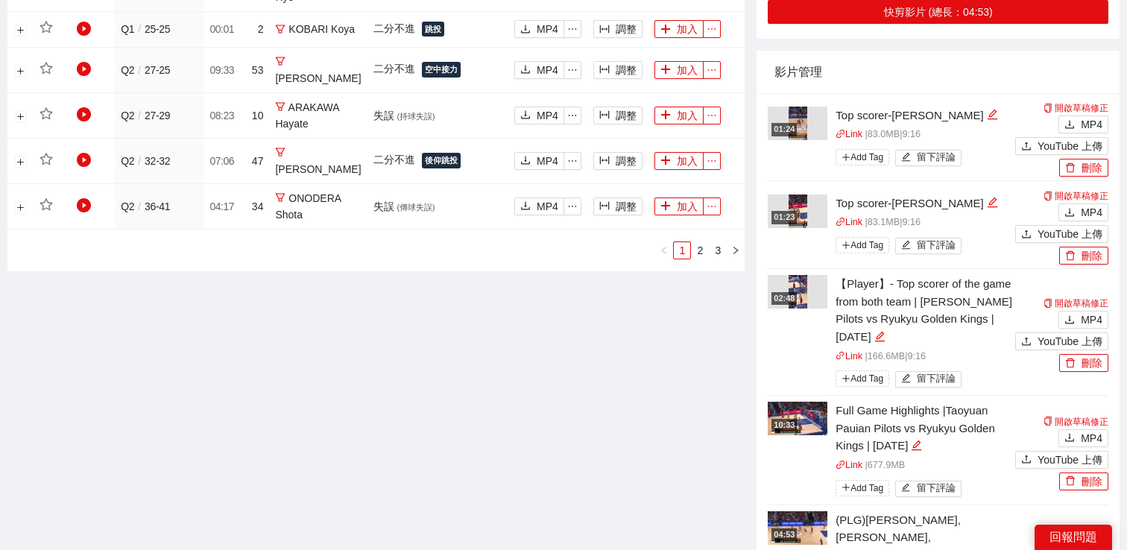
scroll to position [1174, 0]
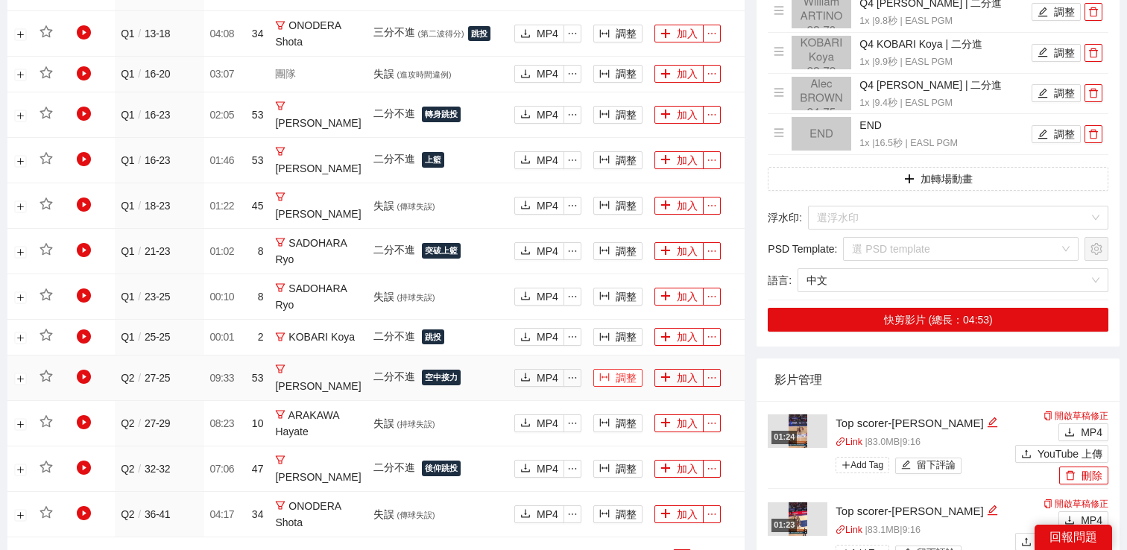
click at [594, 369] on button "調整" at bounding box center [617, 378] width 49 height 18
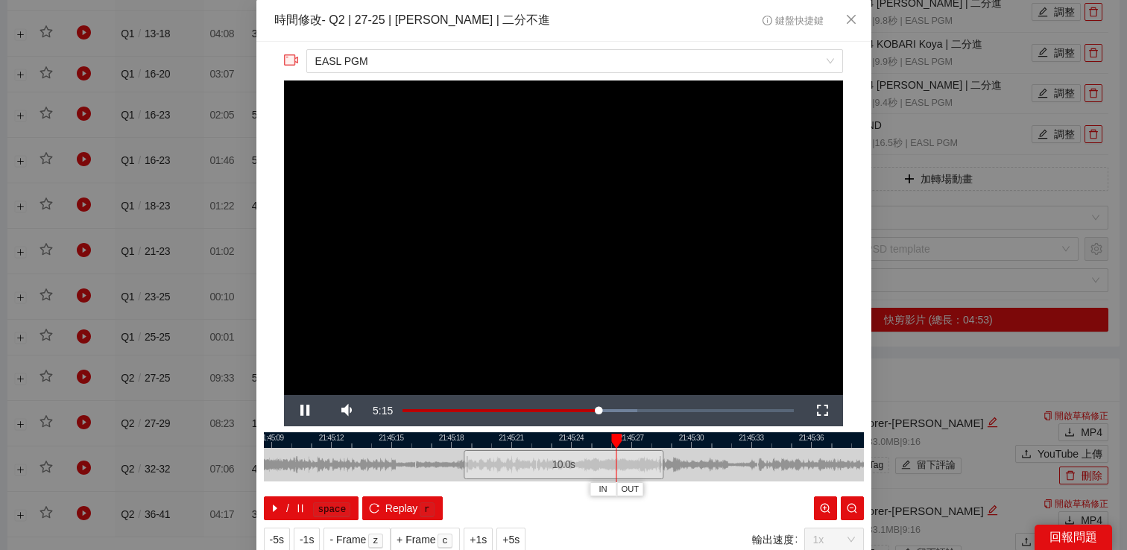
click at [388, 520] on div "**********" at bounding box center [563, 300] width 615 height 517
click at [391, 512] on span "Replay" at bounding box center [401, 508] width 33 height 16
click at [280, 535] on span "-5s" at bounding box center [277, 540] width 14 height 16
click at [963, 241] on div "**********" at bounding box center [563, 275] width 1127 height 550
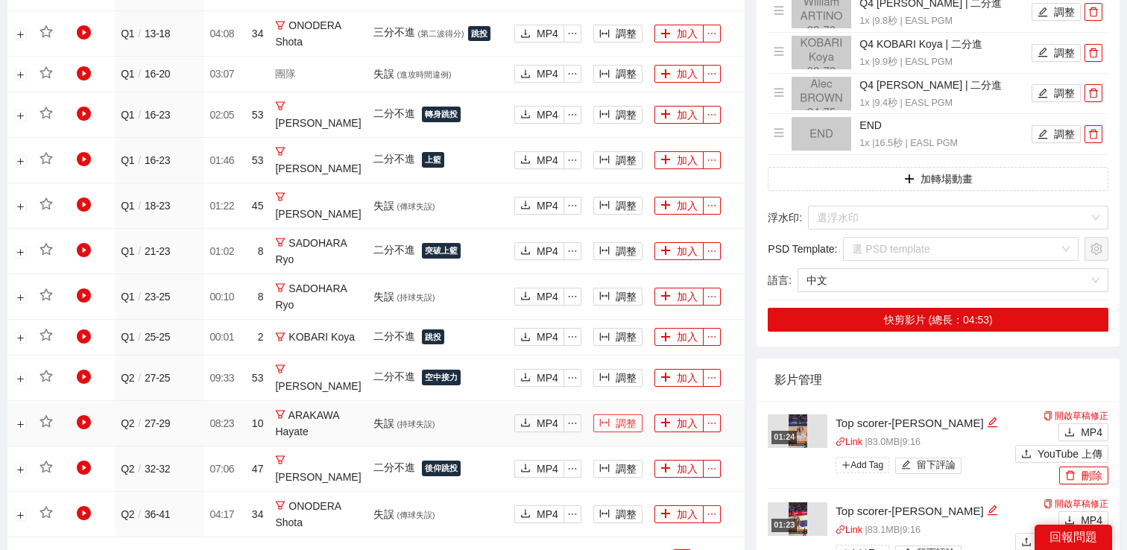
click at [615, 415] on button "調整" at bounding box center [617, 424] width 49 height 18
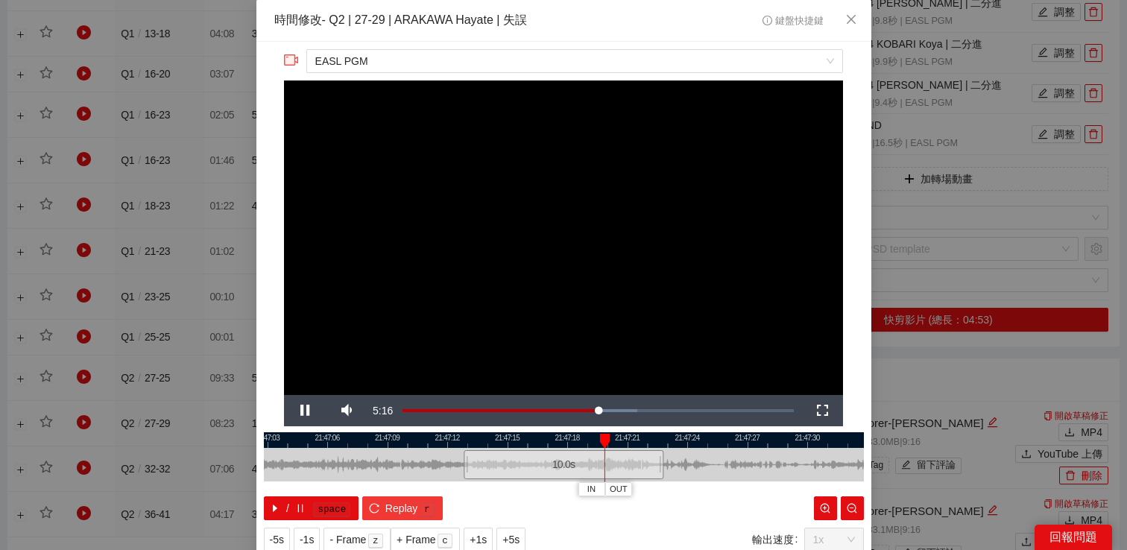
click at [408, 498] on button "Replay r" at bounding box center [402, 509] width 80 height 24
click at [532, 308] on video "Video Player" at bounding box center [563, 238] width 559 height 315
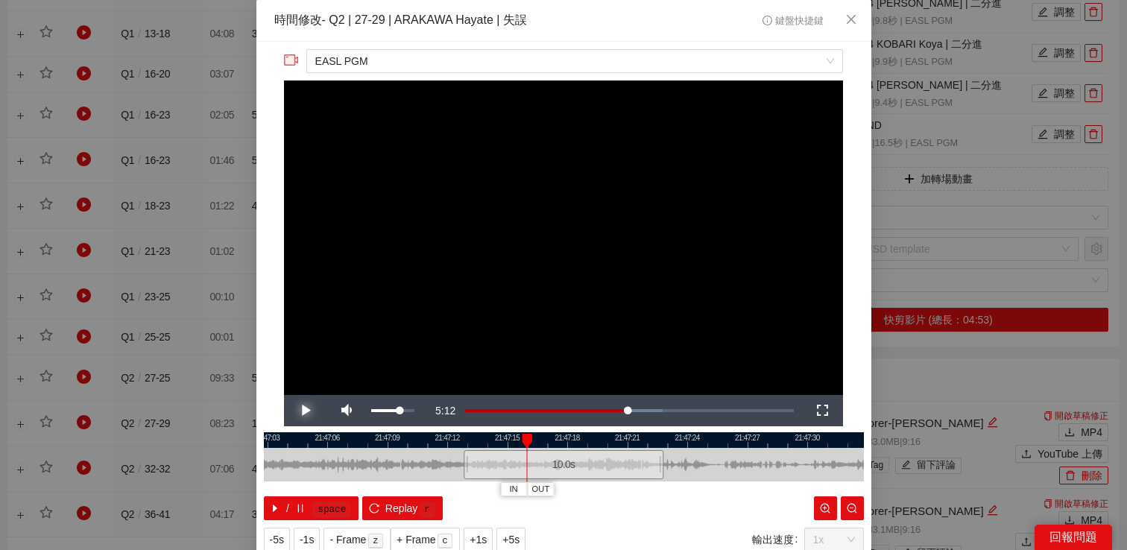
click at [303, 411] on span "Video Player" at bounding box center [305, 411] width 42 height 0
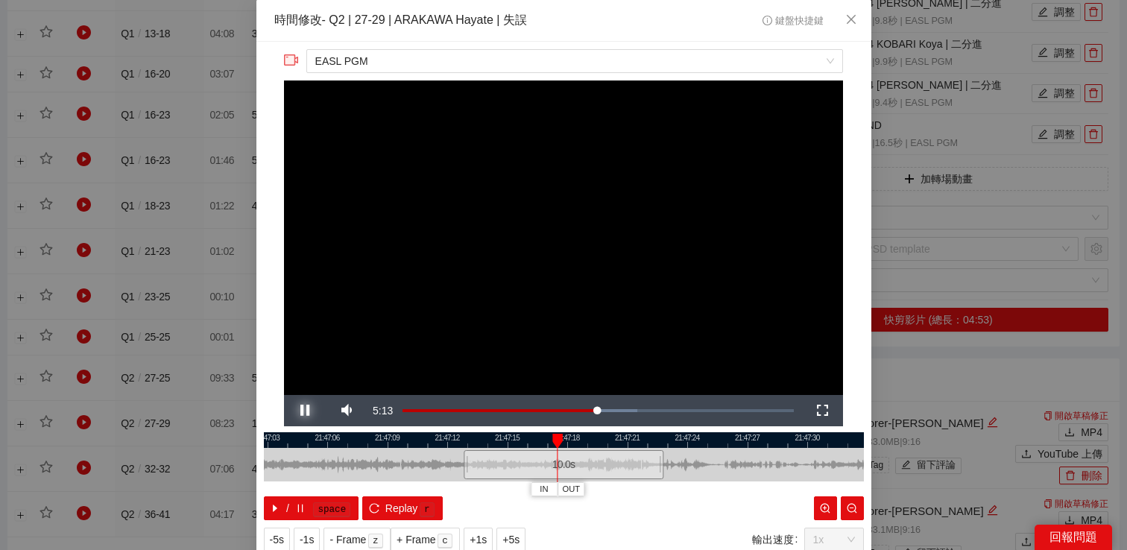
click at [303, 411] on span "Video Player" at bounding box center [305, 411] width 42 height 0
click at [907, 241] on div "**********" at bounding box center [563, 275] width 1127 height 550
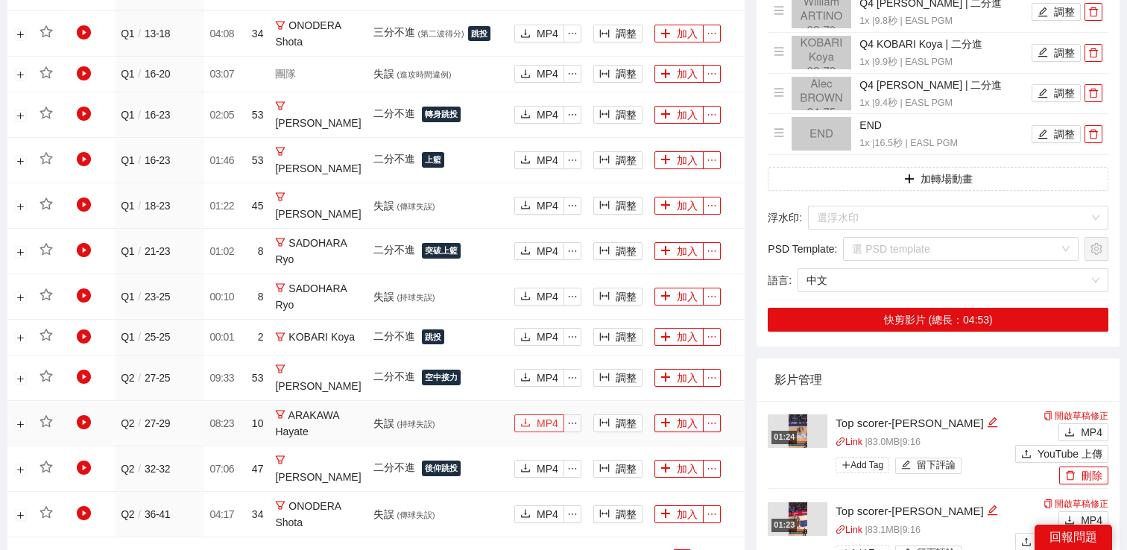
click at [523, 415] on button "MP4" at bounding box center [539, 424] width 50 height 18
click at [608, 463] on icon "column-width" at bounding box center [604, 468] width 10 height 10
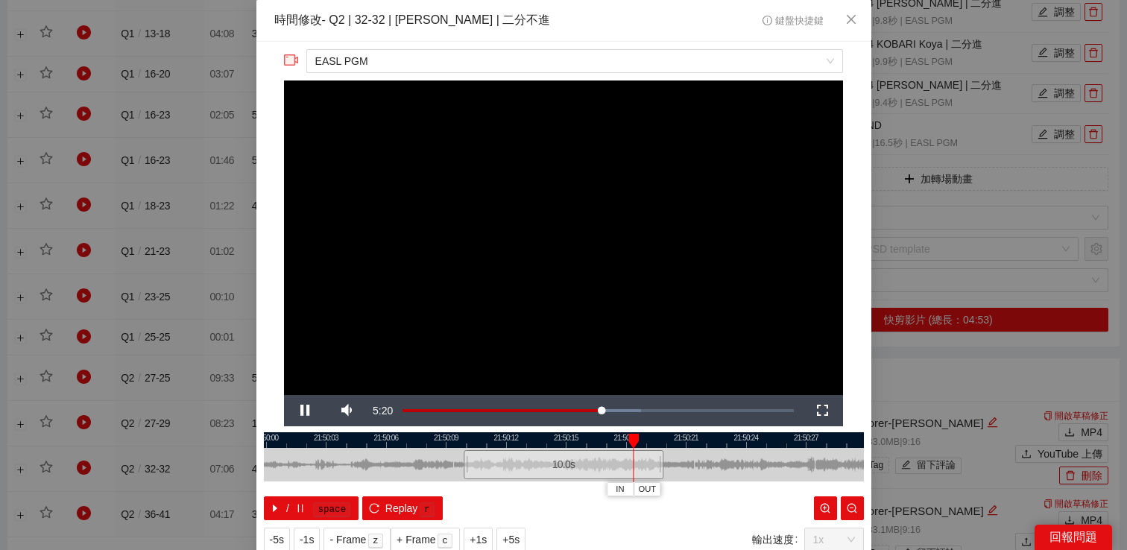
click at [904, 367] on div "**********" at bounding box center [563, 275] width 1127 height 550
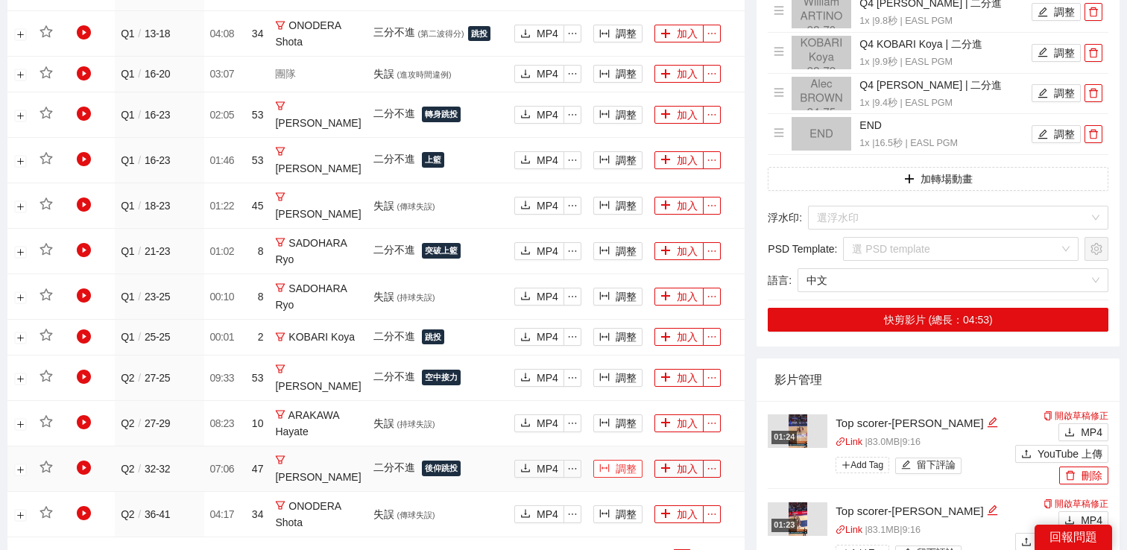
click at [626, 460] on button "調整" at bounding box center [617, 469] width 49 height 18
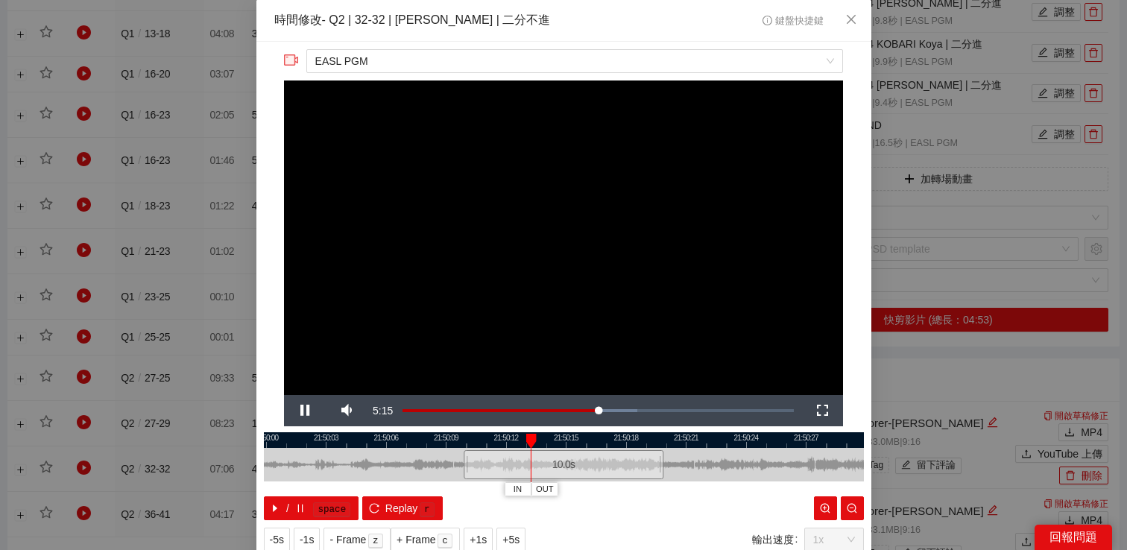
click at [926, 355] on div "**********" at bounding box center [563, 275] width 1127 height 550
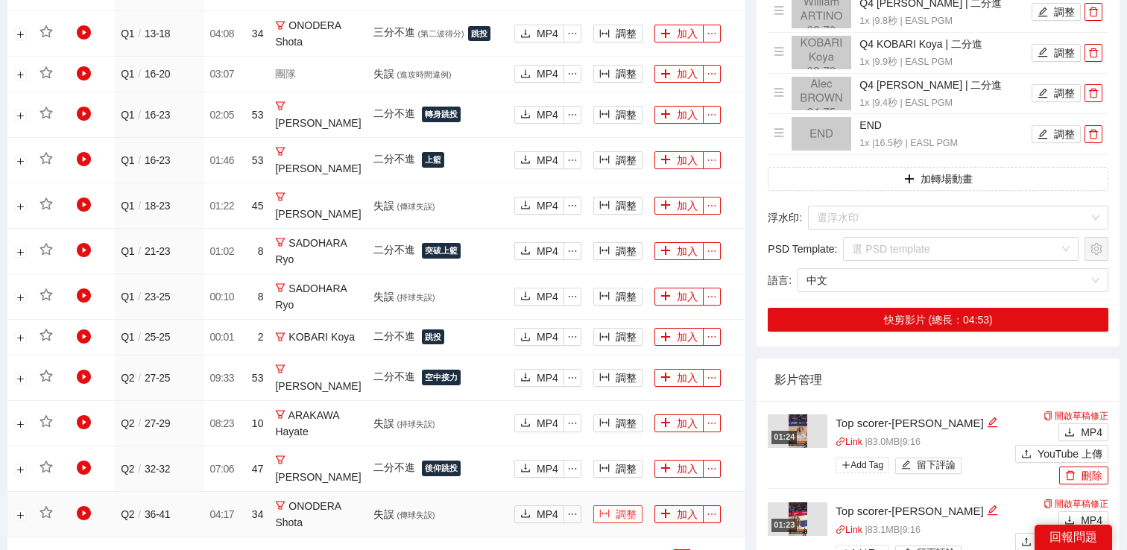
click at [628, 506] on button "調整" at bounding box center [617, 515] width 49 height 18
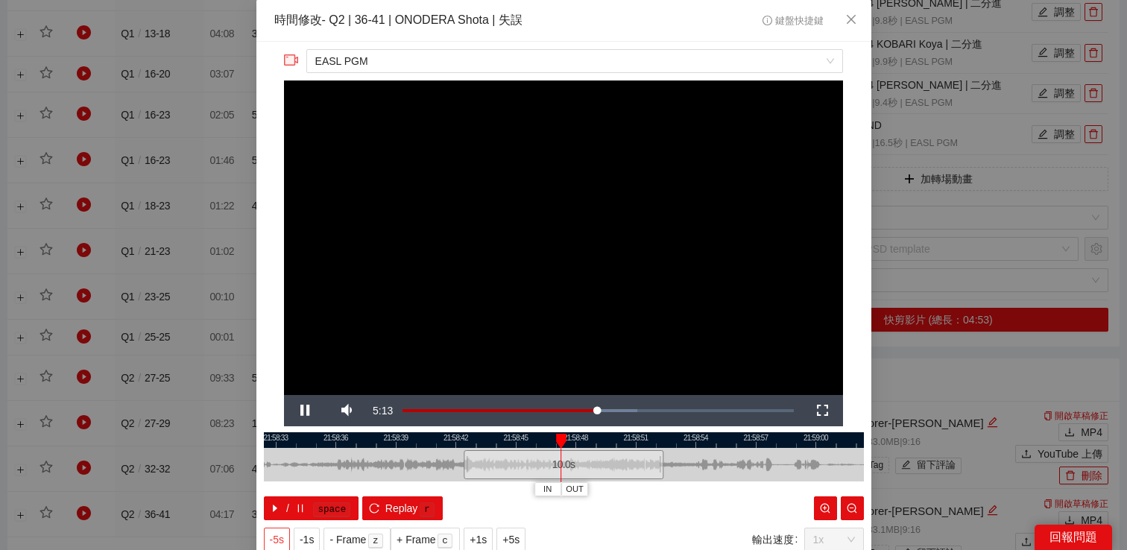
click at [283, 532] on span "-5s" at bounding box center [277, 540] width 14 height 16
click at [283, 534] on span "-5s" at bounding box center [277, 540] width 14 height 16
click at [714, 285] on video "Video Player" at bounding box center [563, 238] width 559 height 315
click at [307, 411] on span "Video Player" at bounding box center [305, 411] width 42 height 0
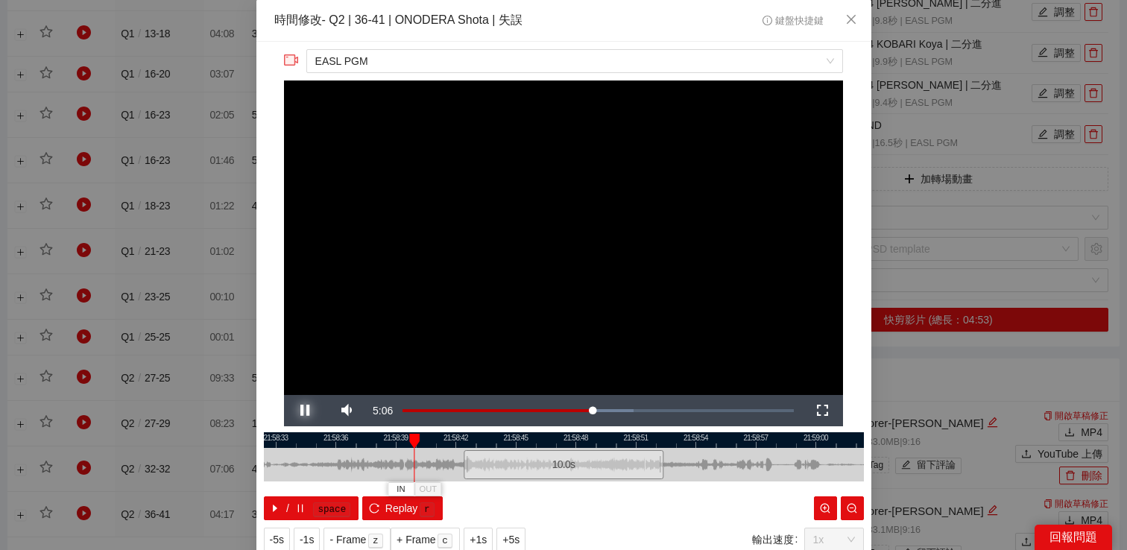
click at [307, 411] on span "Video Player" at bounding box center [305, 411] width 42 height 0
click at [935, 377] on div "**********" at bounding box center [563, 275] width 1127 height 550
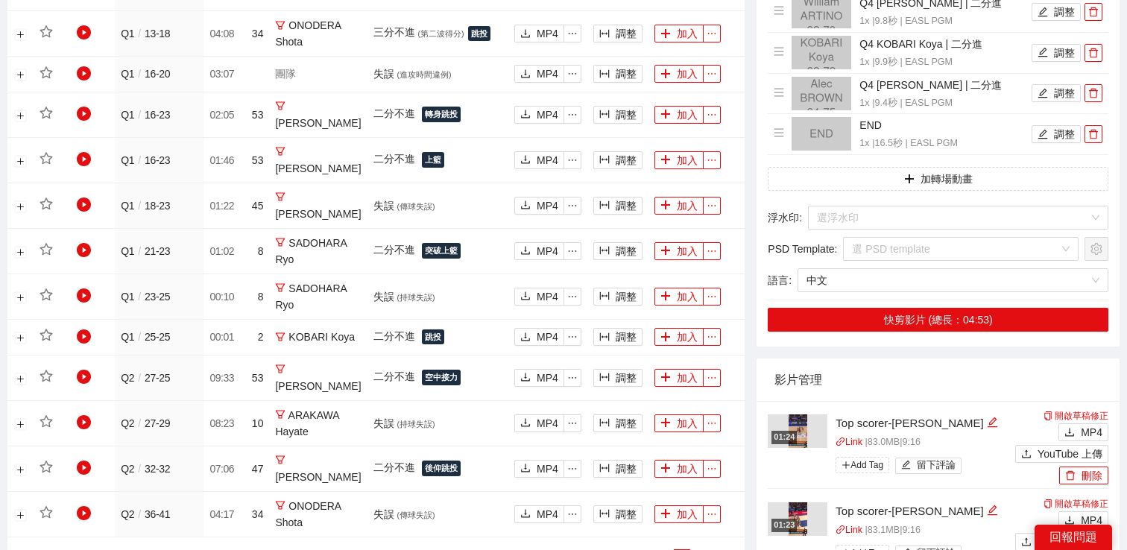
click at [701, 500] on div "節數 Clock # 球員 動作 下載影片 調整 製作 Q1 / 2 - 6 08:33 34 ONODERA Shota 三分不進 跳投 MP4 調整 加入…" at bounding box center [375, 98] width 737 height 961
click at [699, 549] on link "2" at bounding box center [700, 558] width 16 height 16
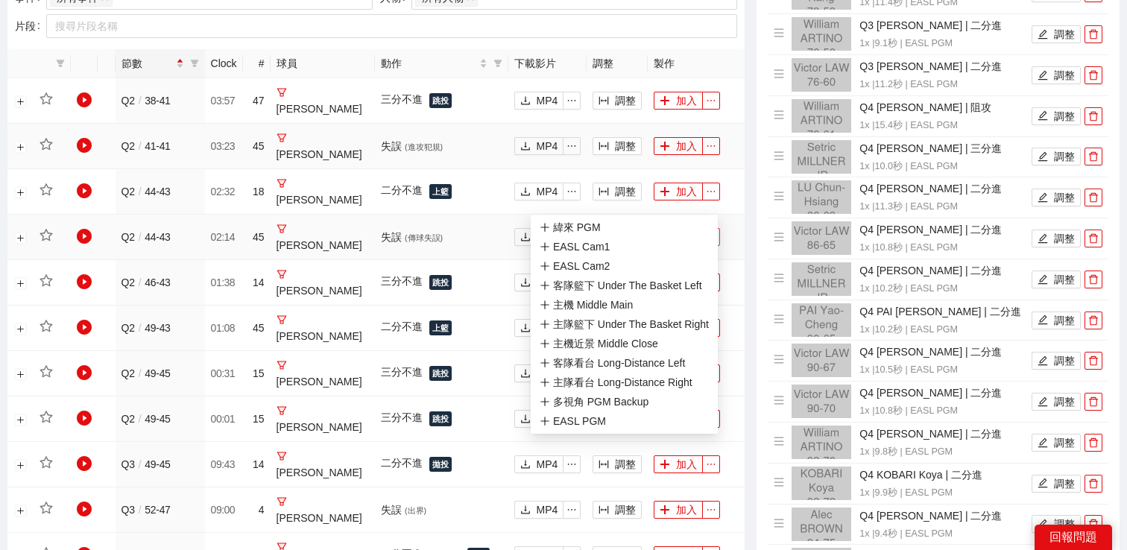
scroll to position [705, 0]
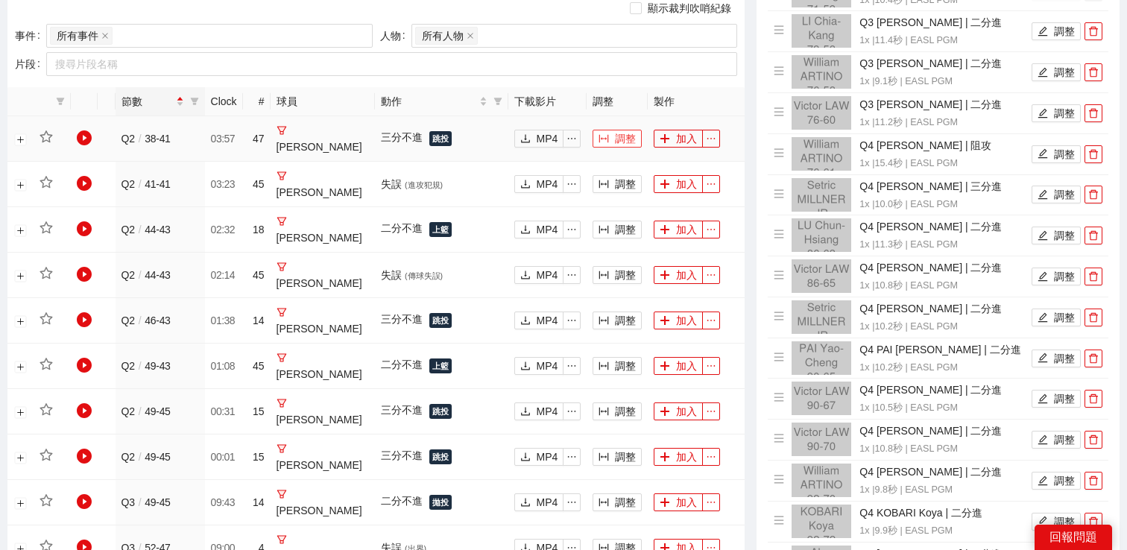
click at [622, 131] on button "調整" at bounding box center [617, 139] width 49 height 18
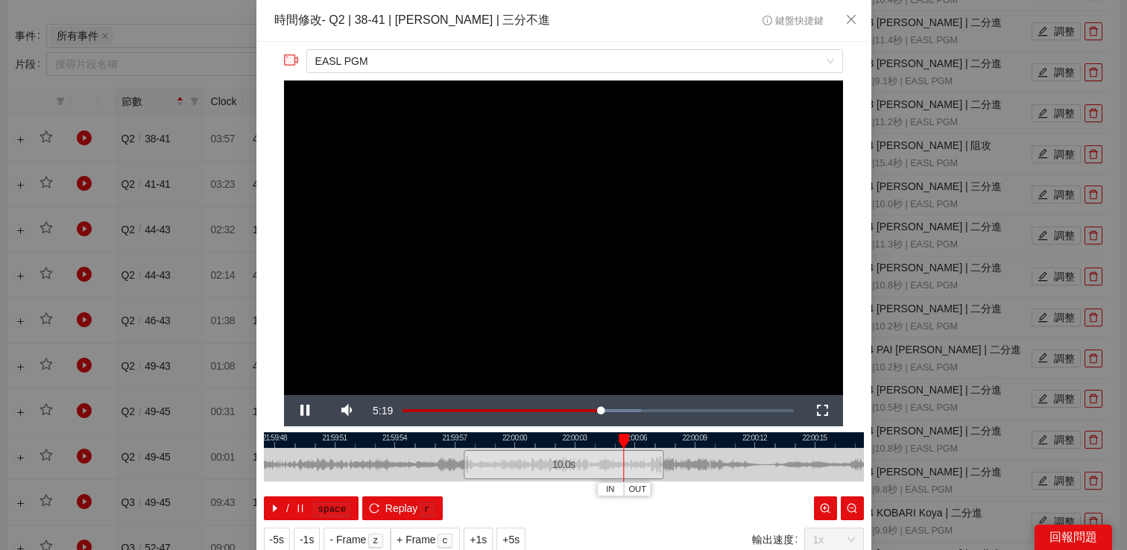
click at [960, 98] on div "**********" at bounding box center [563, 275] width 1127 height 550
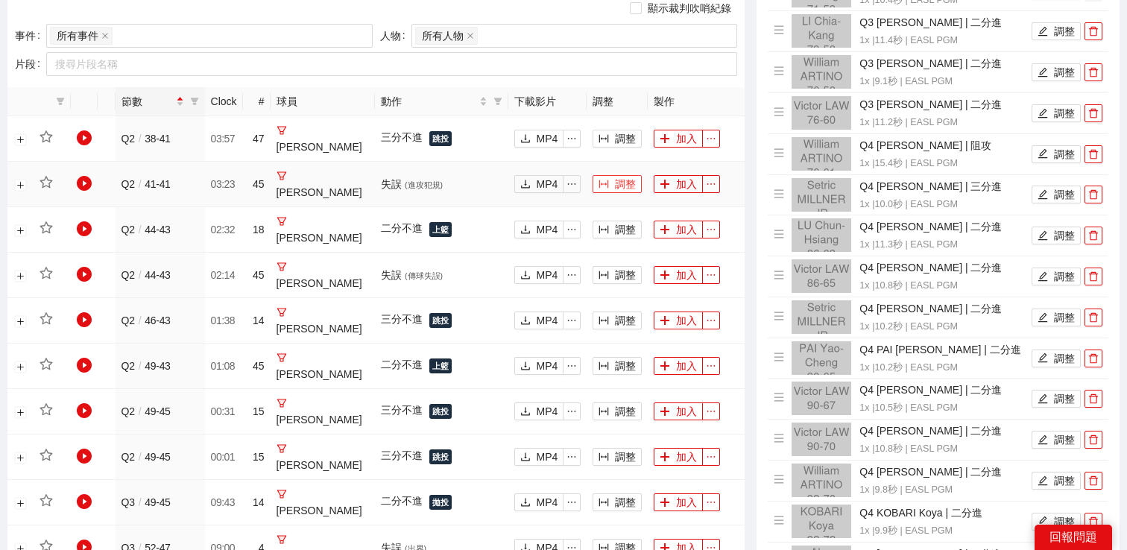
click at [615, 175] on button "調整" at bounding box center [617, 184] width 49 height 18
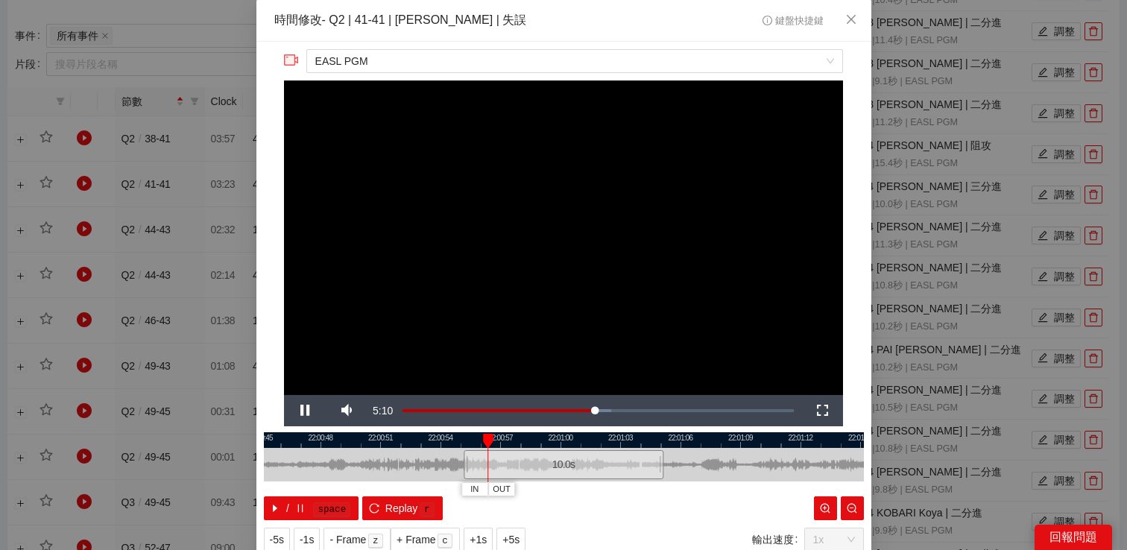
click at [952, 137] on div "**********" at bounding box center [563, 275] width 1127 height 550
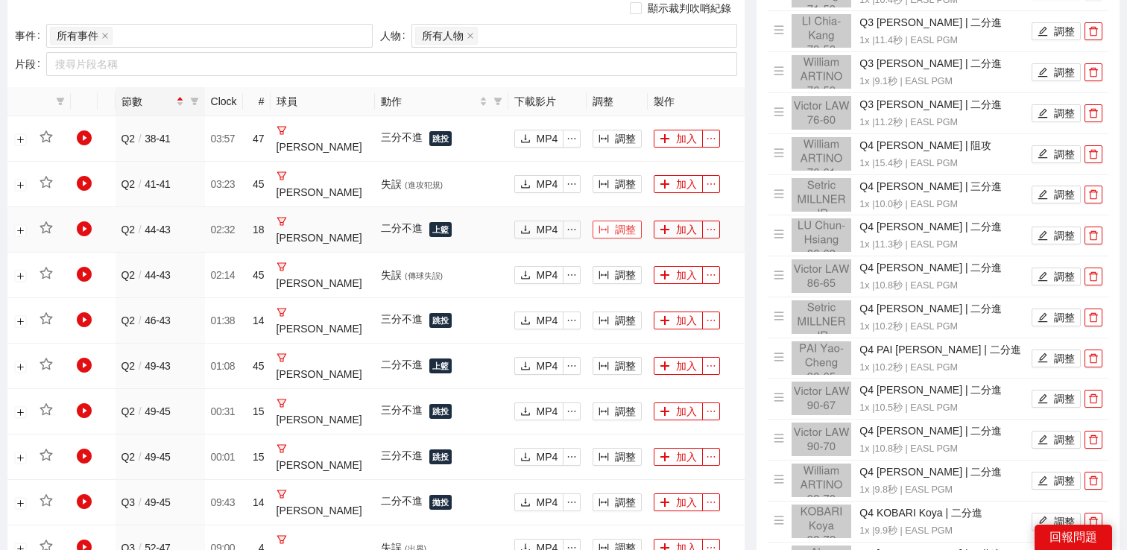
click at [620, 221] on button "調整" at bounding box center [617, 230] width 49 height 18
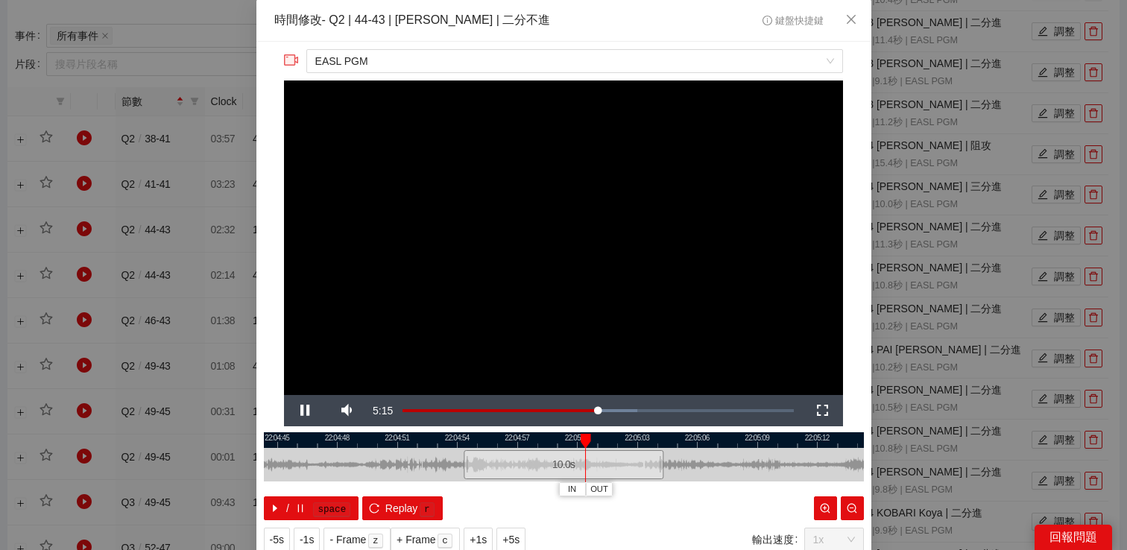
click at [922, 162] on div "**********" at bounding box center [563, 275] width 1127 height 550
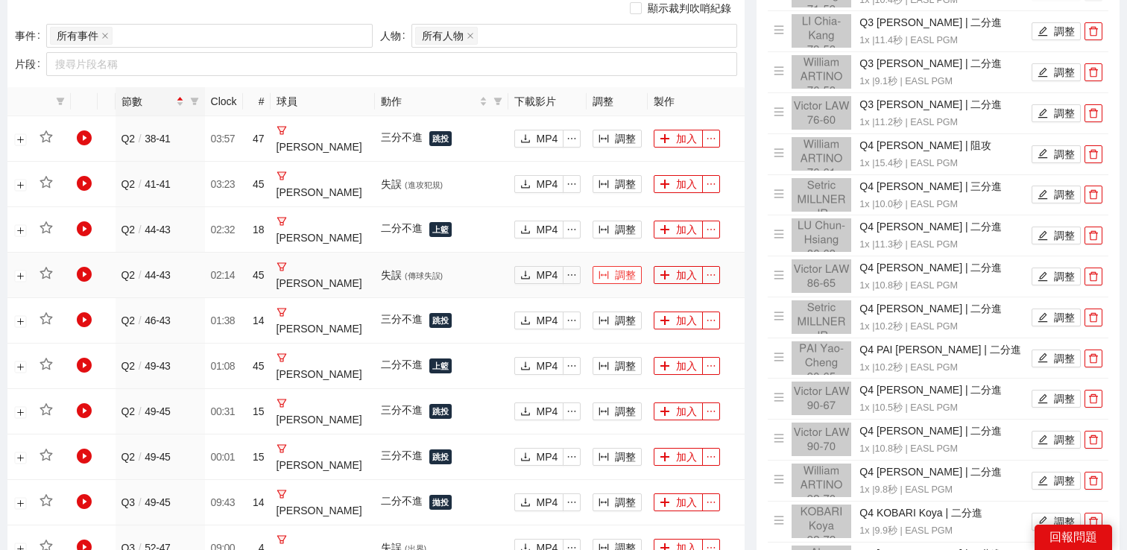
click at [622, 266] on button "調整" at bounding box center [617, 275] width 49 height 18
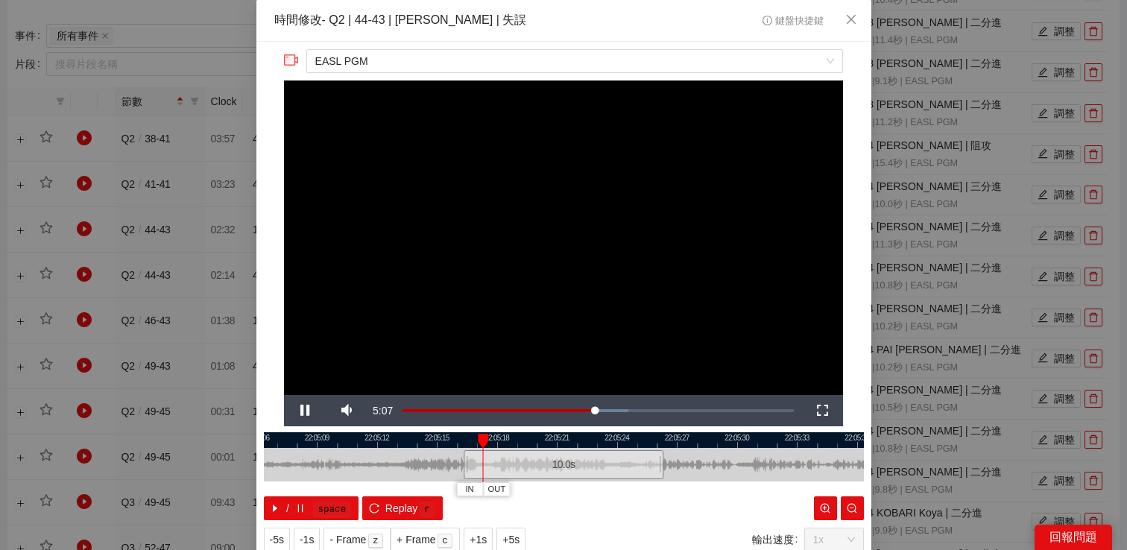
click at [935, 150] on div "**********" at bounding box center [563, 275] width 1127 height 550
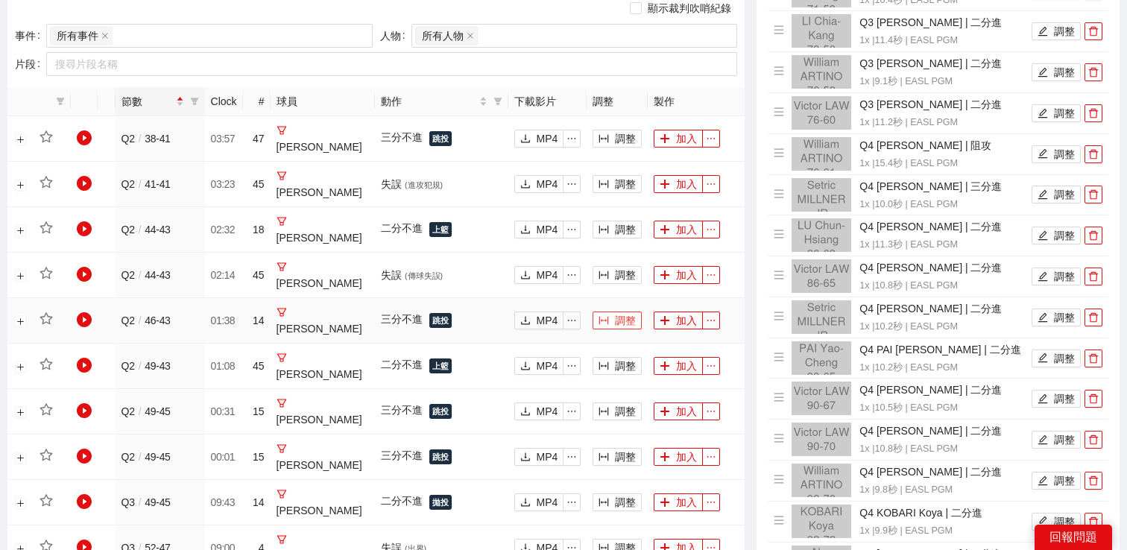
click at [622, 312] on button "調整" at bounding box center [617, 321] width 49 height 18
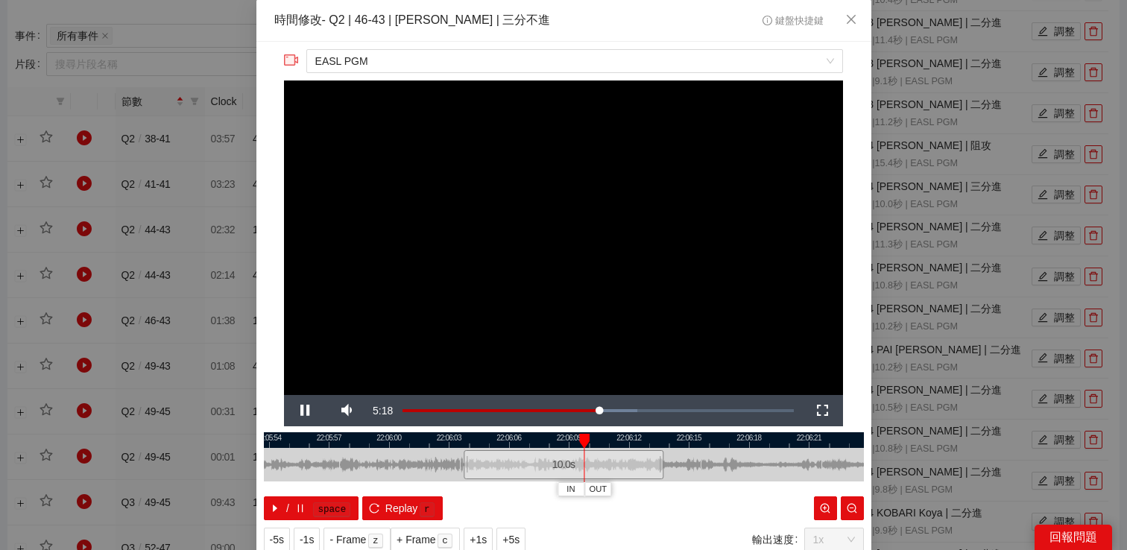
click at [919, 164] on div "**********" at bounding box center [563, 275] width 1127 height 550
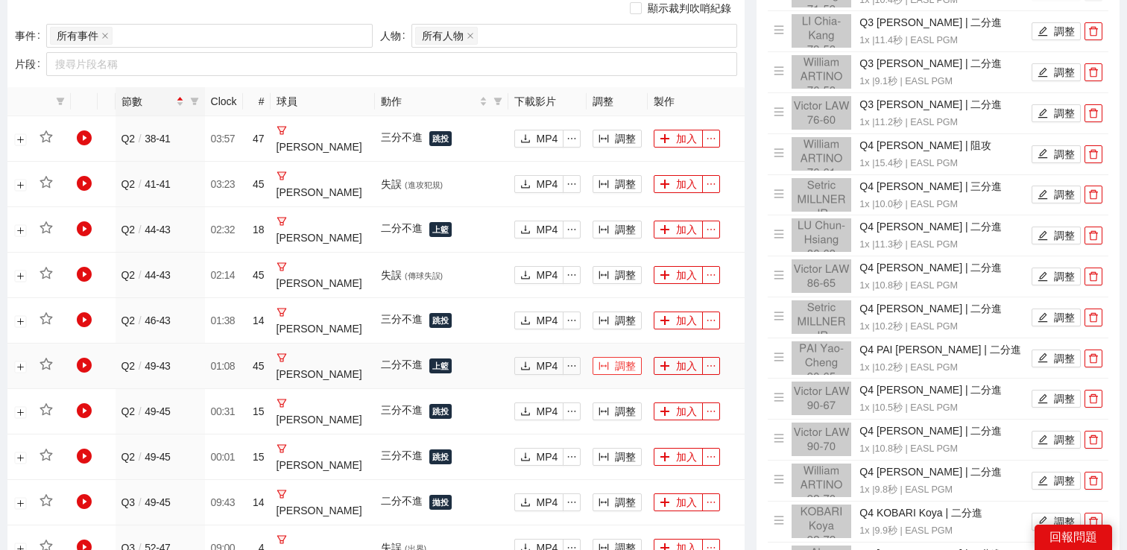
click at [629, 357] on button "調整" at bounding box center [617, 366] width 49 height 18
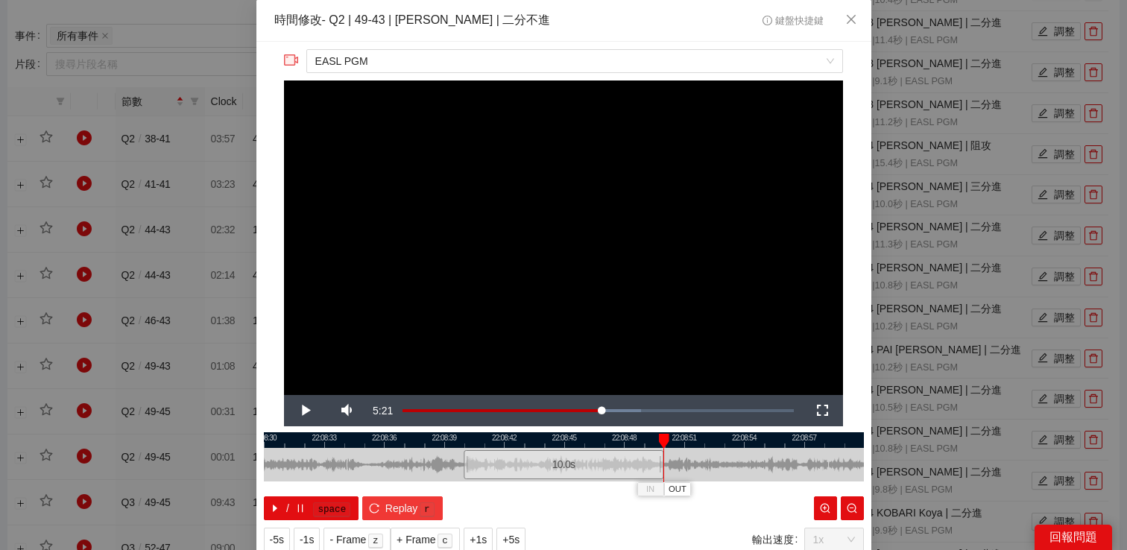
click at [397, 508] on span "Replay" at bounding box center [401, 508] width 33 height 16
click at [284, 533] on span "-5s" at bounding box center [277, 540] width 14 height 16
click at [557, 242] on video "Video Player" at bounding box center [563, 238] width 559 height 315
click at [960, 245] on div "**********" at bounding box center [563, 275] width 1127 height 550
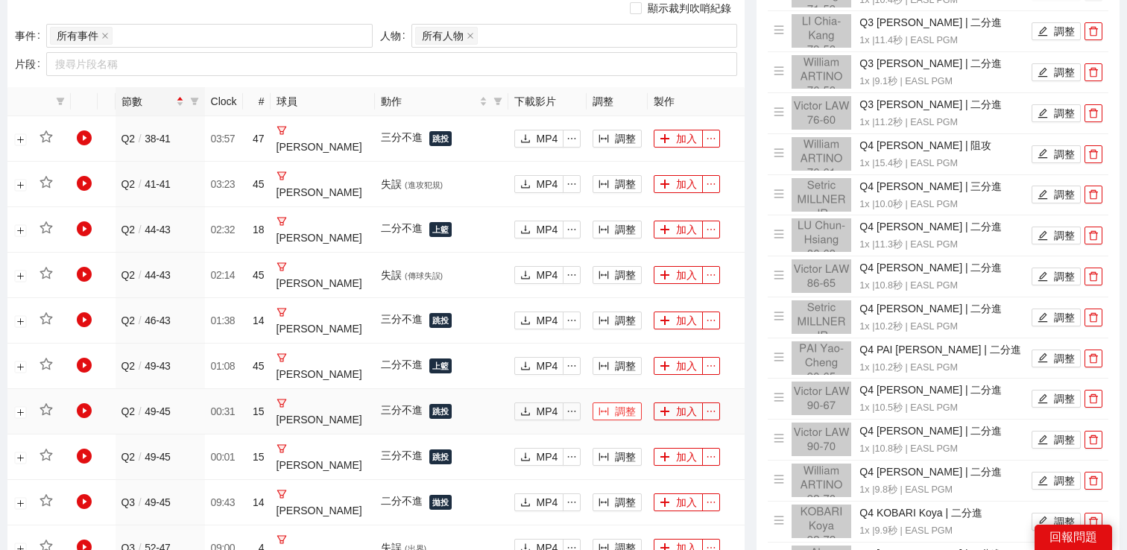
click at [616, 403] on button "調整" at bounding box center [617, 412] width 49 height 18
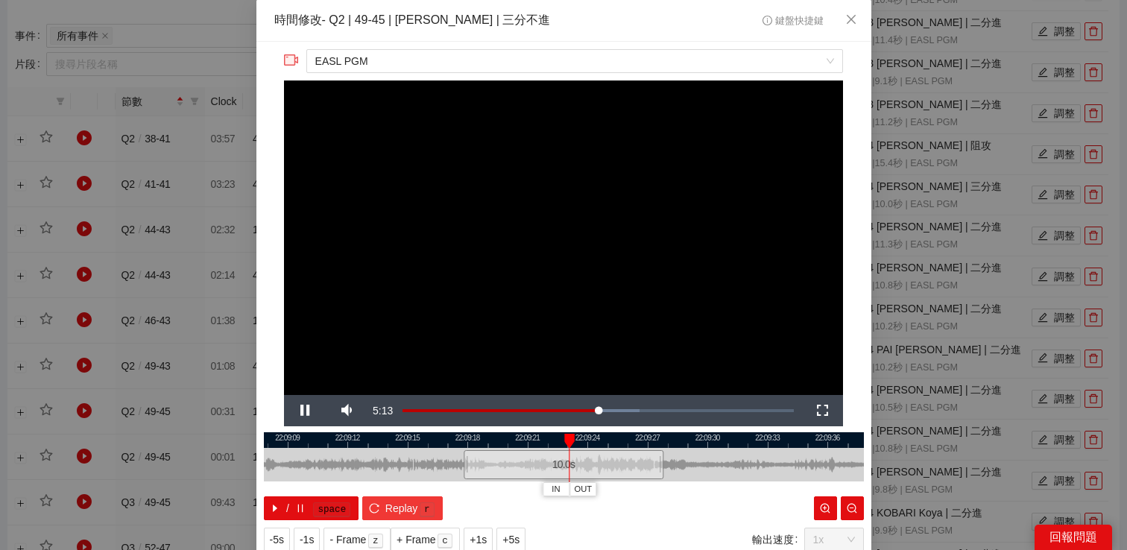
click at [380, 503] on button "Replay r" at bounding box center [402, 509] width 80 height 24
click at [965, 208] on div "**********" at bounding box center [563, 275] width 1127 height 550
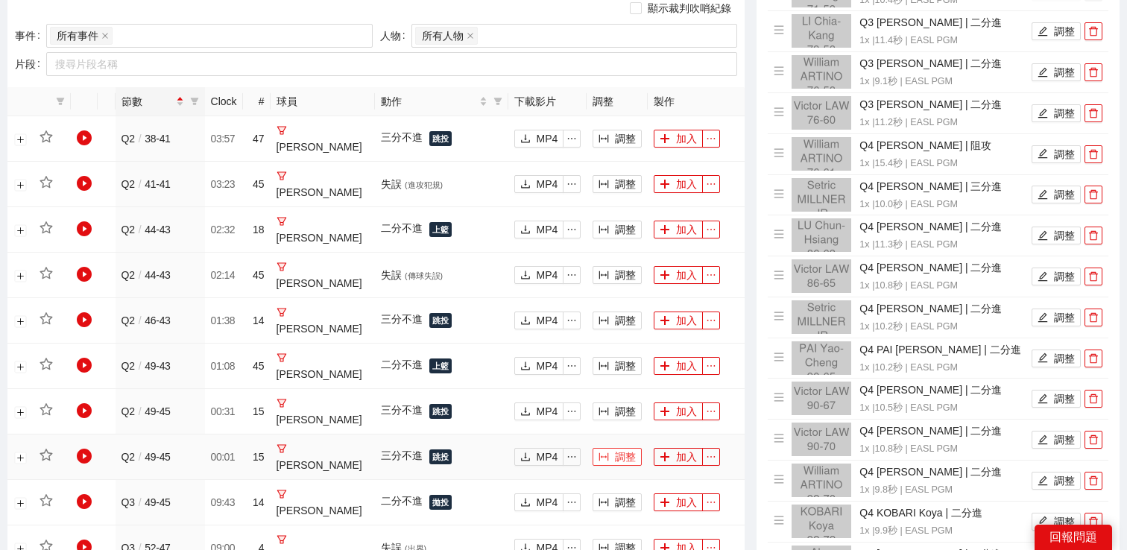
click at [613, 448] on button "調整" at bounding box center [617, 457] width 49 height 18
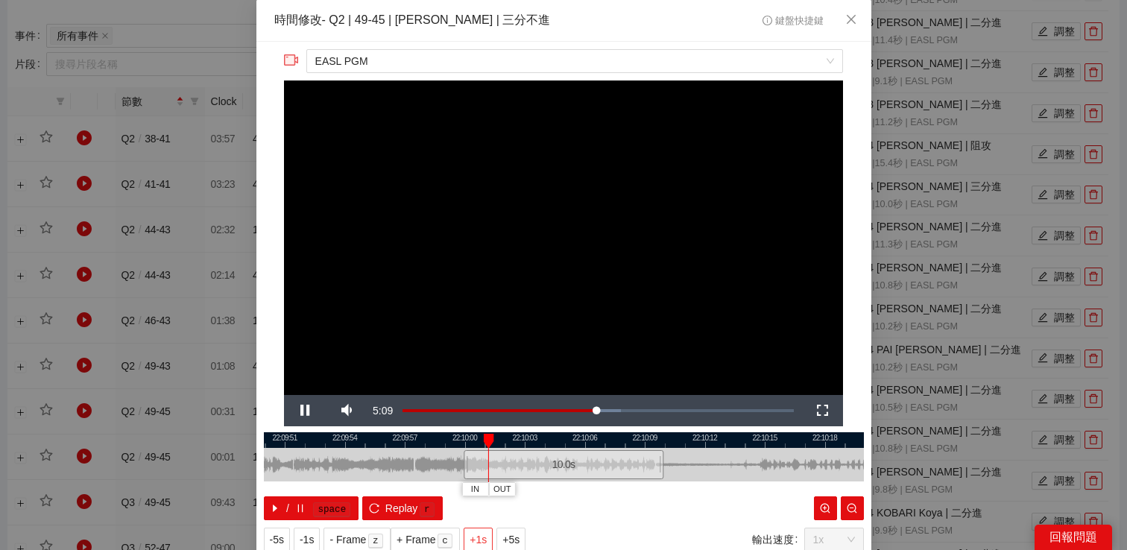
click at [485, 538] on span "+1s" at bounding box center [478, 540] width 17 height 16
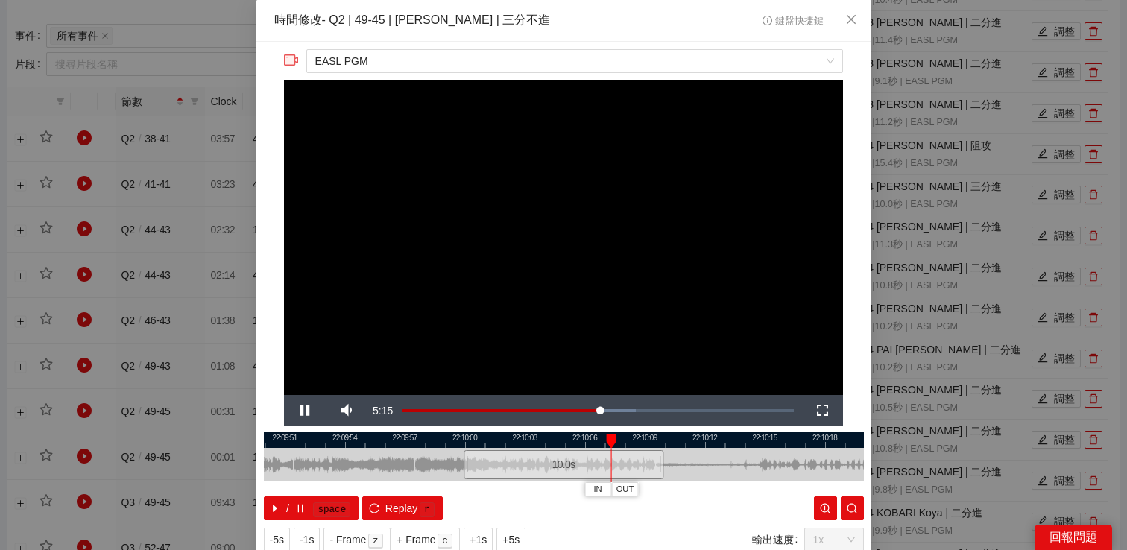
click at [952, 214] on div "**********" at bounding box center [563, 275] width 1127 height 550
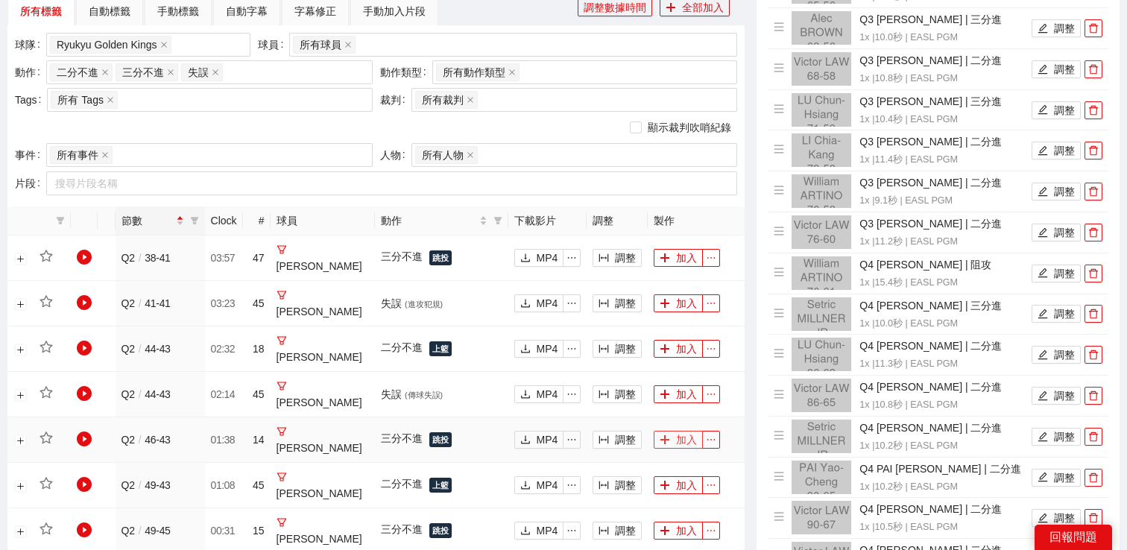
scroll to position [564, 0]
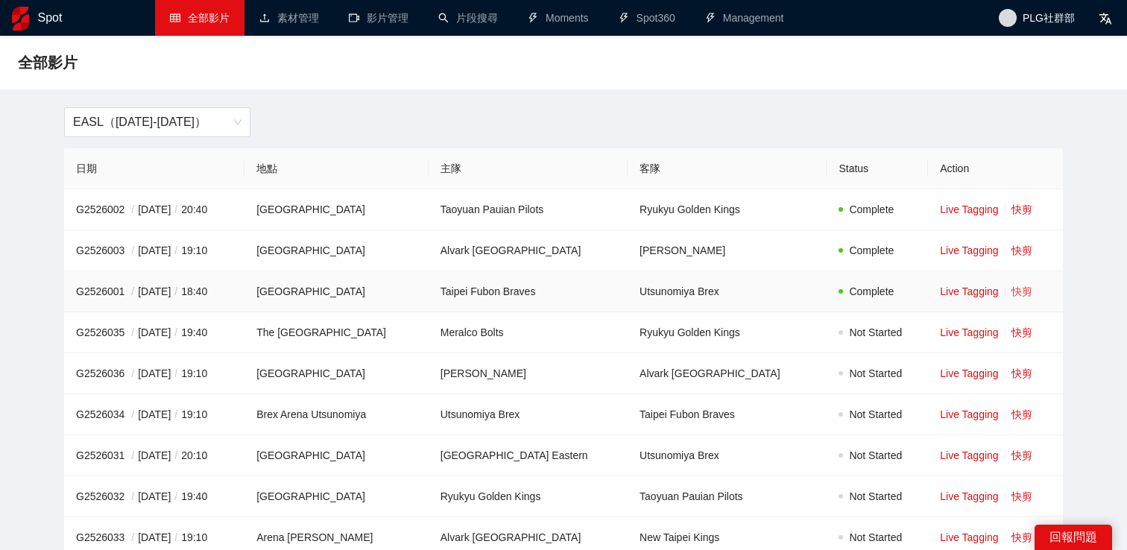
click at [1023, 288] on link "快剪" at bounding box center [1022, 292] width 21 height 12
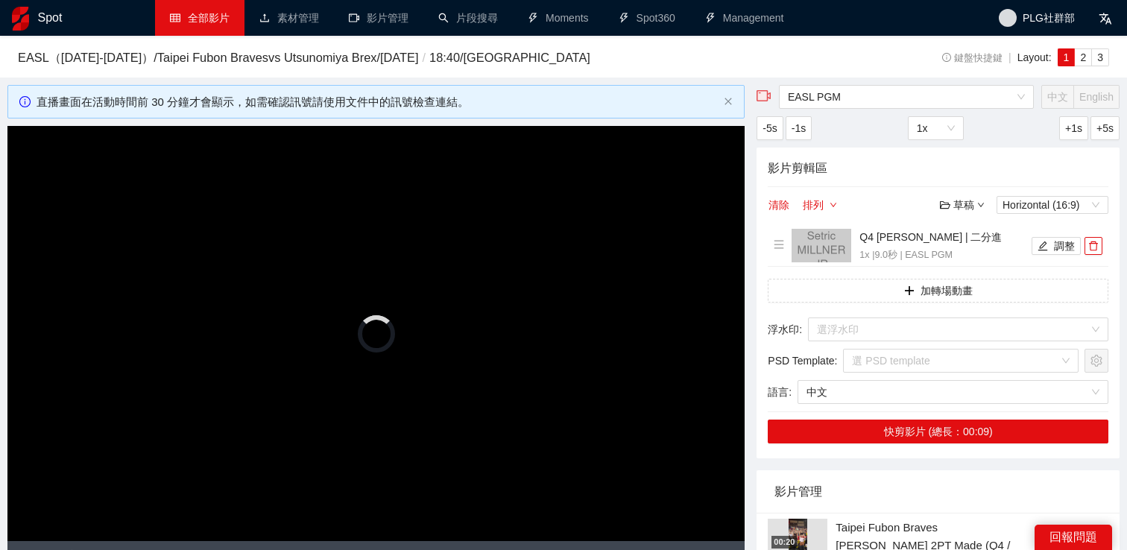
scroll to position [198, 0]
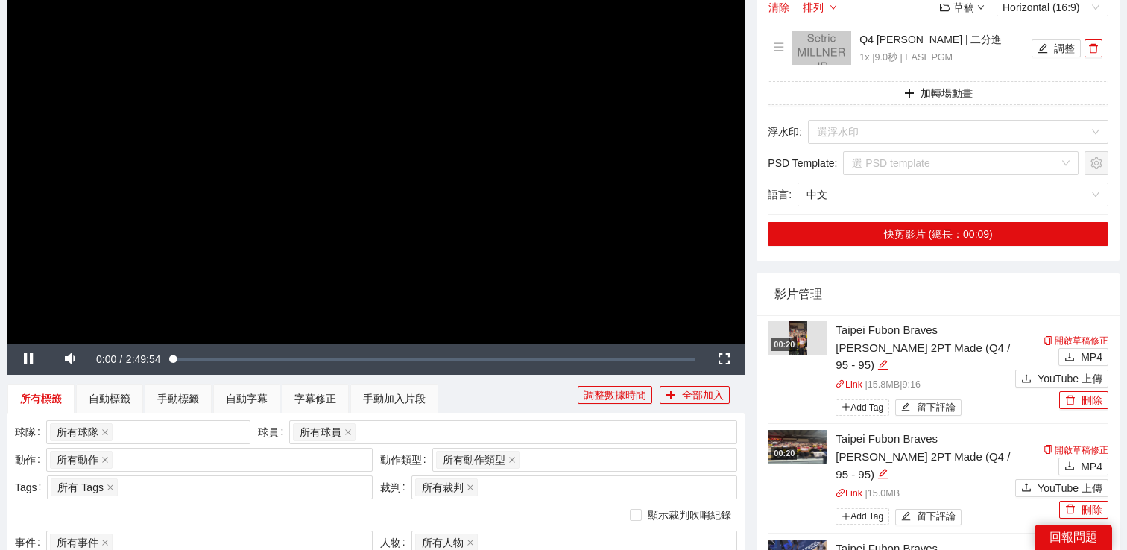
click at [333, 211] on video "Video Player" at bounding box center [375, 135] width 737 height 415
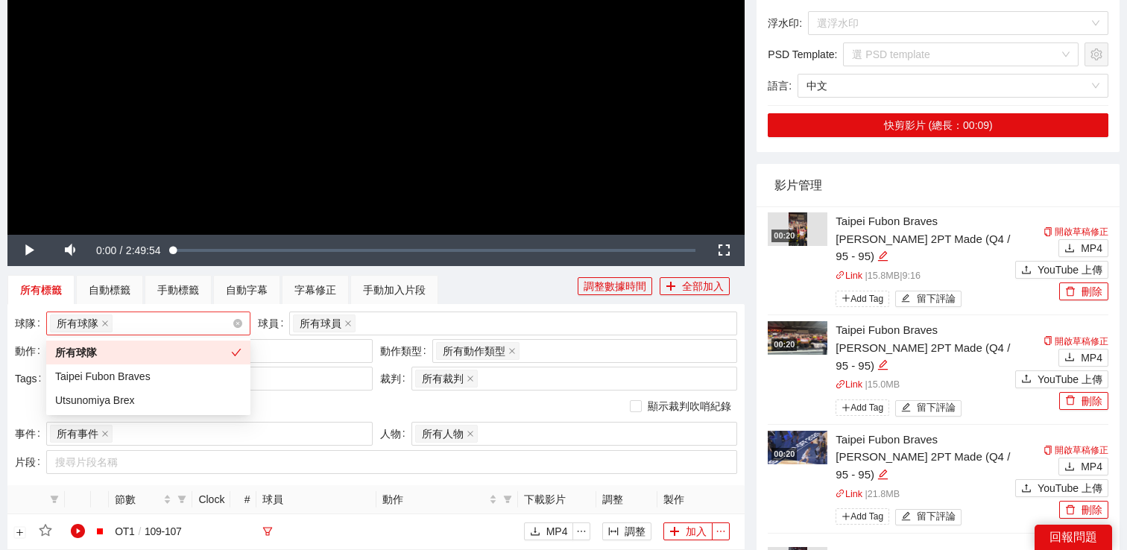
click at [211, 317] on div "所有球隊" at bounding box center [141, 323] width 183 height 21
click at [180, 369] on div "Taipei Fubon Braves" at bounding box center [148, 376] width 186 height 16
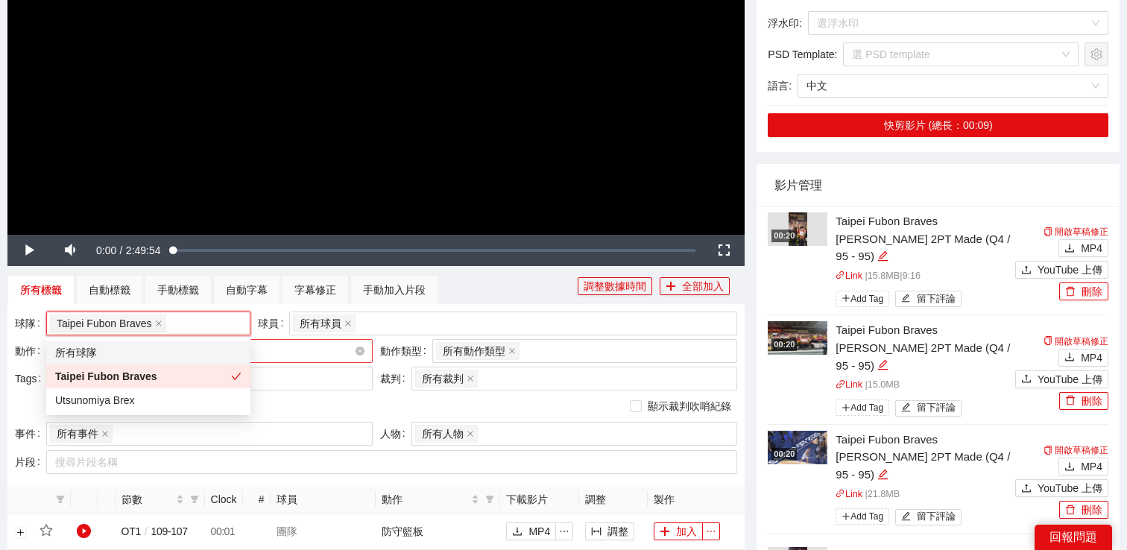
click at [300, 349] on div "所有動作 + 0 ..." at bounding box center [202, 351] width 304 height 21
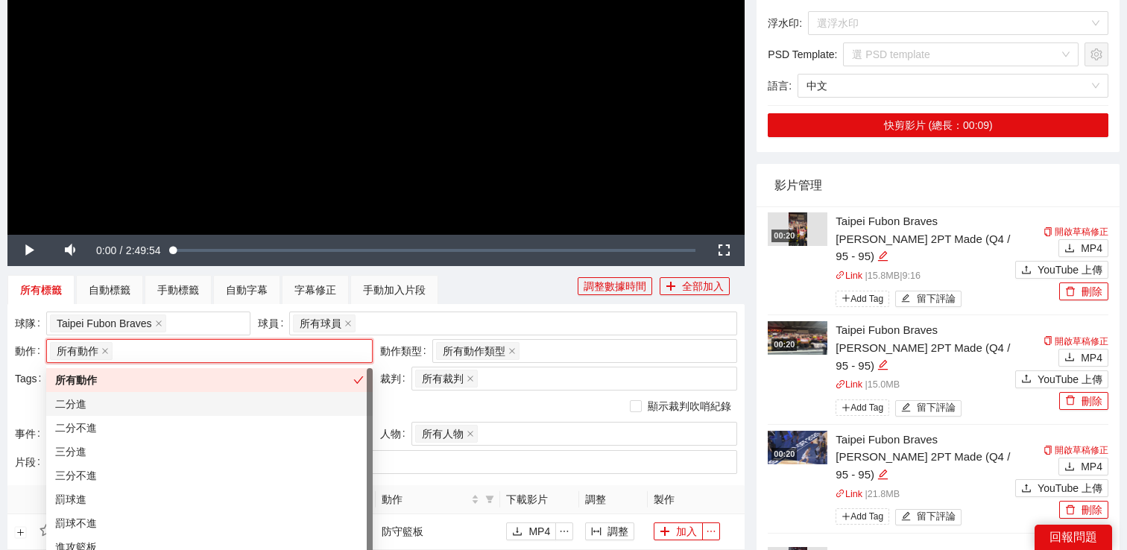
click at [203, 412] on div "二分進" at bounding box center [209, 404] width 309 height 16
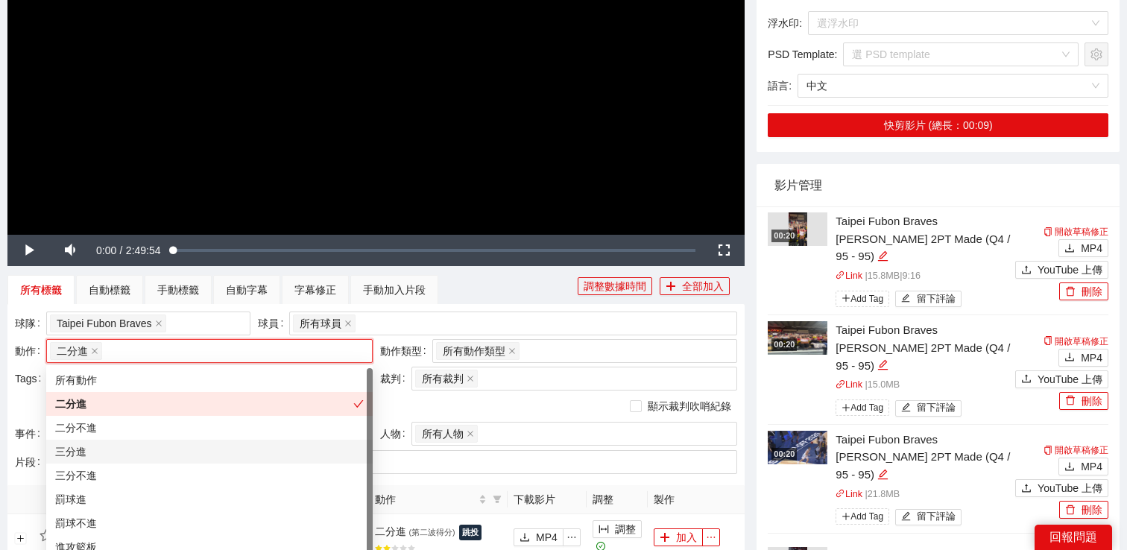
click at [195, 453] on div "三分進" at bounding box center [209, 452] width 309 height 16
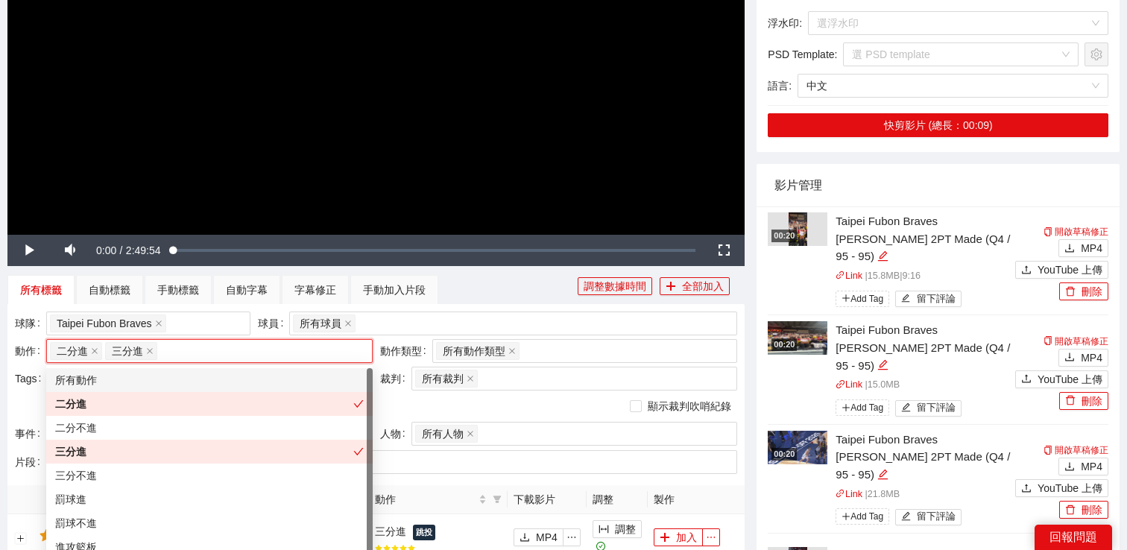
click at [459, 305] on div "球隊 Taipei Fubon Braves 球員 所有球員 動作 二分進 三分進 + 0 ... 動作類型 所有動作類型 + 0 ... Tags 所有 T…" at bounding box center [375, 394] width 737 height 181
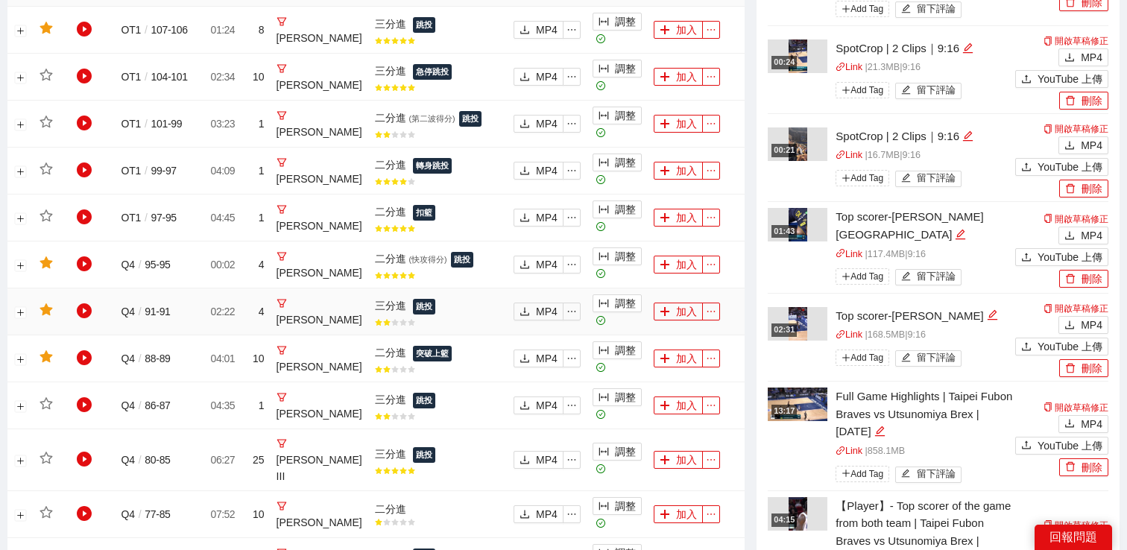
scroll to position [700, 0]
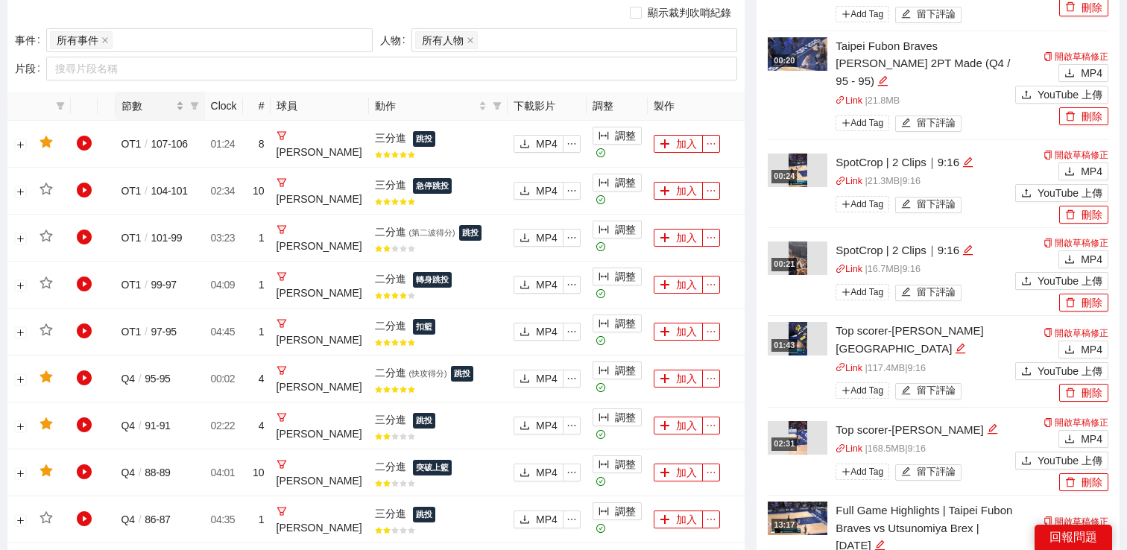
click at [153, 102] on span "節數" at bounding box center [147, 106] width 51 height 16
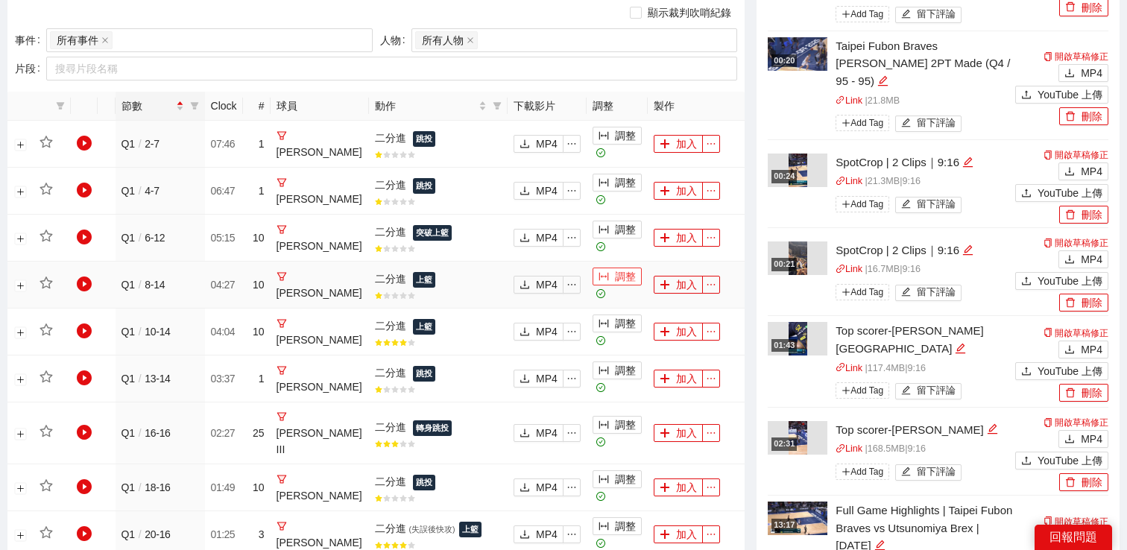
click at [616, 281] on button "調整" at bounding box center [617, 277] width 49 height 18
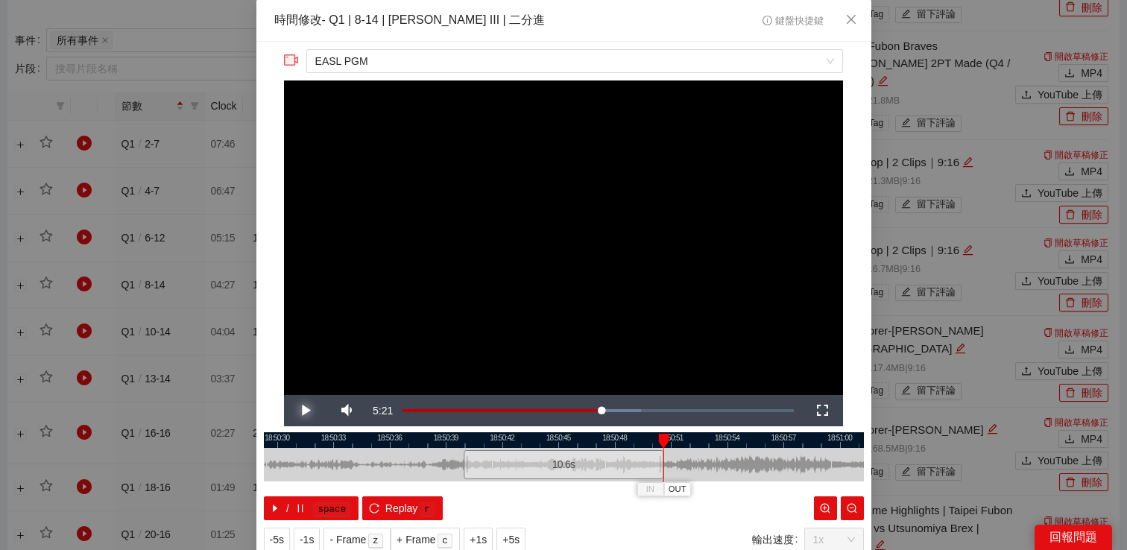
click at [304, 411] on span "Video Player" at bounding box center [305, 411] width 42 height 0
click at [923, 200] on div "**********" at bounding box center [563, 275] width 1127 height 550
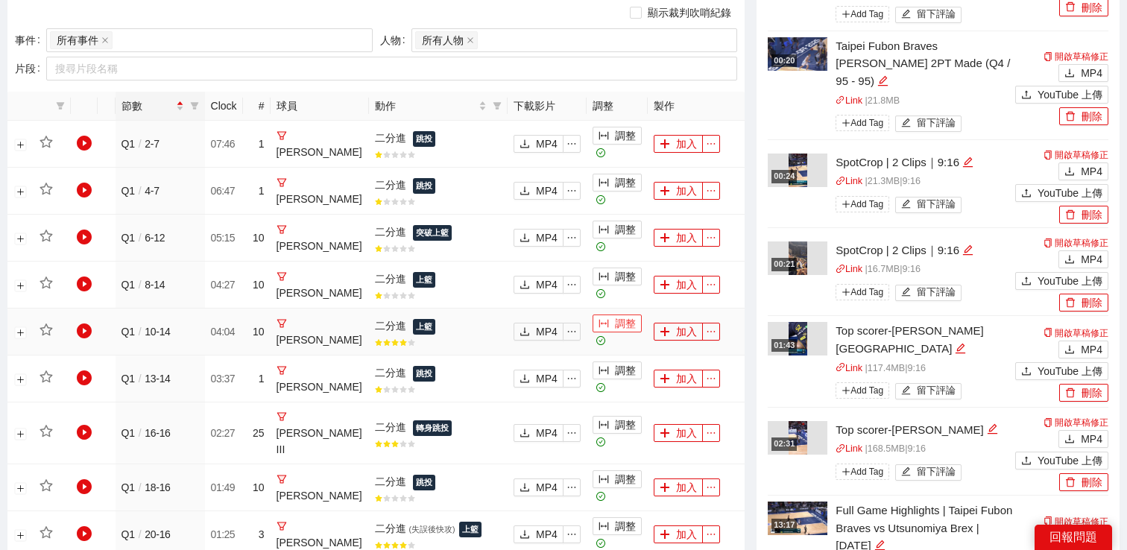
click at [612, 327] on button "調整" at bounding box center [617, 324] width 49 height 18
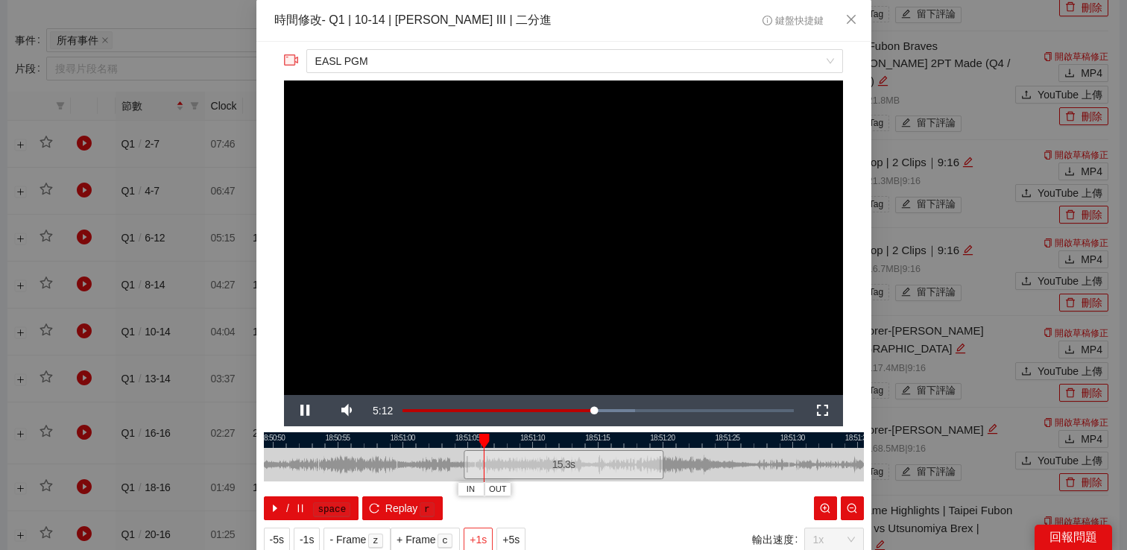
click at [478, 538] on span "+1s" at bounding box center [478, 540] width 17 height 16
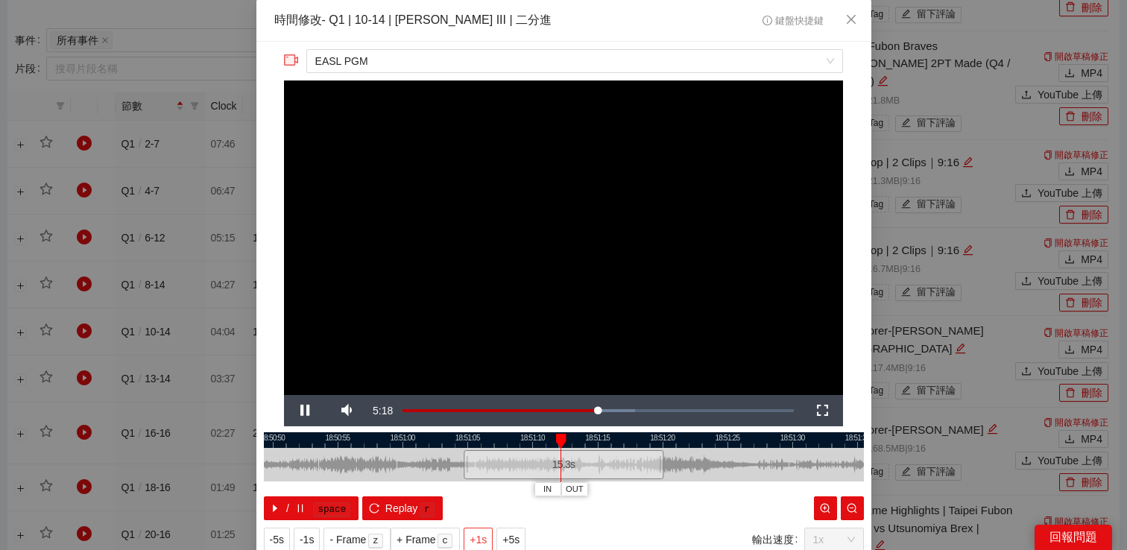
click at [478, 538] on span "+1s" at bounding box center [478, 540] width 17 height 16
click at [960, 276] on div "**********" at bounding box center [563, 275] width 1127 height 550
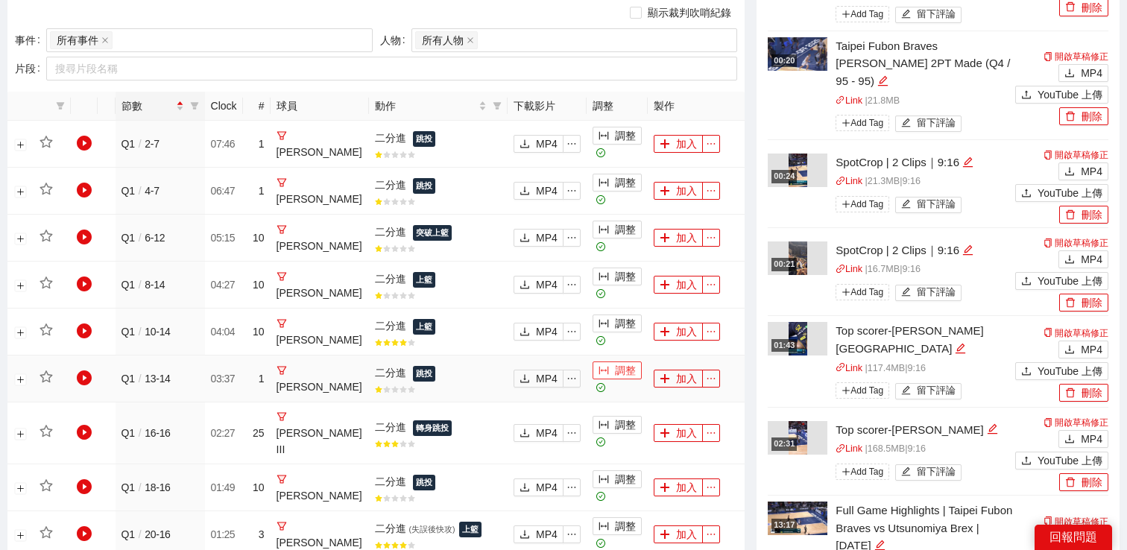
click at [615, 375] on button "調整" at bounding box center [617, 371] width 49 height 18
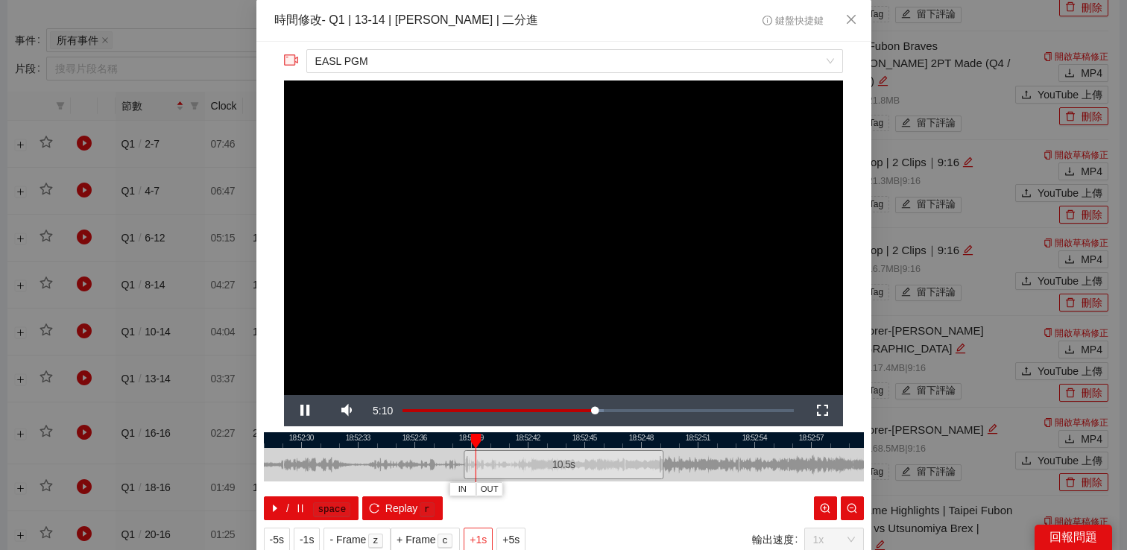
click at [474, 532] on span "+1s" at bounding box center [478, 540] width 17 height 16
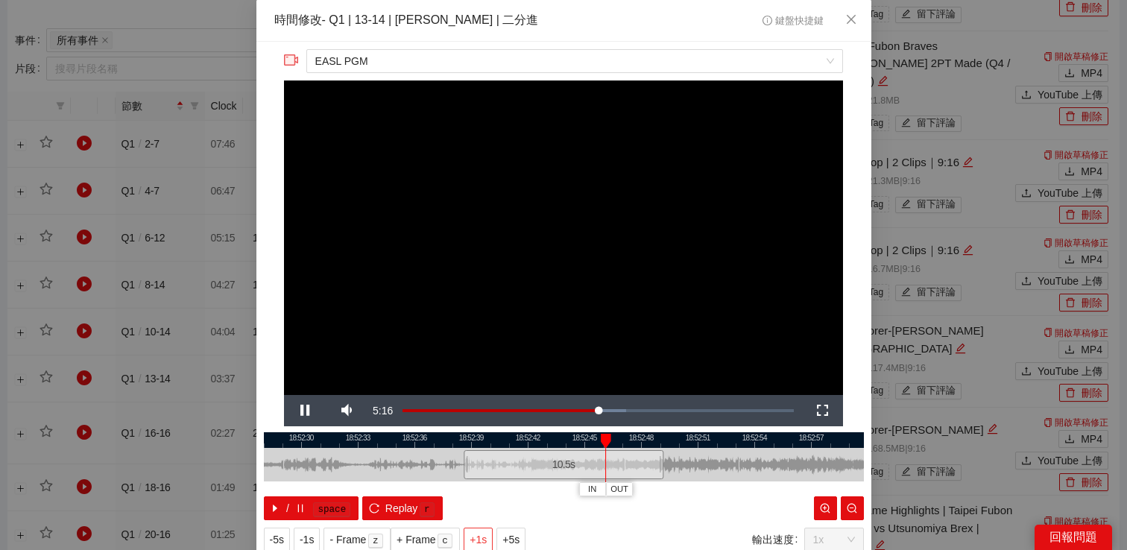
click at [474, 532] on span "+1s" at bounding box center [478, 540] width 17 height 16
click at [623, 239] on video "Video Player" at bounding box center [563, 238] width 559 height 315
click at [954, 222] on div "**********" at bounding box center [563, 275] width 1127 height 550
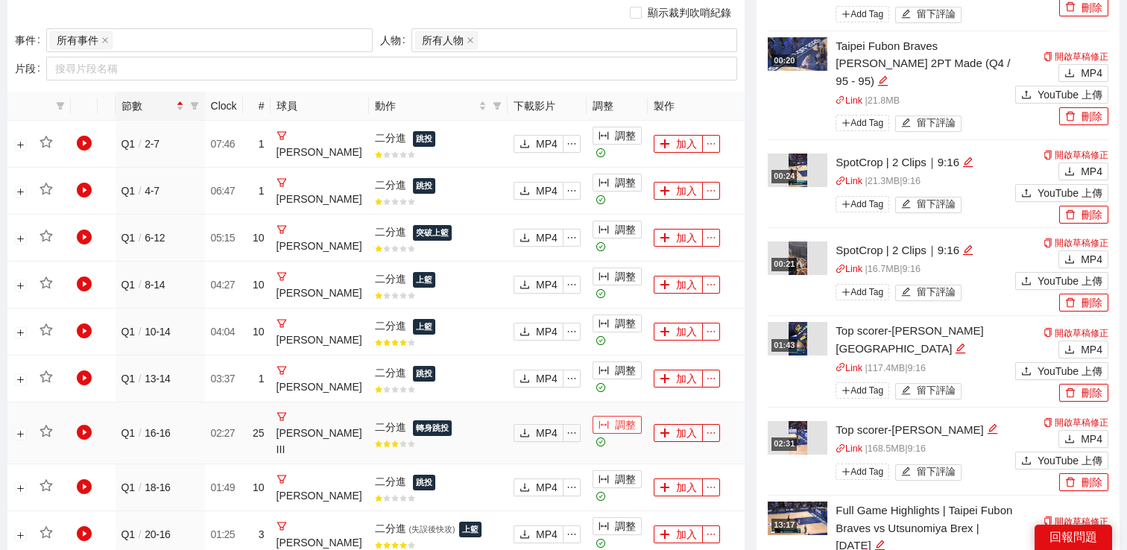
click at [613, 420] on button "調整" at bounding box center [617, 425] width 49 height 18
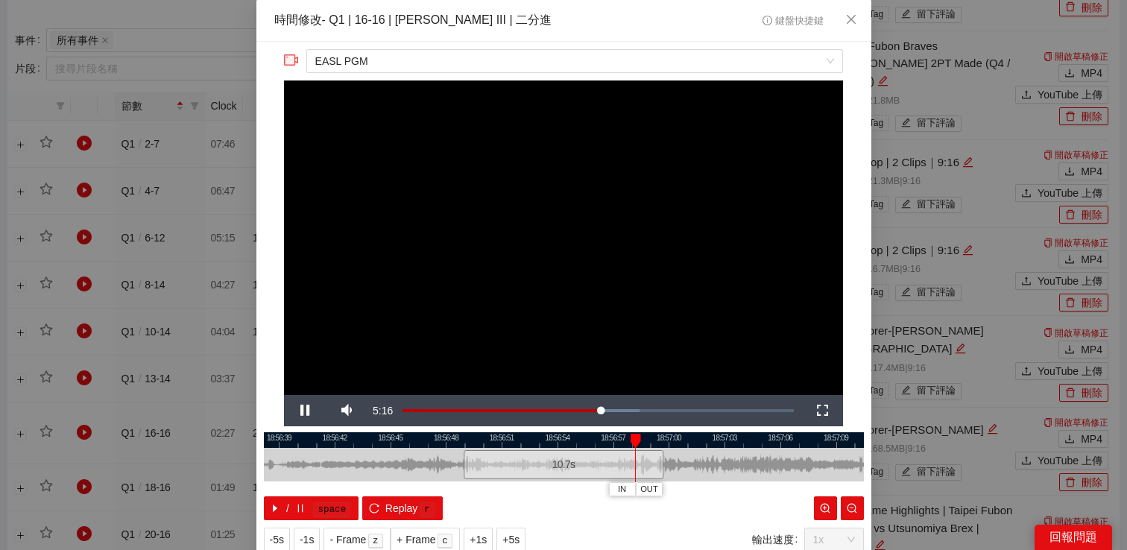
click at [697, 273] on video "Video Player" at bounding box center [563, 238] width 559 height 315
click at [309, 411] on span "Video Player" at bounding box center [305, 411] width 42 height 0
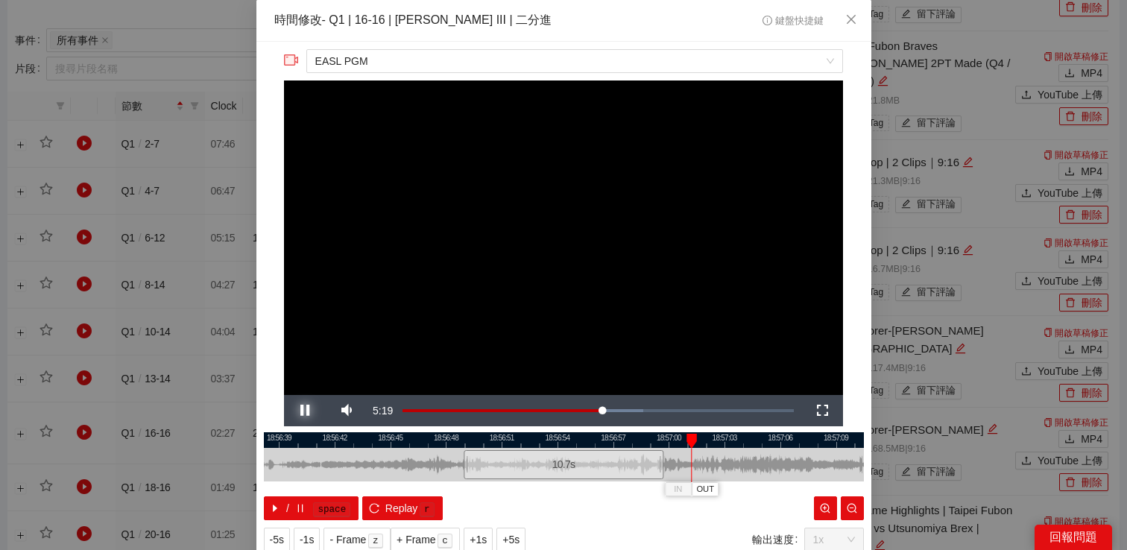
click at [309, 411] on span "Video Player" at bounding box center [305, 411] width 42 height 0
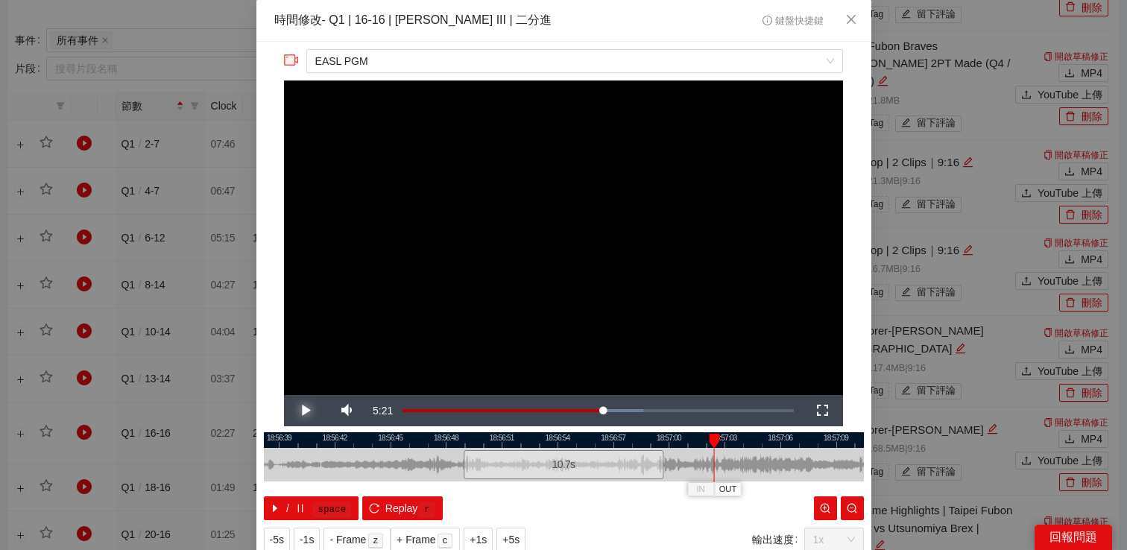
click at [309, 411] on span "Video Player" at bounding box center [305, 411] width 42 height 0
click at [397, 509] on span "Replay" at bounding box center [401, 508] width 33 height 16
click at [885, 339] on div "**********" at bounding box center [563, 275] width 1127 height 550
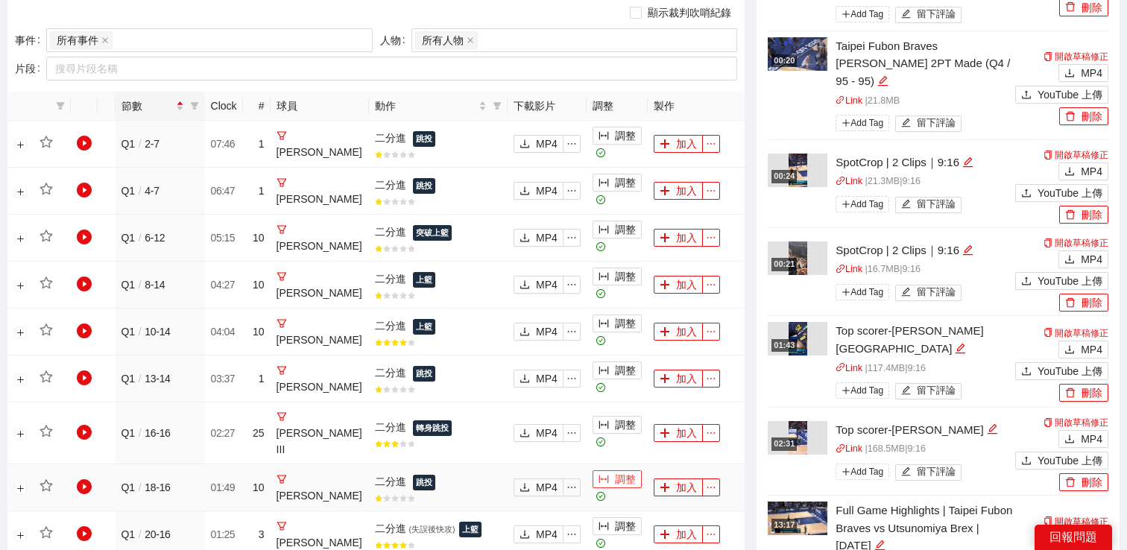
click at [615, 470] on button "調整" at bounding box center [617, 479] width 49 height 18
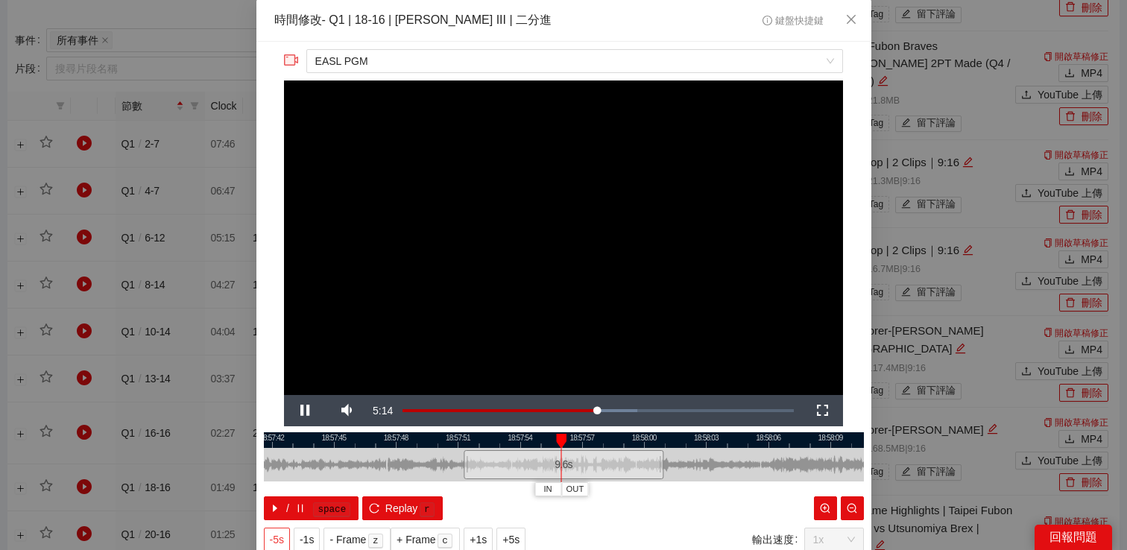
click at [278, 534] on span "-5s" at bounding box center [277, 540] width 14 height 16
click at [488, 336] on video "Video Player" at bounding box center [563, 238] width 559 height 315
click at [298, 411] on span "Video Player" at bounding box center [305, 411] width 42 height 0
click at [705, 271] on video "Video Player" at bounding box center [563, 238] width 559 height 315
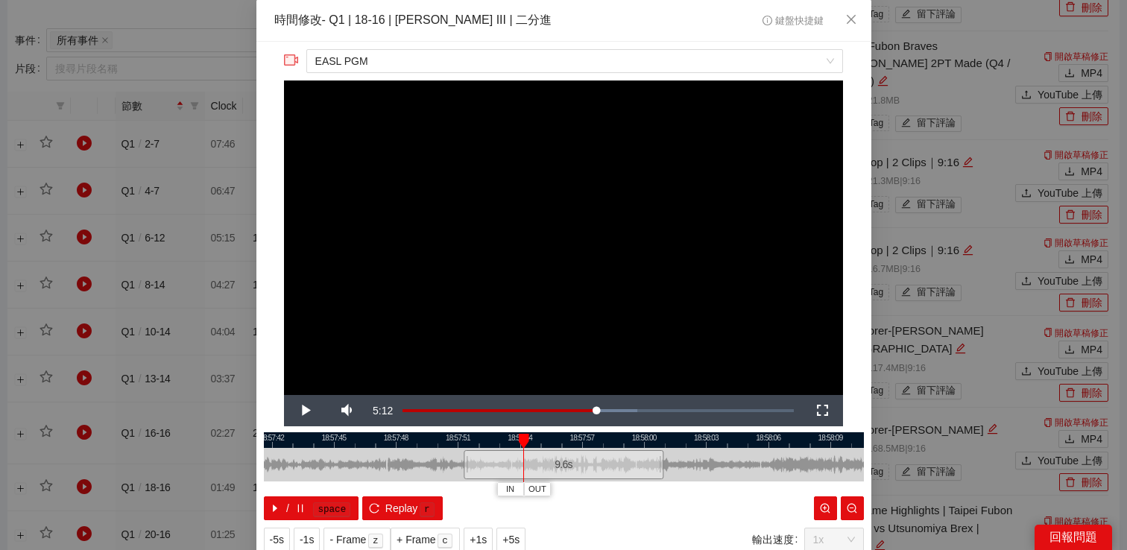
click at [619, 274] on video "Video Player" at bounding box center [563, 238] width 559 height 315
click at [281, 541] on span "-5s" at bounding box center [277, 540] width 14 height 16
click at [297, 411] on span "Video Player" at bounding box center [305, 411] width 42 height 0
click at [299, 411] on span "Video Player" at bounding box center [305, 411] width 42 height 0
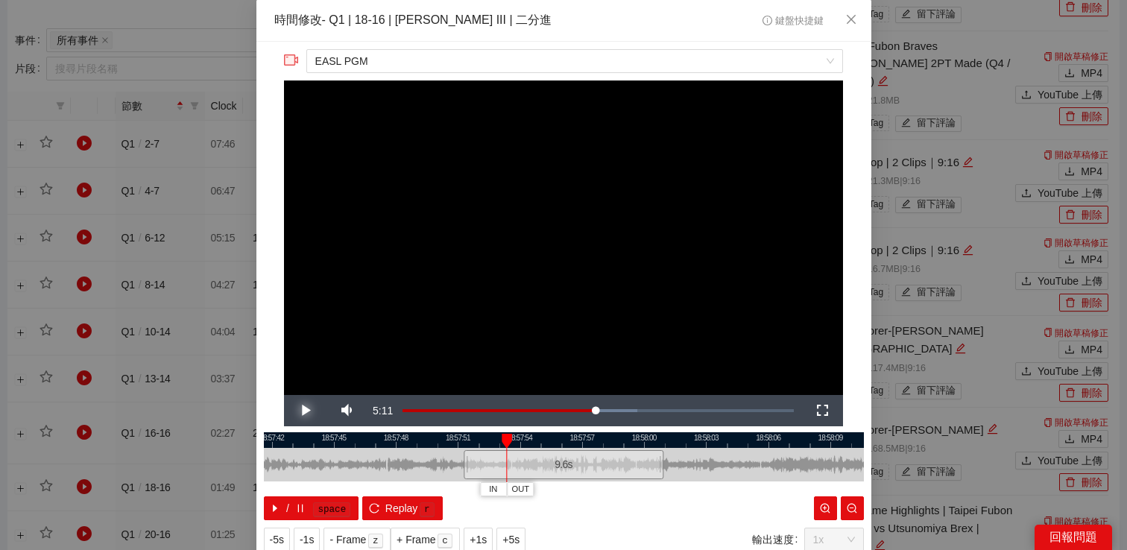
click at [299, 411] on span "Video Player" at bounding box center [305, 411] width 42 height 0
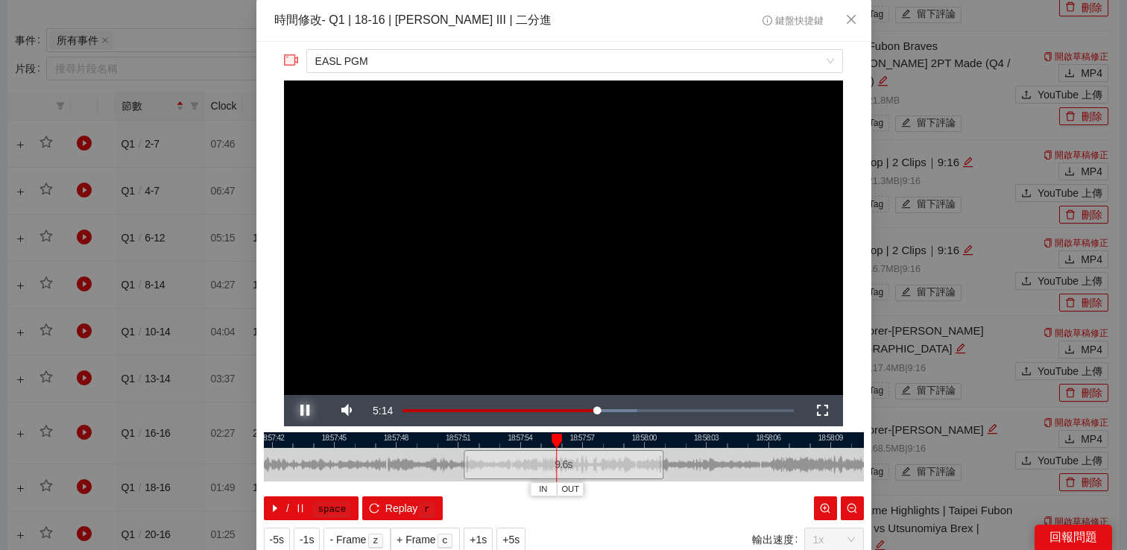
click at [299, 411] on span "Video Player" at bounding box center [305, 411] width 42 height 0
click at [282, 528] on button "-5s" at bounding box center [277, 540] width 26 height 24
click at [326, 389] on video "Video Player" at bounding box center [563, 238] width 559 height 315
click at [306, 411] on span "Video Player" at bounding box center [305, 411] width 42 height 0
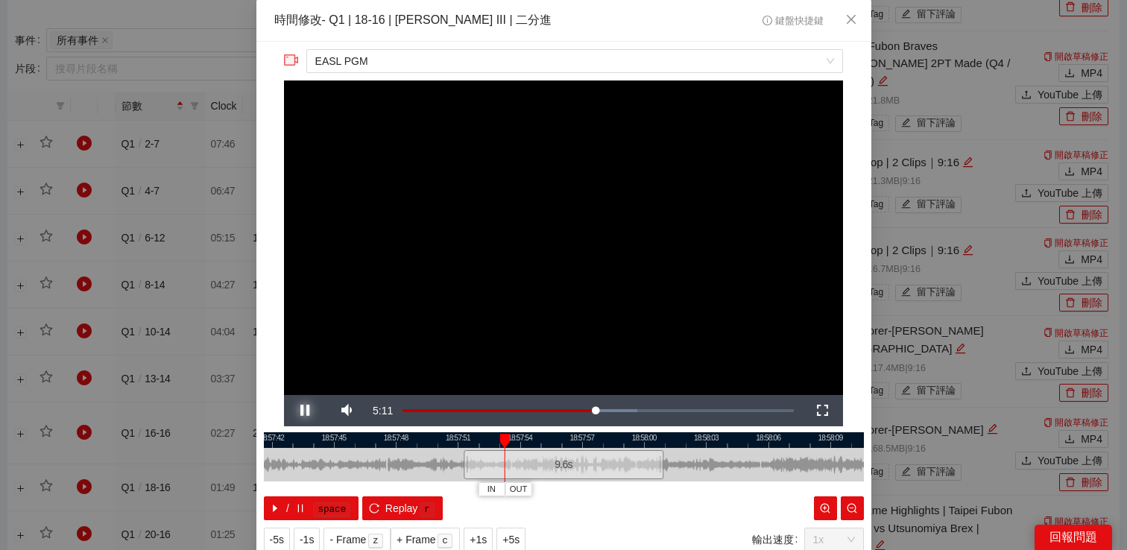
click at [306, 411] on span "Video Player" at bounding box center [305, 411] width 42 height 0
click at [480, 528] on button "+1s" at bounding box center [478, 540] width 29 height 24
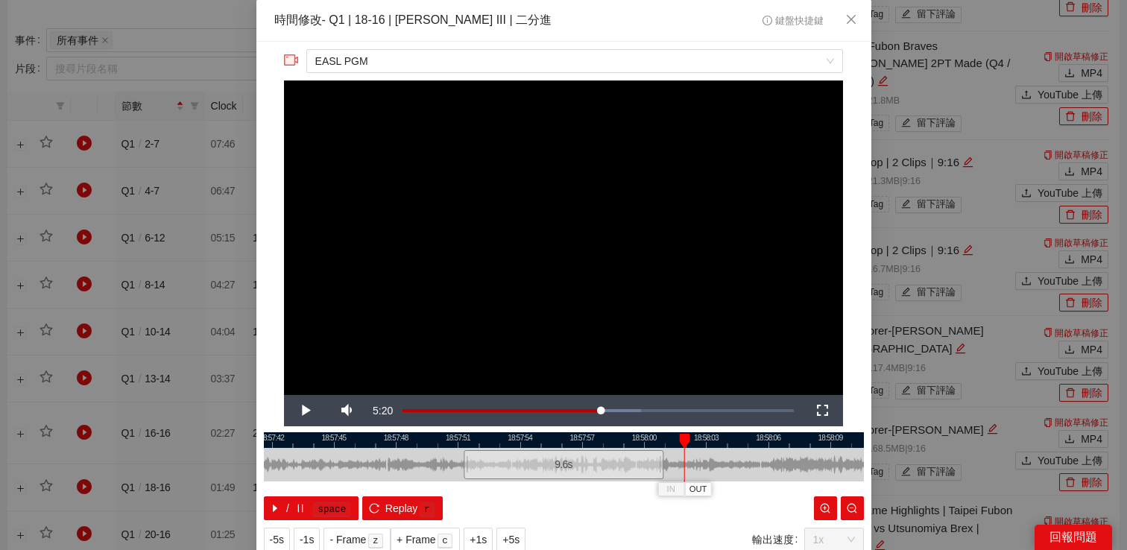
click at [566, 282] on video "Video Player" at bounding box center [563, 238] width 559 height 315
click at [274, 537] on span "-5s" at bounding box center [277, 540] width 14 height 16
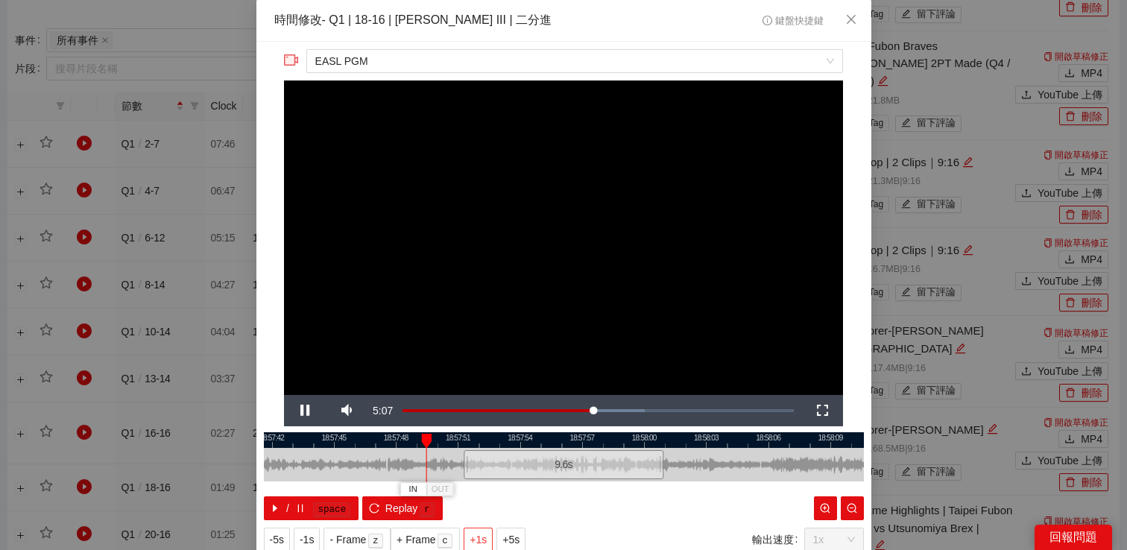
click at [475, 538] on span "+1s" at bounding box center [478, 540] width 17 height 16
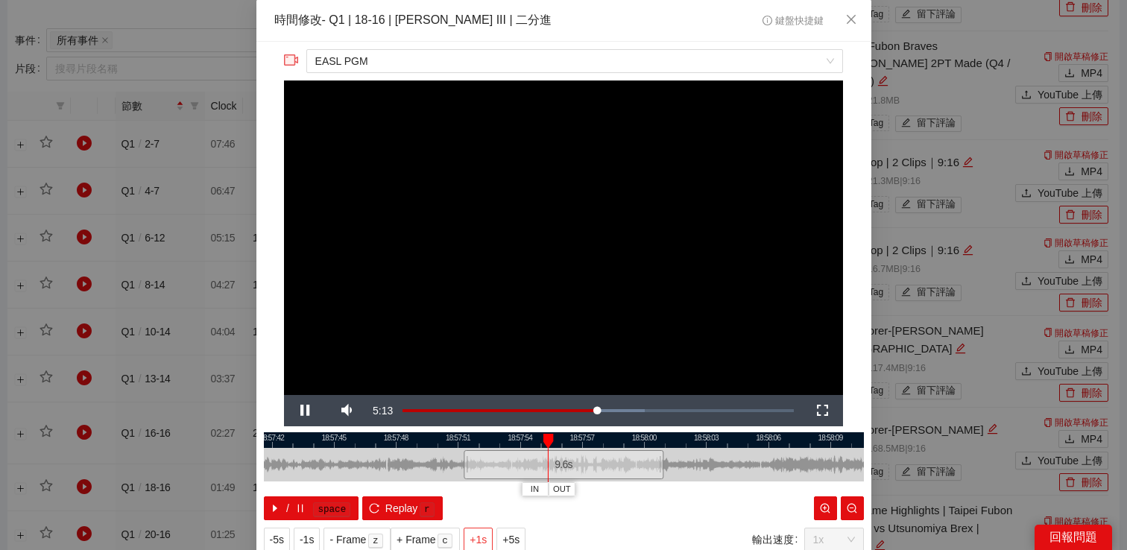
click at [475, 538] on span "+1s" at bounding box center [478, 540] width 17 height 16
click at [475, 537] on span "+1s" at bounding box center [478, 540] width 17 height 16
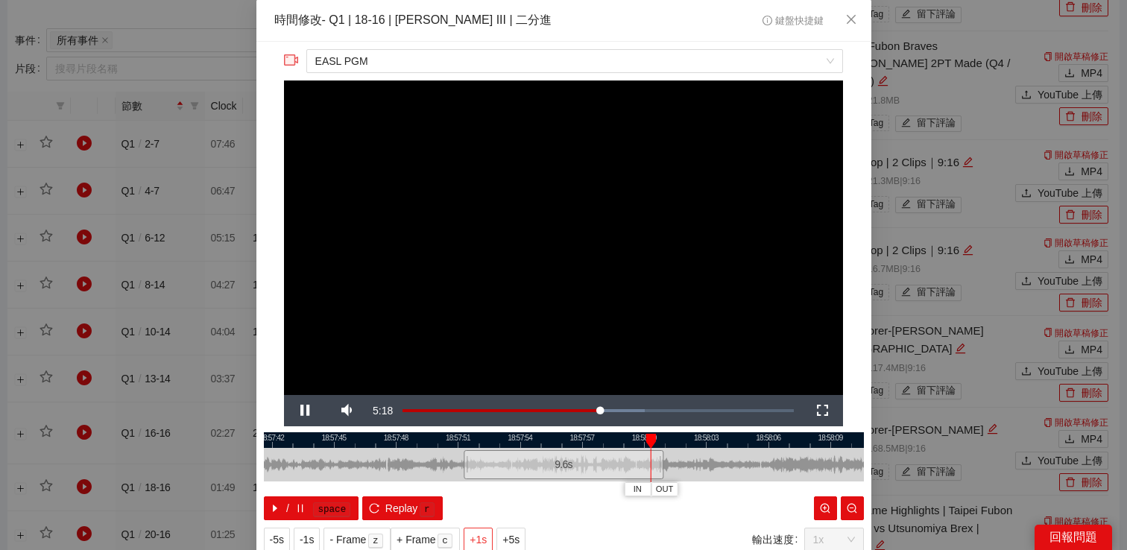
click at [475, 537] on span "+1s" at bounding box center [478, 540] width 17 height 16
click at [306, 411] on span "Video Player" at bounding box center [305, 411] width 42 height 0
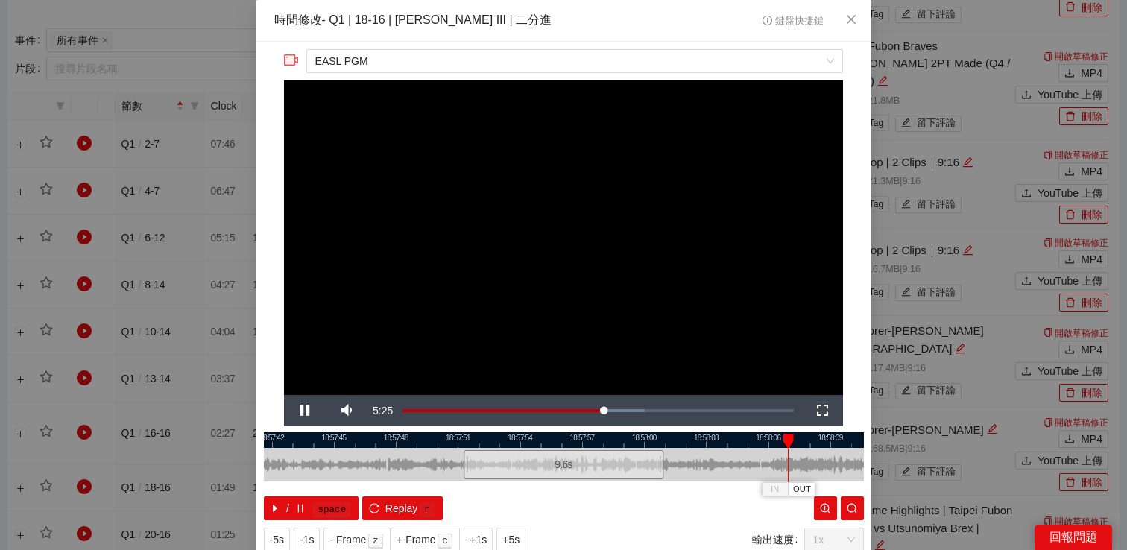
click at [871, 331] on div "**********" at bounding box center [563, 300] width 615 height 517
click at [883, 333] on div "**********" at bounding box center [563, 275] width 1127 height 550
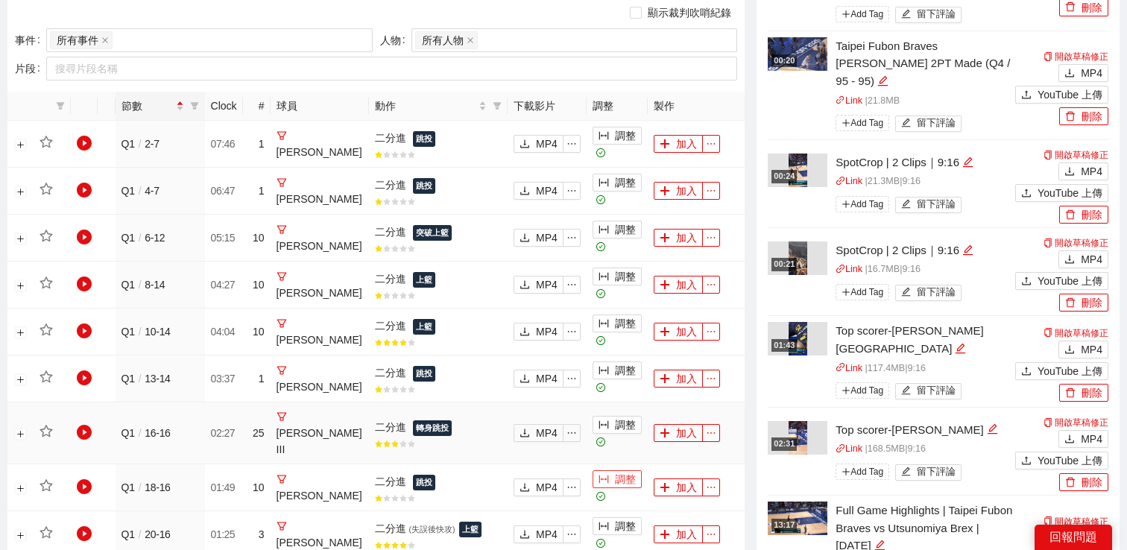
scroll to position [763, 0]
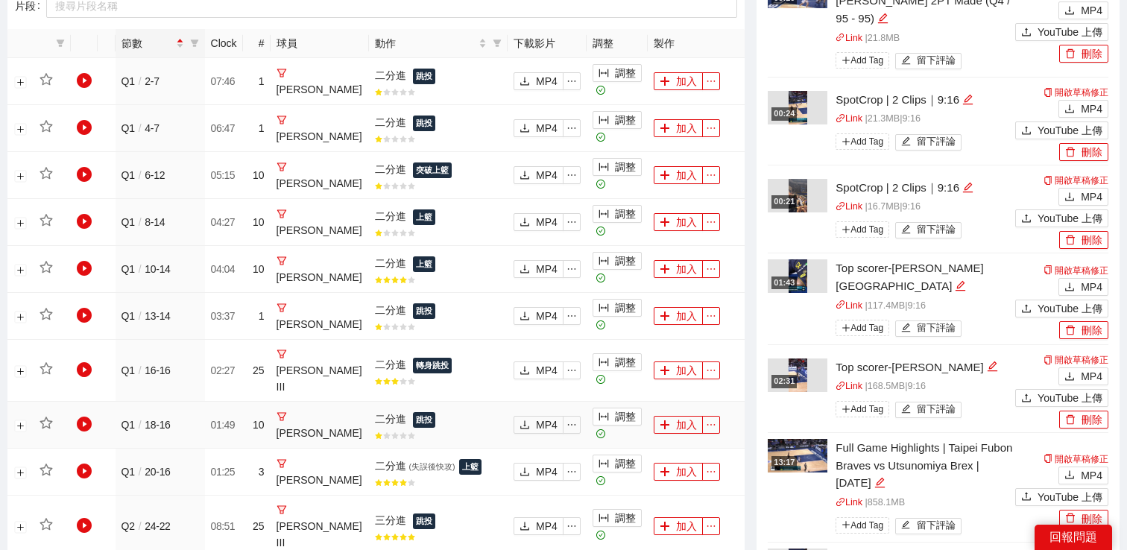
click at [622, 432] on td "調整" at bounding box center [617, 425] width 61 height 47
click at [620, 455] on button "調整" at bounding box center [617, 464] width 49 height 18
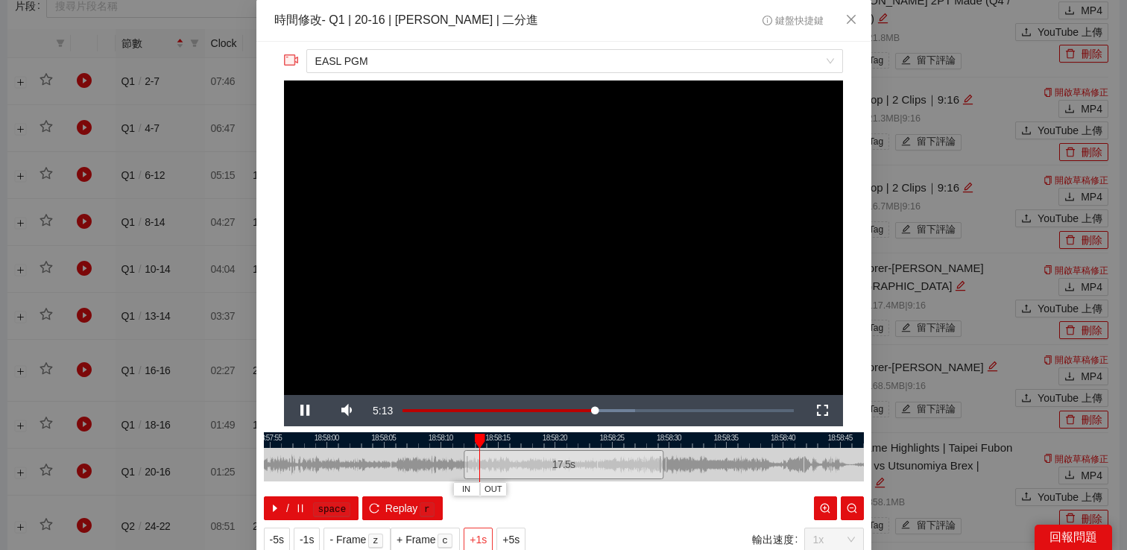
click at [473, 539] on button "+1s" at bounding box center [478, 540] width 29 height 24
click at [279, 540] on span "-5s" at bounding box center [277, 540] width 14 height 16
click at [301, 411] on span "Video Player" at bounding box center [305, 411] width 42 height 0
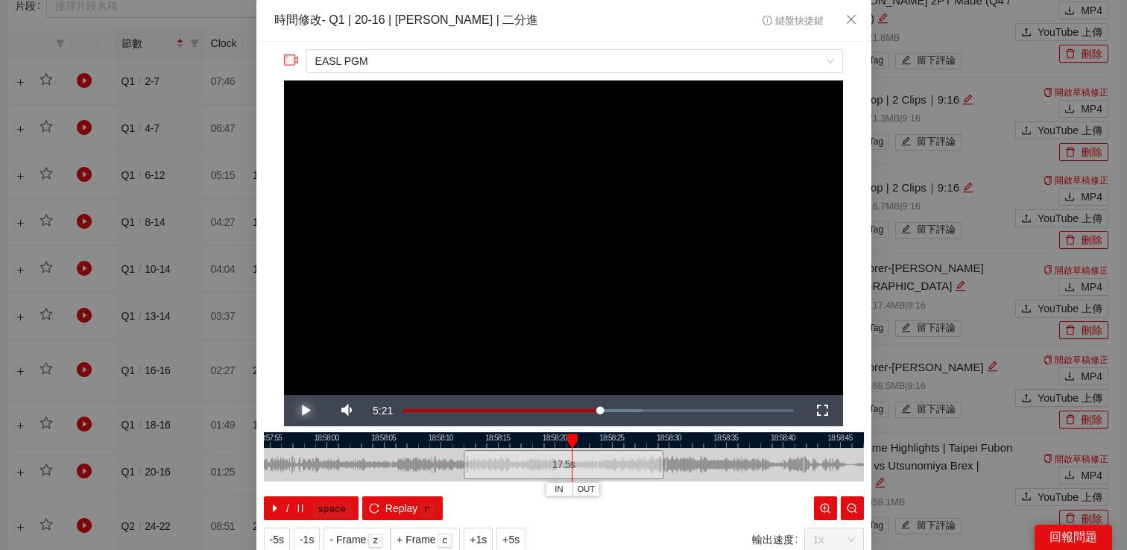
click at [301, 411] on span "Video Player" at bounding box center [305, 411] width 42 height 0
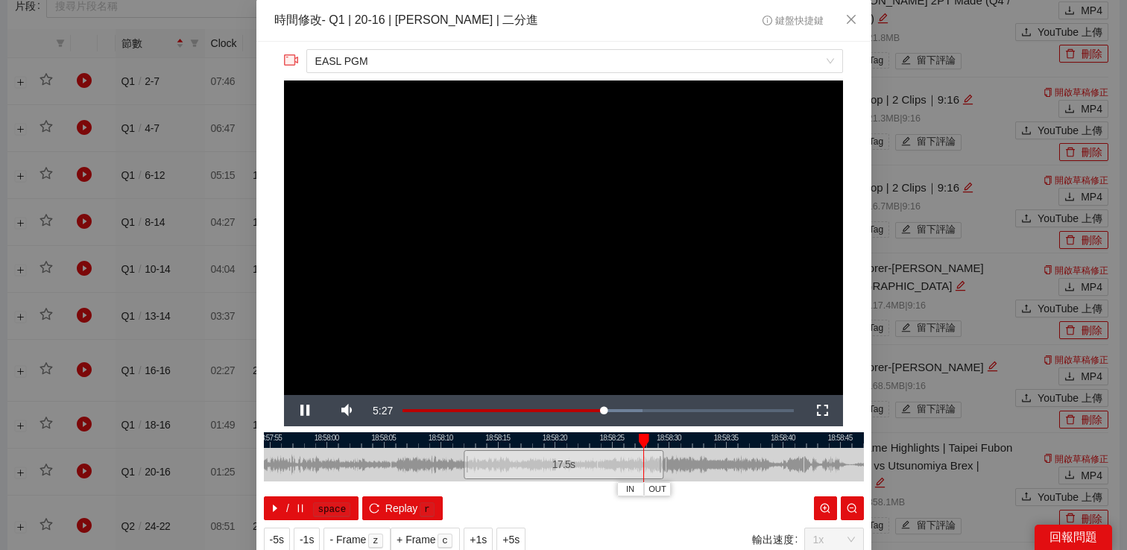
click at [931, 257] on div "**********" at bounding box center [563, 275] width 1127 height 550
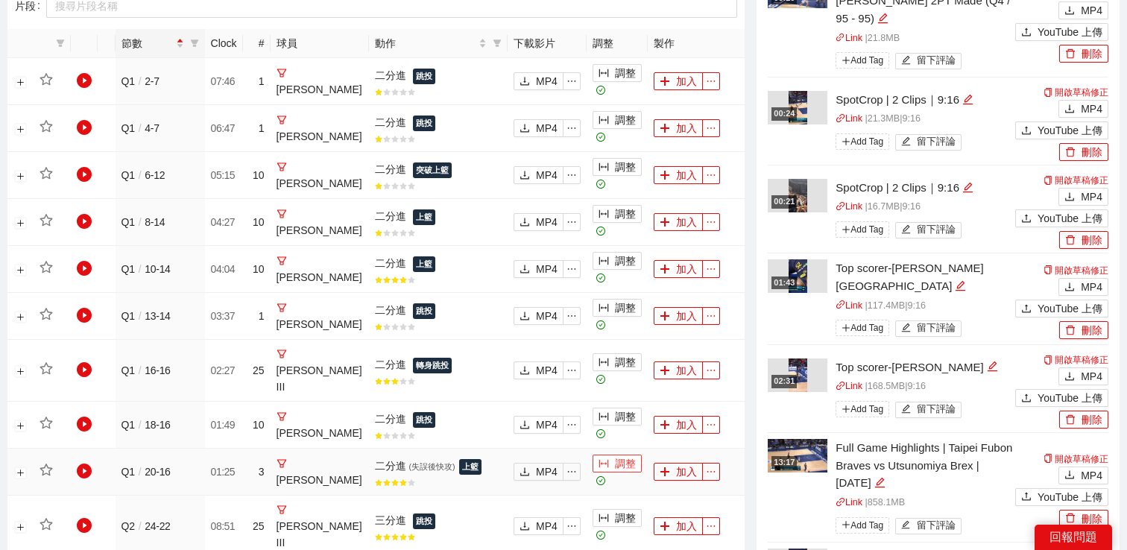
scroll to position [818, 0]
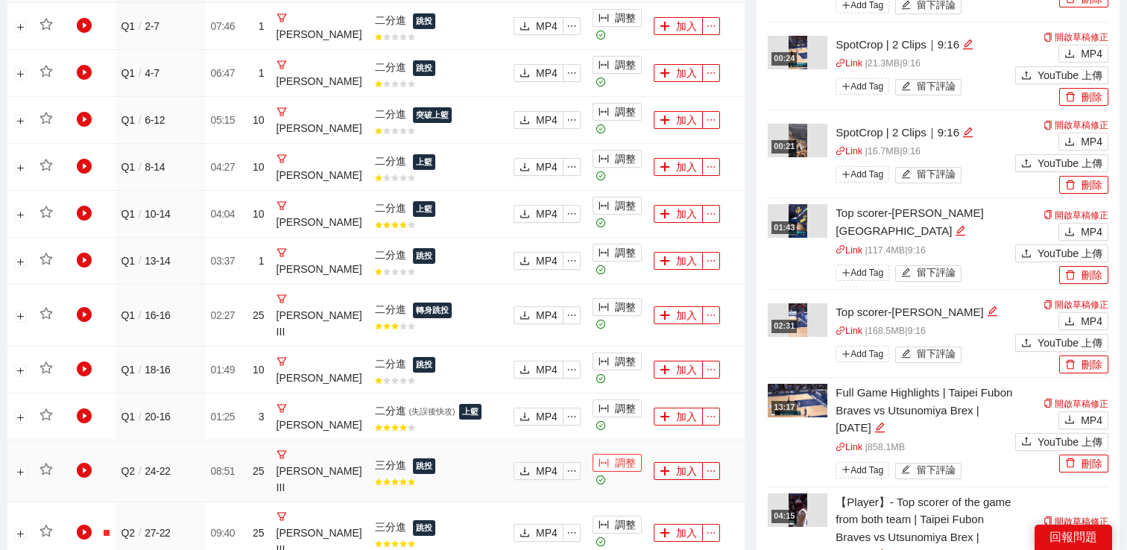
click at [608, 454] on button "調整" at bounding box center [617, 463] width 49 height 18
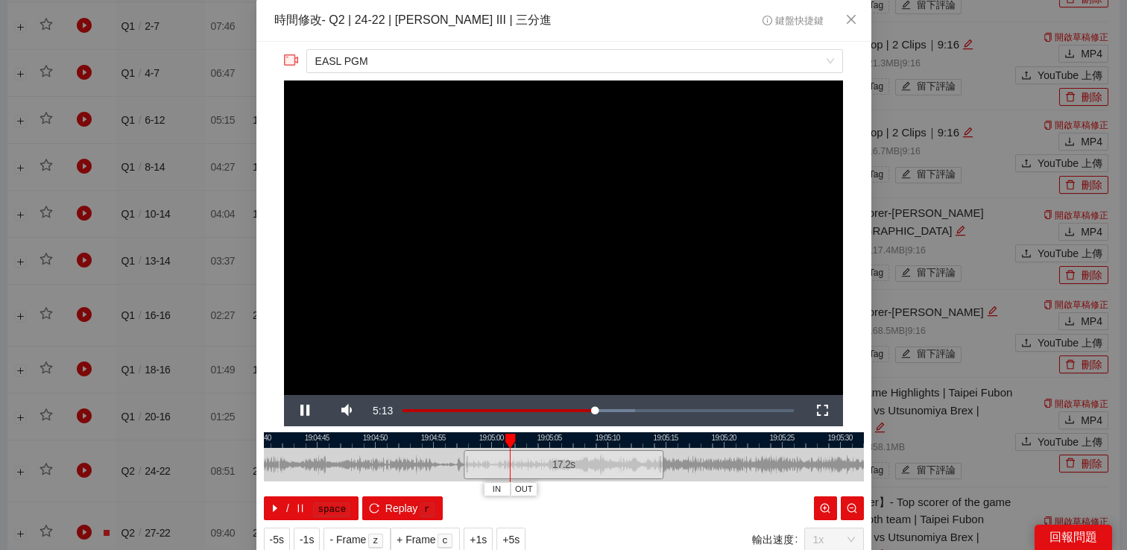
click at [959, 264] on div "**********" at bounding box center [563, 275] width 1127 height 550
